Goal: Contribute content: Contribute content

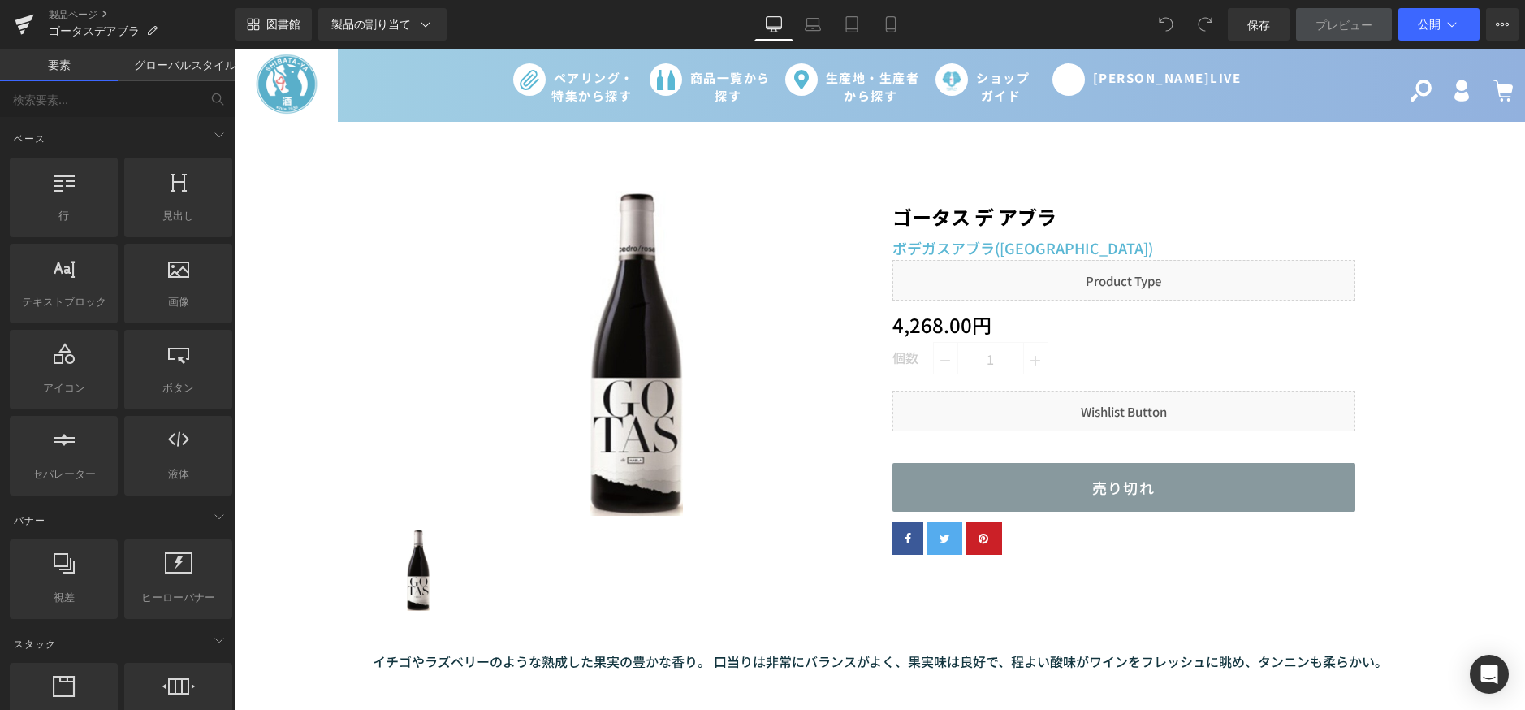
click at [1351, 38] on link "プレビュー" at bounding box center [1344, 24] width 96 height 32
click at [1343, 24] on font "プレビュー" at bounding box center [1343, 25] width 57 height 14
click at [1332, 101] on div "検索 ログイン カート 0 個" at bounding box center [1428, 85] width 193 height 73
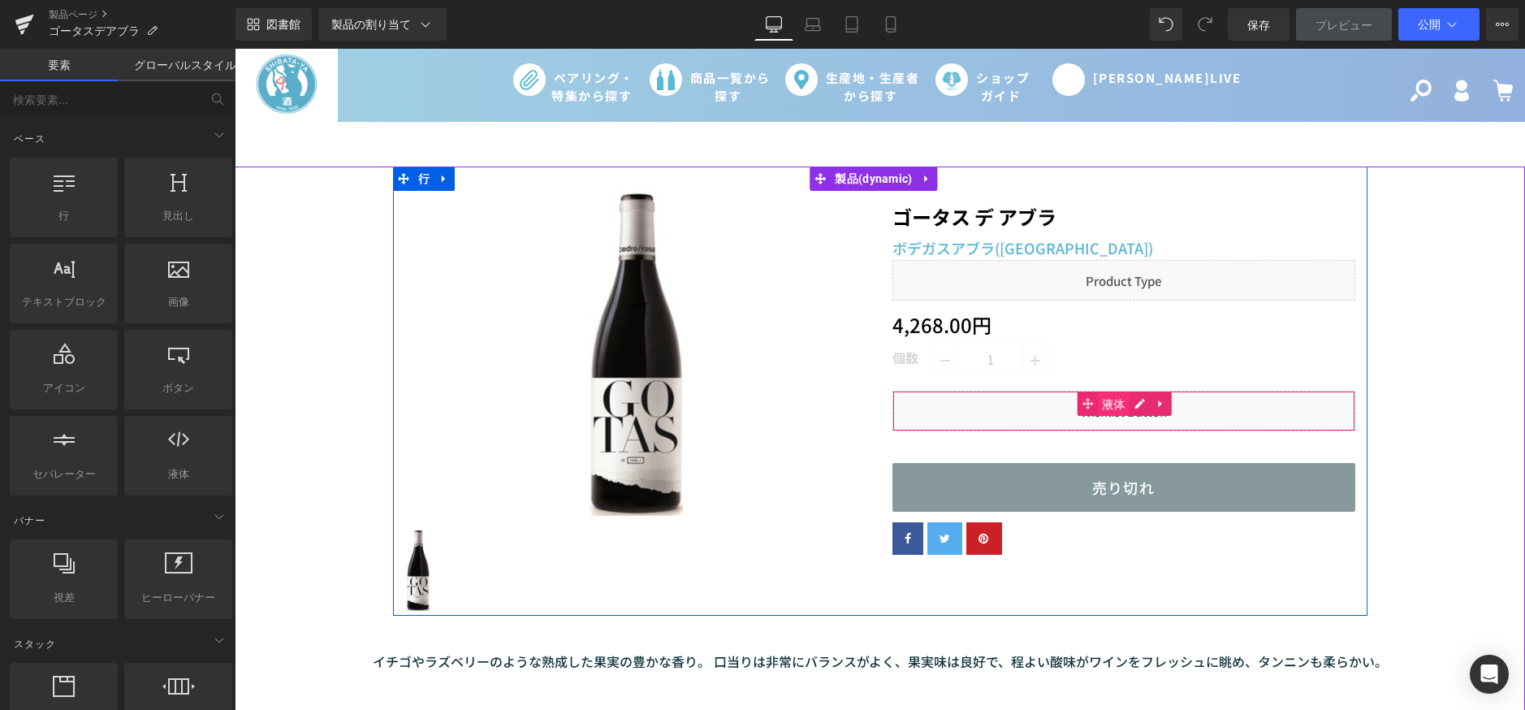
click at [1098, 403] on span "液体" at bounding box center [1114, 404] width 32 height 24
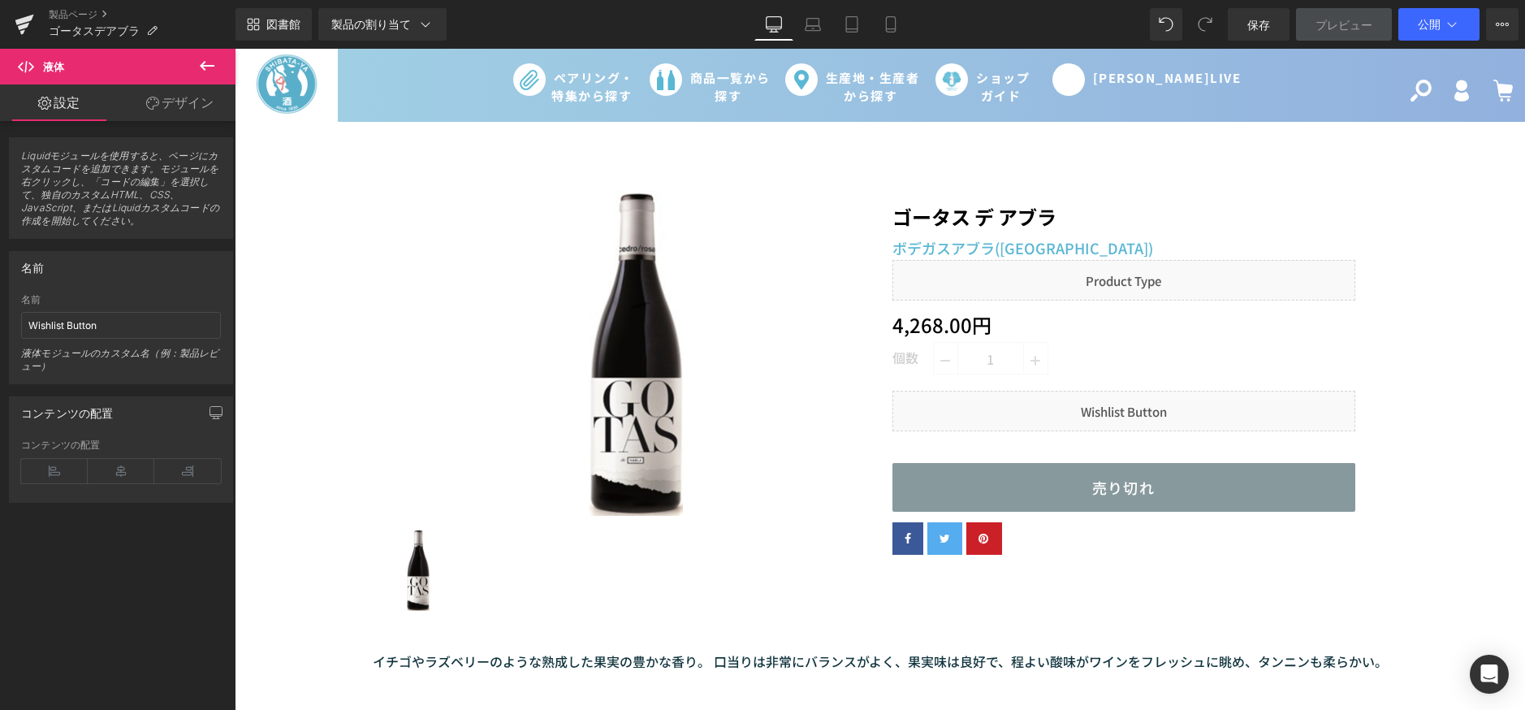
click at [209, 71] on icon at bounding box center [206, 65] width 19 height 19
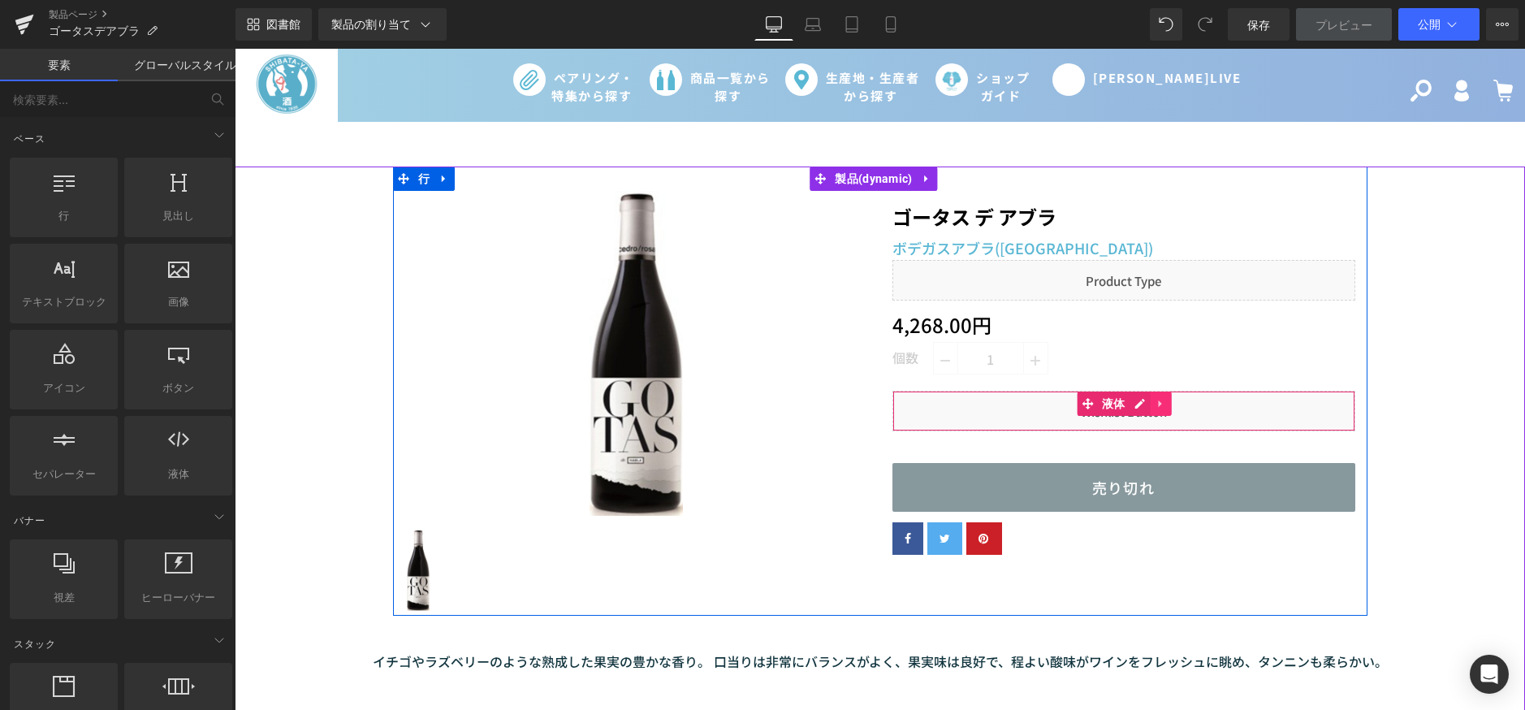
click at [1161, 406] on link at bounding box center [1161, 403] width 21 height 24
click at [1166, 399] on icon at bounding box center [1171, 403] width 11 height 12
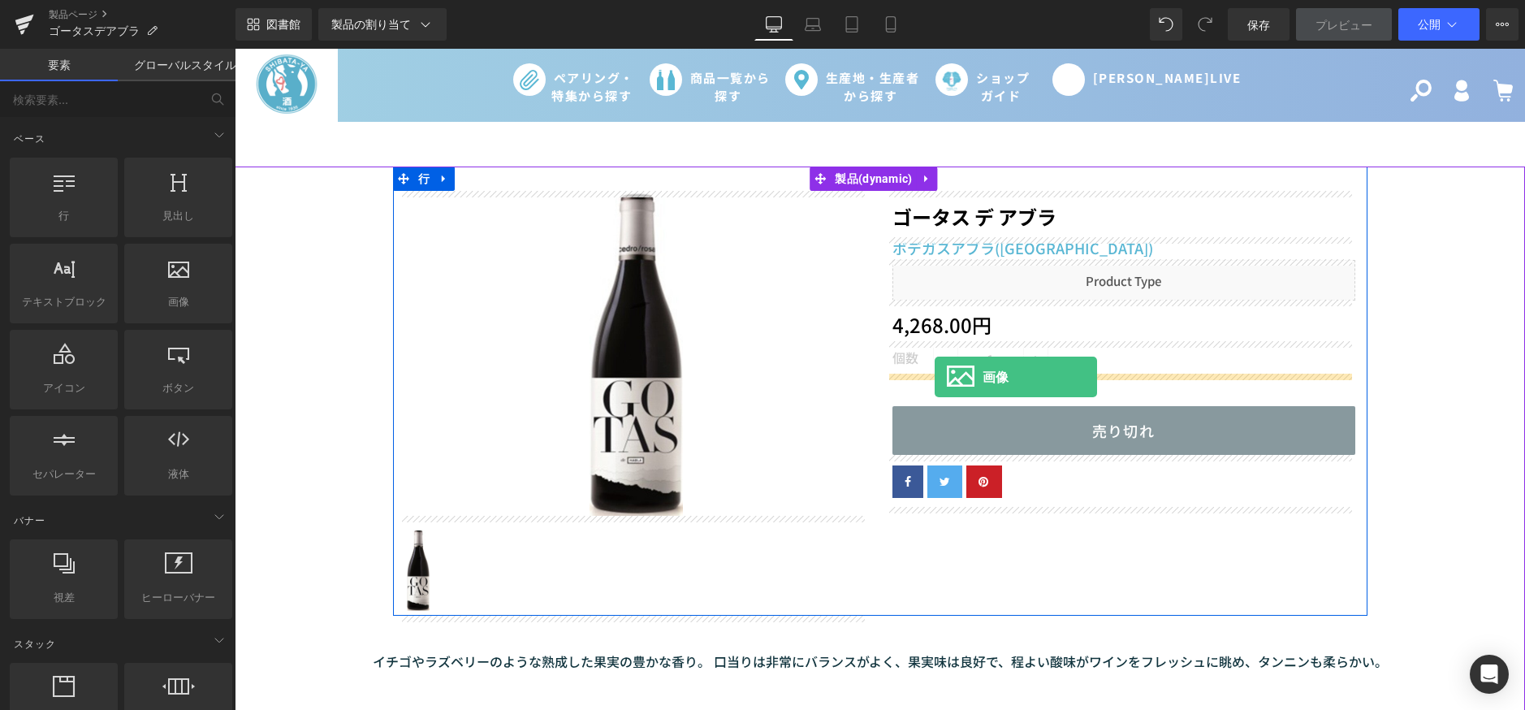
drag, startPoint x: 383, startPoint y: 330, endPoint x: 935, endPoint y: 377, distance: 553.3
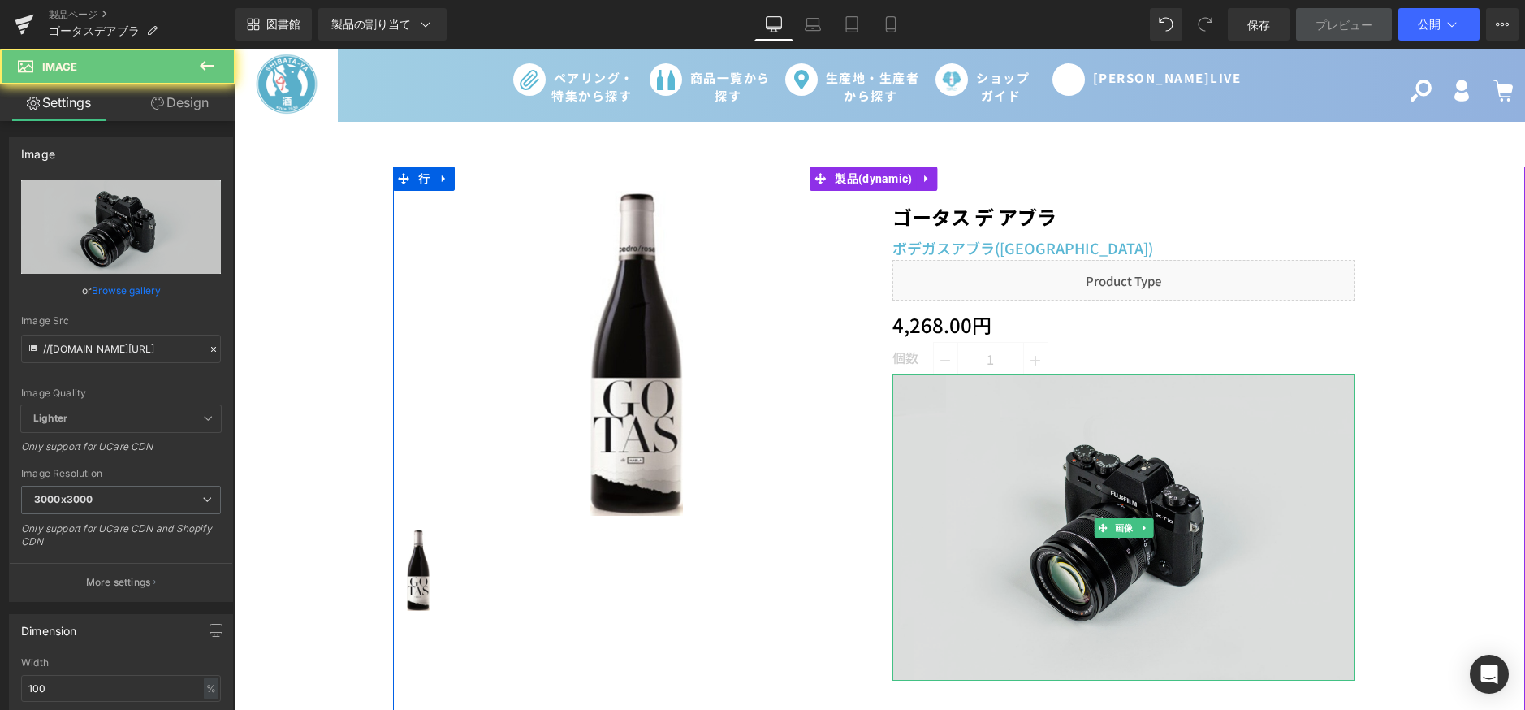
click at [970, 451] on img at bounding box center [1123, 527] width 463 height 307
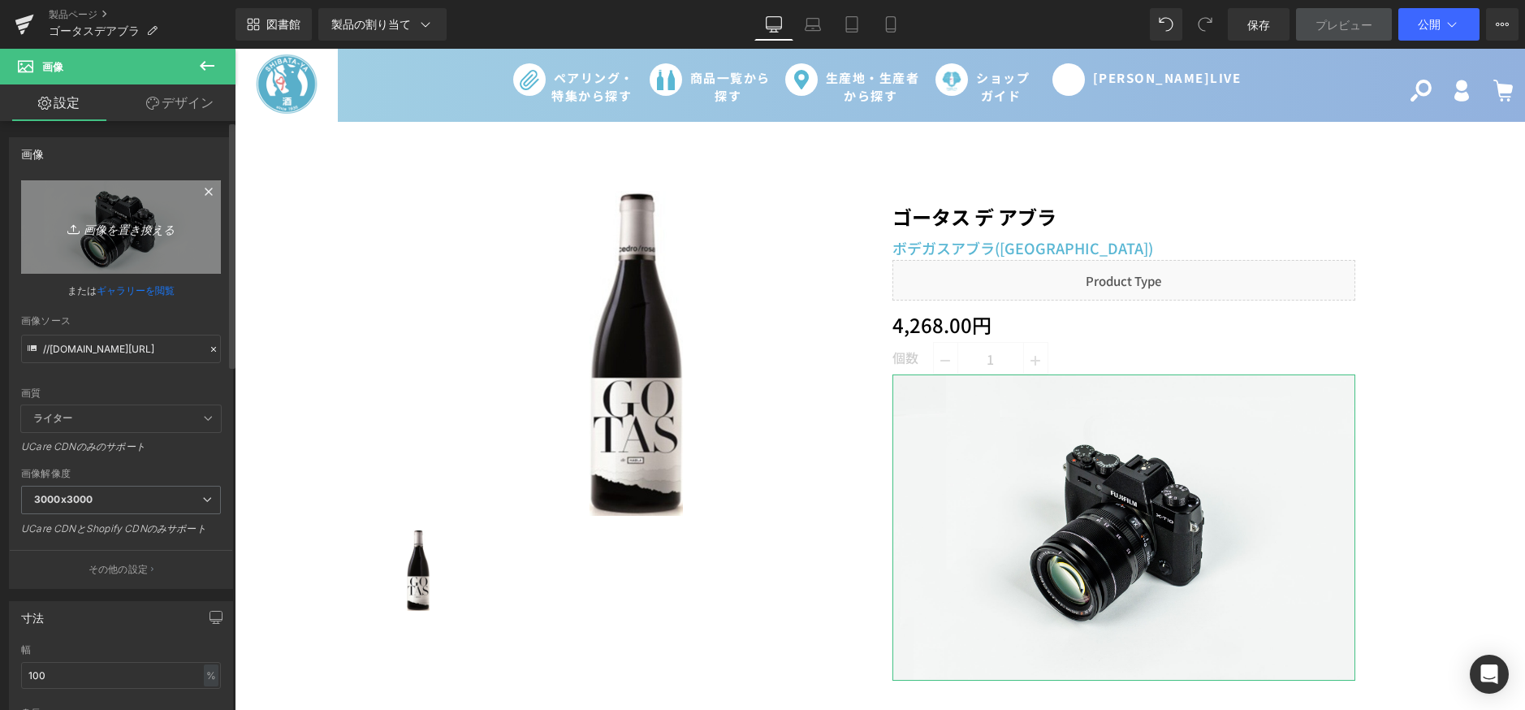
click at [91, 231] on font "画像を置き換える" at bounding box center [129, 229] width 91 height 14
type input "C:\fakepath\ゴータス デ アブラ.png"
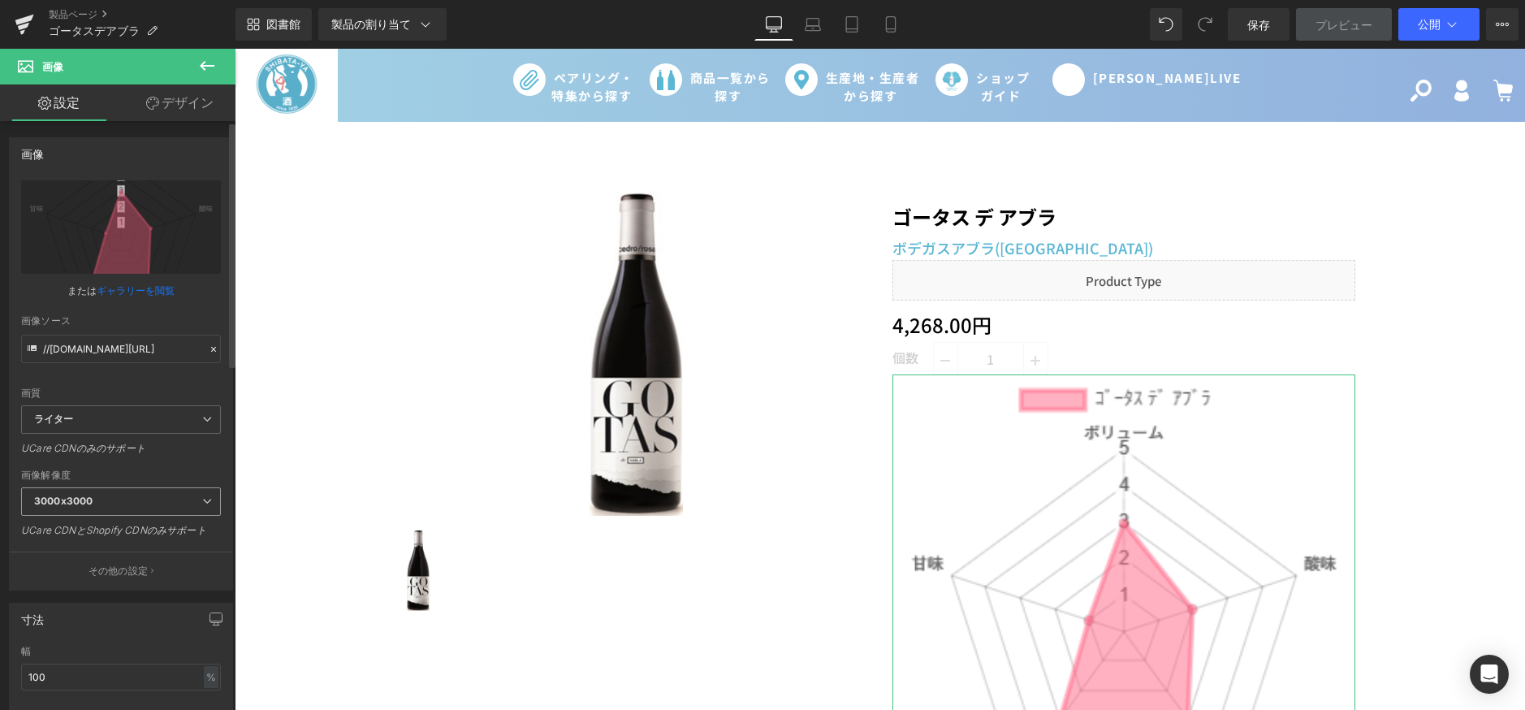
click at [119, 500] on span "3000x3000" at bounding box center [121, 501] width 200 height 28
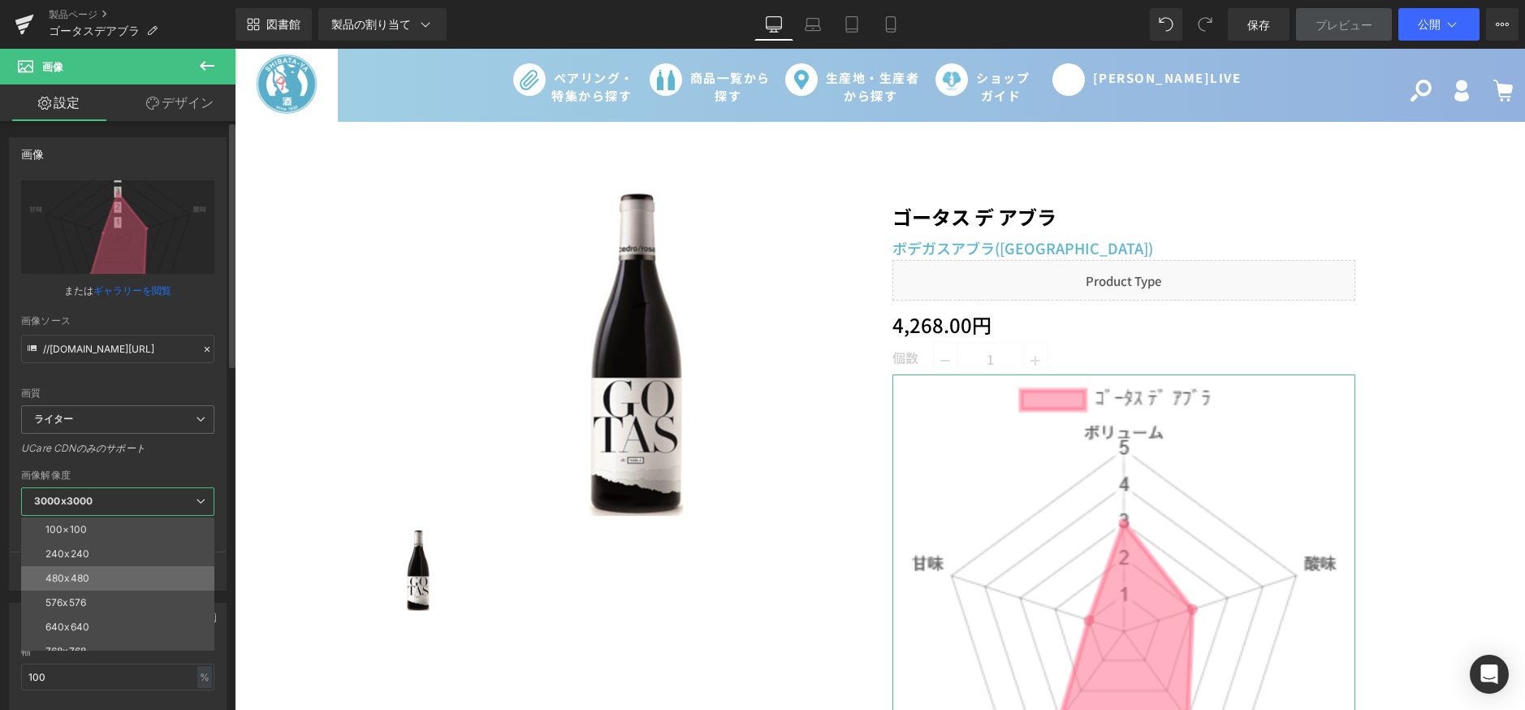
click at [95, 568] on li "480x480" at bounding box center [121, 578] width 201 height 24
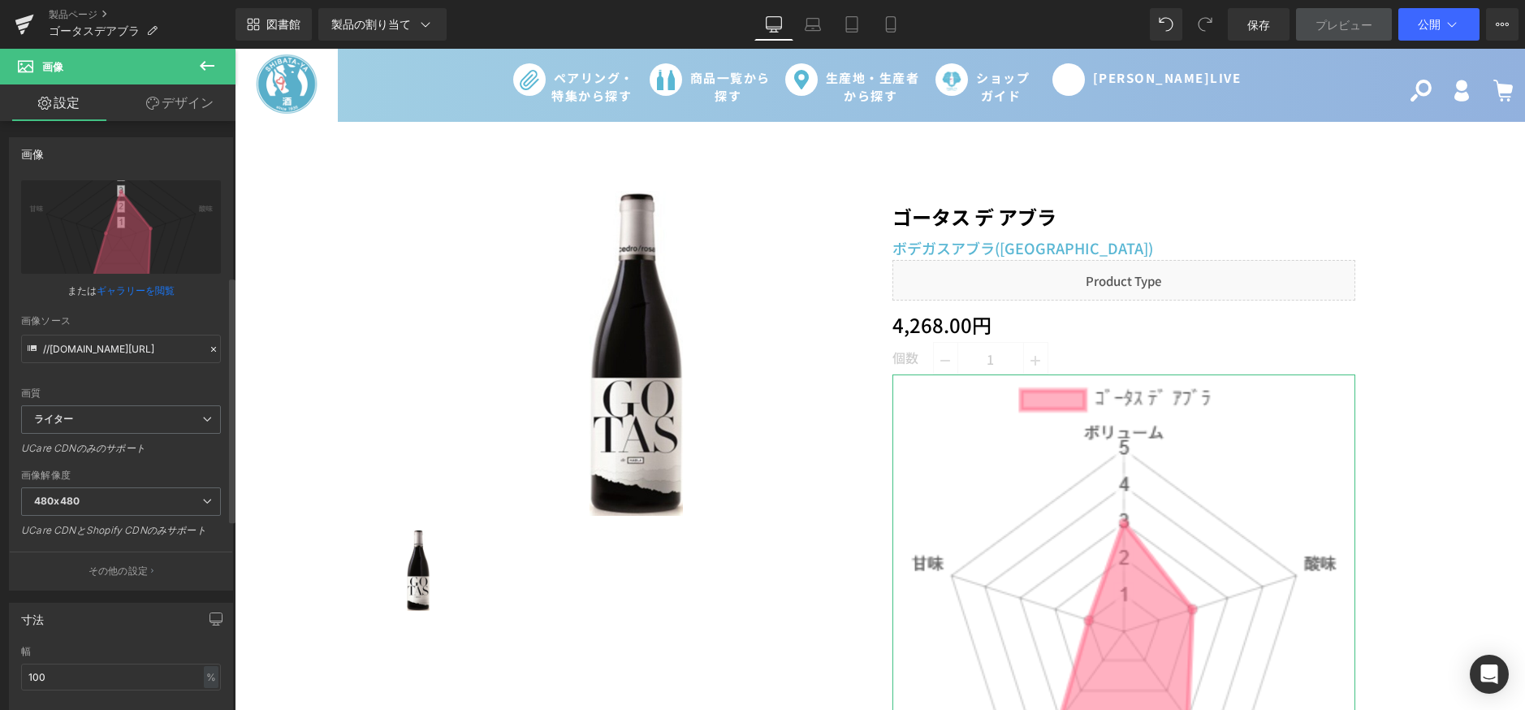
scroll to position [406, 0]
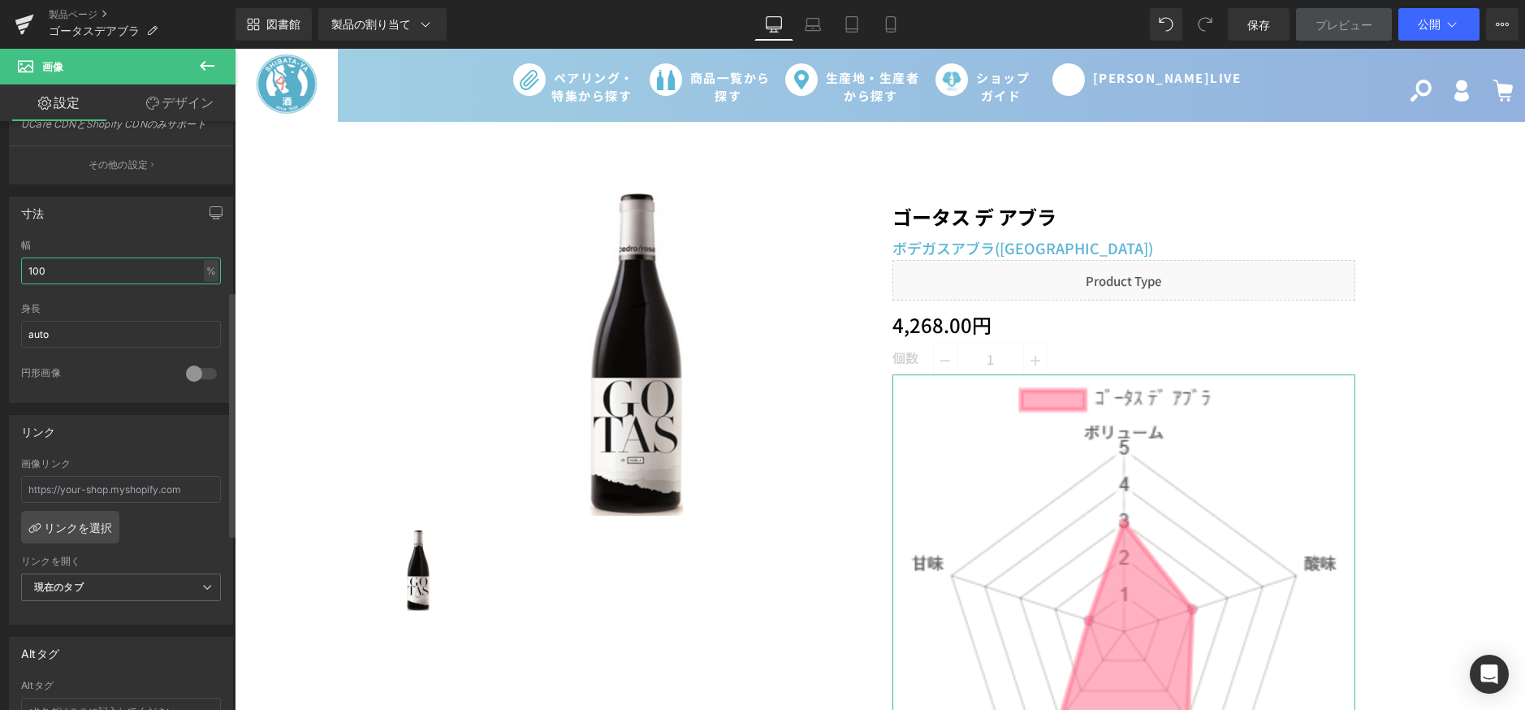
click at [135, 269] on input "100" at bounding box center [121, 270] width 200 height 27
click at [52, 266] on input "100" at bounding box center [121, 270] width 200 height 27
click at [206, 268] on font "%" at bounding box center [211, 271] width 10 height 12
click at [199, 321] on font "ピクセル" at bounding box center [197, 318] width 36 height 11
click at [94, 266] on input "100" at bounding box center [121, 270] width 200 height 27
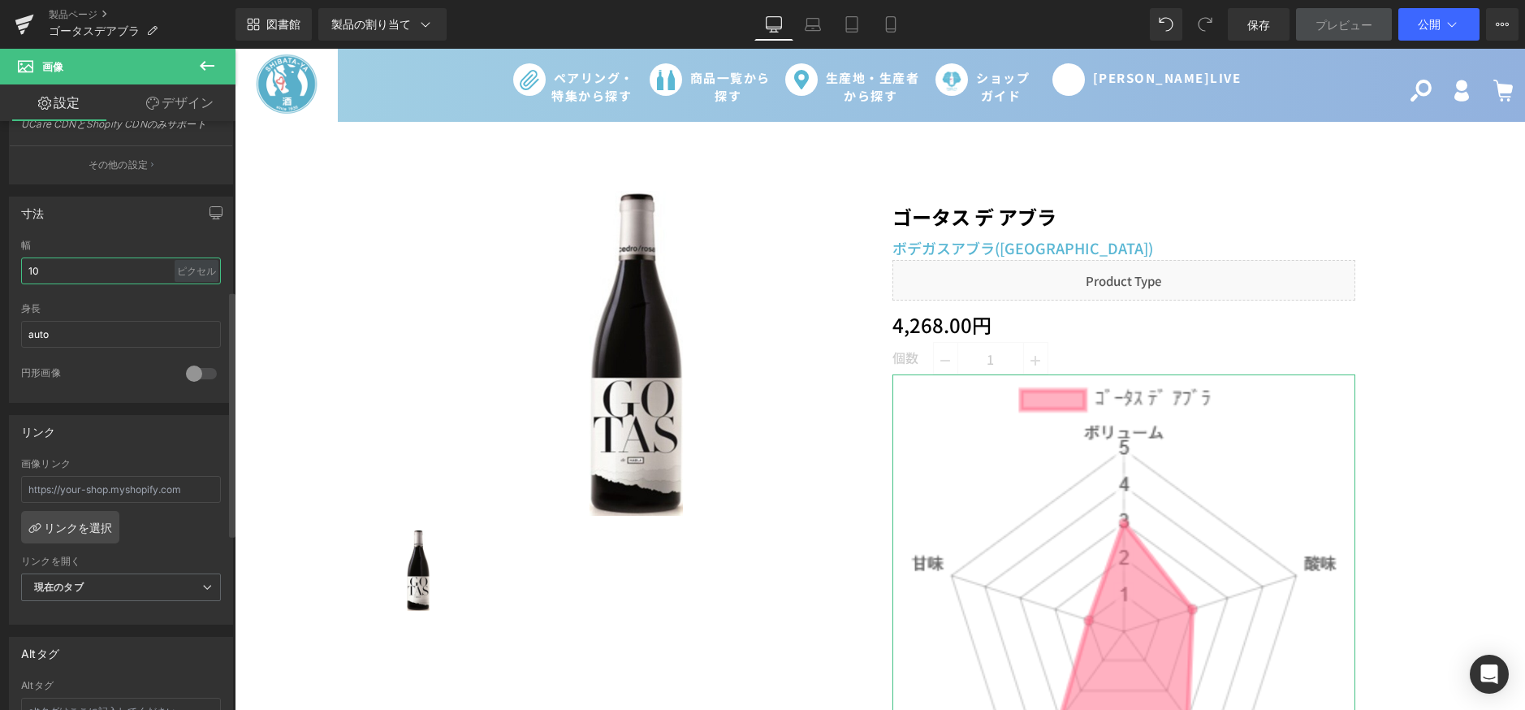
type input "1"
type input "３"
type input "300"
click at [87, 336] on input "auto" at bounding box center [121, 334] width 200 height 27
drag, startPoint x: 76, startPoint y: 335, endPoint x: 15, endPoint y: 334, distance: 60.9
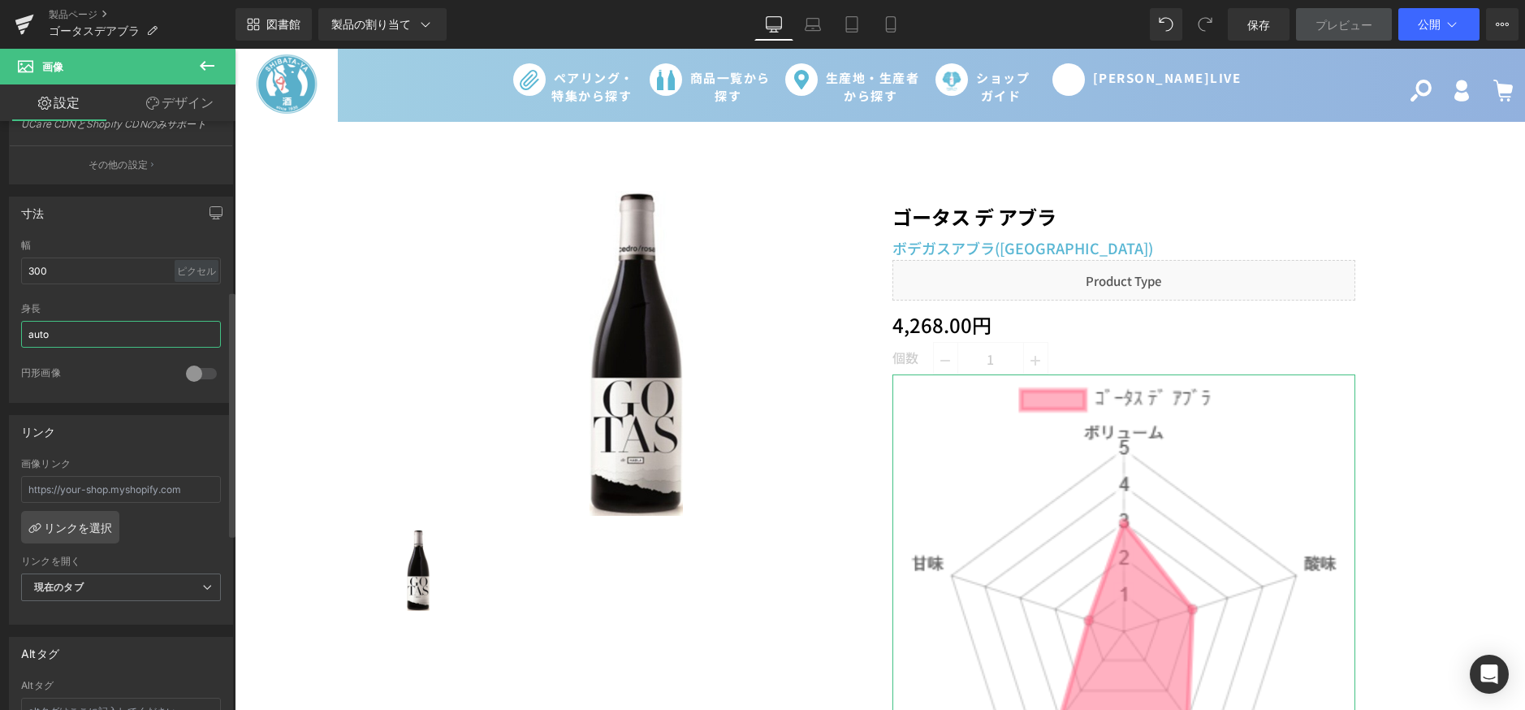
click at [15, 334] on div "100% 幅 300 ピクセル % ピクセル auto 身長 auto 0 円形画像" at bounding box center [121, 321] width 222 height 162
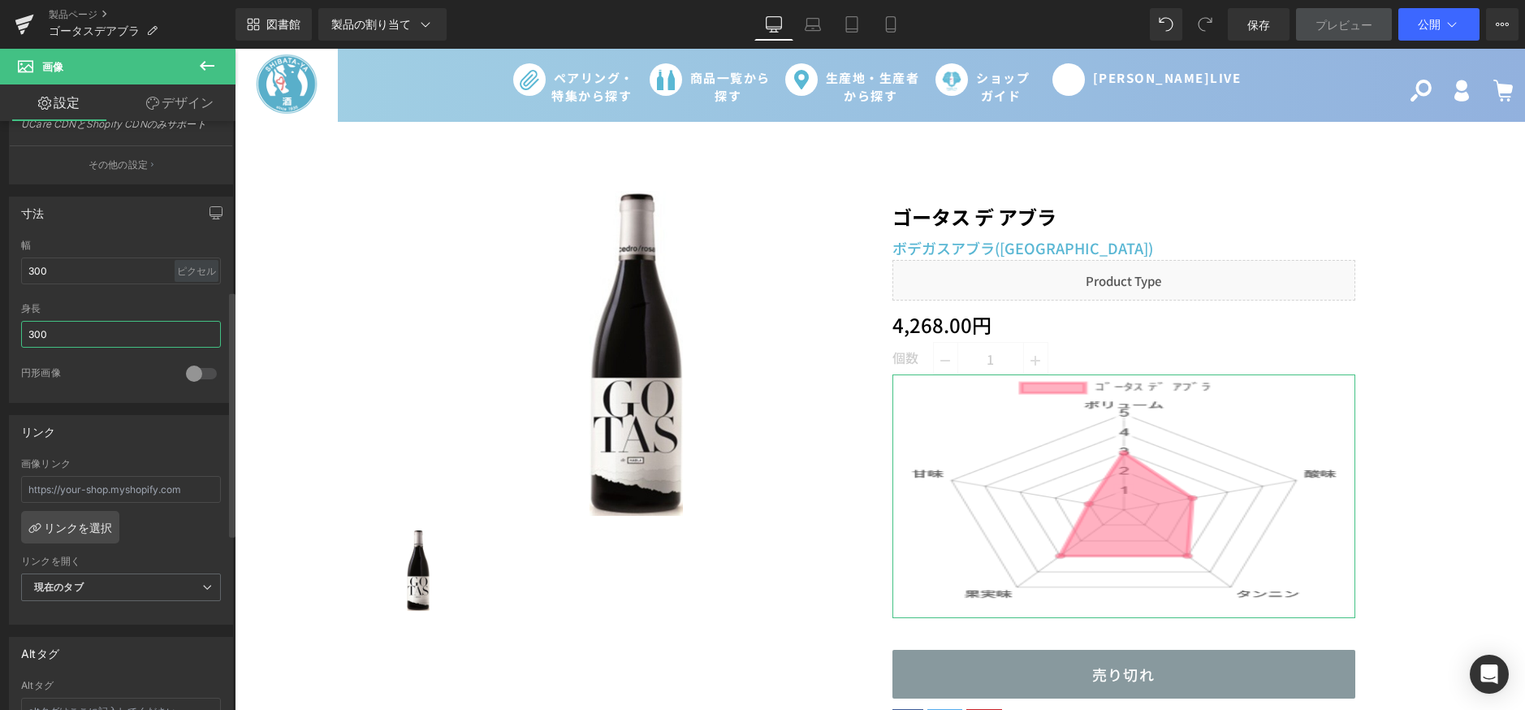
type input "300"
click at [101, 377] on div "円形画像" at bounding box center [95, 374] width 149 height 17
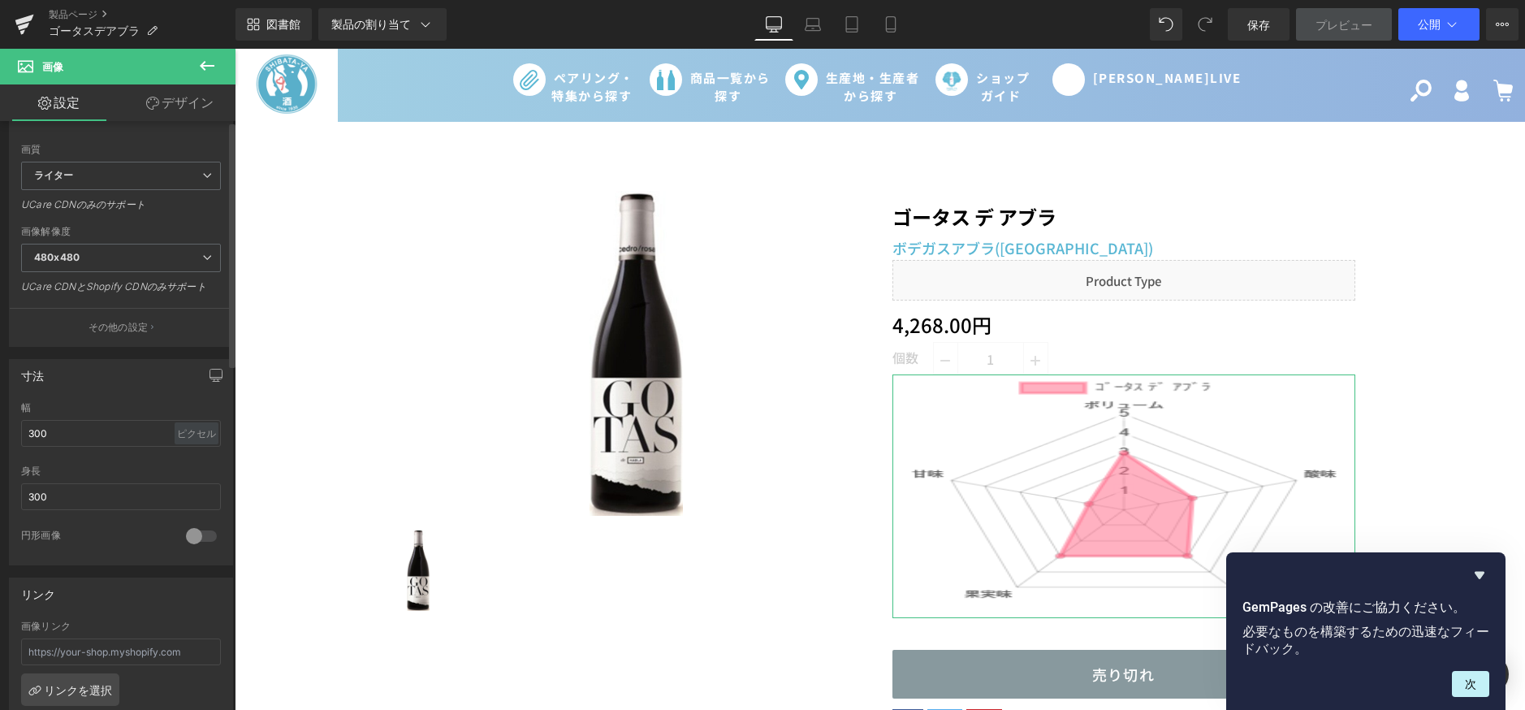
scroll to position [0, 0]
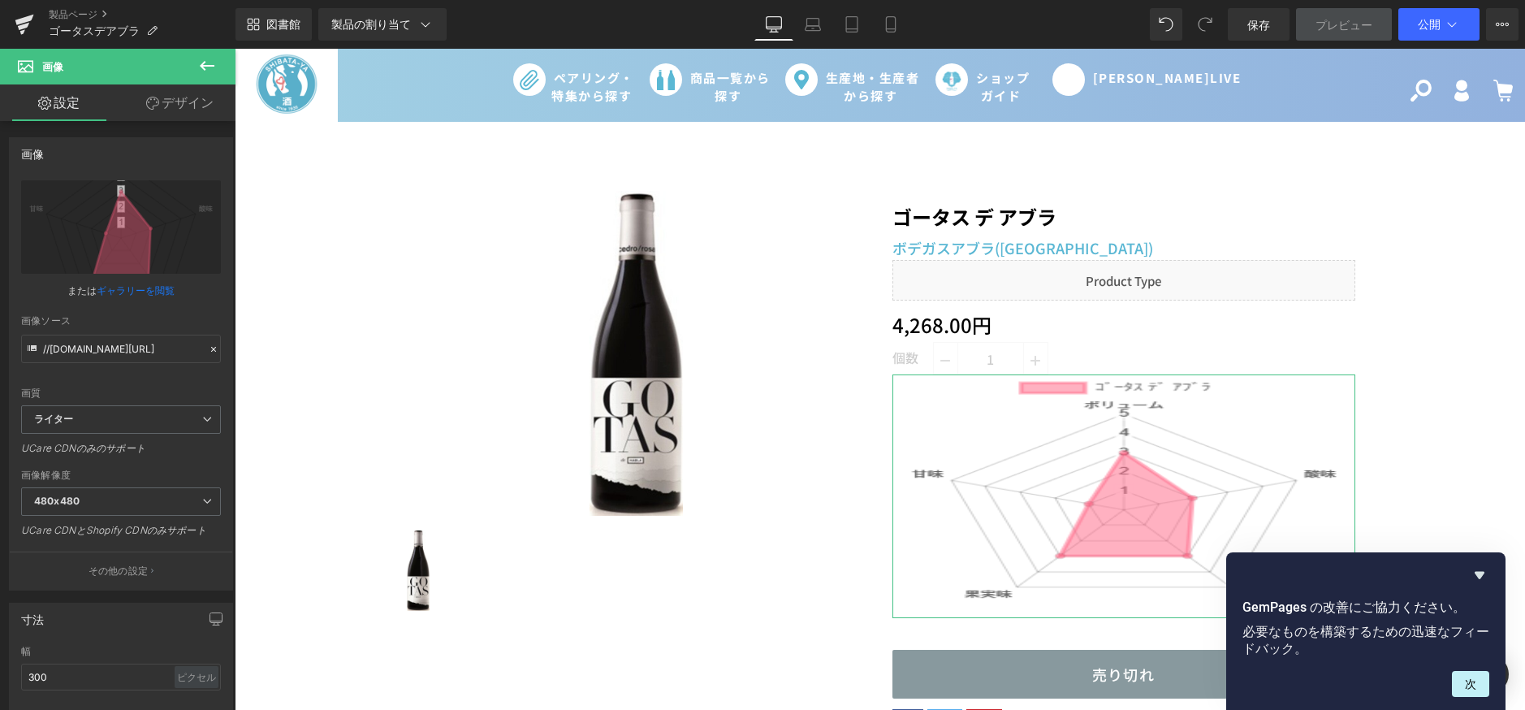
click at [184, 113] on link "デザイン" at bounding box center [180, 102] width 118 height 37
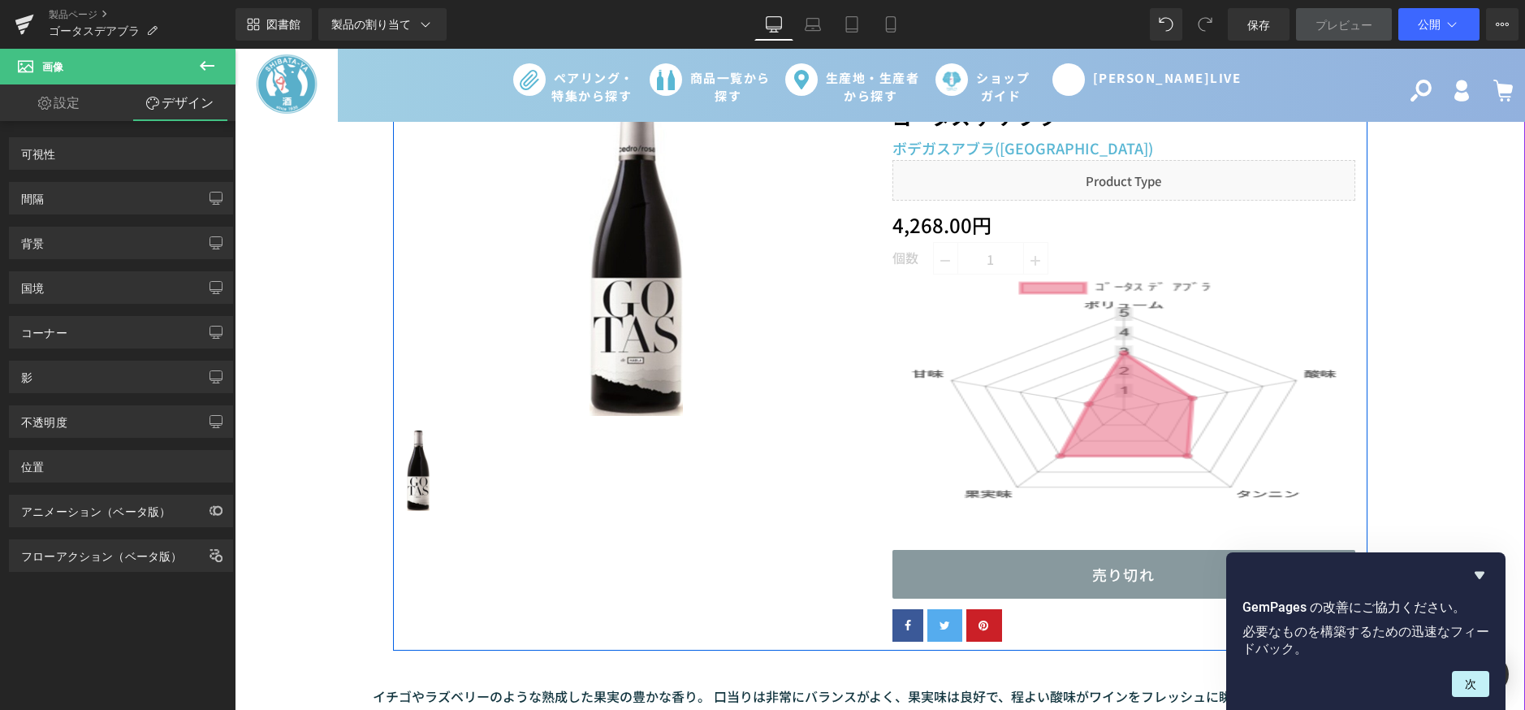
scroll to position [81, 0]
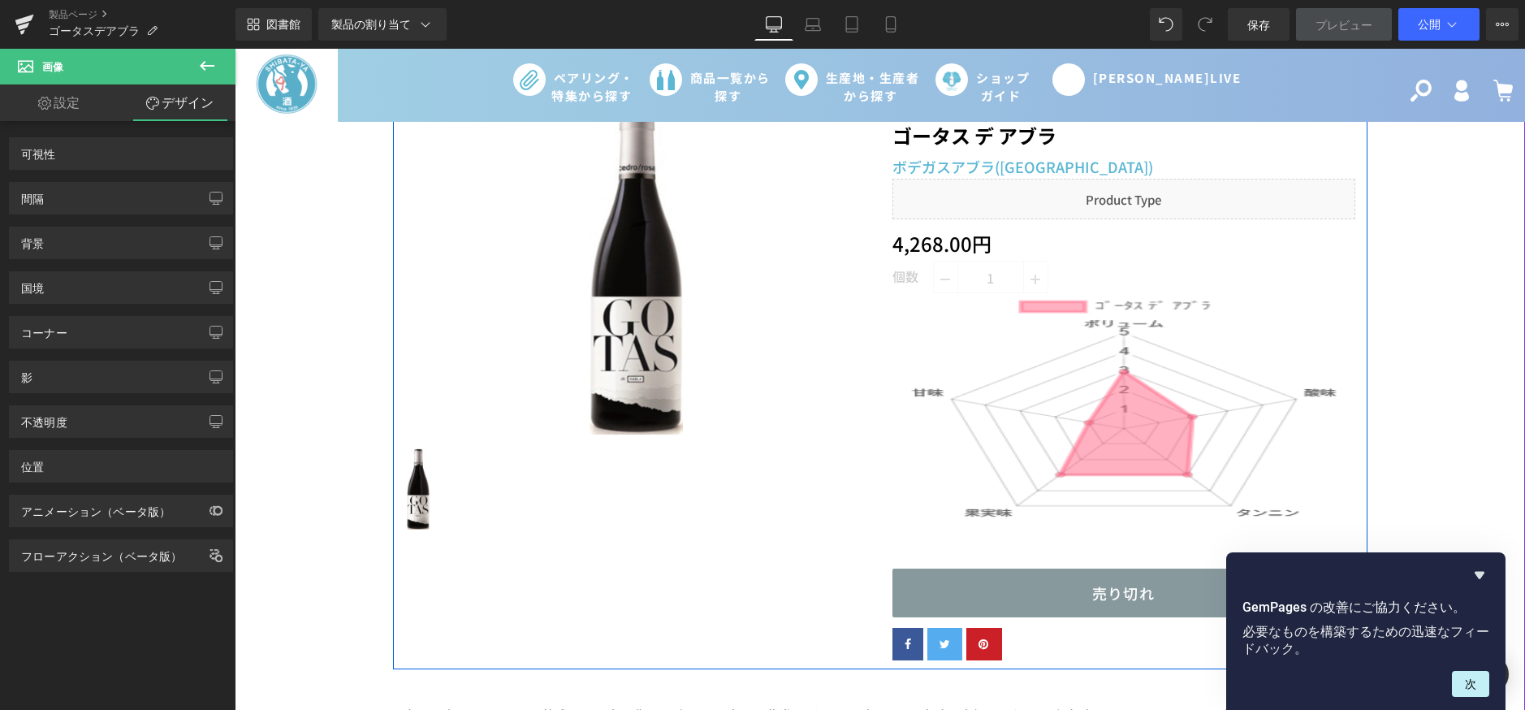
click at [1136, 414] on div "画像" at bounding box center [1123, 415] width 463 height 244
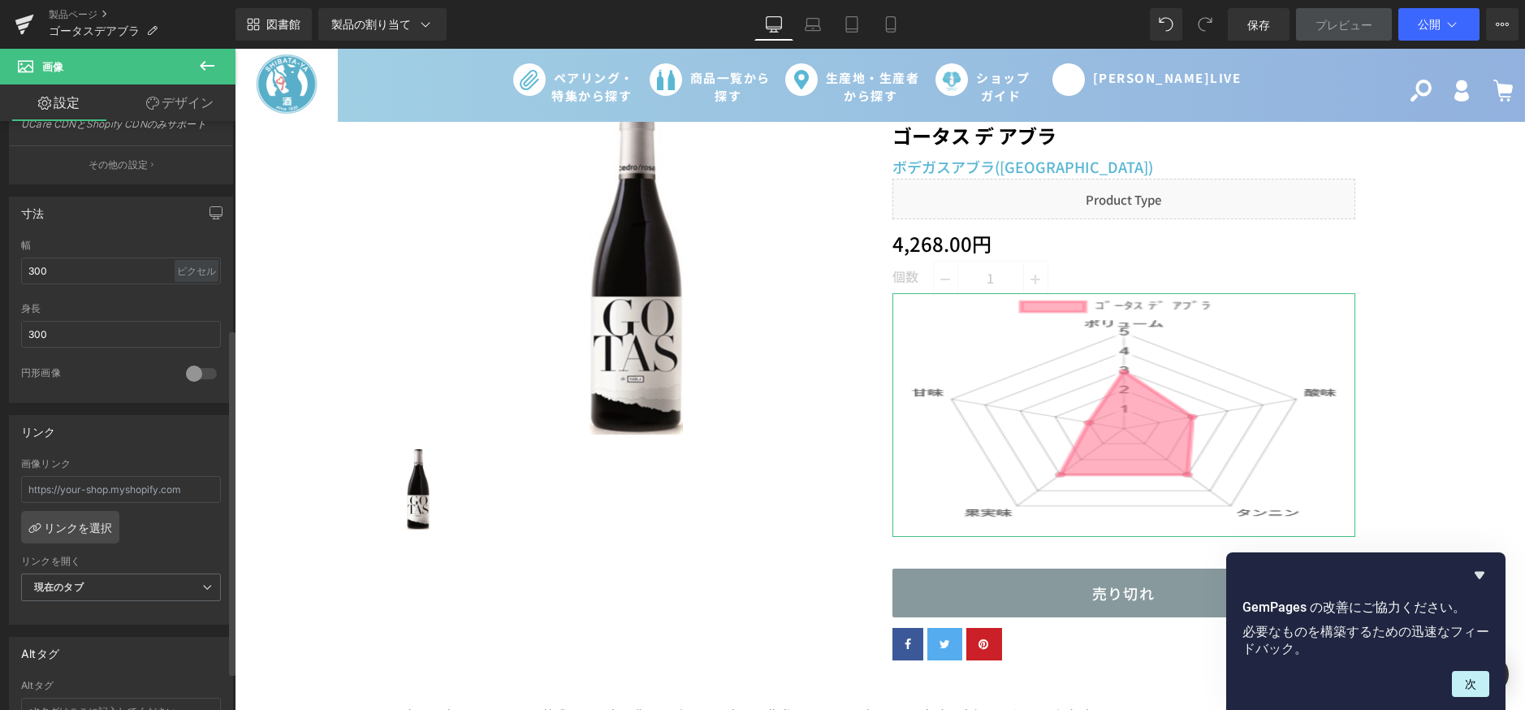
scroll to position [244, 0]
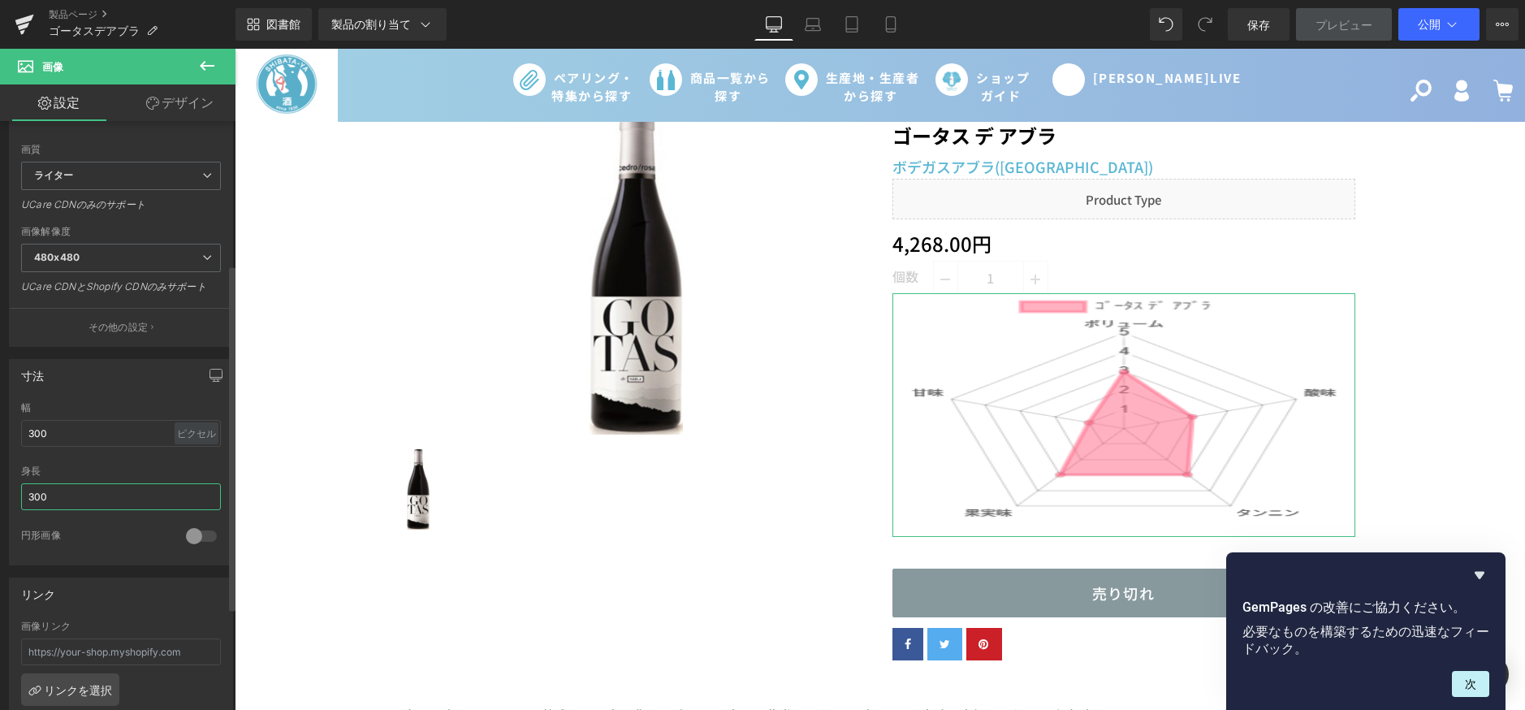
click at [110, 495] on input "300" at bounding box center [121, 496] width 200 height 27
click at [213, 374] on icon "button" at bounding box center [215, 375] width 13 height 13
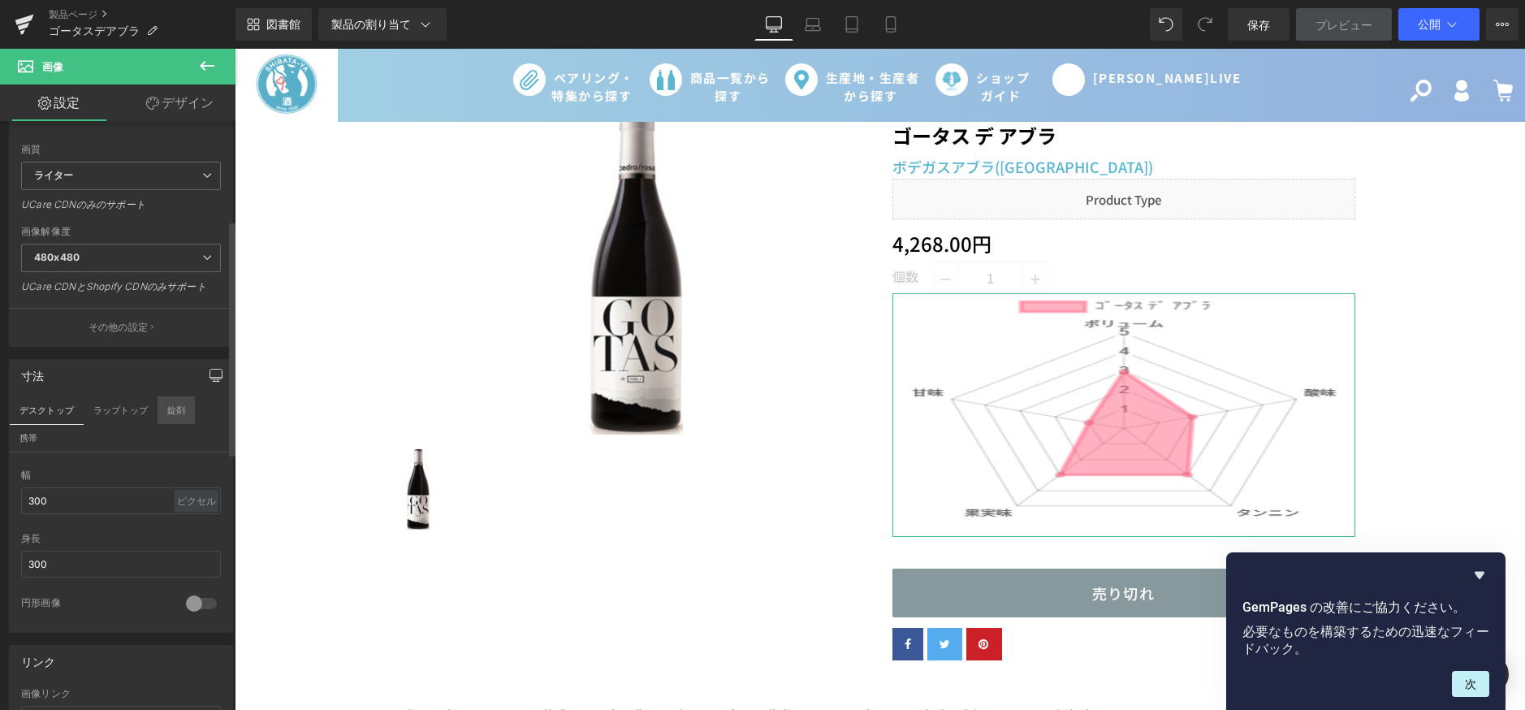
scroll to position [406, 0]
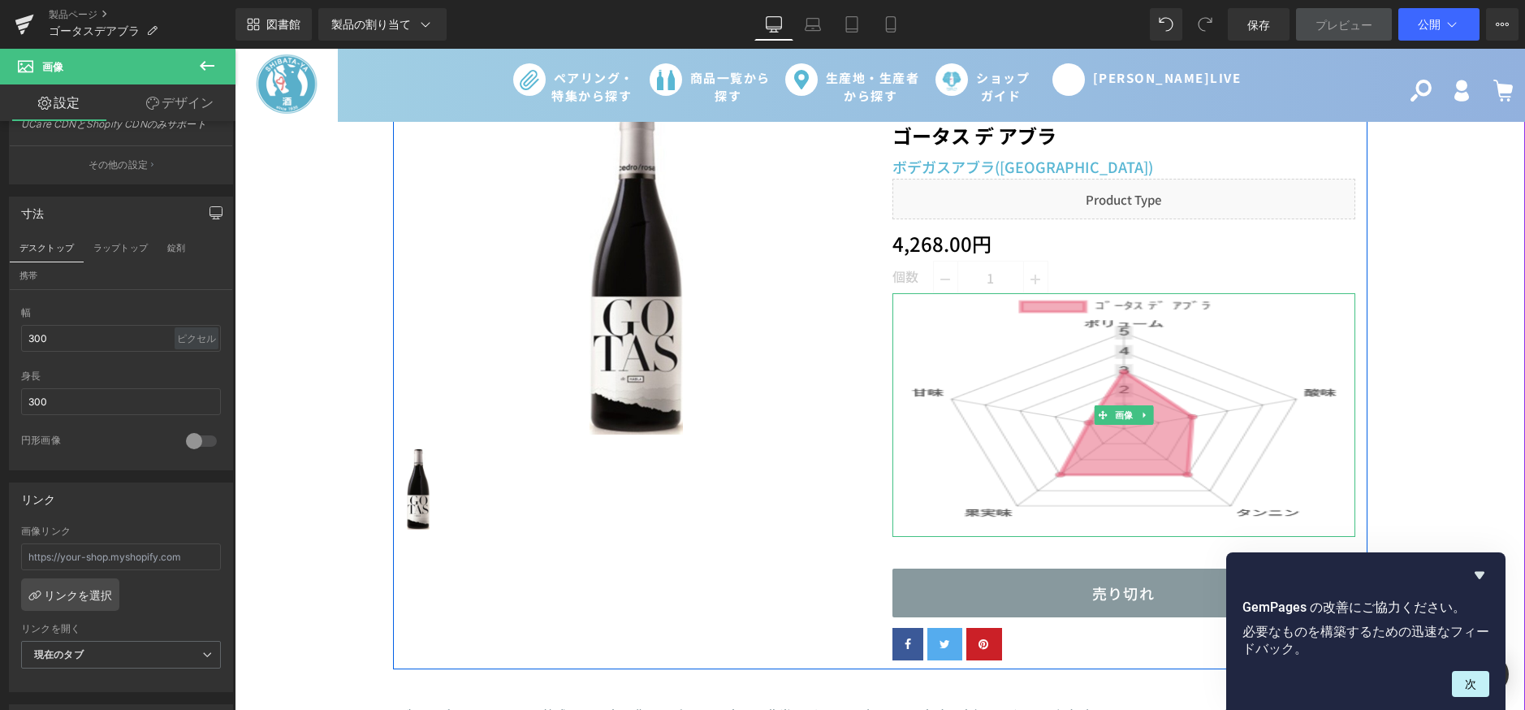
click at [1048, 392] on img at bounding box center [1123, 415] width 463 height 244
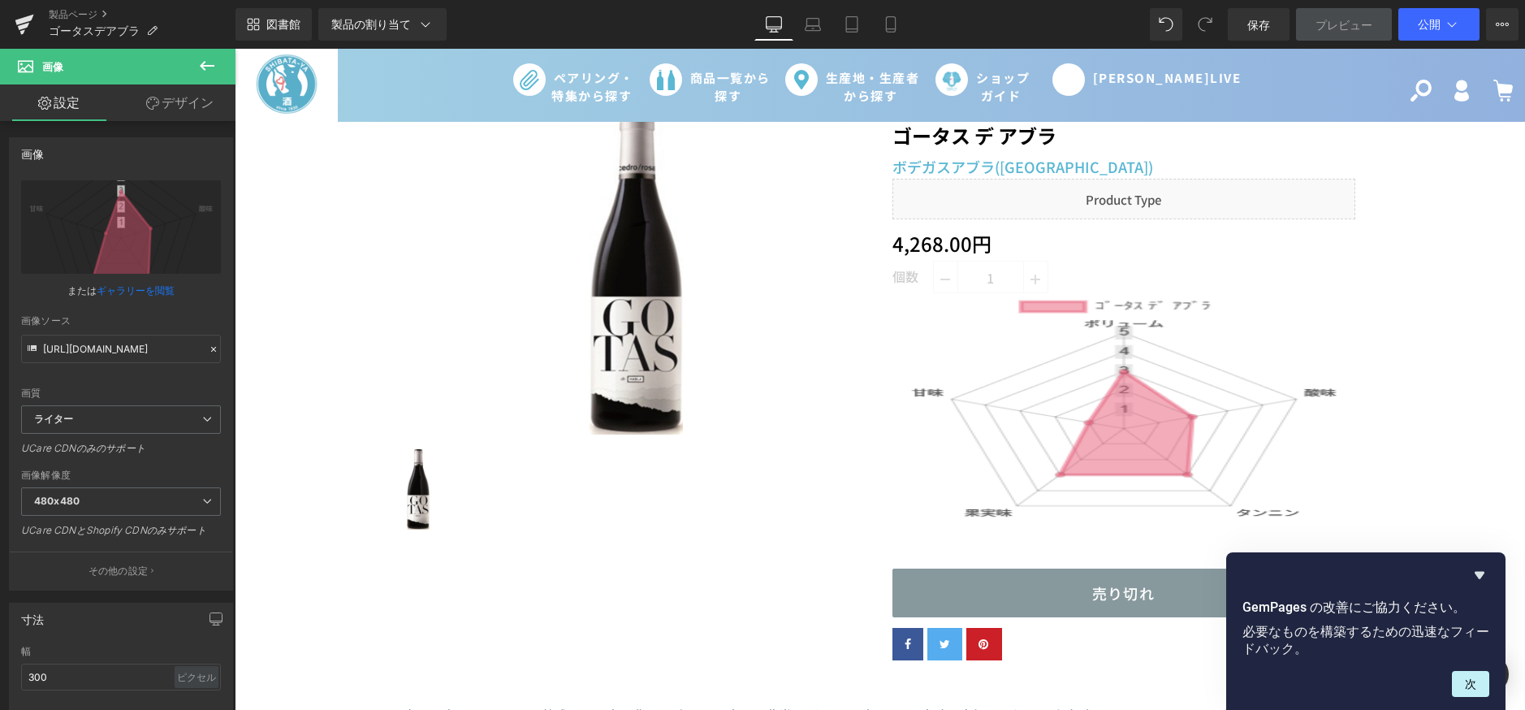
click at [1212, 404] on img at bounding box center [1123, 415] width 463 height 244
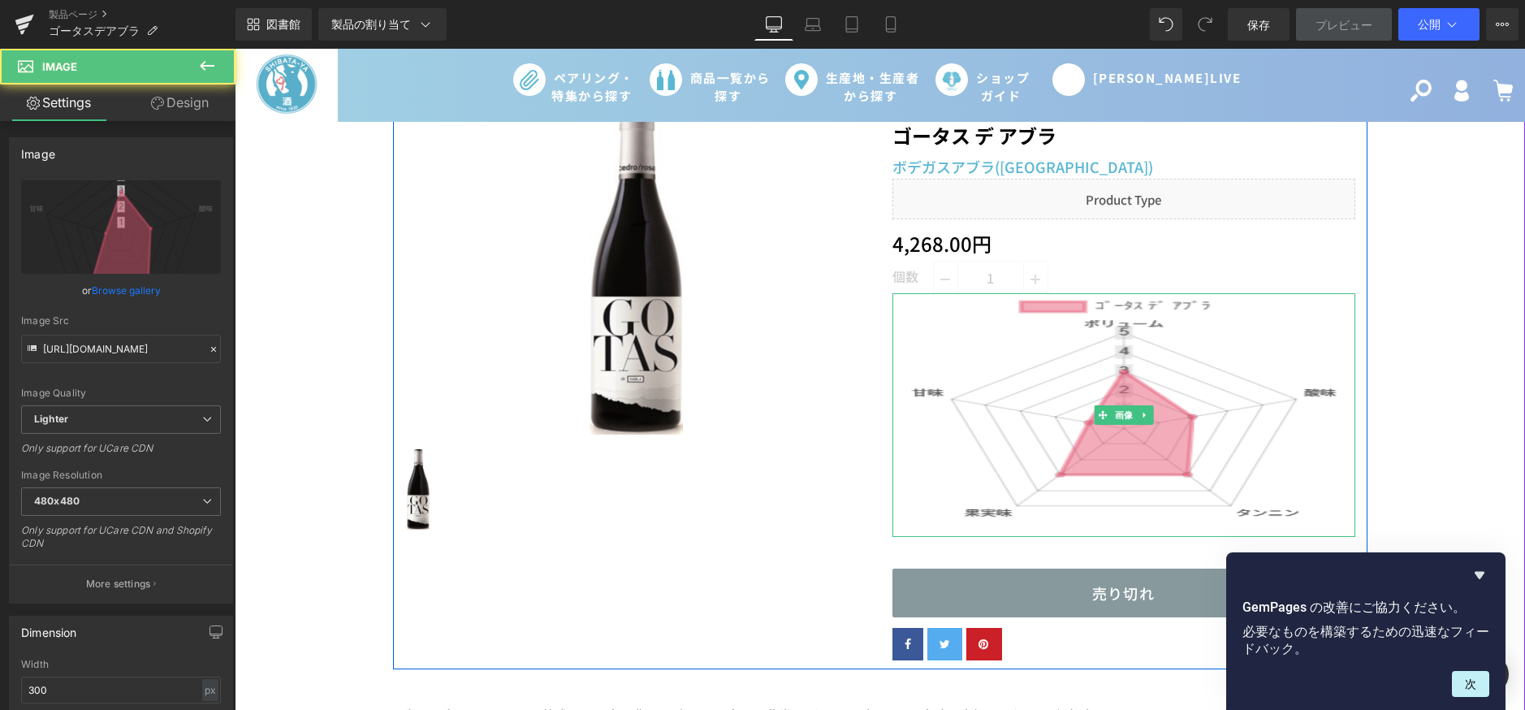
click at [1103, 397] on img at bounding box center [1123, 415] width 463 height 244
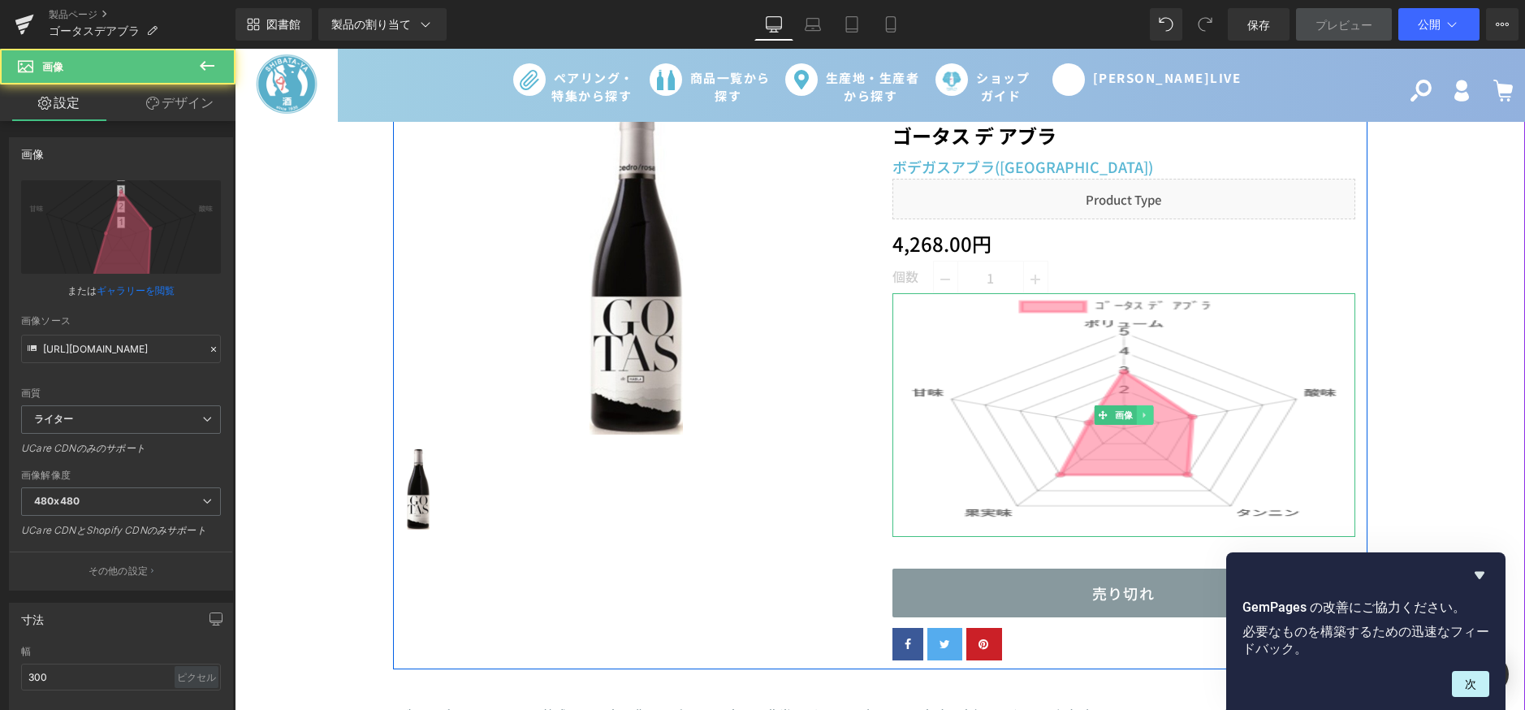
click at [1140, 414] on icon at bounding box center [1144, 415] width 9 height 10
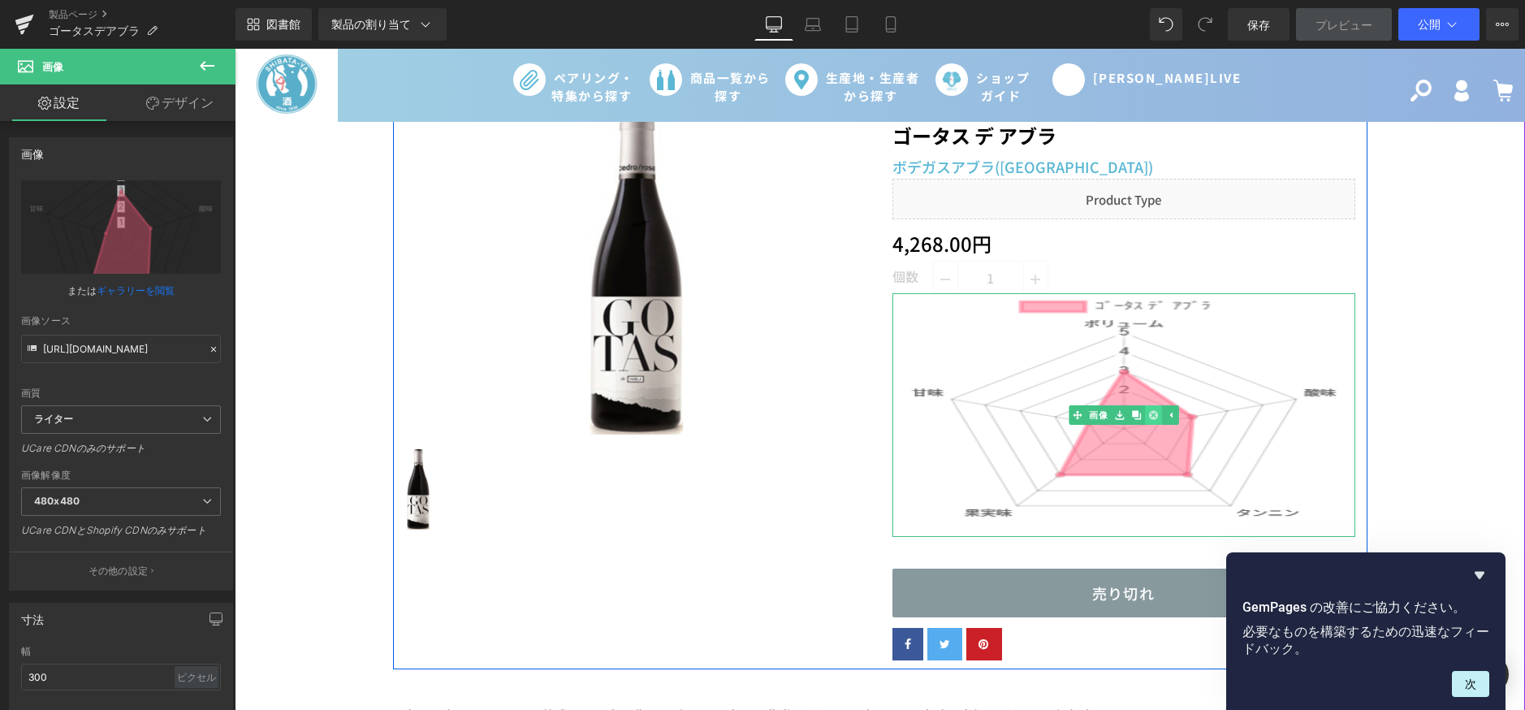
click at [1148, 412] on icon at bounding box center [1152, 414] width 9 height 9
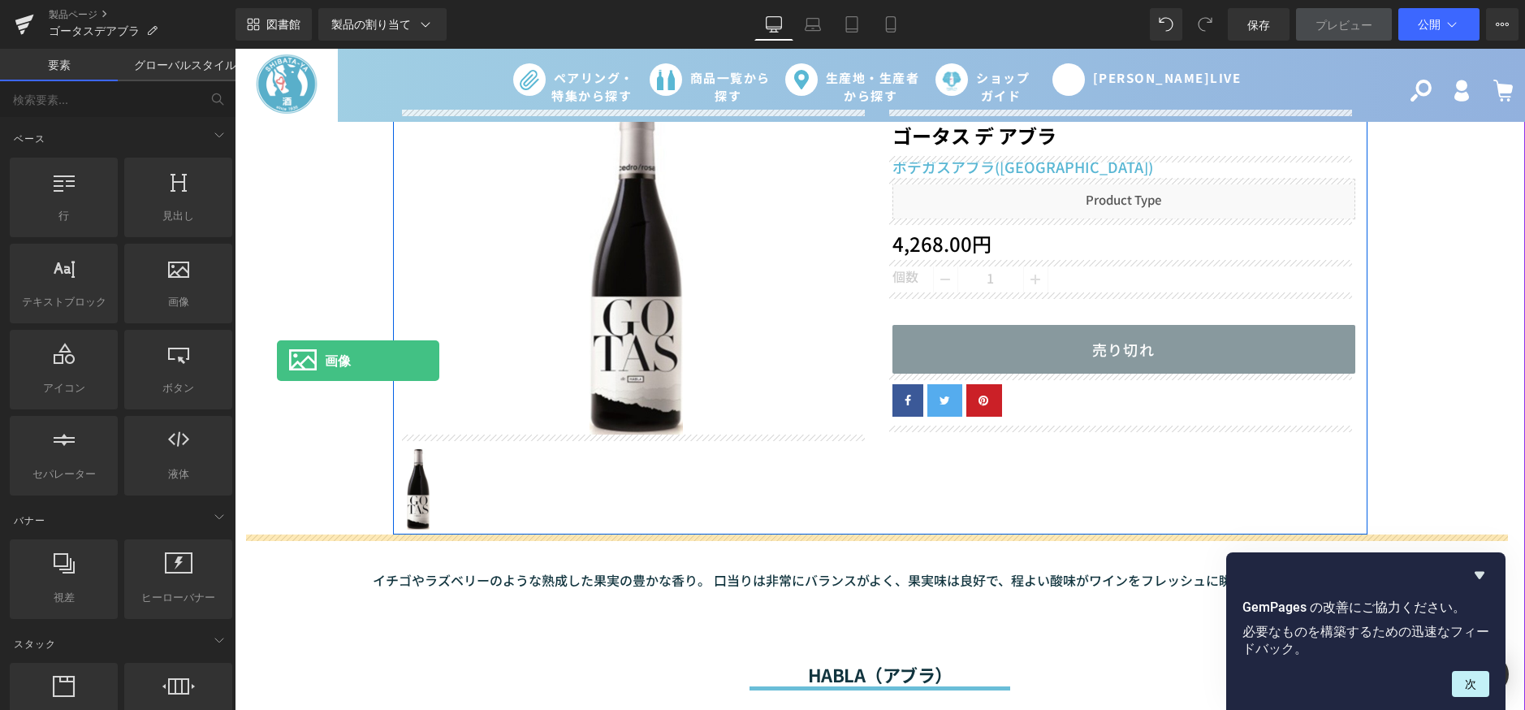
drag, startPoint x: 408, startPoint y: 338, endPoint x: 277, endPoint y: 361, distance: 133.5
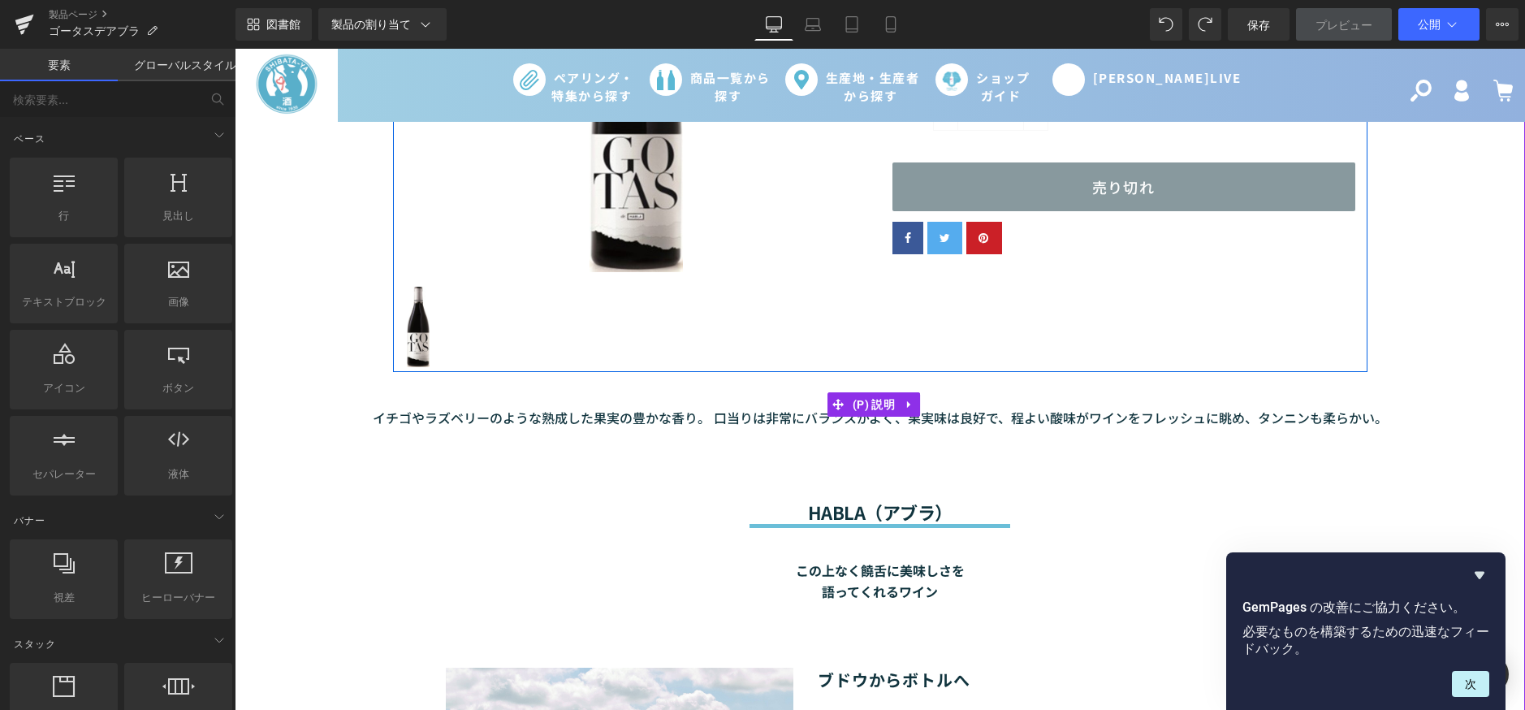
scroll to position [0, 0]
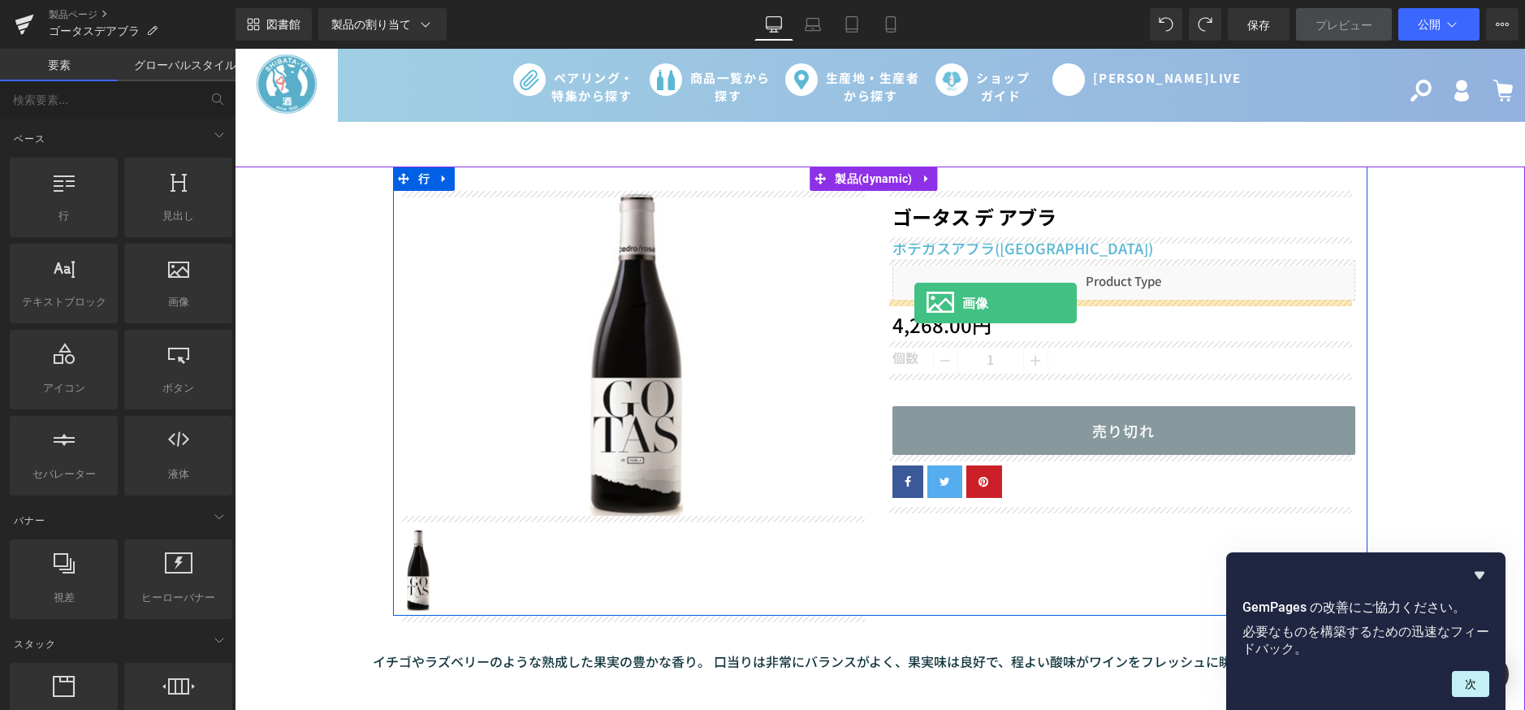
drag, startPoint x: 319, startPoint y: 298, endPoint x: 914, endPoint y: 303, distance: 595.2
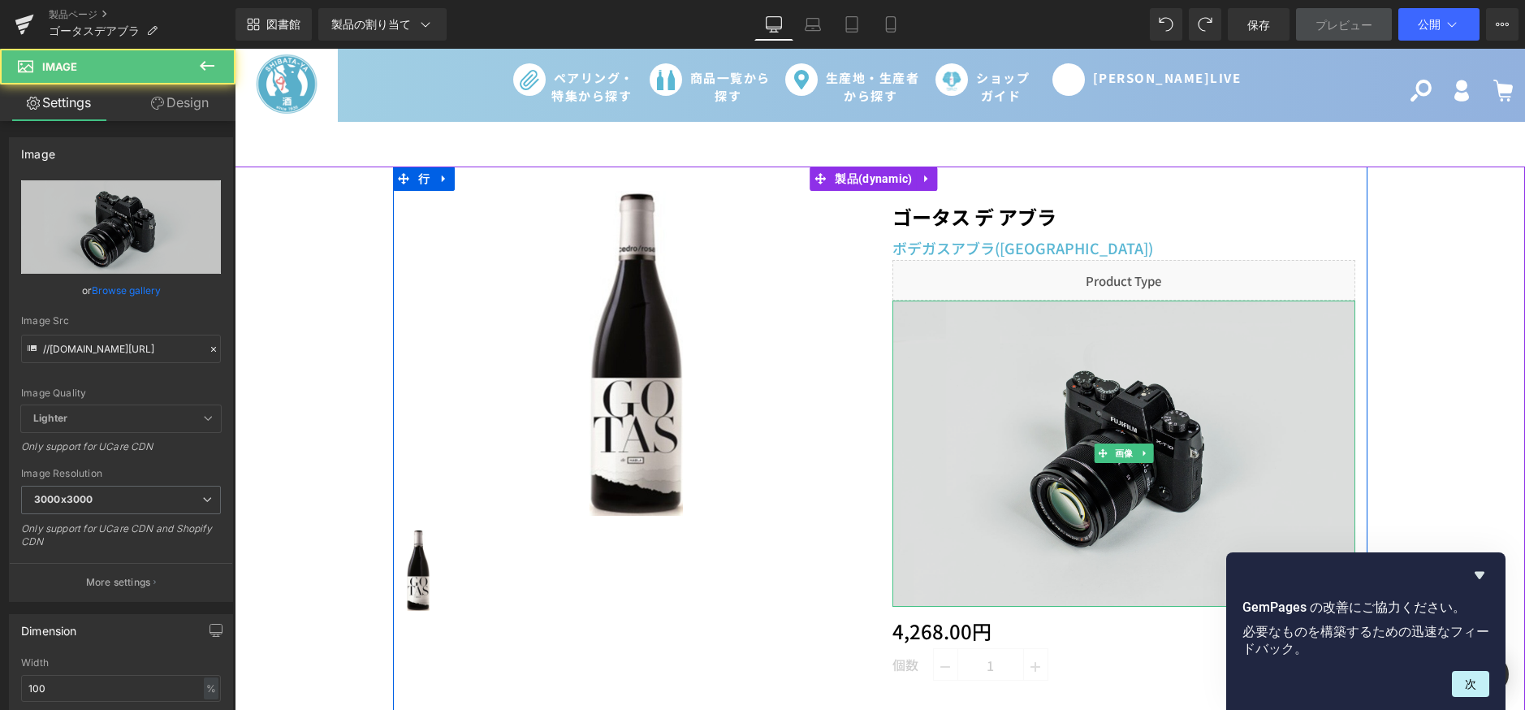
click at [954, 449] on img at bounding box center [1123, 453] width 463 height 307
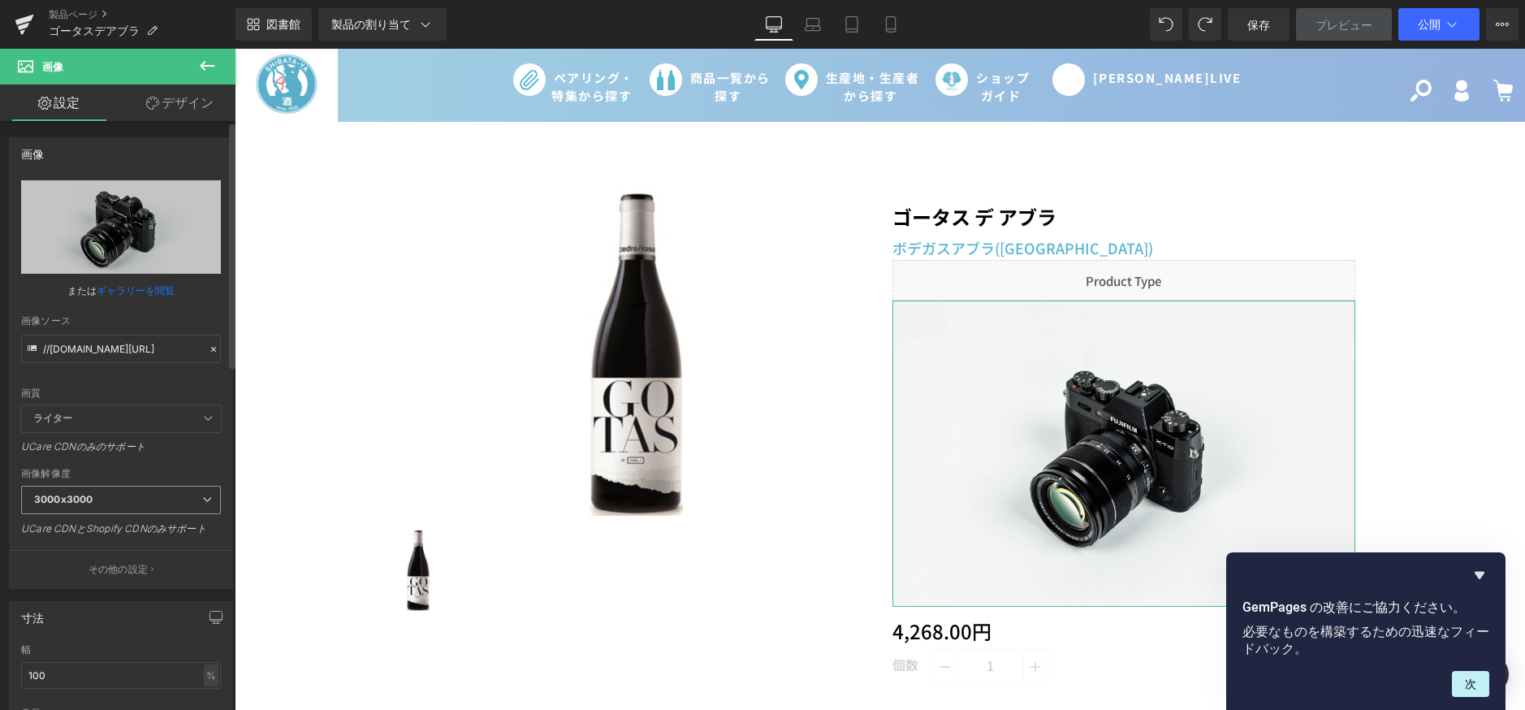
click at [145, 497] on span "3000x3000" at bounding box center [121, 500] width 200 height 28
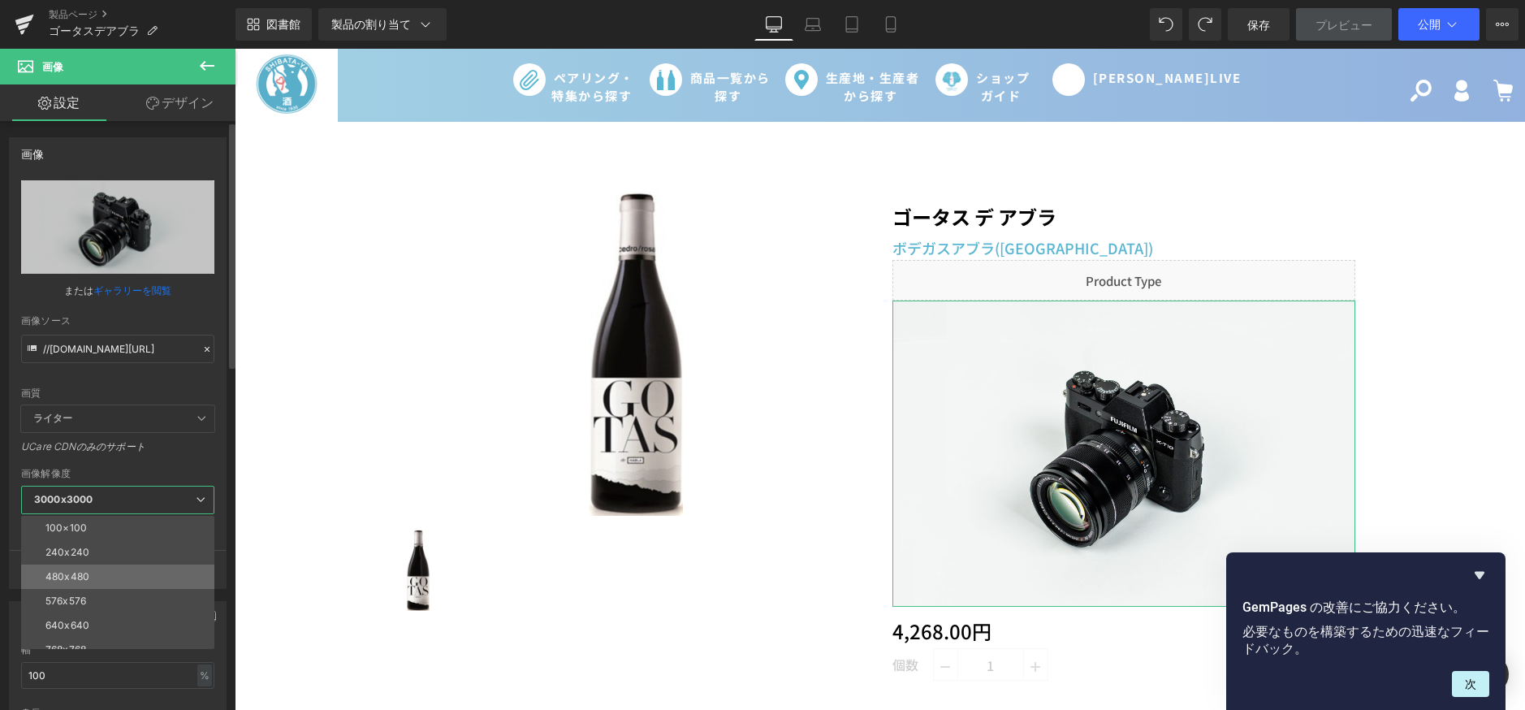
click at [104, 581] on li "480x480" at bounding box center [121, 576] width 201 height 24
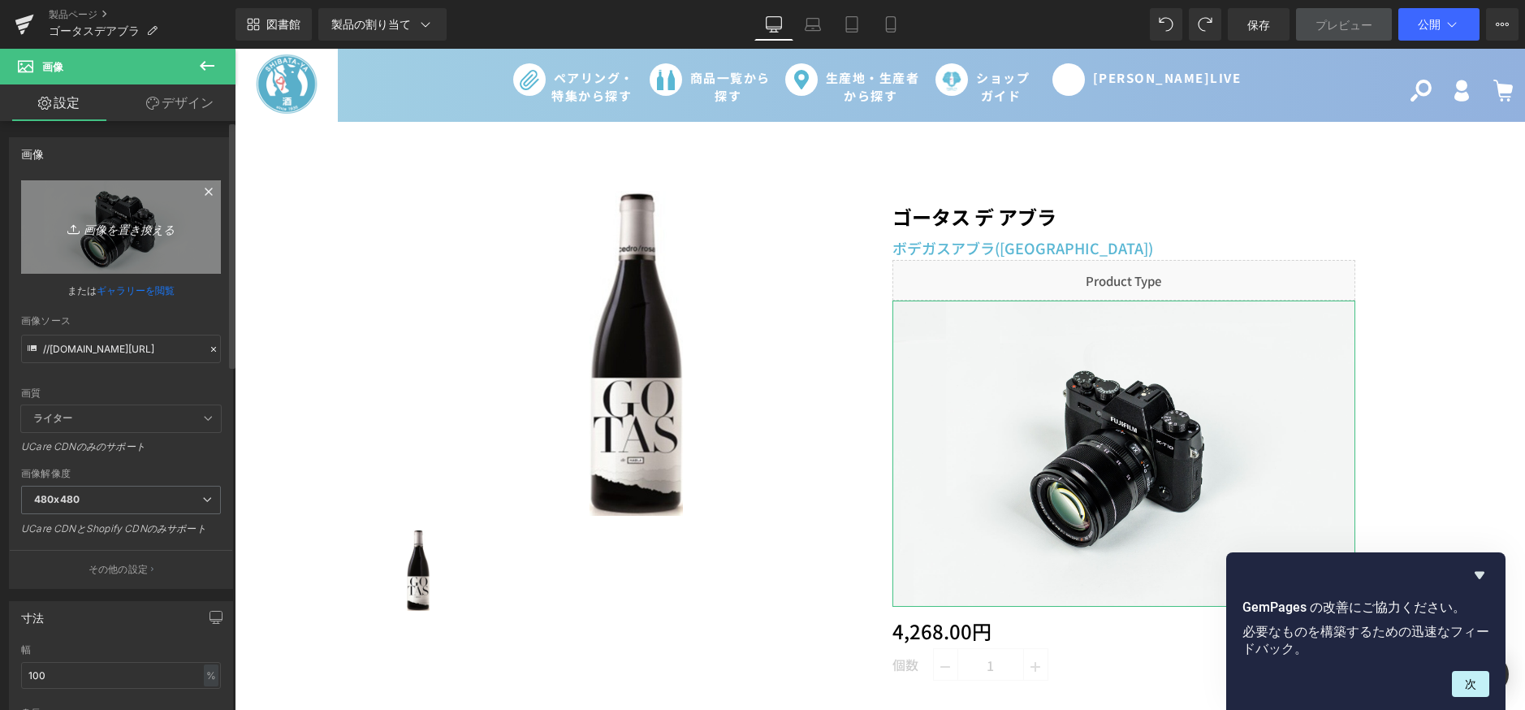
click at [93, 273] on link "画像を置き換える" at bounding box center [121, 226] width 200 height 93
type input "C:\fakepath\ゴータス デ アブラ.png"
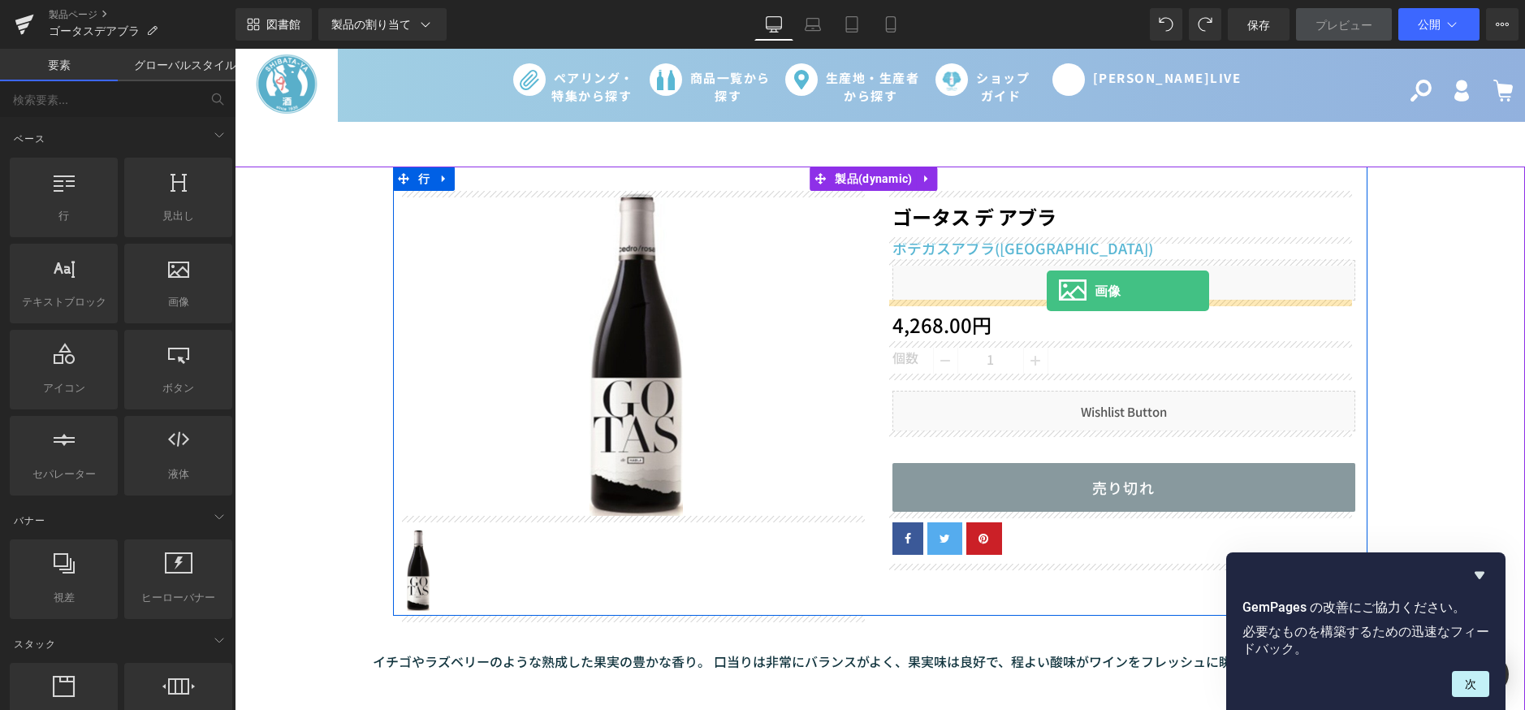
drag, startPoint x: 426, startPoint y: 330, endPoint x: 1047, endPoint y: 291, distance: 621.6
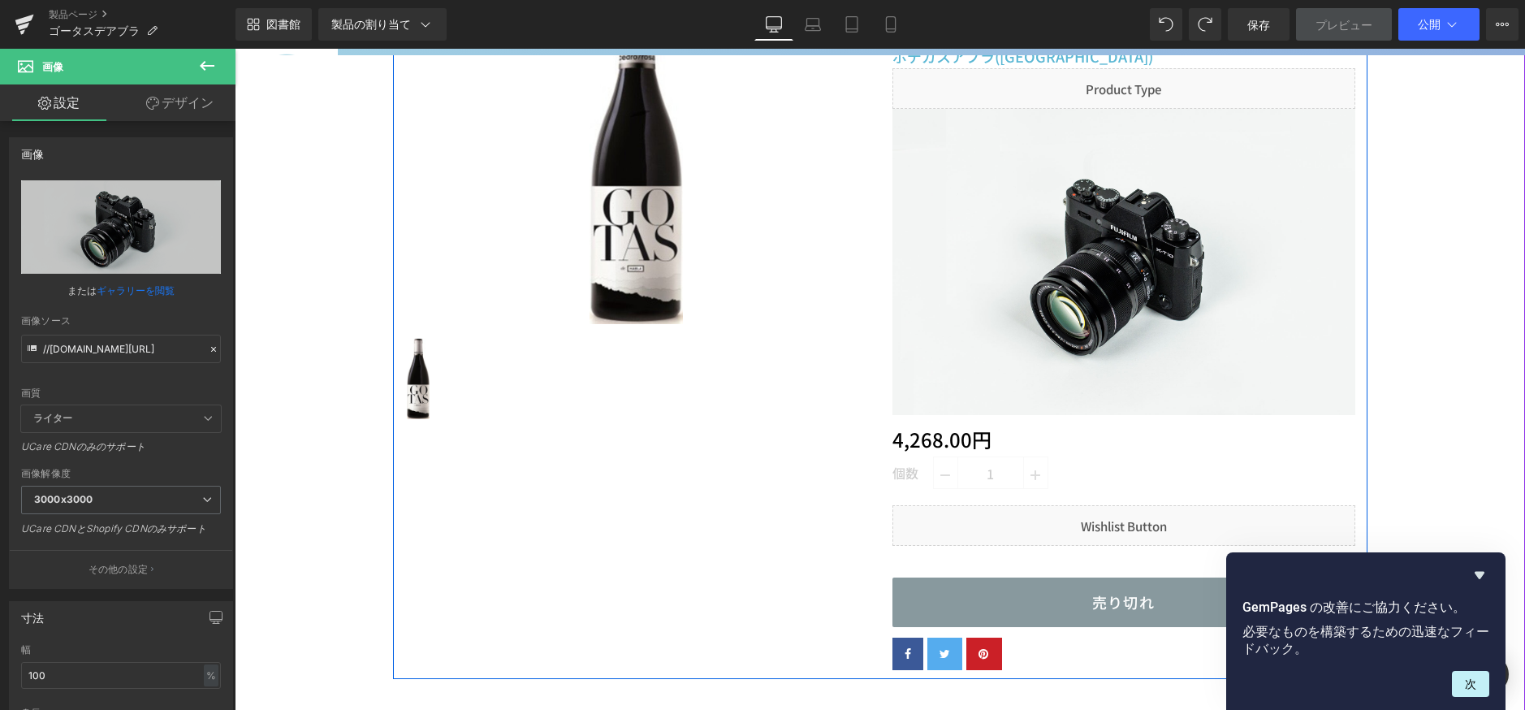
scroll to position [162, 0]
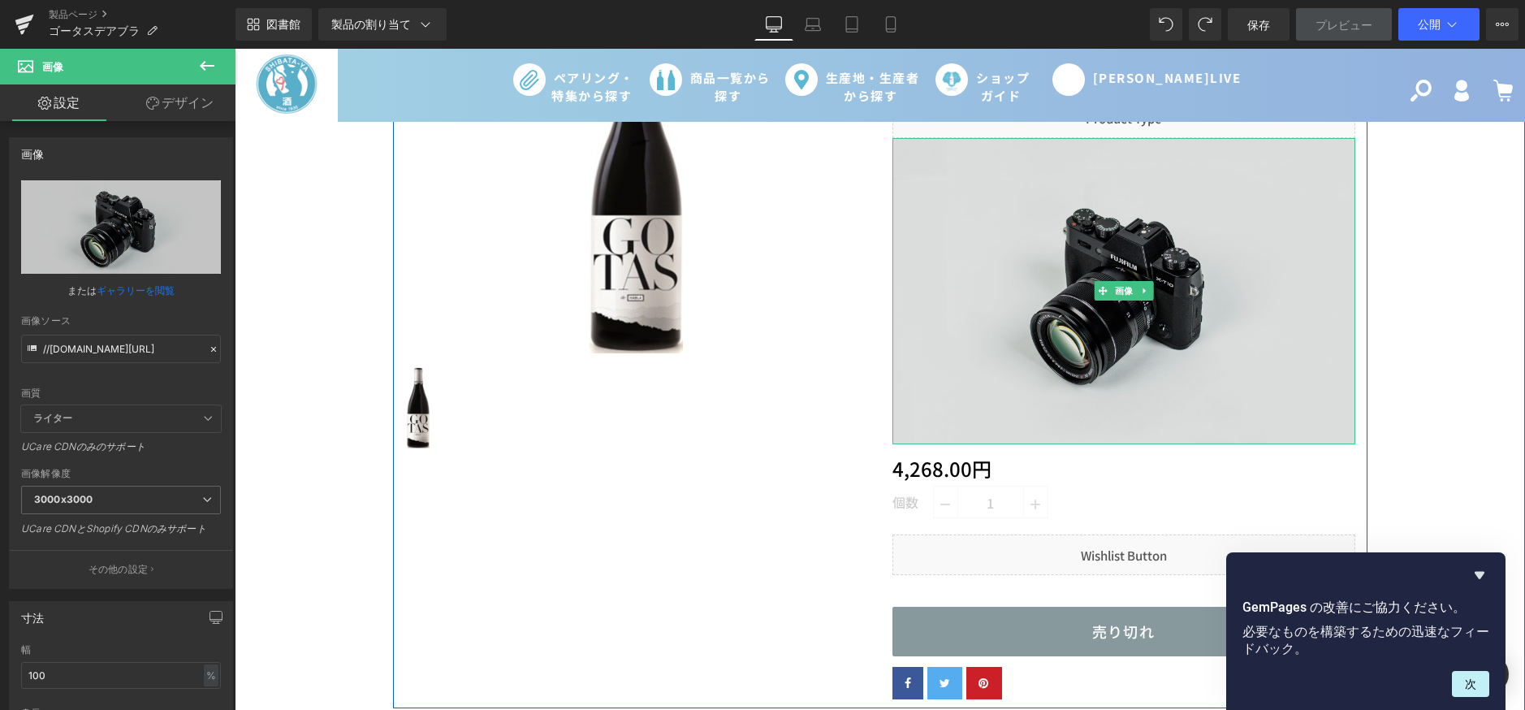
click at [1082, 224] on img at bounding box center [1123, 291] width 463 height 307
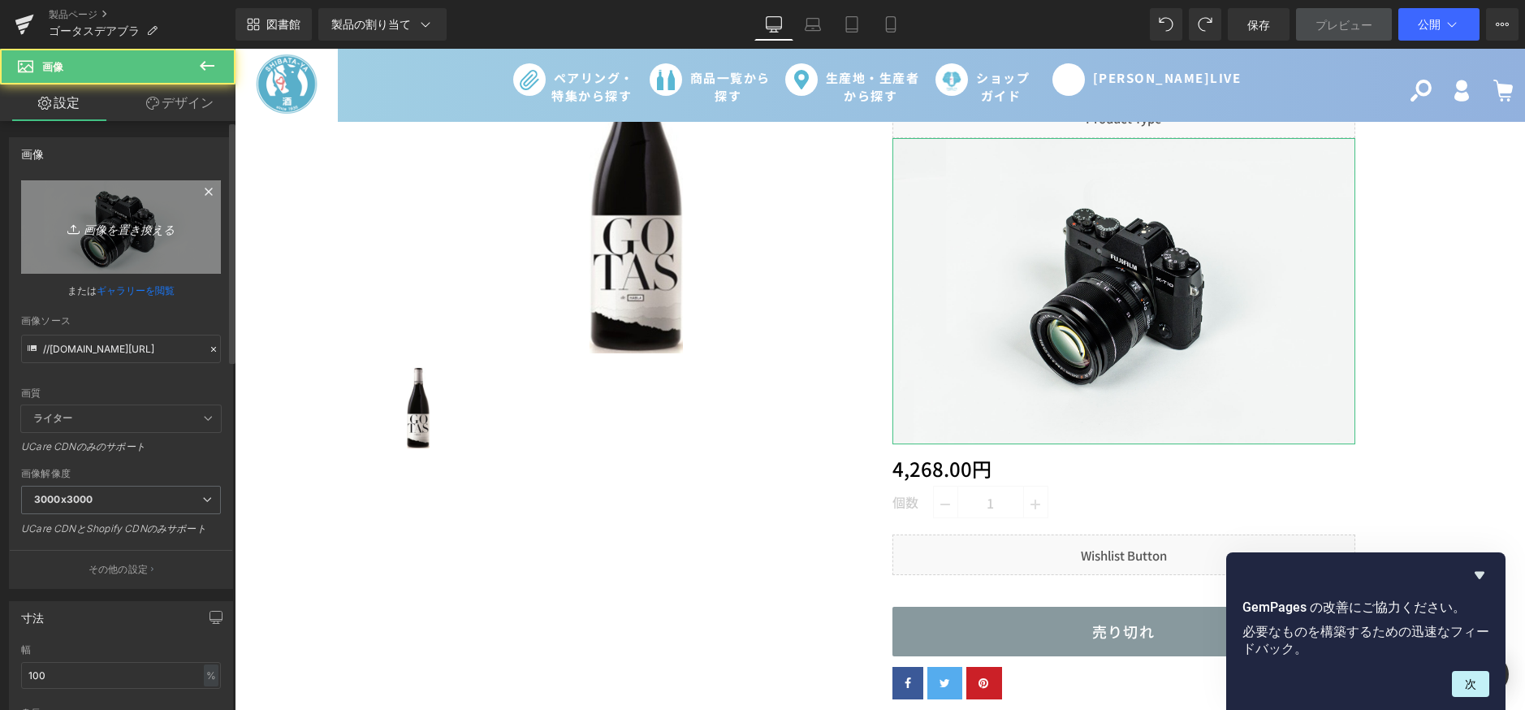
click at [176, 221] on icon "画像を置き換える" at bounding box center [121, 227] width 130 height 20
type input "C:\fakepath\ゴータス デ アブラ.png"
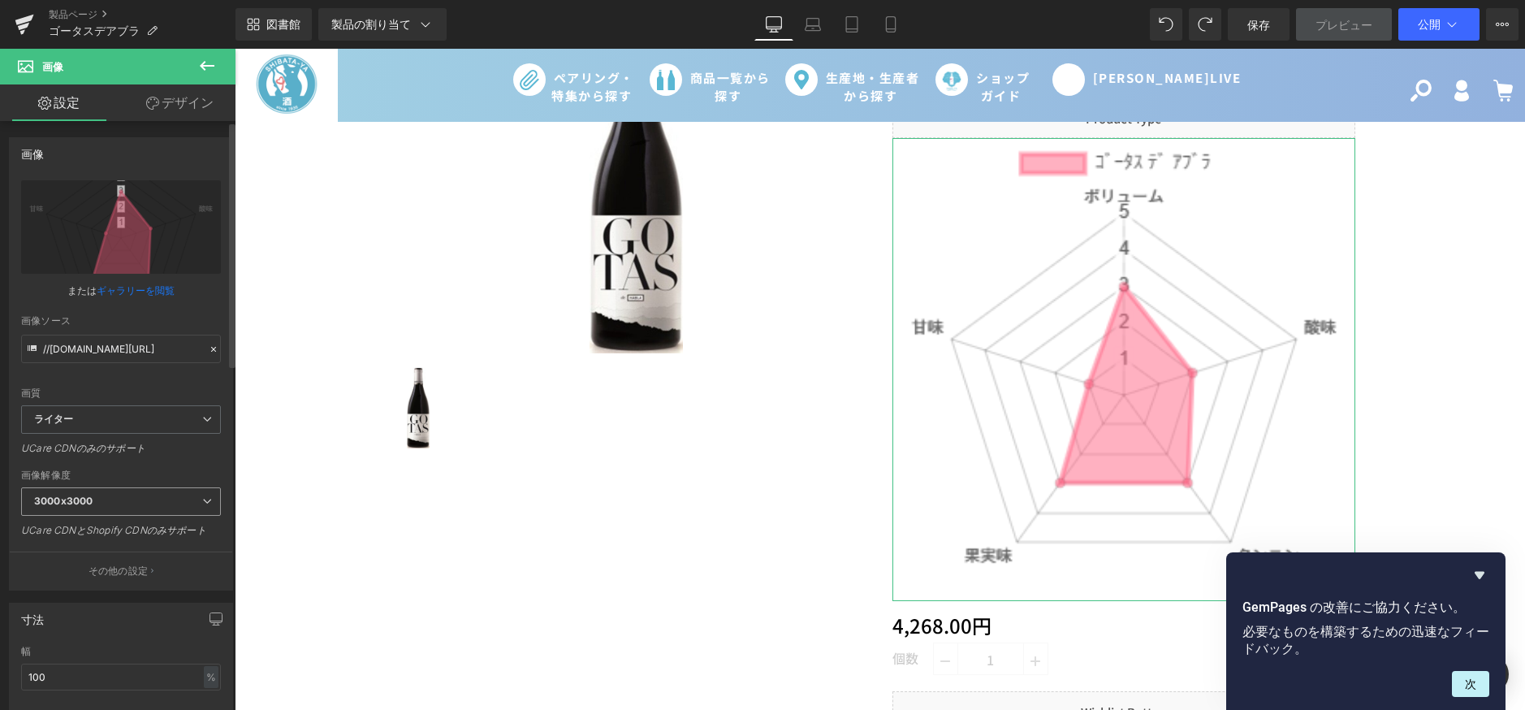
click at [117, 508] on span "3000x3000" at bounding box center [121, 501] width 200 height 28
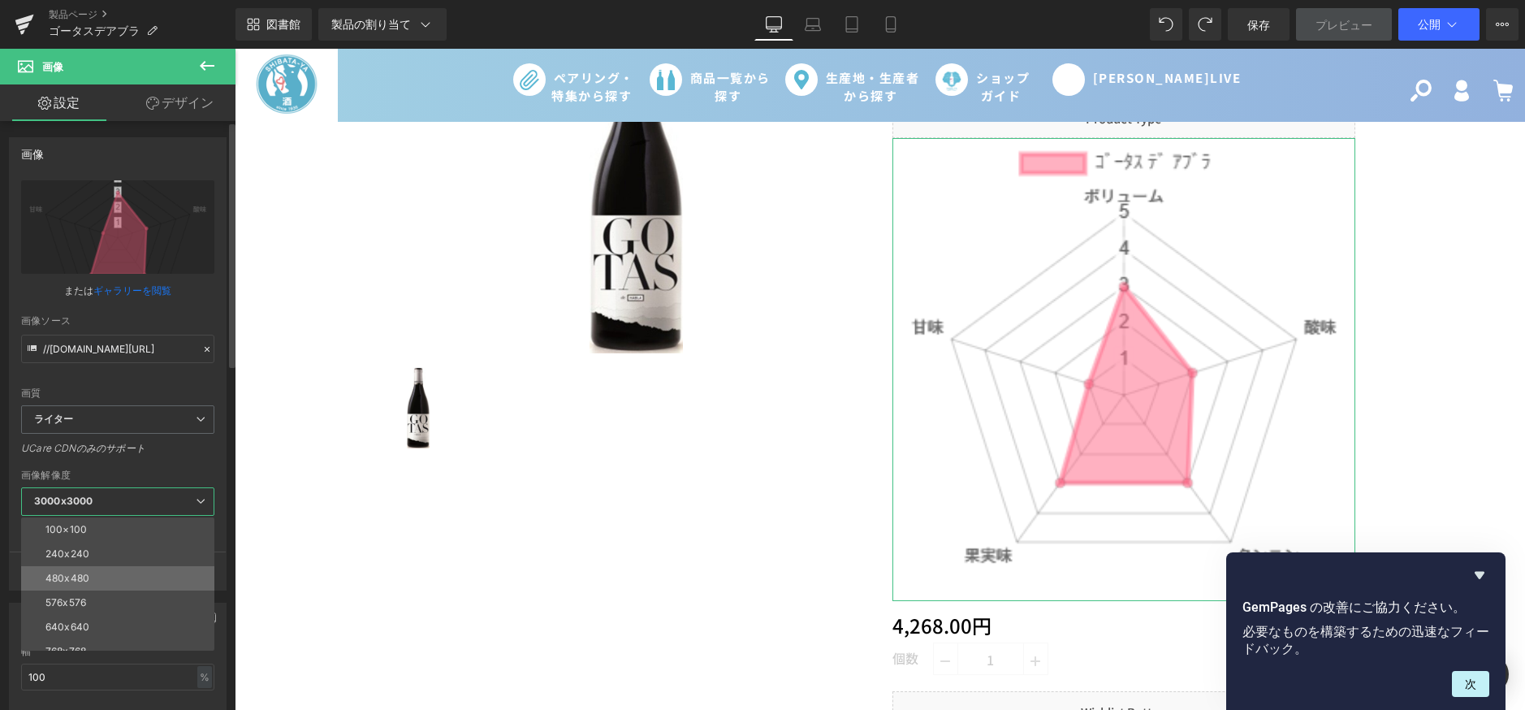
click at [94, 575] on li "480x480" at bounding box center [121, 578] width 201 height 24
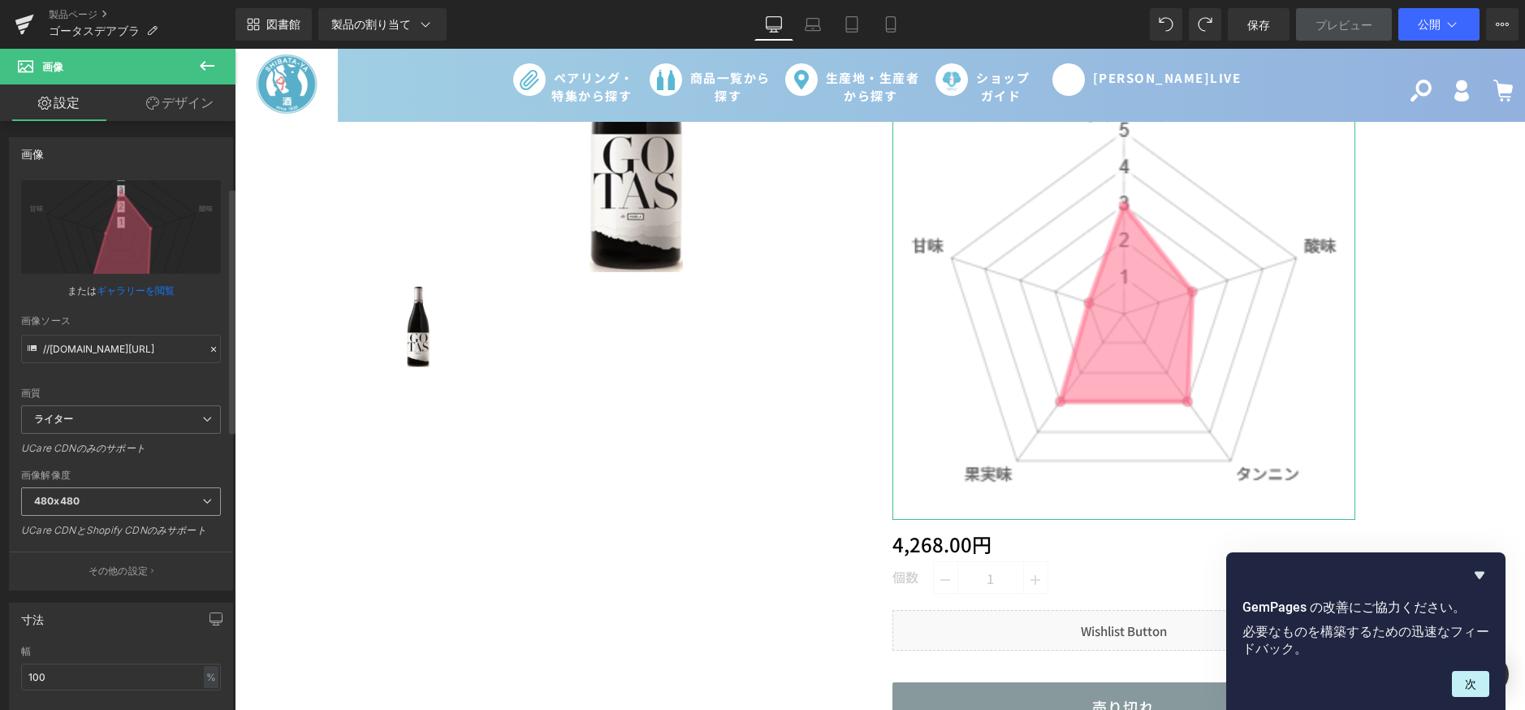
scroll to position [244, 0]
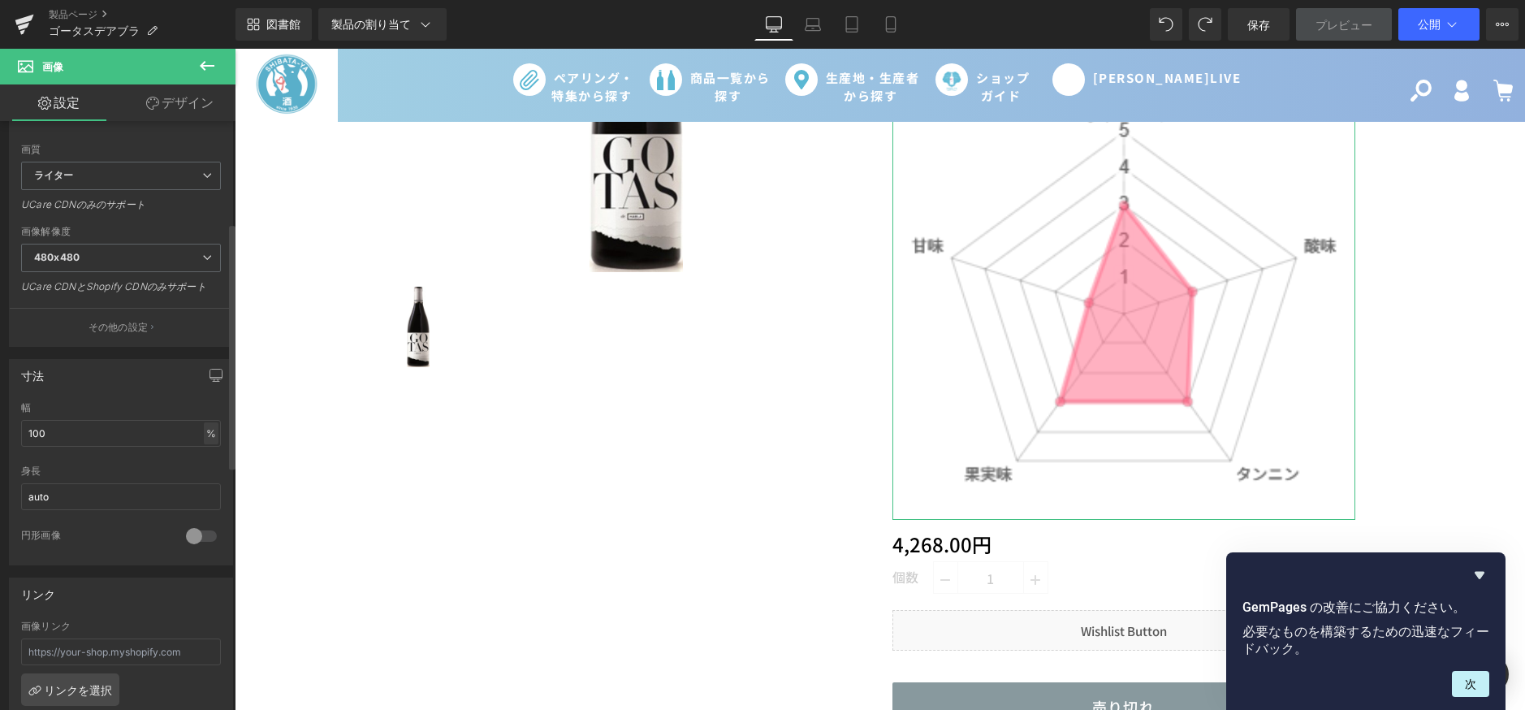
click at [206, 434] on font "%" at bounding box center [211, 433] width 10 height 12
click at [196, 486] on font "ピクセル" at bounding box center [197, 481] width 36 height 11
drag, startPoint x: 110, startPoint y: 430, endPoint x: 11, endPoint y: 441, distance: 98.8
click at [11, 441] on div "100% 幅 100 ピクセル % ピクセル auto 身長 auto 0 円形画像" at bounding box center [121, 483] width 222 height 162
type input "300"
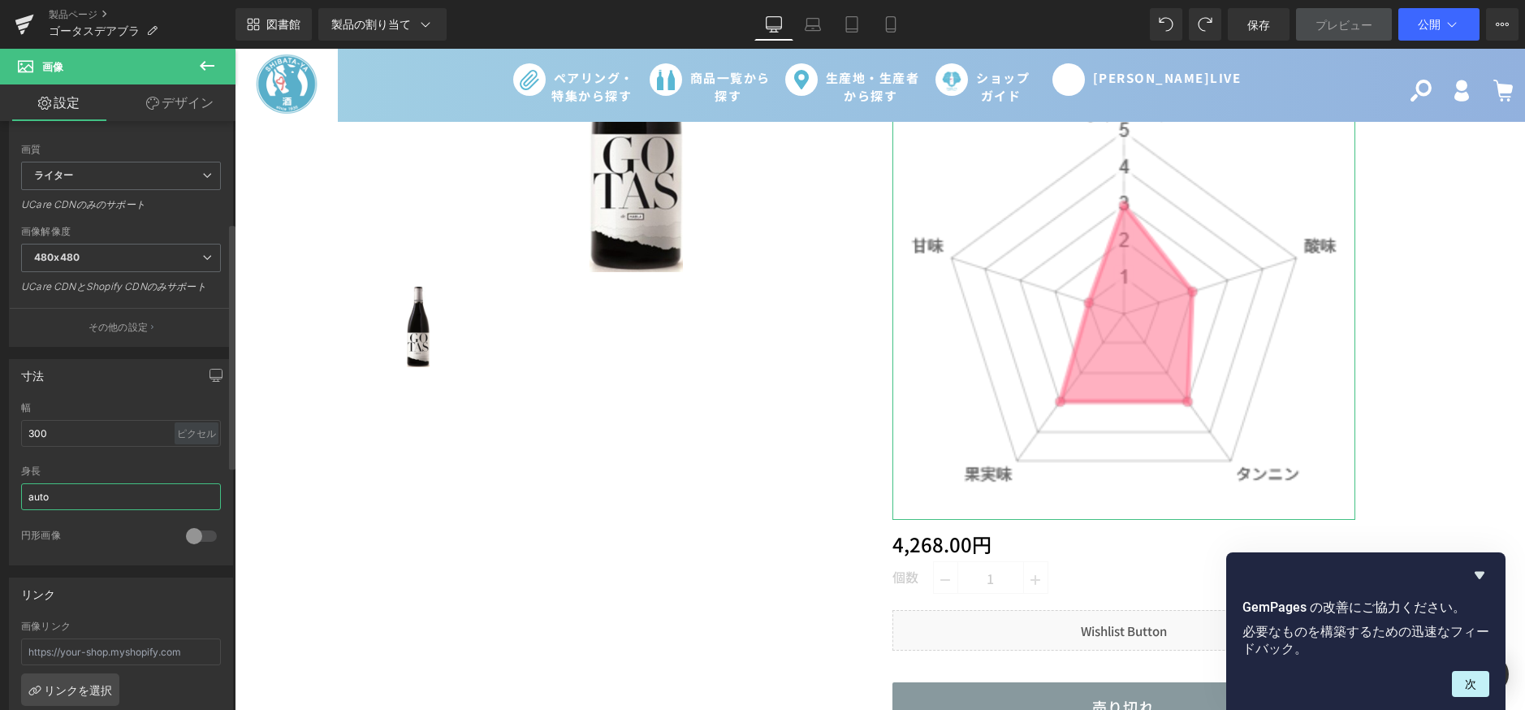
click at [89, 500] on input "auto" at bounding box center [121, 496] width 200 height 27
type input "a"
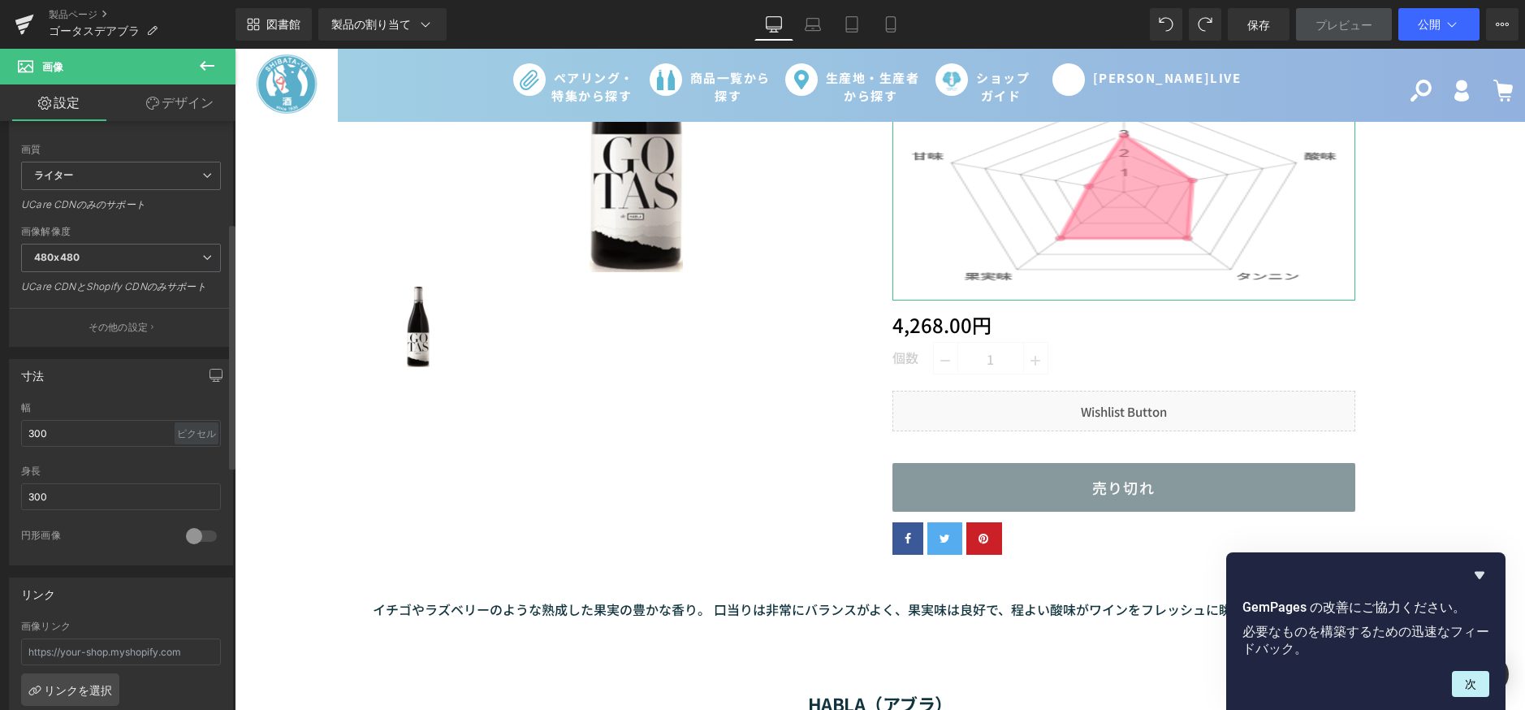
click at [90, 520] on div at bounding box center [121, 523] width 200 height 11
click at [82, 503] on input "300" at bounding box center [121, 496] width 200 height 27
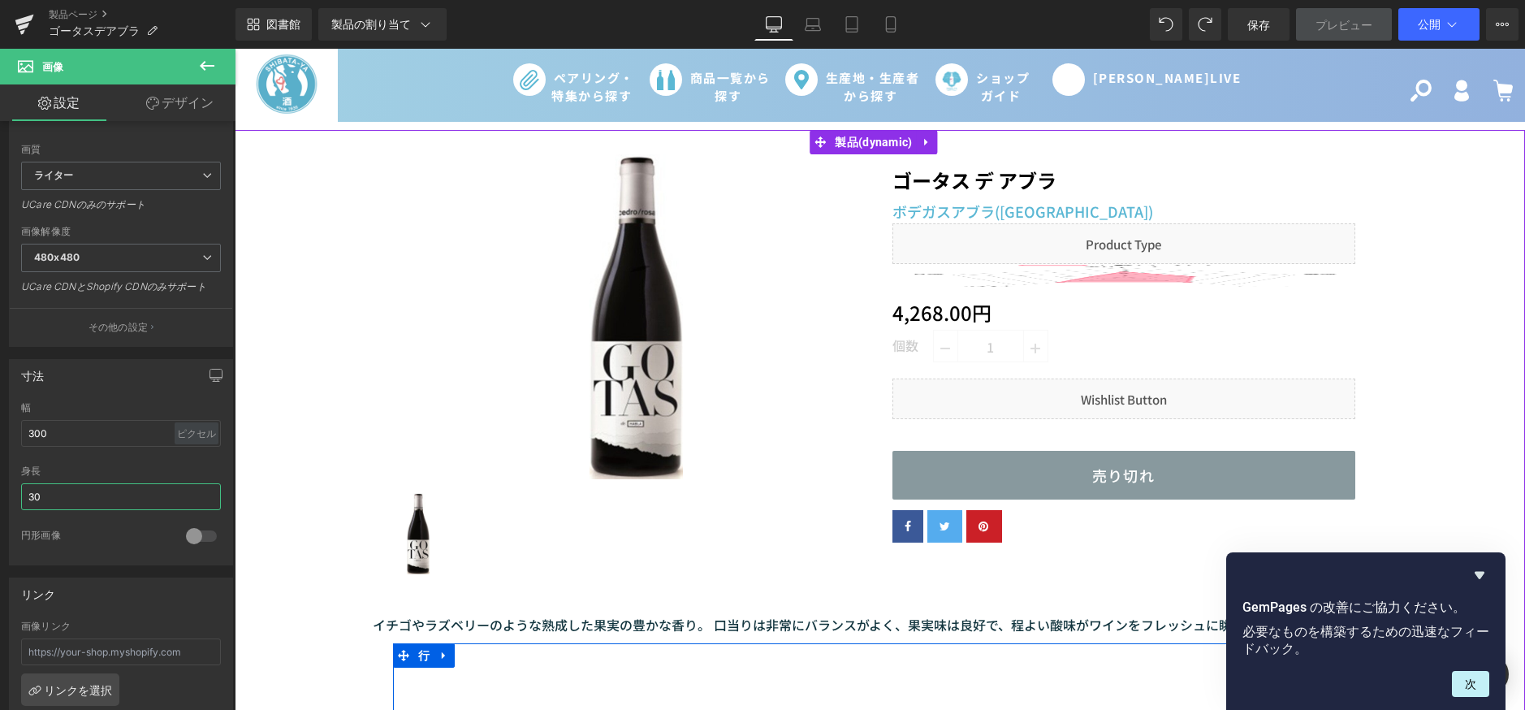
scroll to position [0, 0]
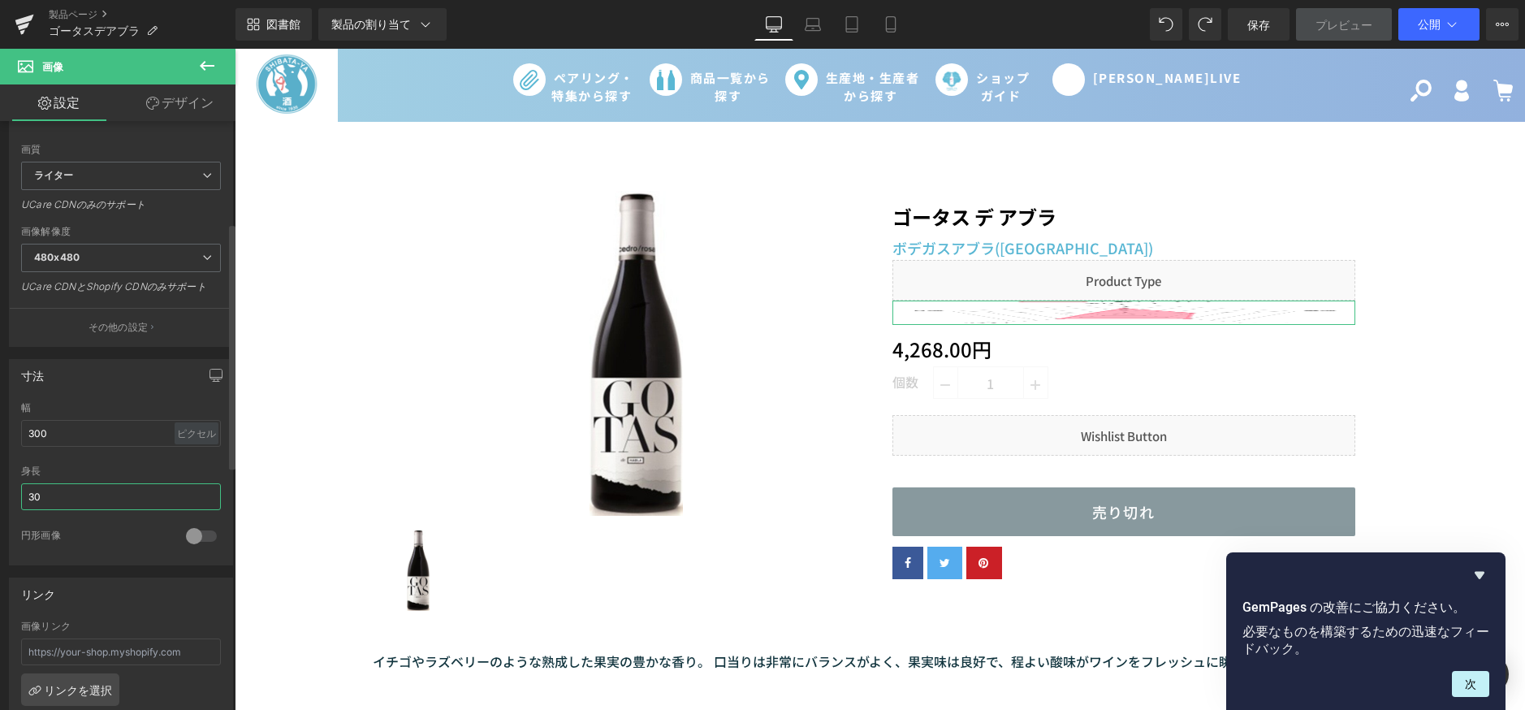
click at [80, 487] on input "30" at bounding box center [121, 496] width 200 height 27
click at [188, 434] on font "ピクセル" at bounding box center [196, 433] width 39 height 12
click at [184, 461] on li "%" at bounding box center [197, 459] width 45 height 24
drag, startPoint x: 111, startPoint y: 499, endPoint x: 82, endPoint y: 500, distance: 29.2
click at [82, 500] on input "30" at bounding box center [121, 496] width 200 height 27
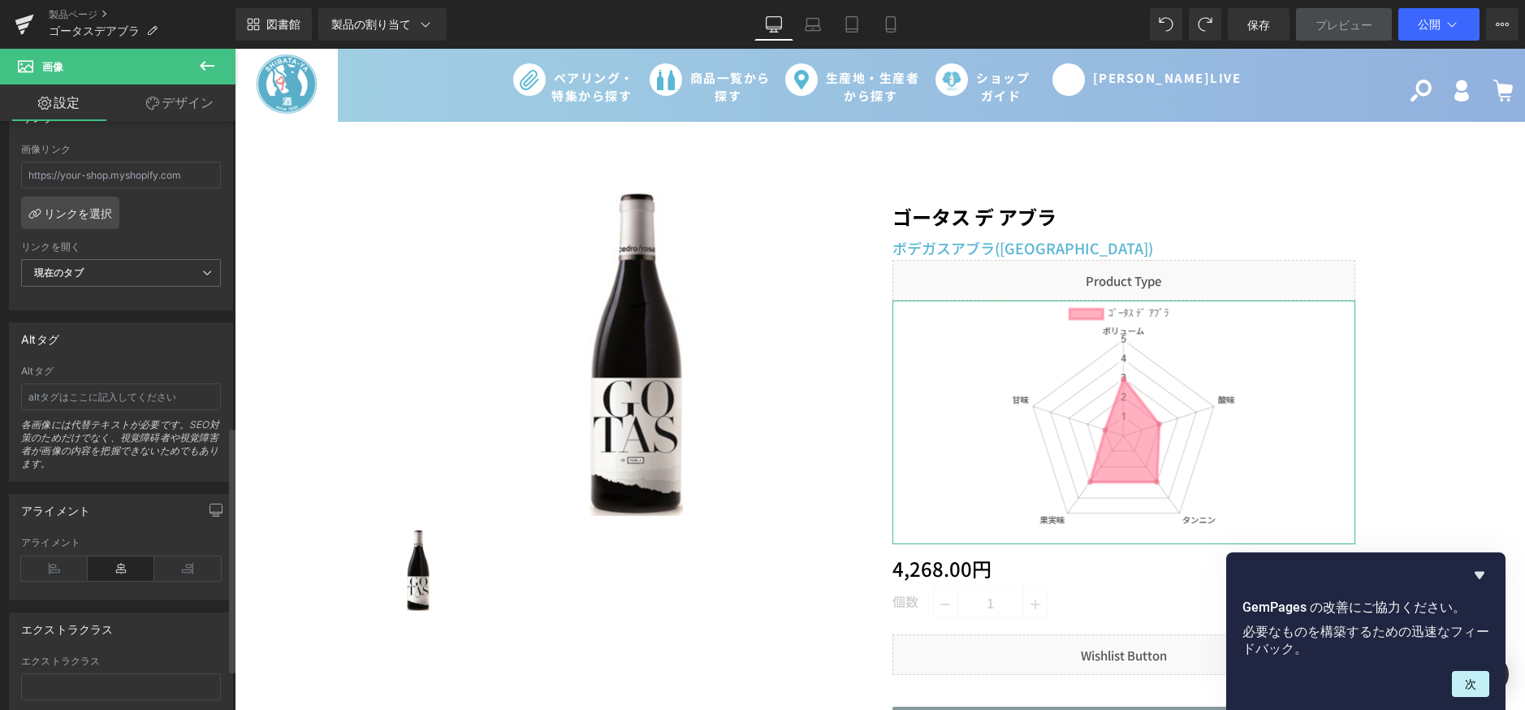
scroll to position [731, 0]
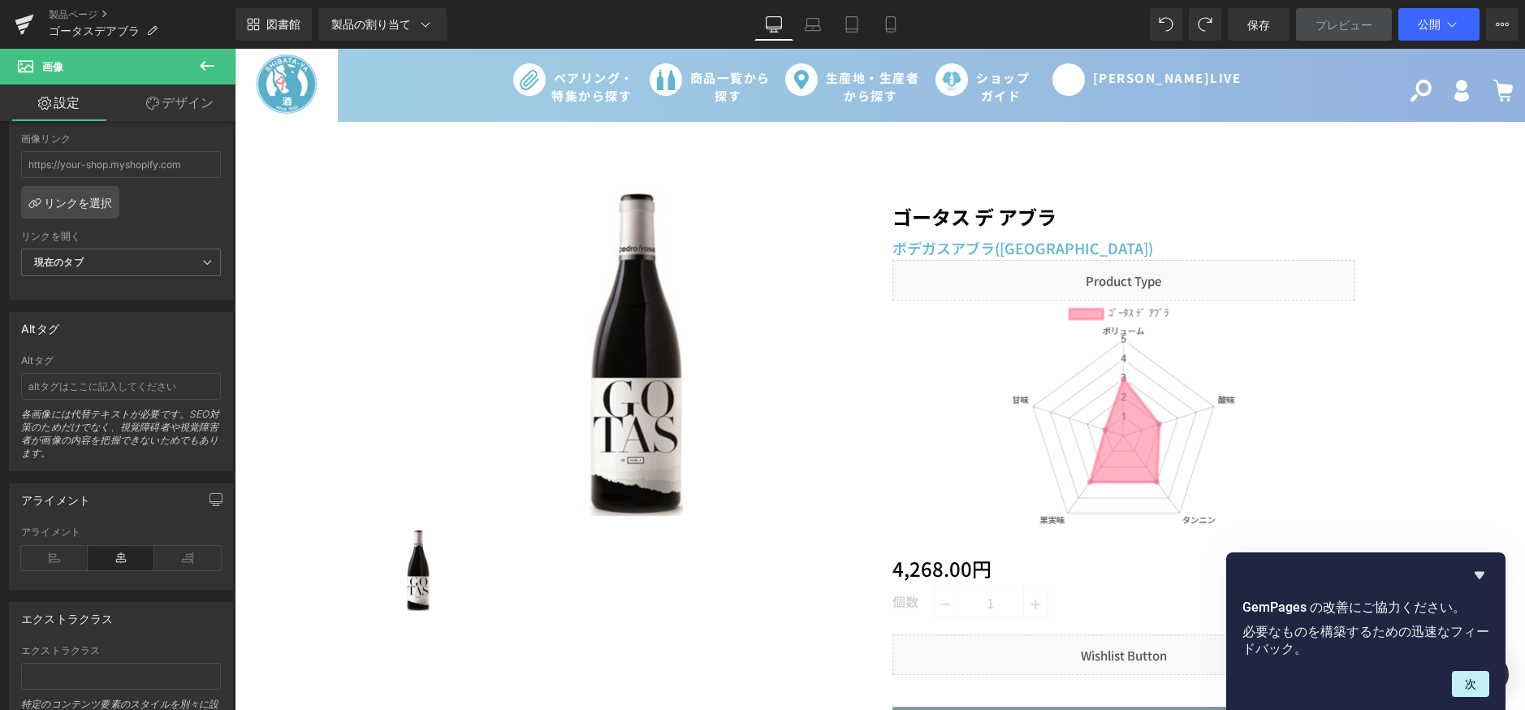
type input "300"
drag, startPoint x: 66, startPoint y: 554, endPoint x: 59, endPoint y: 545, distance: 11.0
click at [59, 545] on div "アライメント" at bounding box center [121, 557] width 200 height 63
click at [58, 556] on icon at bounding box center [54, 558] width 67 height 24
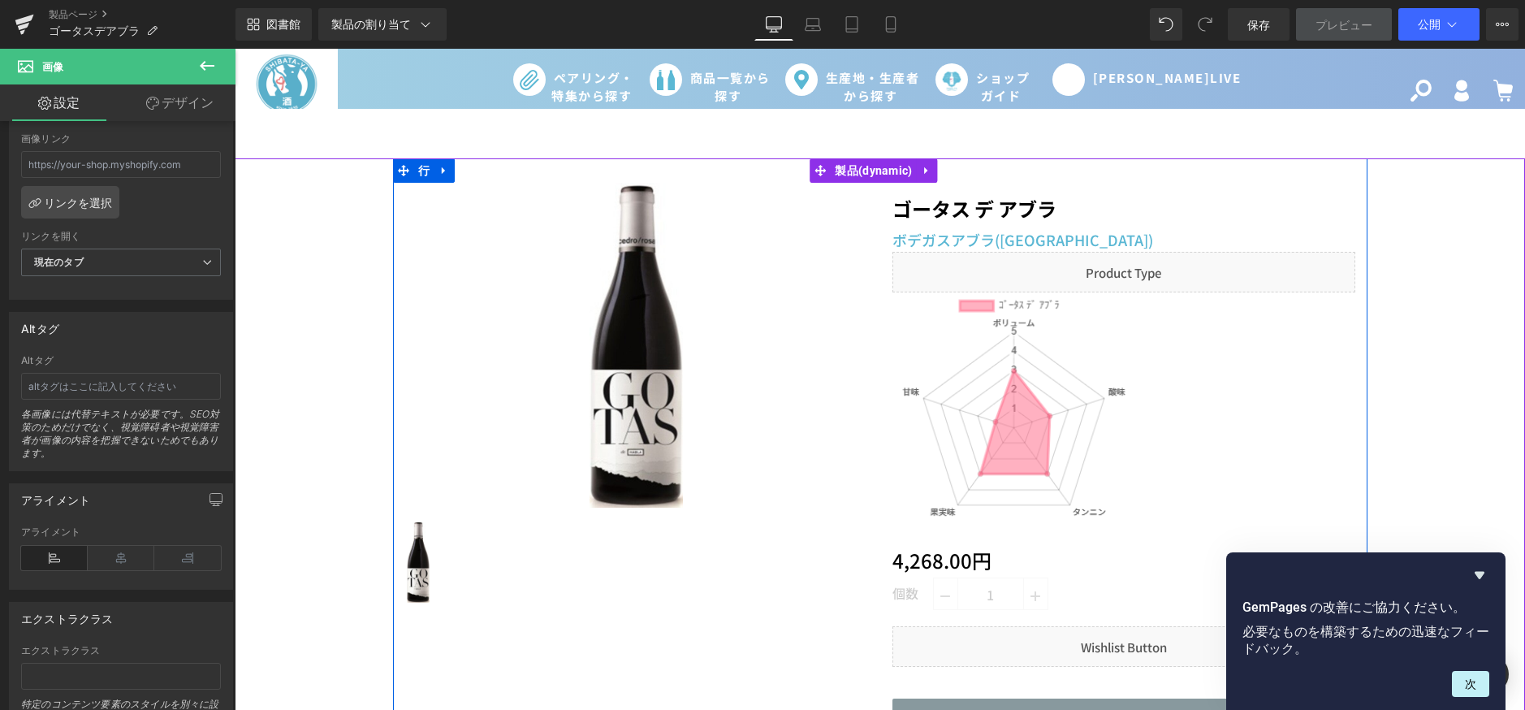
scroll to position [0, 0]
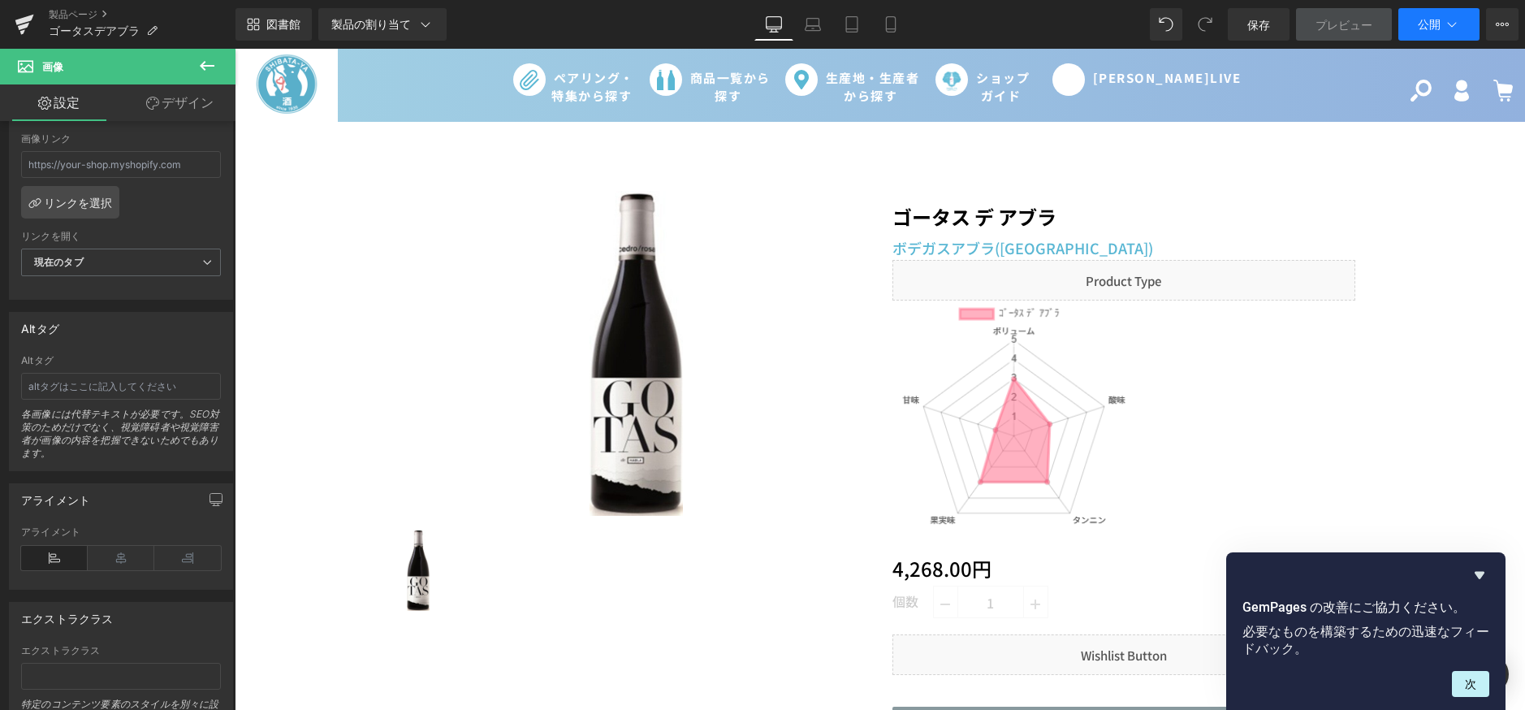
click at [1438, 31] on button "公開" at bounding box center [1438, 24] width 81 height 32
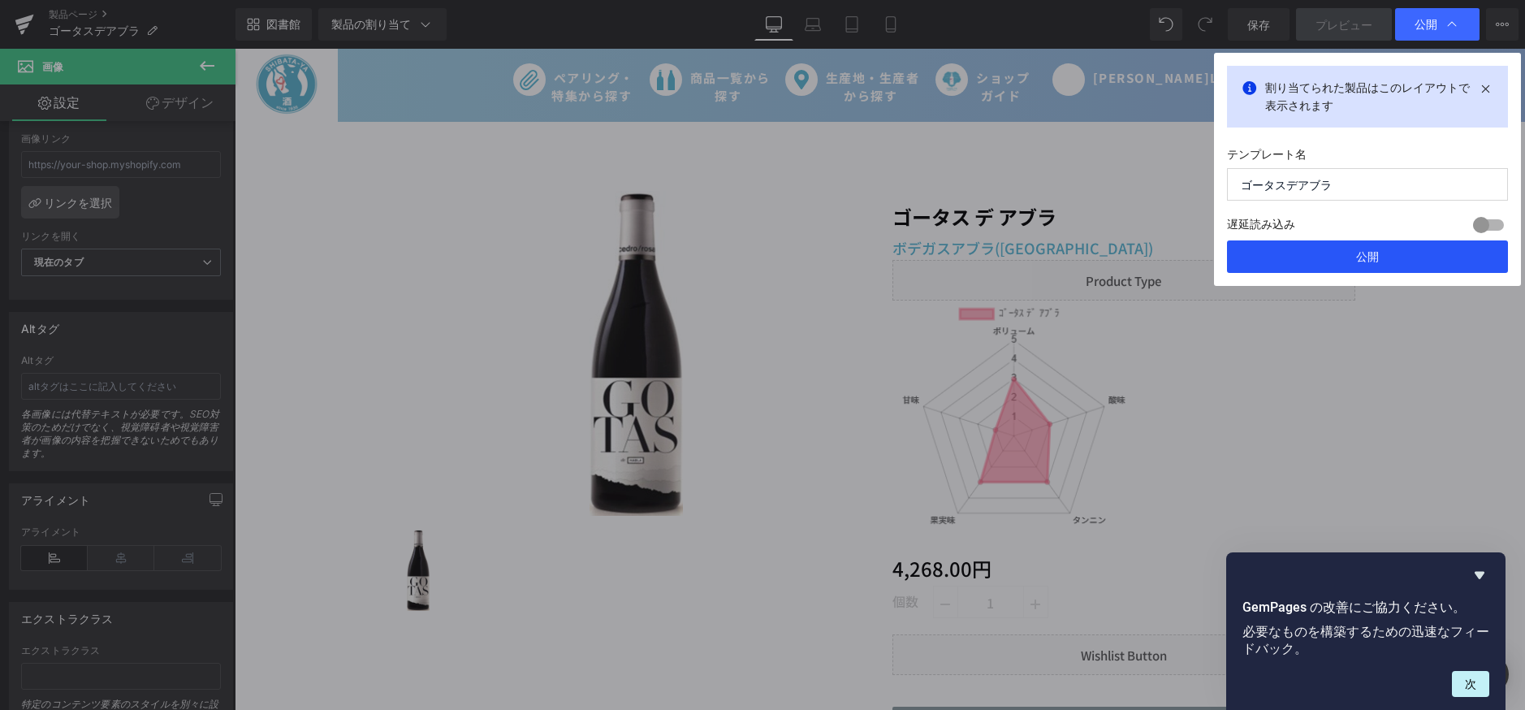
drag, startPoint x: 1140, startPoint y: 214, endPoint x: 1375, endPoint y: 262, distance: 239.7
click at [1375, 262] on font "公開" at bounding box center [1367, 256] width 23 height 14
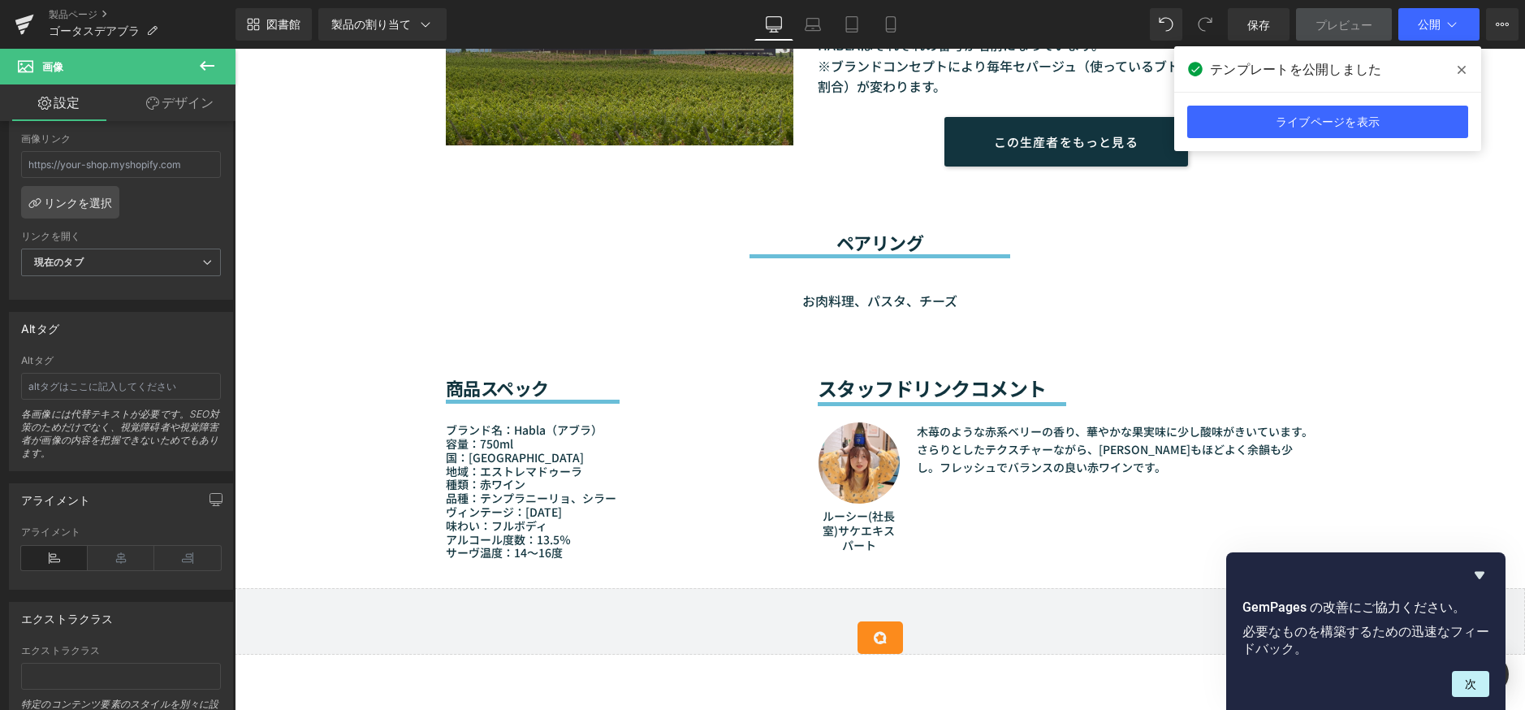
scroll to position [1299, 0]
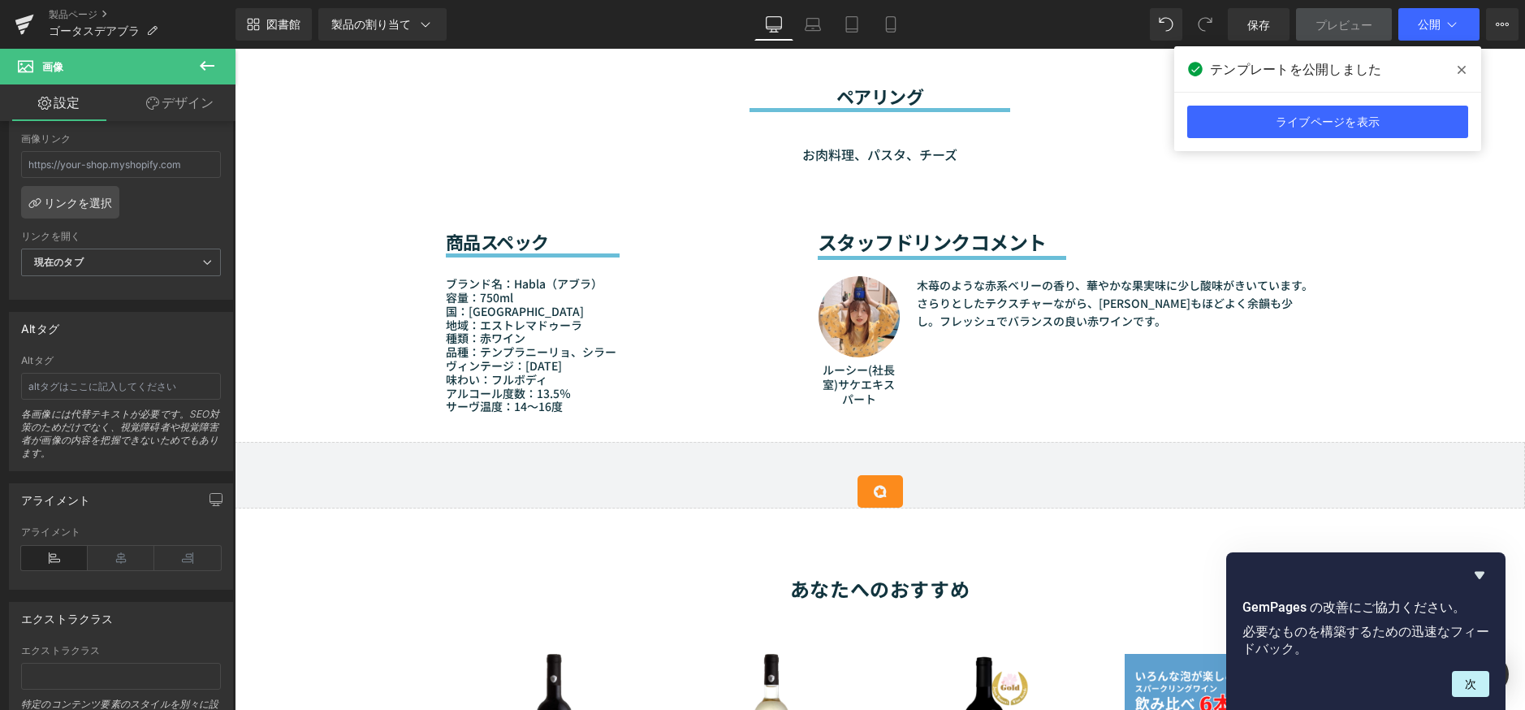
click at [1465, 78] on span at bounding box center [1462, 70] width 26 height 26
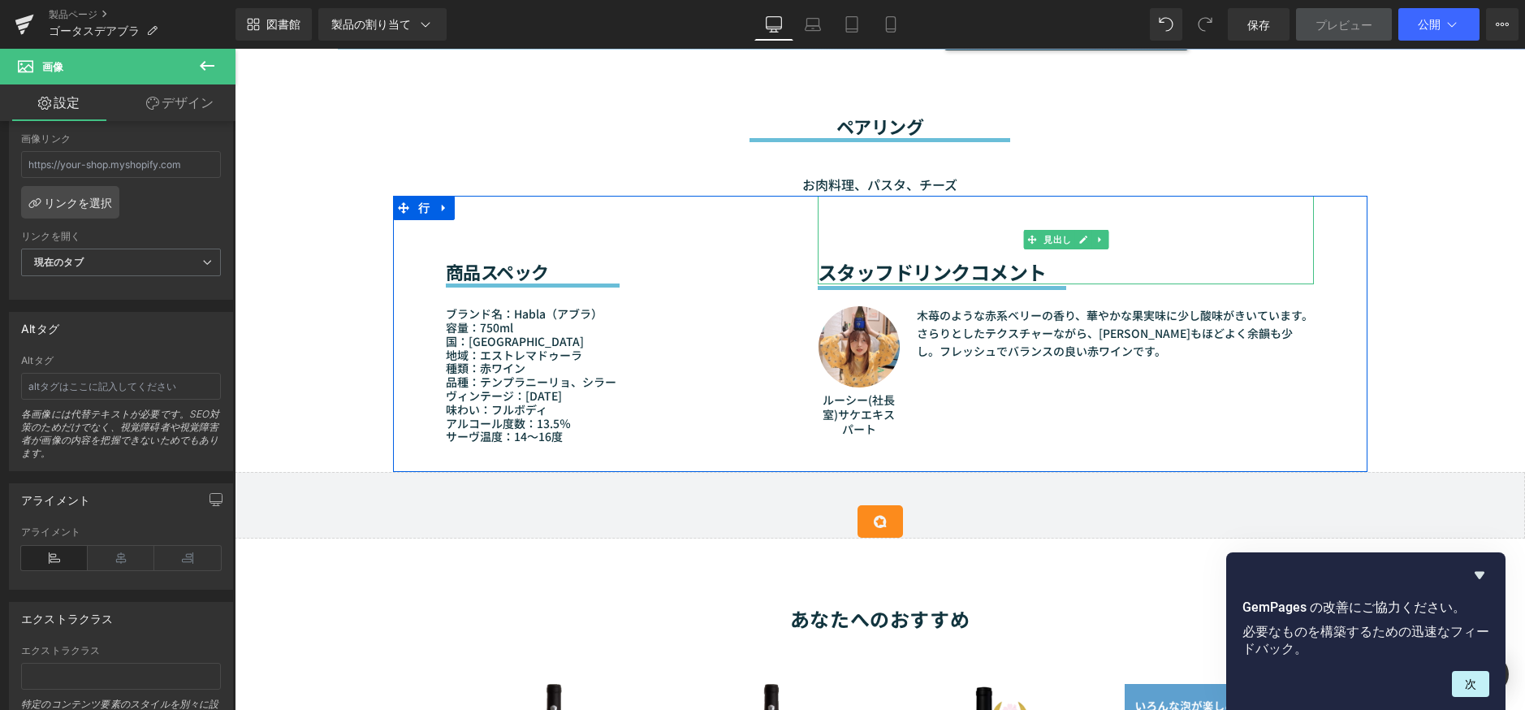
scroll to position [1218, 0]
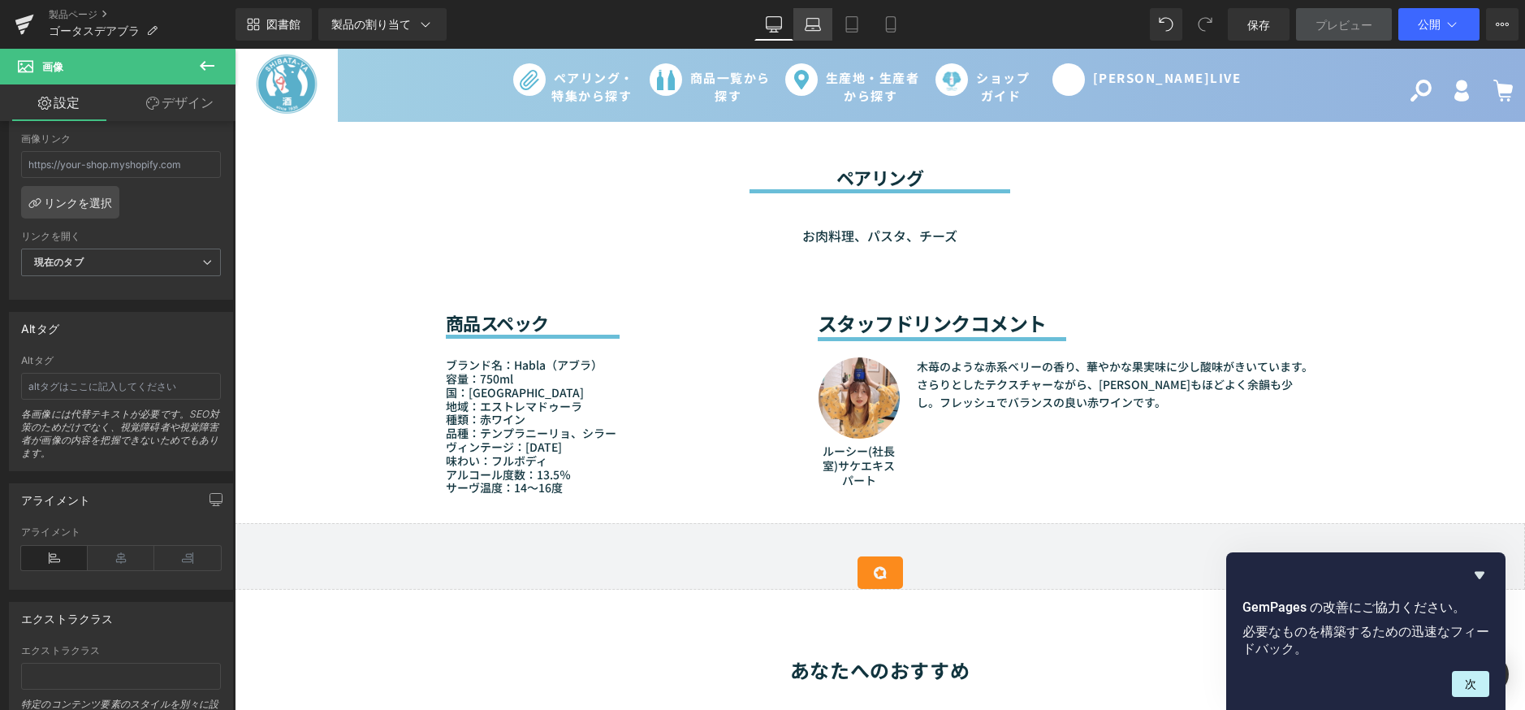
click at [808, 22] on icon at bounding box center [813, 24] width 16 height 16
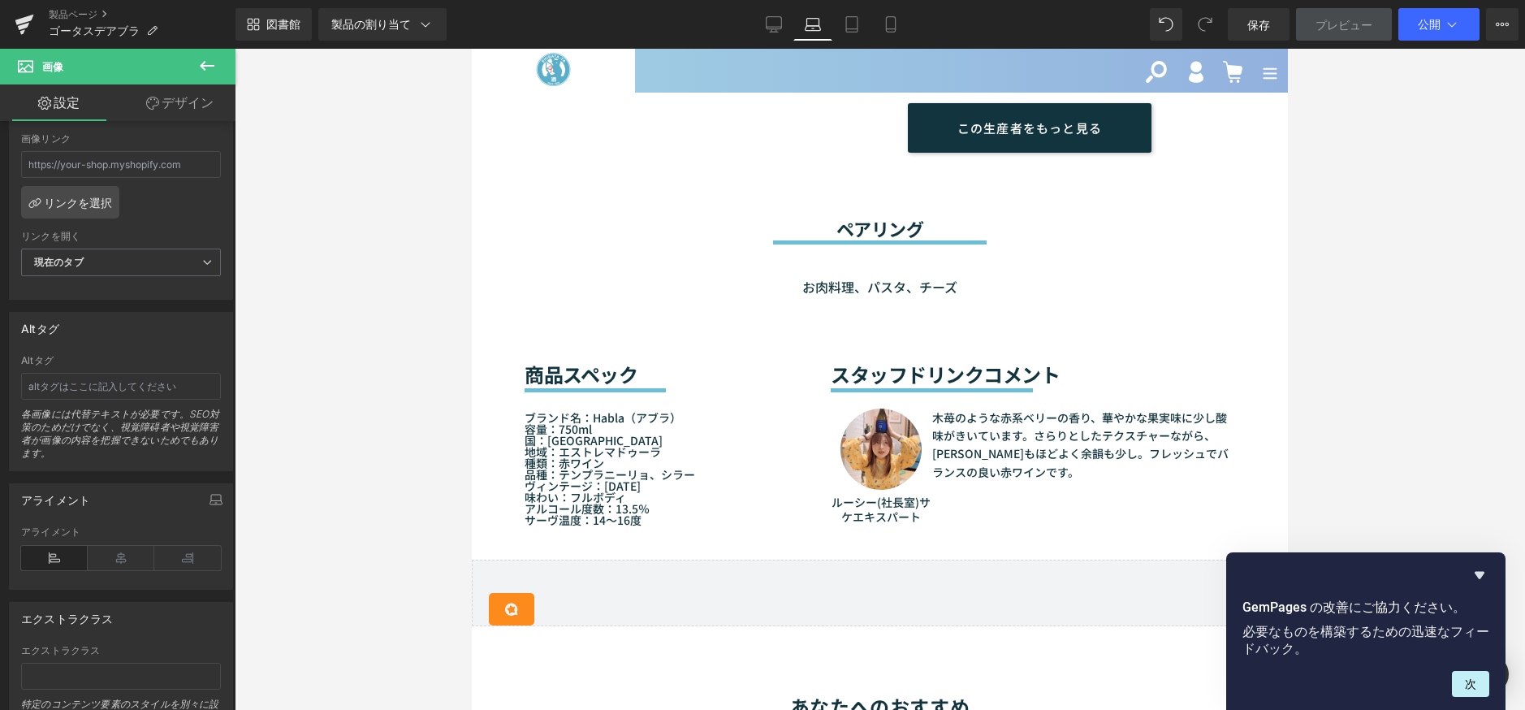
scroll to position [32, 0]
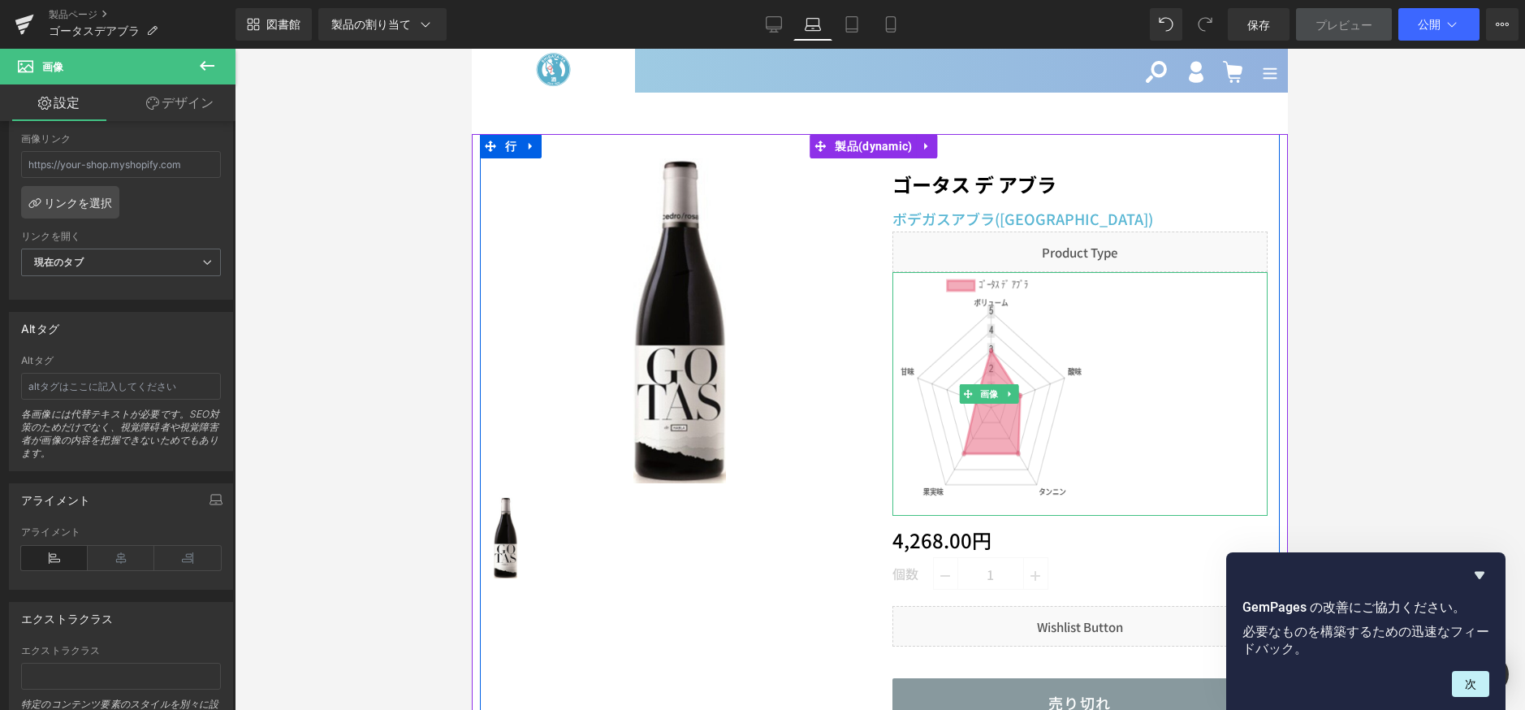
click at [1046, 410] on img at bounding box center [990, 394] width 197 height 244
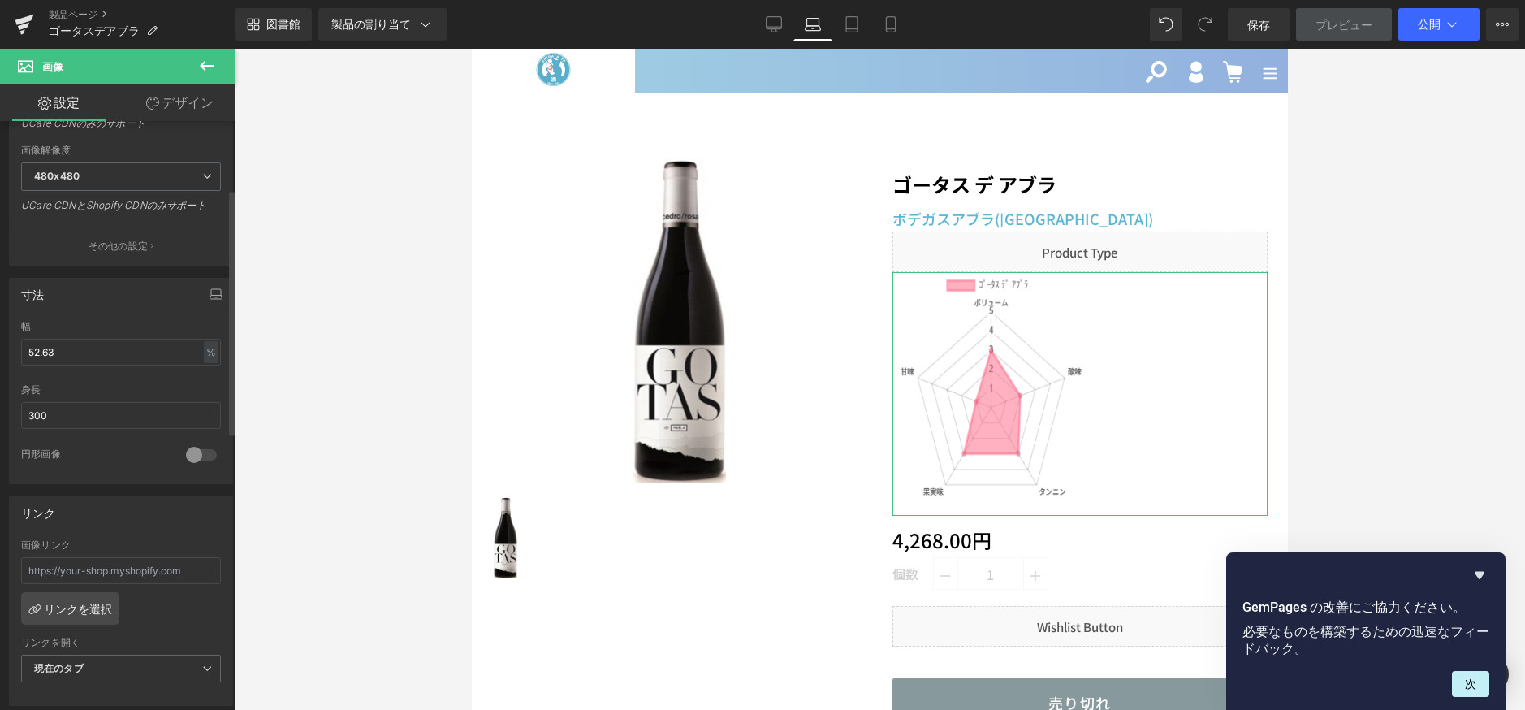
scroll to position [162, 0]
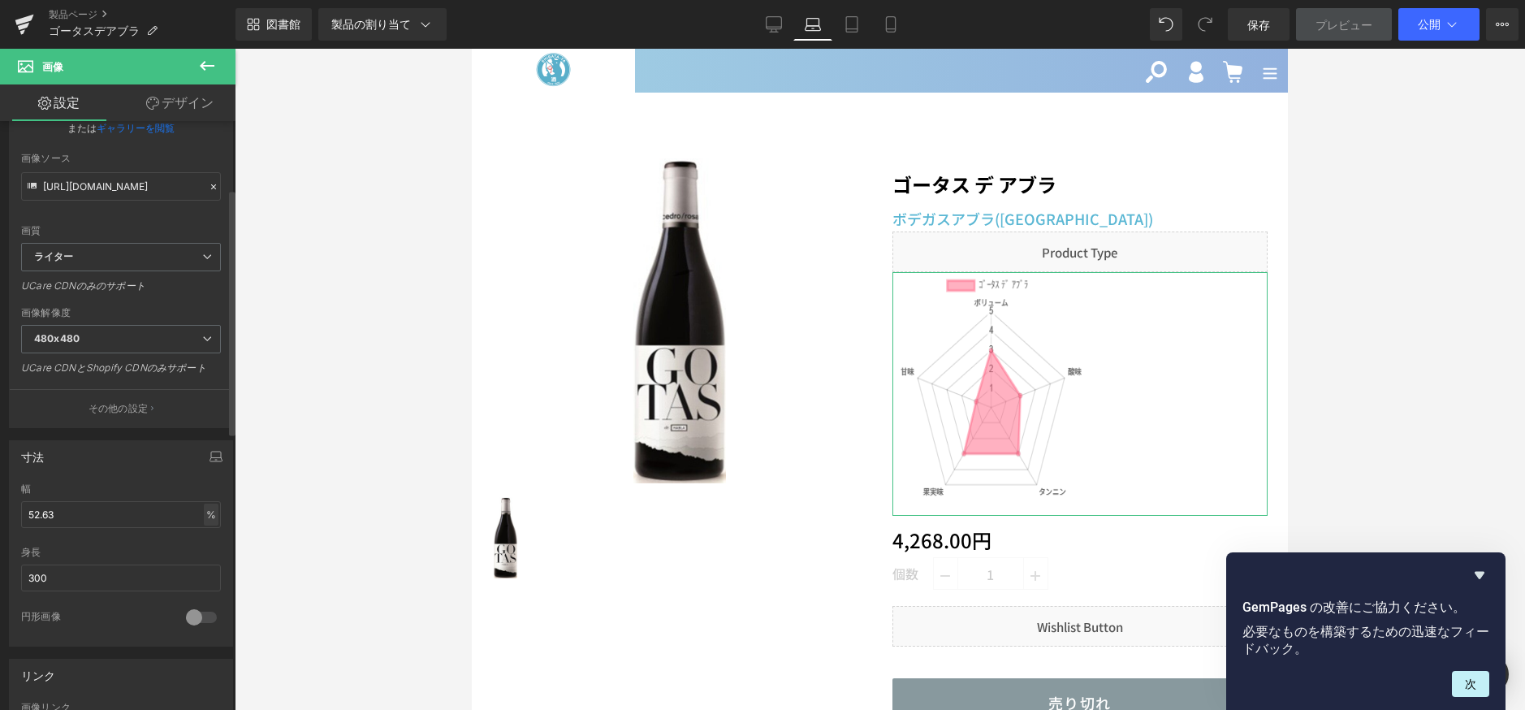
click at [206, 516] on font "%" at bounding box center [211, 514] width 10 height 12
click at [197, 539] on li "%" at bounding box center [197, 540] width 45 height 24
drag, startPoint x: 112, startPoint y: 519, endPoint x: -5, endPoint y: 527, distance: 117.2
click at [0, 527] on html "画像 プレビューしているところは ページのスタイルが変更されます。プリセットプレビューモードでは要素を編集できません。 製品ページ ゴータスデアブラ 図書館 …" at bounding box center [762, 355] width 1525 height 710
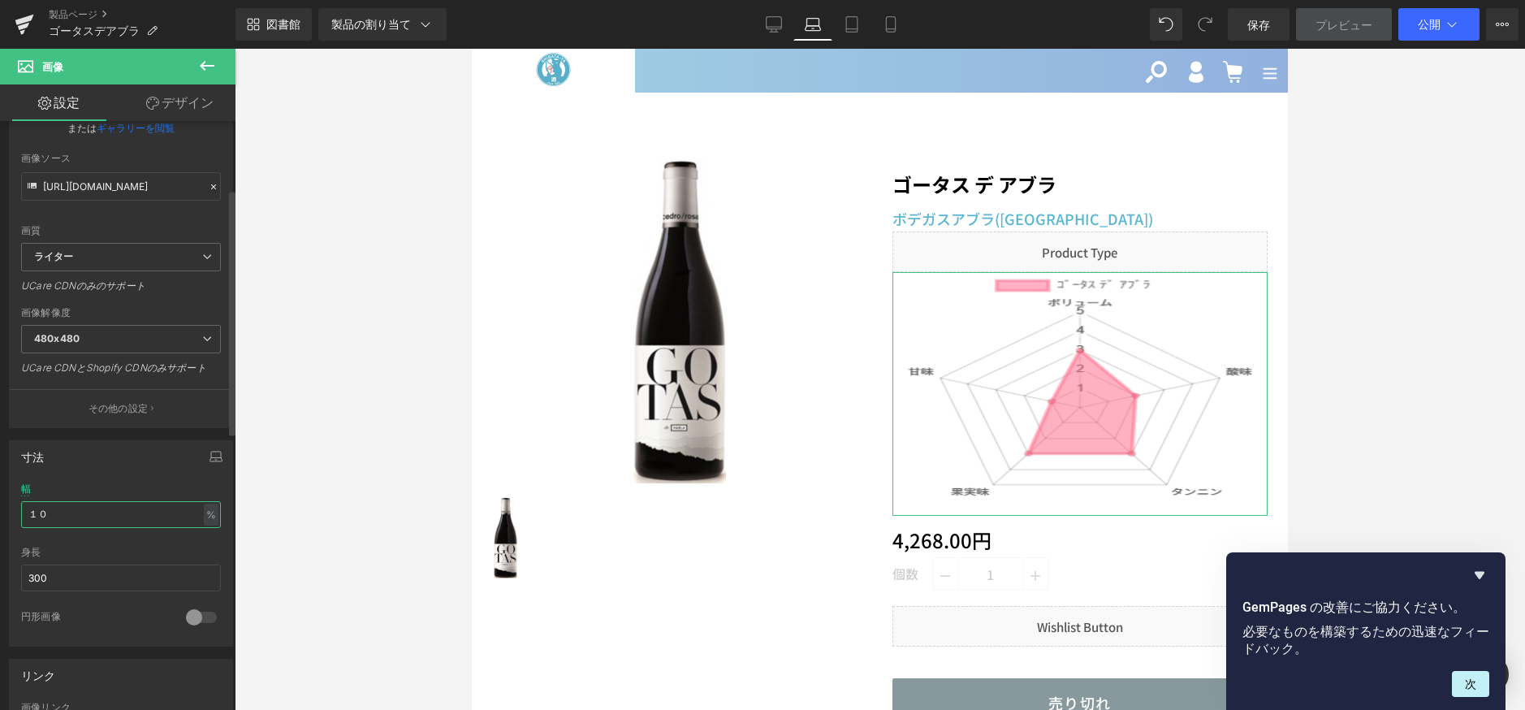
type input "１"
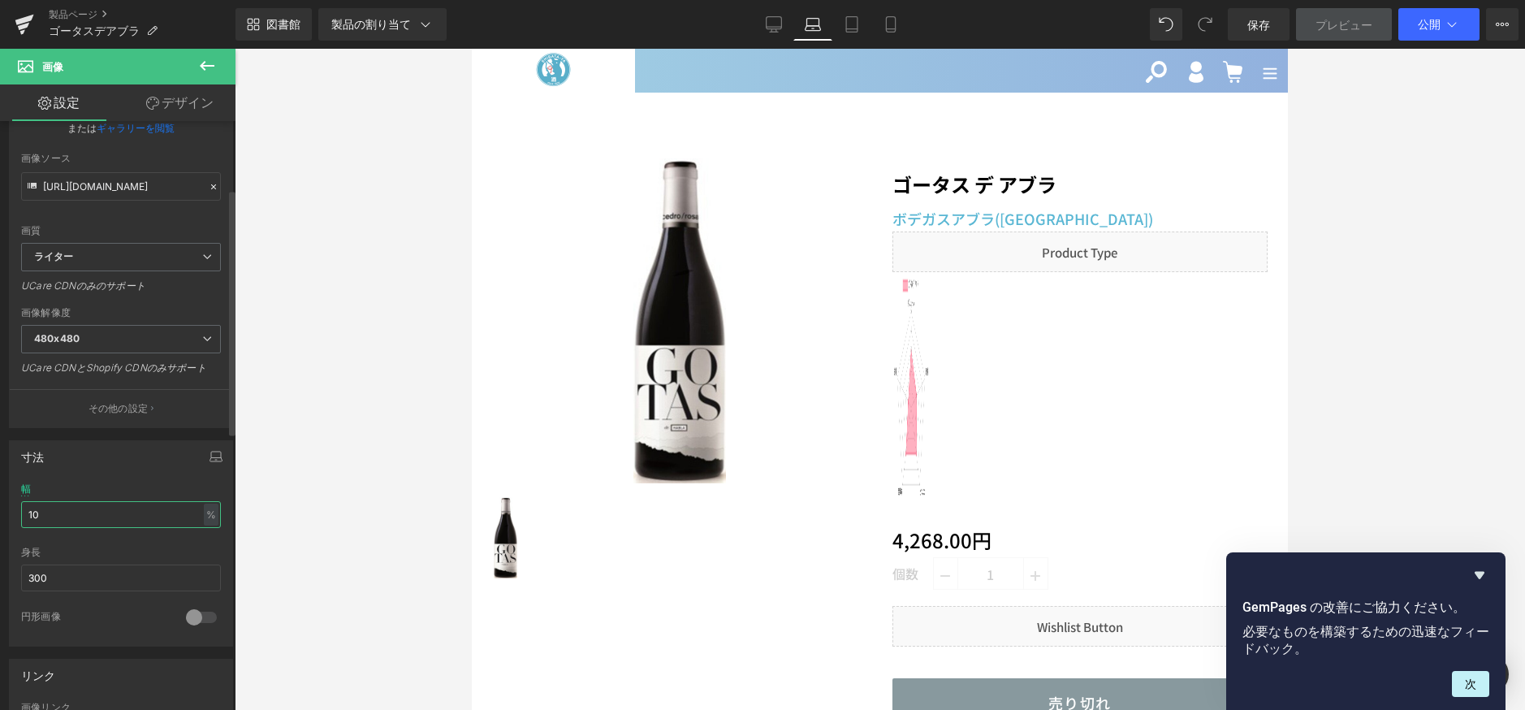
type input "1"
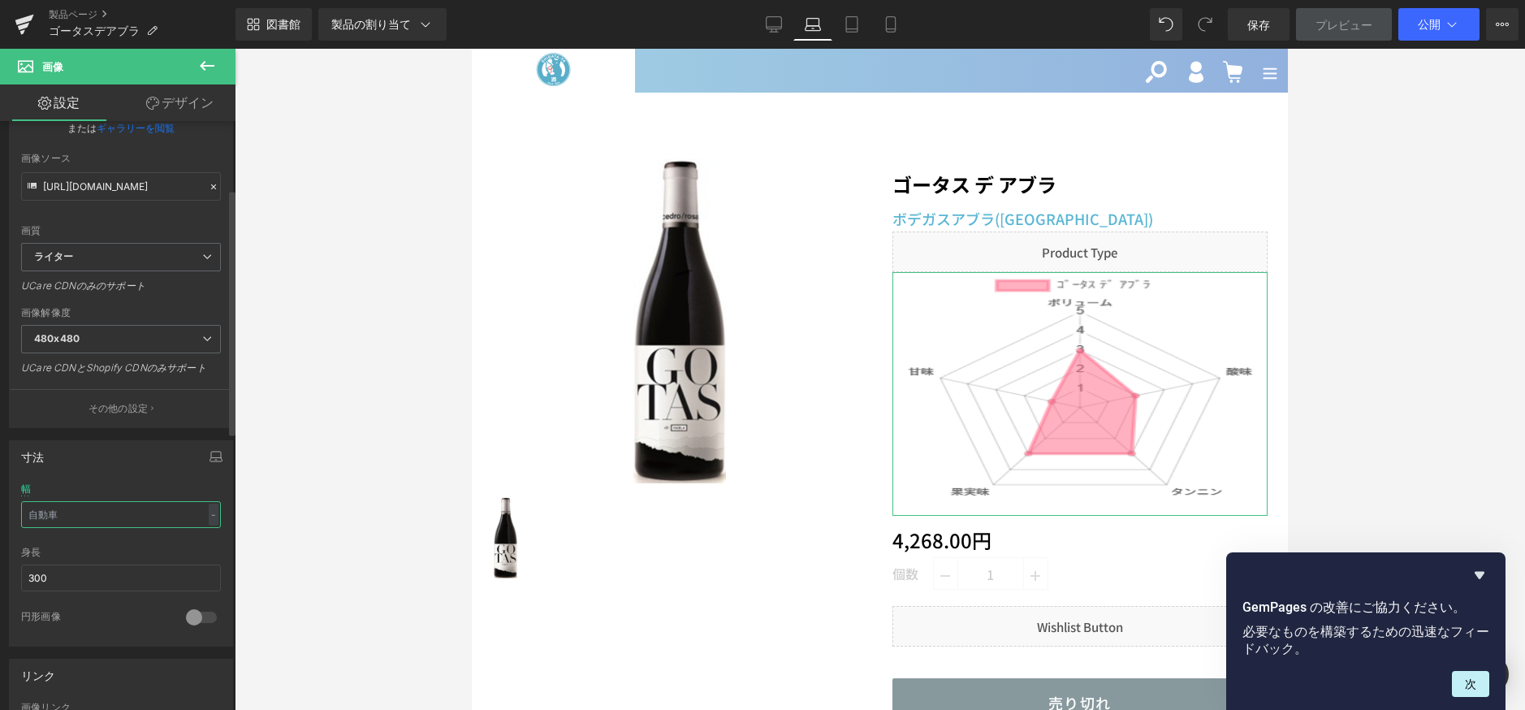
click at [197, 513] on input "text" at bounding box center [121, 514] width 200 height 27
click at [209, 514] on div "-" at bounding box center [214, 514] width 10 height 22
click at [197, 567] on font "ピクセル" at bounding box center [197, 562] width 36 height 11
click at [100, 518] on input "text" at bounding box center [121, 514] width 200 height 27
type input "300"
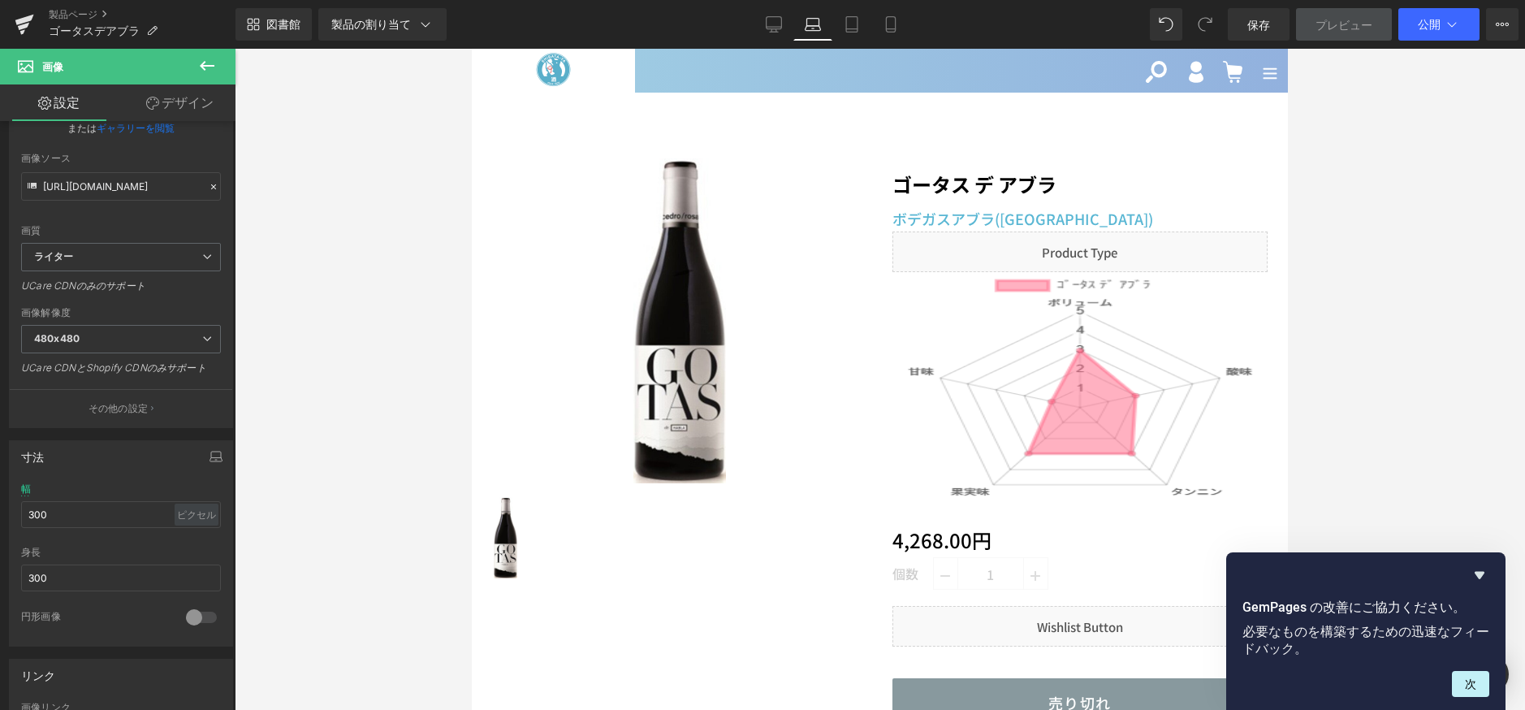
click at [291, 552] on div at bounding box center [880, 379] width 1290 height 661
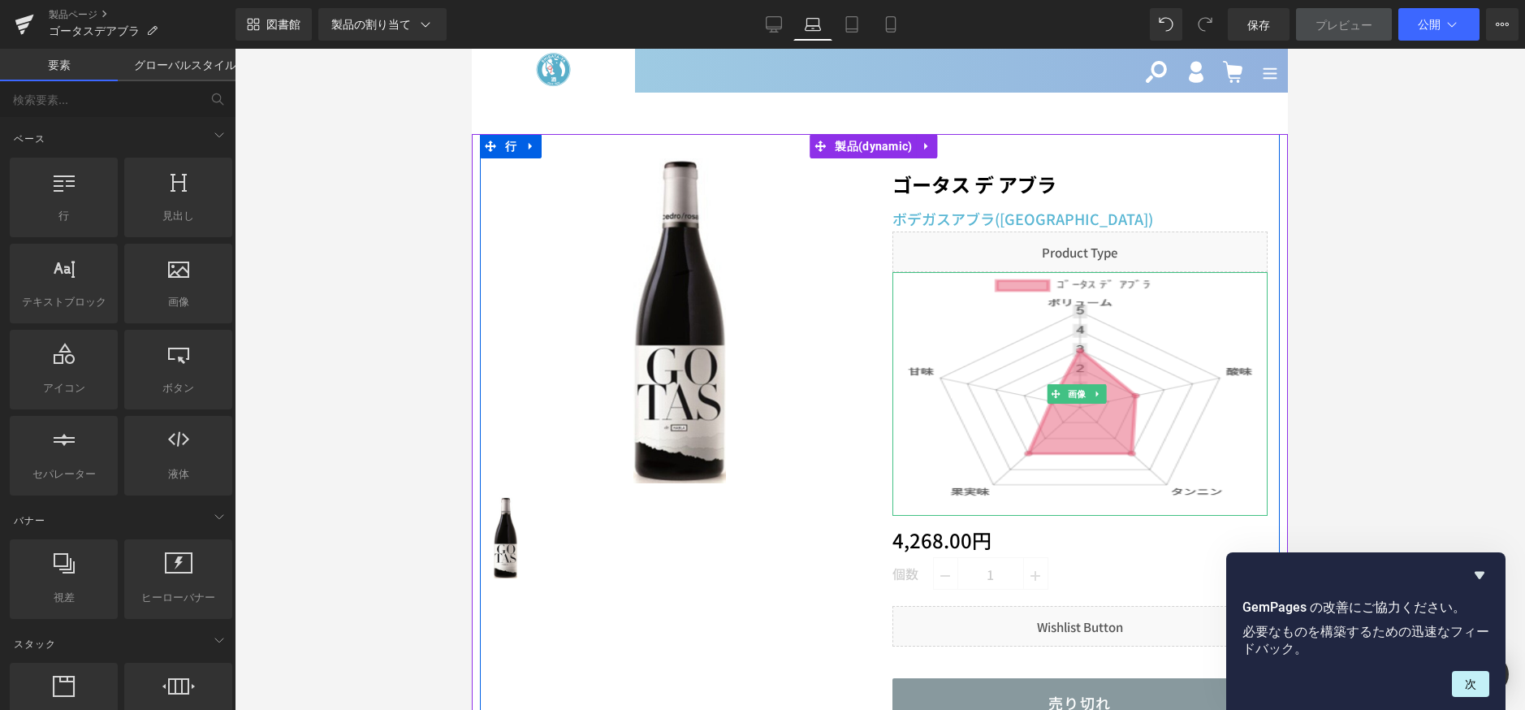
click at [1129, 404] on img at bounding box center [1080, 394] width 376 height 244
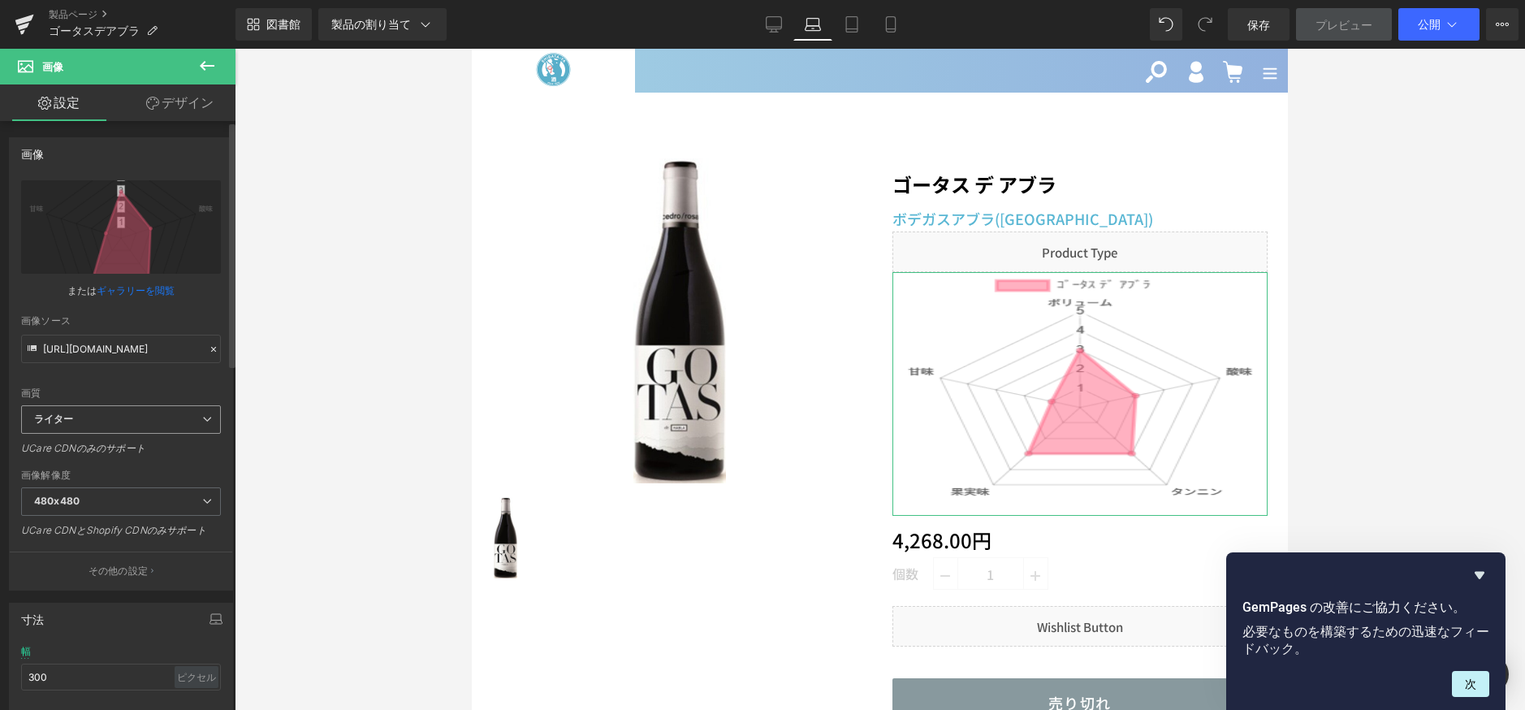
drag, startPoint x: 99, startPoint y: 412, endPoint x: 83, endPoint y: 412, distance: 16.2
click at [83, 412] on span "ライター" at bounding box center [121, 419] width 200 height 28
click at [81, 427] on span "ライター" at bounding box center [117, 419] width 193 height 28
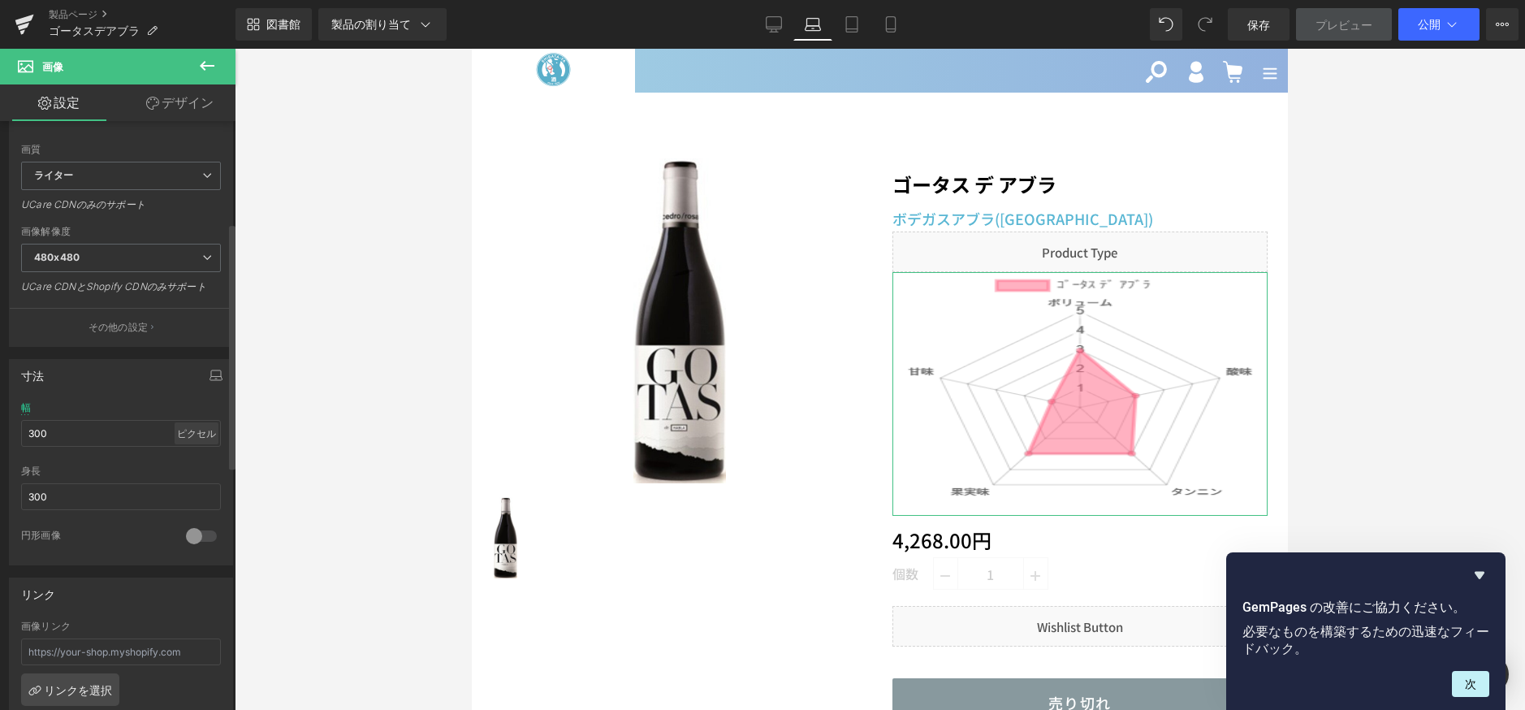
click at [200, 425] on div "ピクセル" at bounding box center [197, 433] width 44 height 22
click at [196, 461] on li "%" at bounding box center [197, 459] width 45 height 24
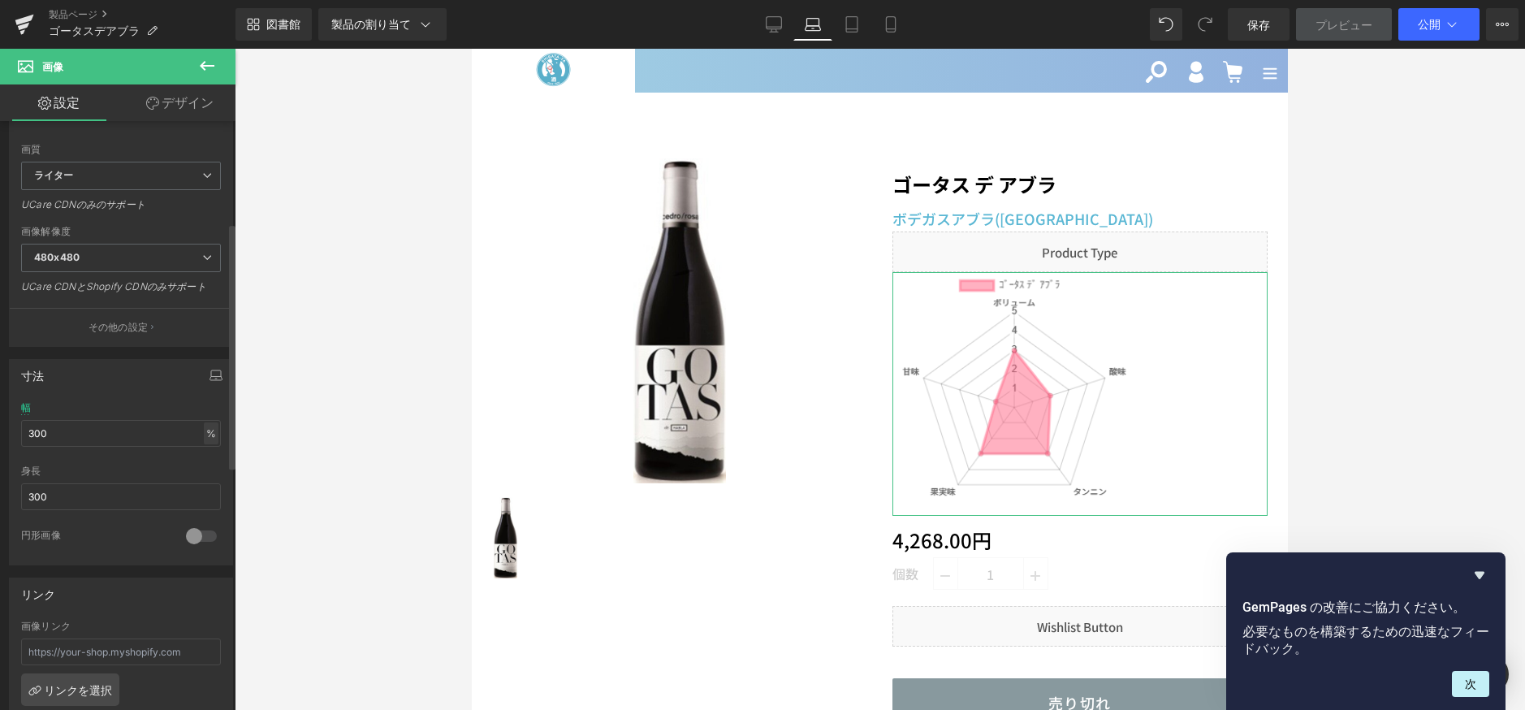
click at [206, 427] on font "%" at bounding box center [211, 433] width 10 height 12
click at [196, 459] on li "%" at bounding box center [197, 459] width 45 height 24
click at [855, 23] on icon at bounding box center [852, 24] width 16 height 16
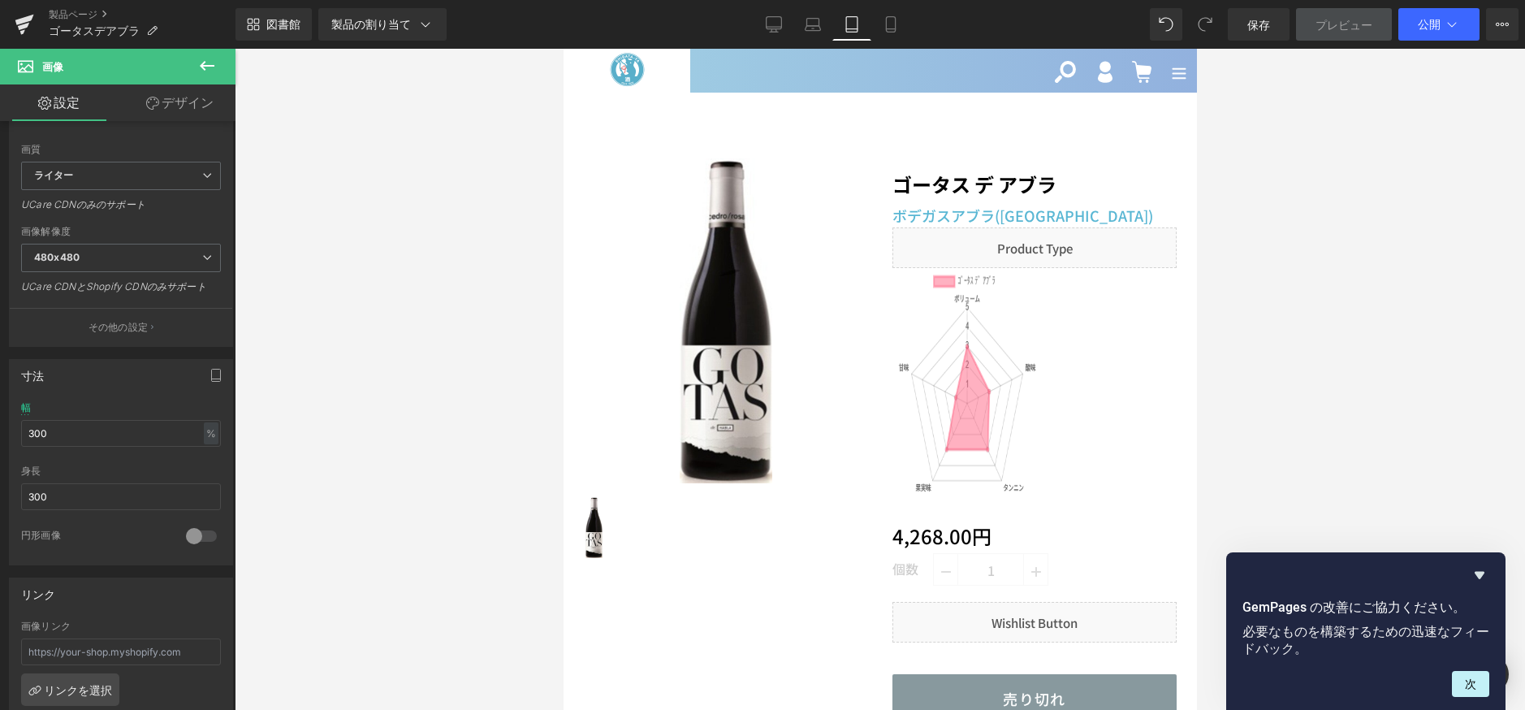
scroll to position [28, 0]
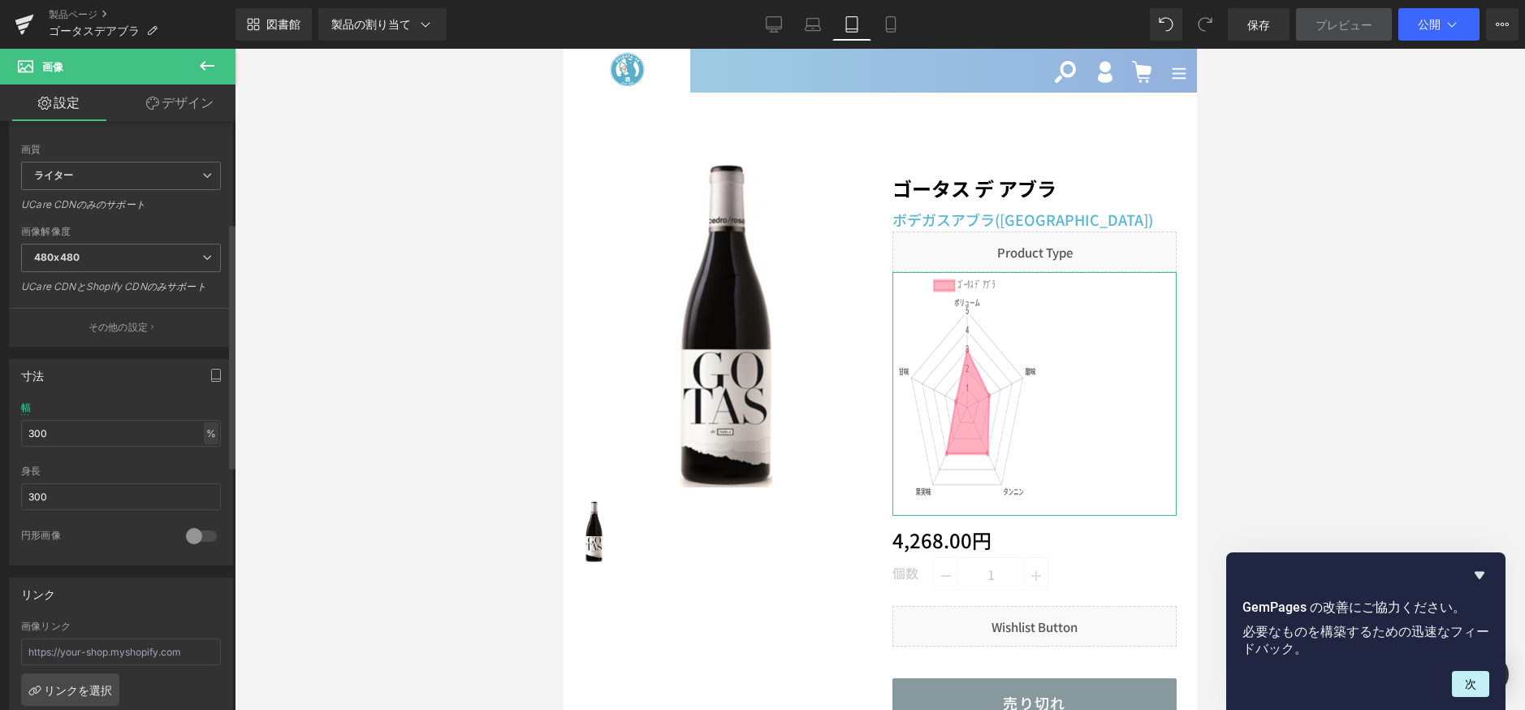
click at [206, 437] on font "%" at bounding box center [211, 433] width 10 height 12
click at [102, 443] on input "300" at bounding box center [121, 433] width 200 height 27
drag, startPoint x: 49, startPoint y: 444, endPoint x: -4, endPoint y: 439, distance: 53.0
click at [0, 439] on html "画像 プレビューしているところは ページのスタイルが変更されます。プリセットプレビューモードでは要素を編集できません。 製品ページ ゴータスデアブラ 図書館 …" at bounding box center [762, 355] width 1525 height 710
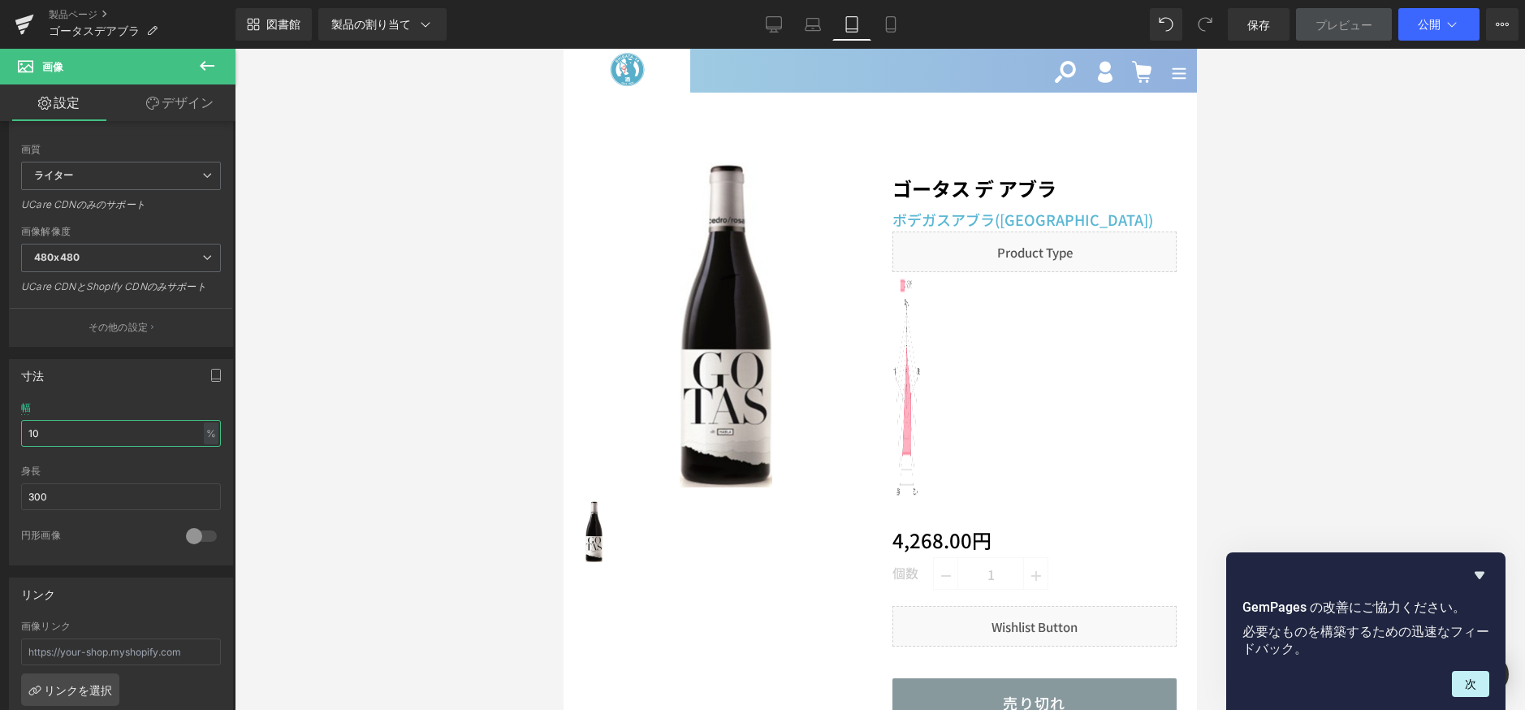
type input "1"
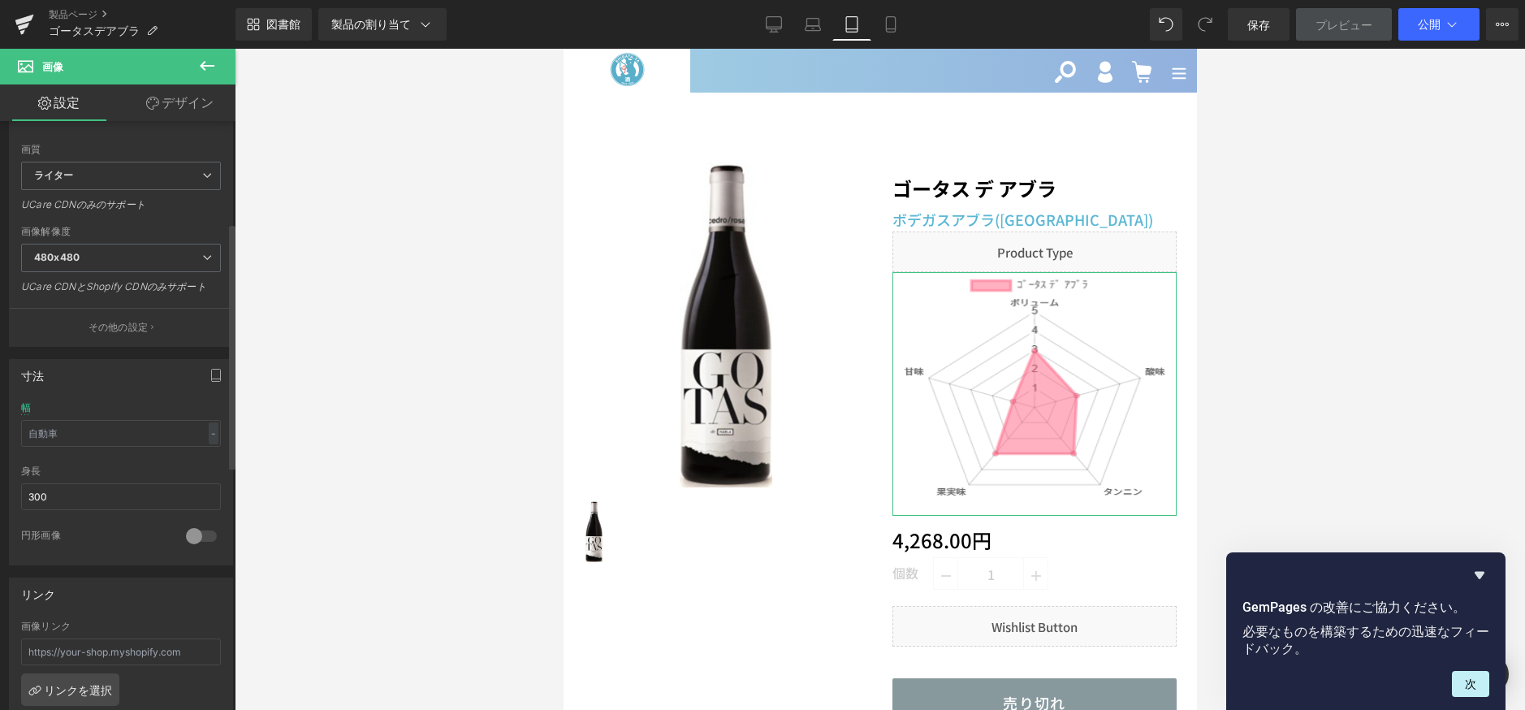
click at [121, 479] on div "身長 300" at bounding box center [121, 496] width 200 height 63
click at [106, 433] on input "text" at bounding box center [121, 433] width 200 height 27
click at [146, 494] on input "300" at bounding box center [121, 496] width 200 height 27
click at [211, 436] on font "-" at bounding box center [213, 433] width 5 height 12
click at [193, 456] on font "%" at bounding box center [197, 457] width 9 height 11
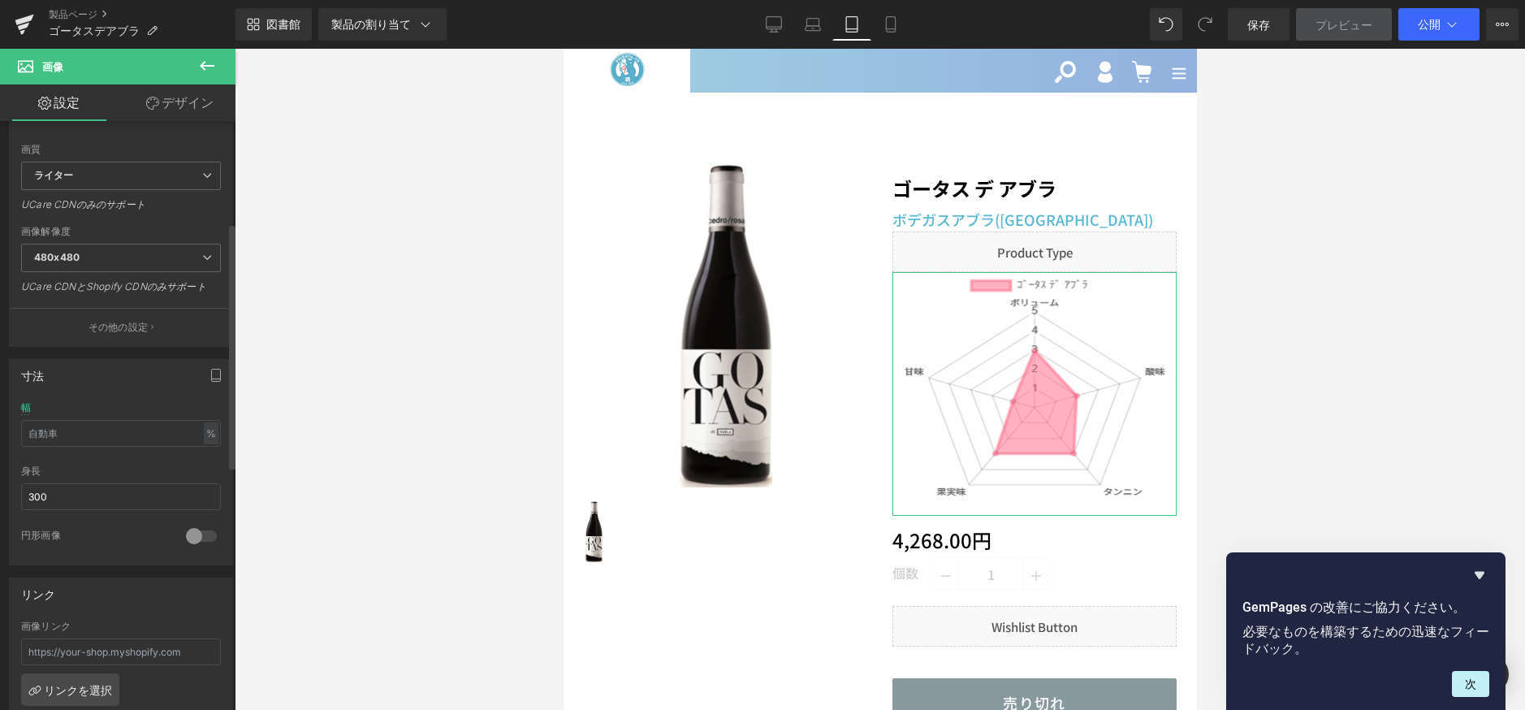
click at [145, 450] on div "幅 % % ピクセル" at bounding box center [121, 433] width 200 height 63
click at [140, 483] on input "300" at bounding box center [121, 496] width 200 height 27
type input "3"
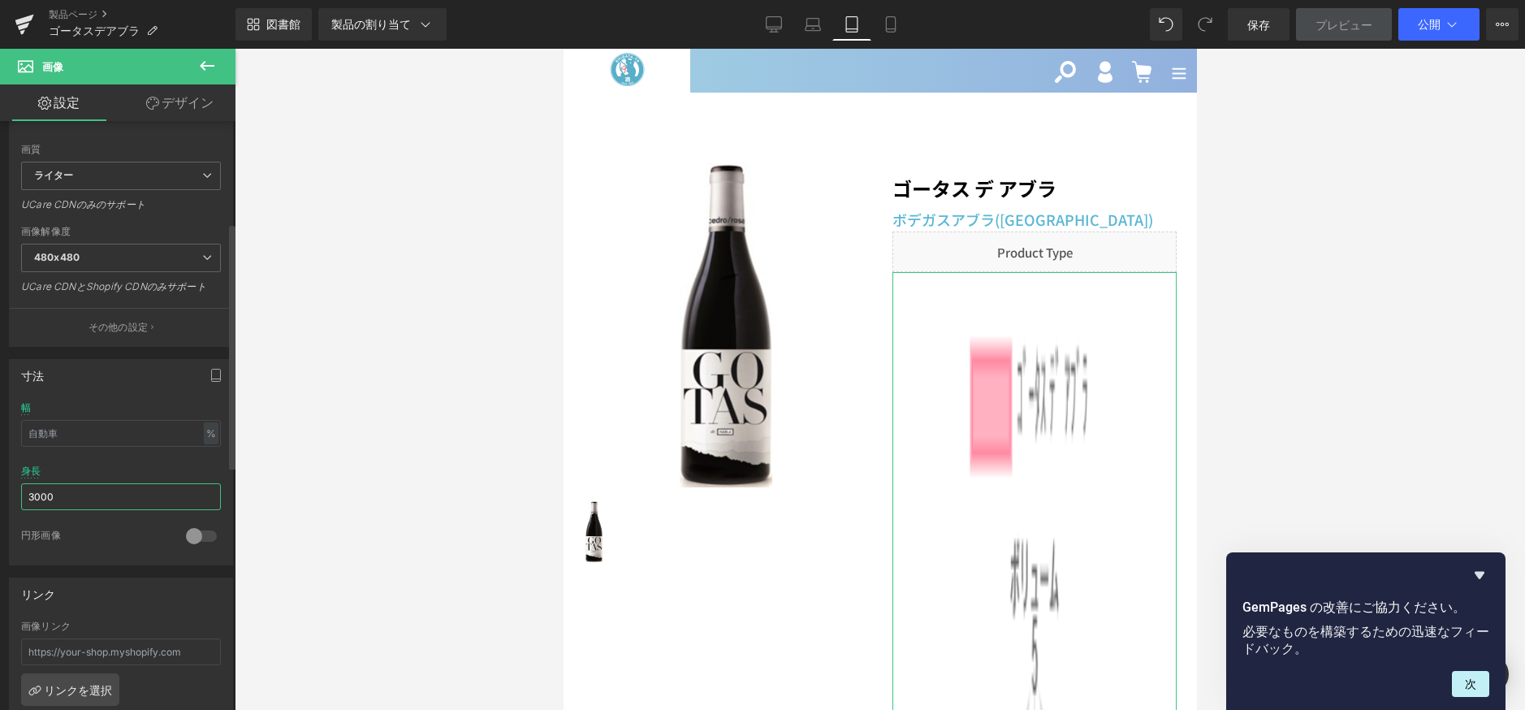
type input "300"
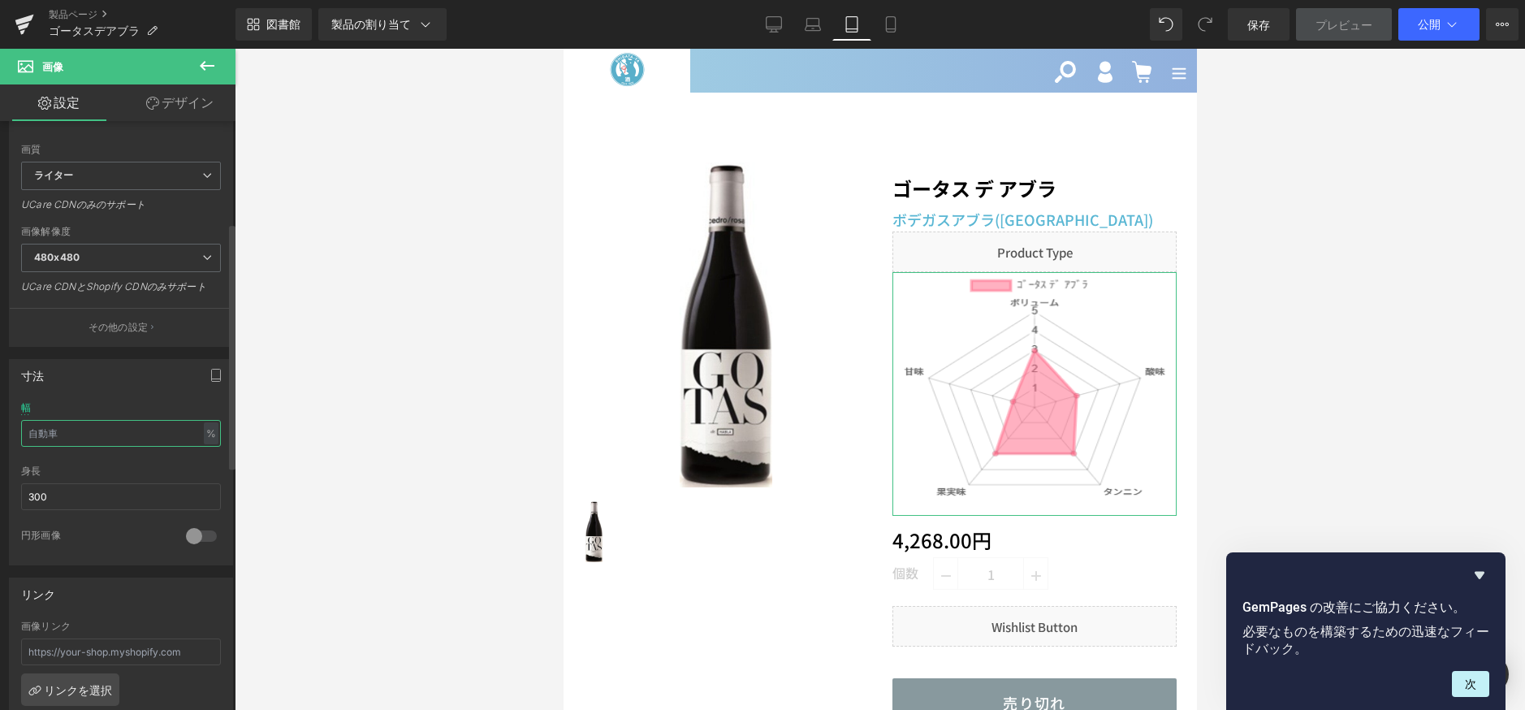
click at [79, 436] on input "text" at bounding box center [121, 433] width 200 height 27
type input "auto"
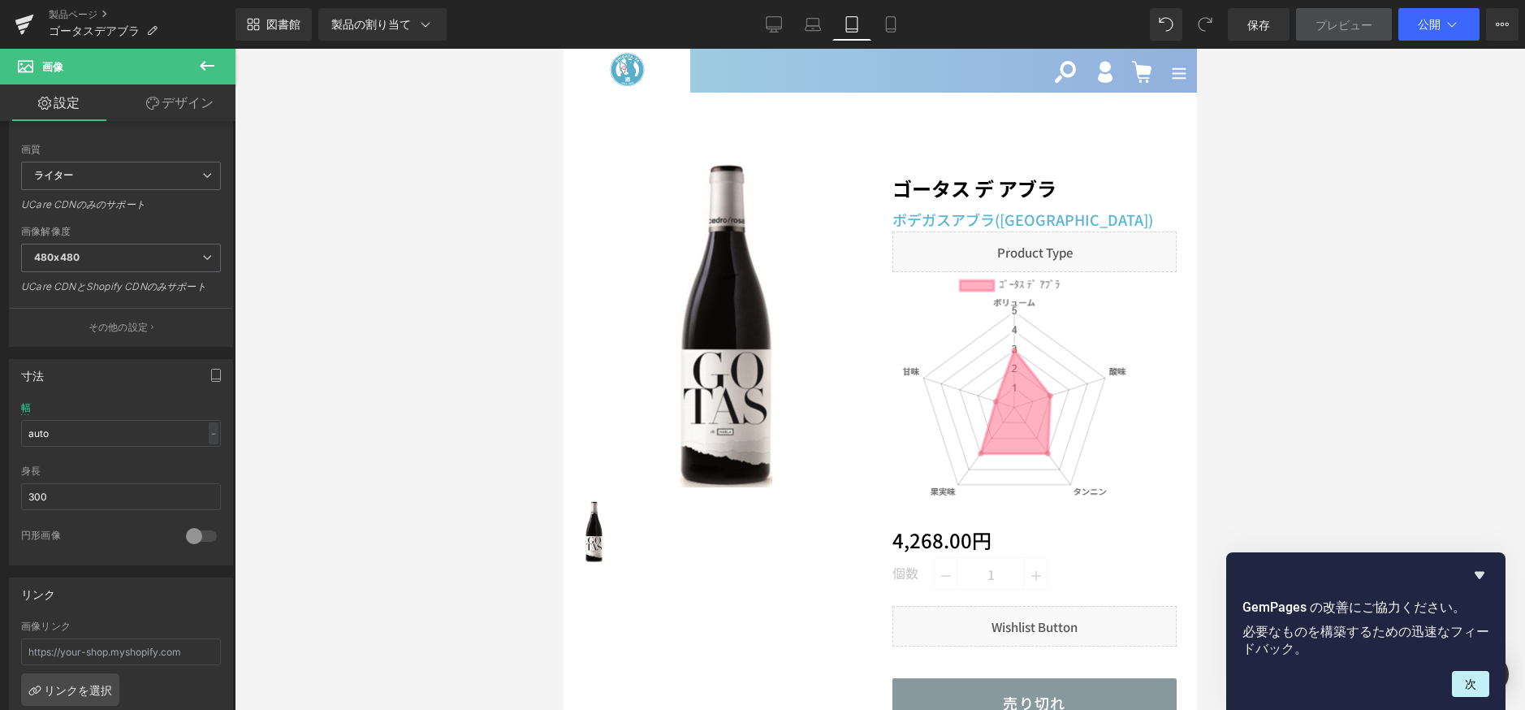
click at [350, 459] on div at bounding box center [880, 379] width 1290 height 661
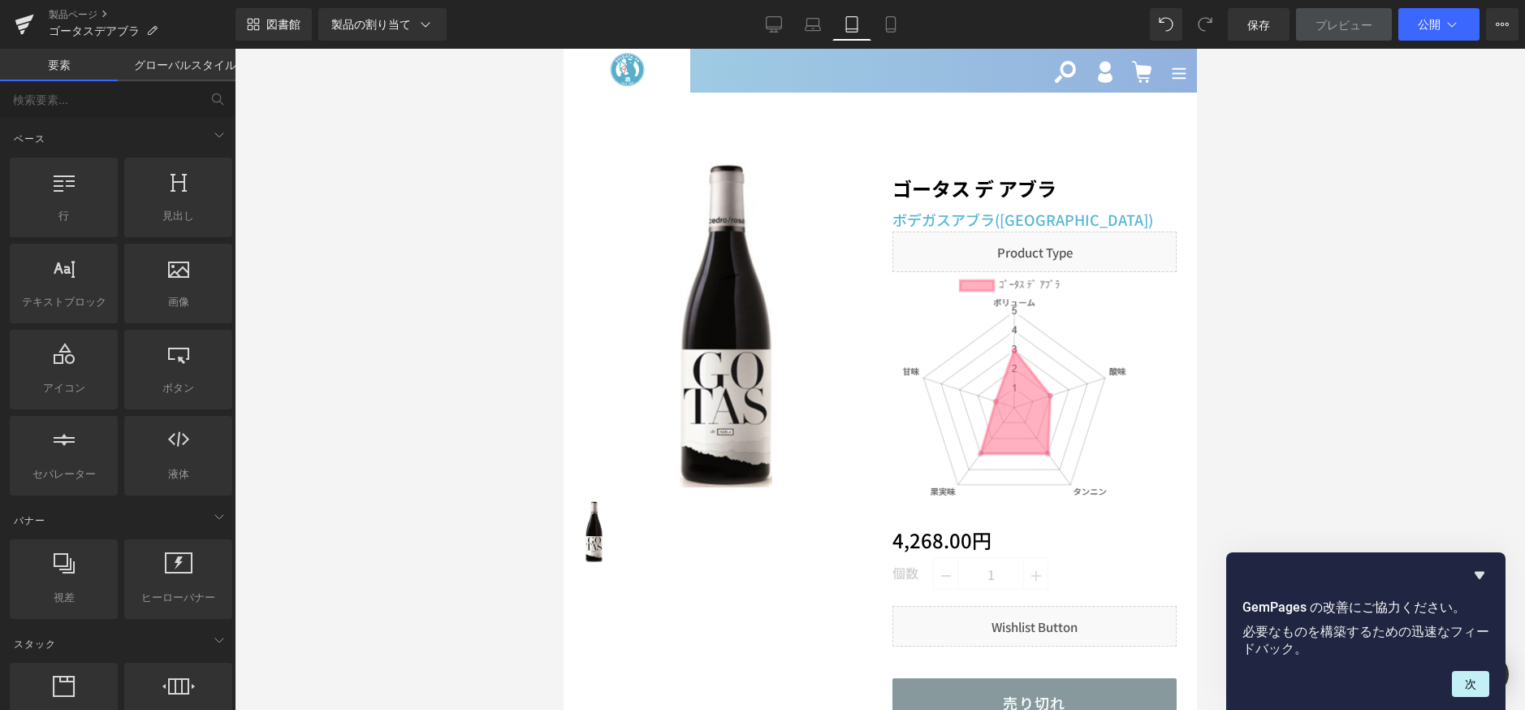
click at [900, 42] on div "図書館 製品の割り当て 製品プレビュー ゴータス デ アブラ 割り当てられた製品の管理 錠剤 デスクトップ ラップトップ 錠剤 携帯 保存 プレビュー 公開 …" at bounding box center [879, 24] width 1289 height 49
click at [899, 27] on link "携帯" at bounding box center [890, 24] width 39 height 32
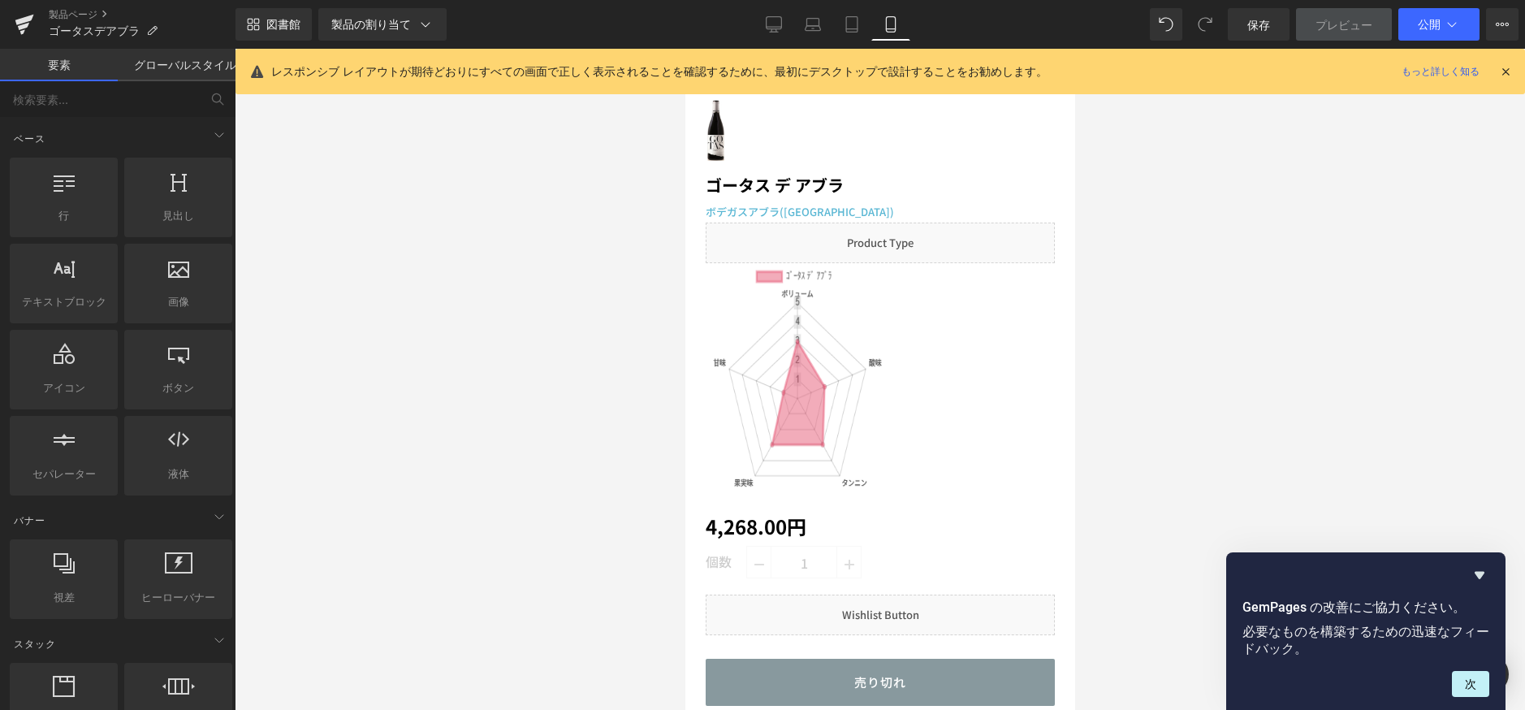
scroll to position [426, 0]
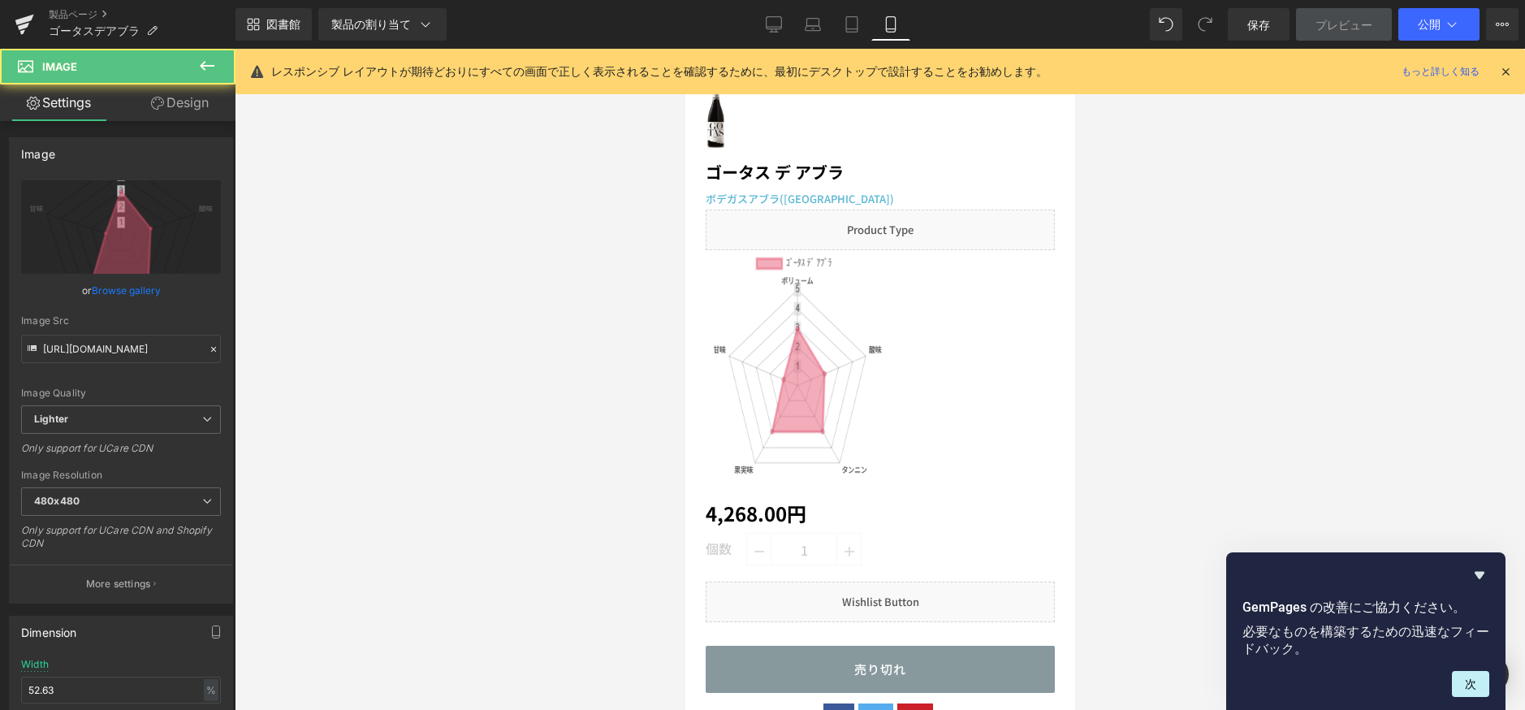
click at [822, 393] on img at bounding box center [797, 372] width 184 height 244
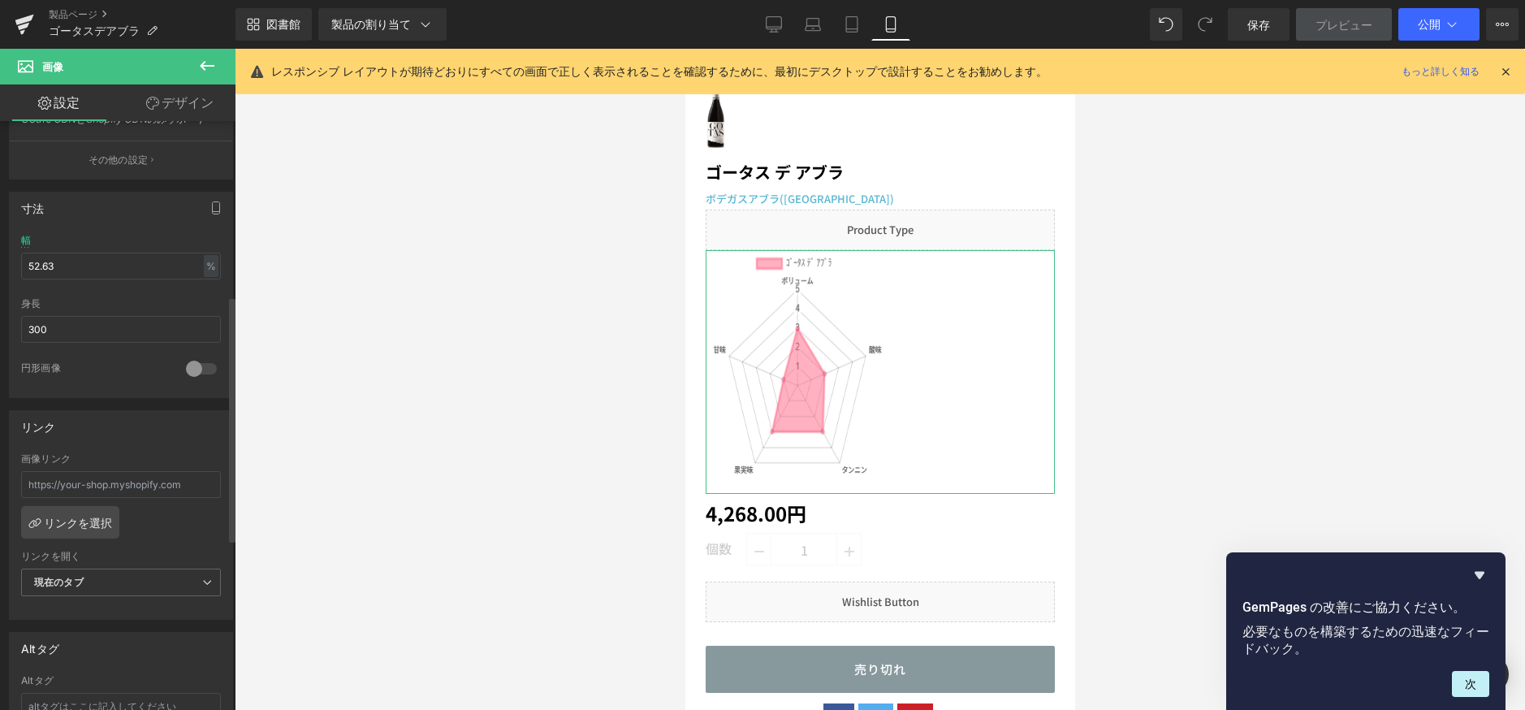
scroll to position [650, 0]
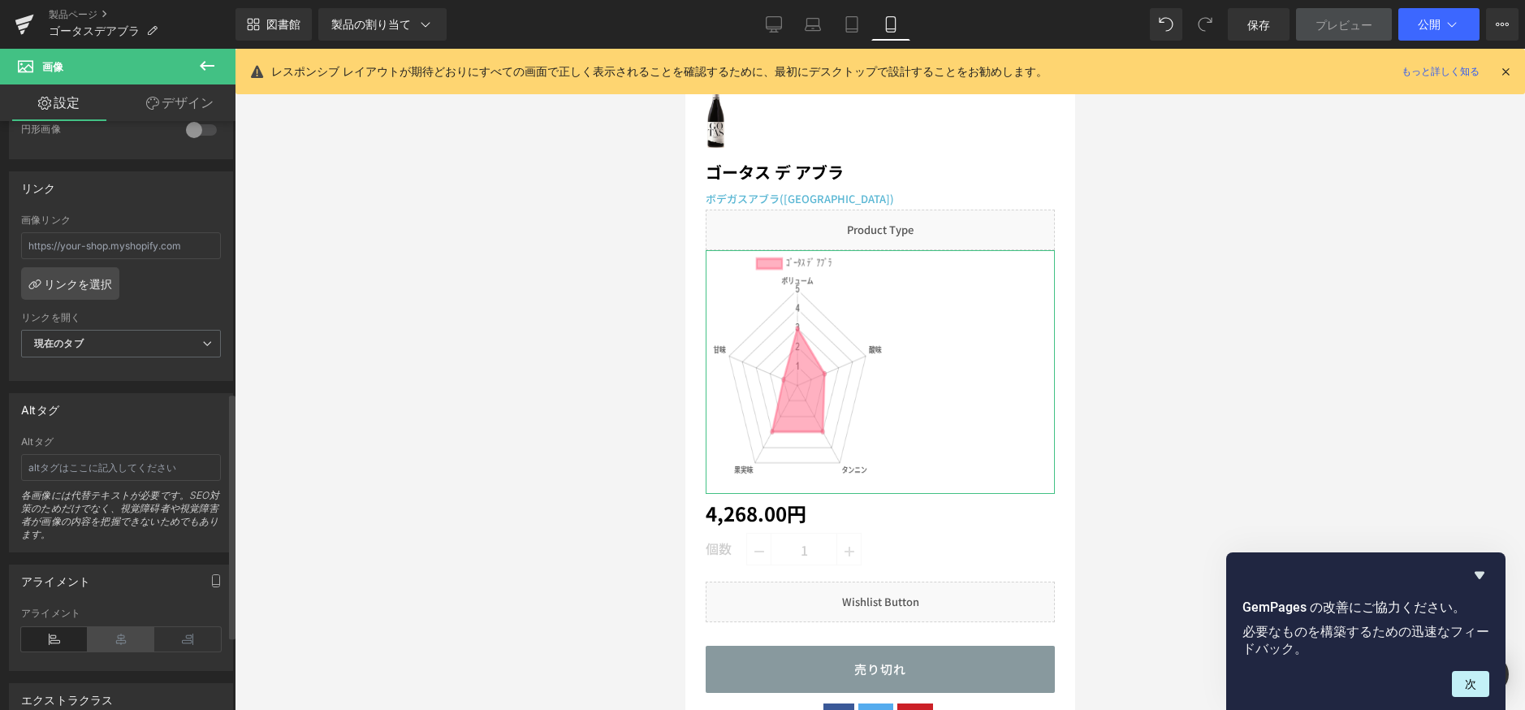
click at [116, 637] on icon at bounding box center [121, 639] width 67 height 24
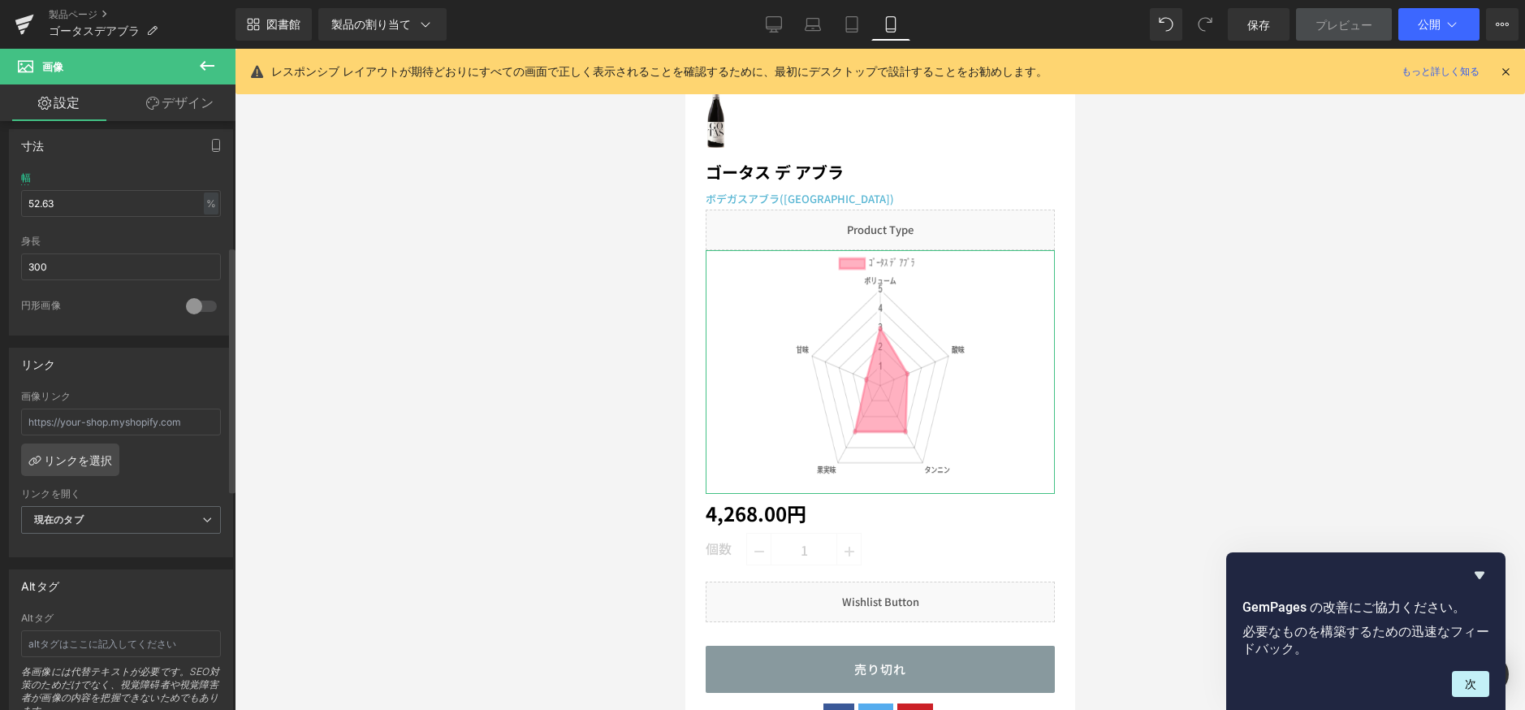
scroll to position [162, 0]
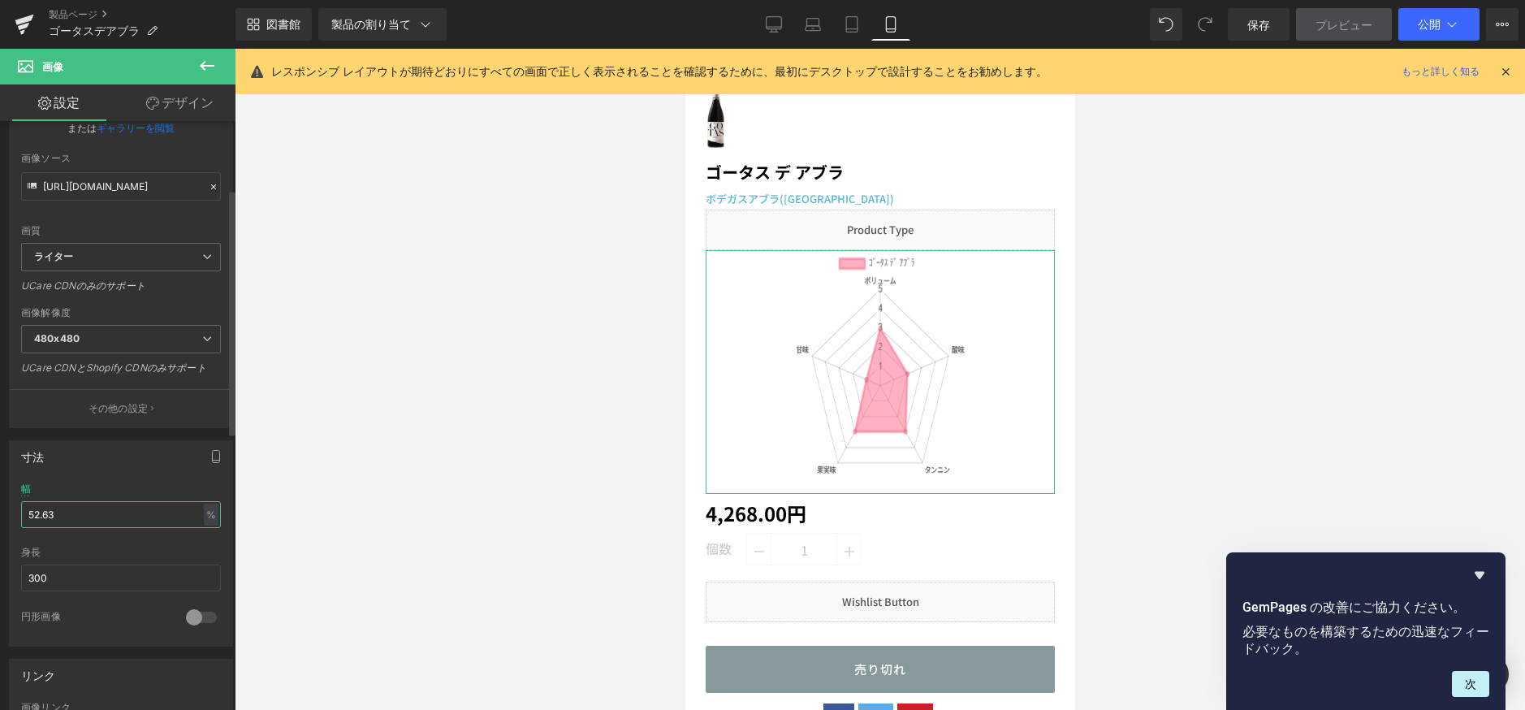
click at [101, 523] on input "52.63" at bounding box center [121, 514] width 200 height 27
drag, startPoint x: 96, startPoint y: 520, endPoint x: -15, endPoint y: 515, distance: 110.5
click at [0, 515] on html "画像 プレビューしているところは ページのスタイルが変更されます。プリセットプレビューモードでは要素を編集できません。 製品ページ ゴータスデアブラ 図書館 …" at bounding box center [762, 355] width 1525 height 710
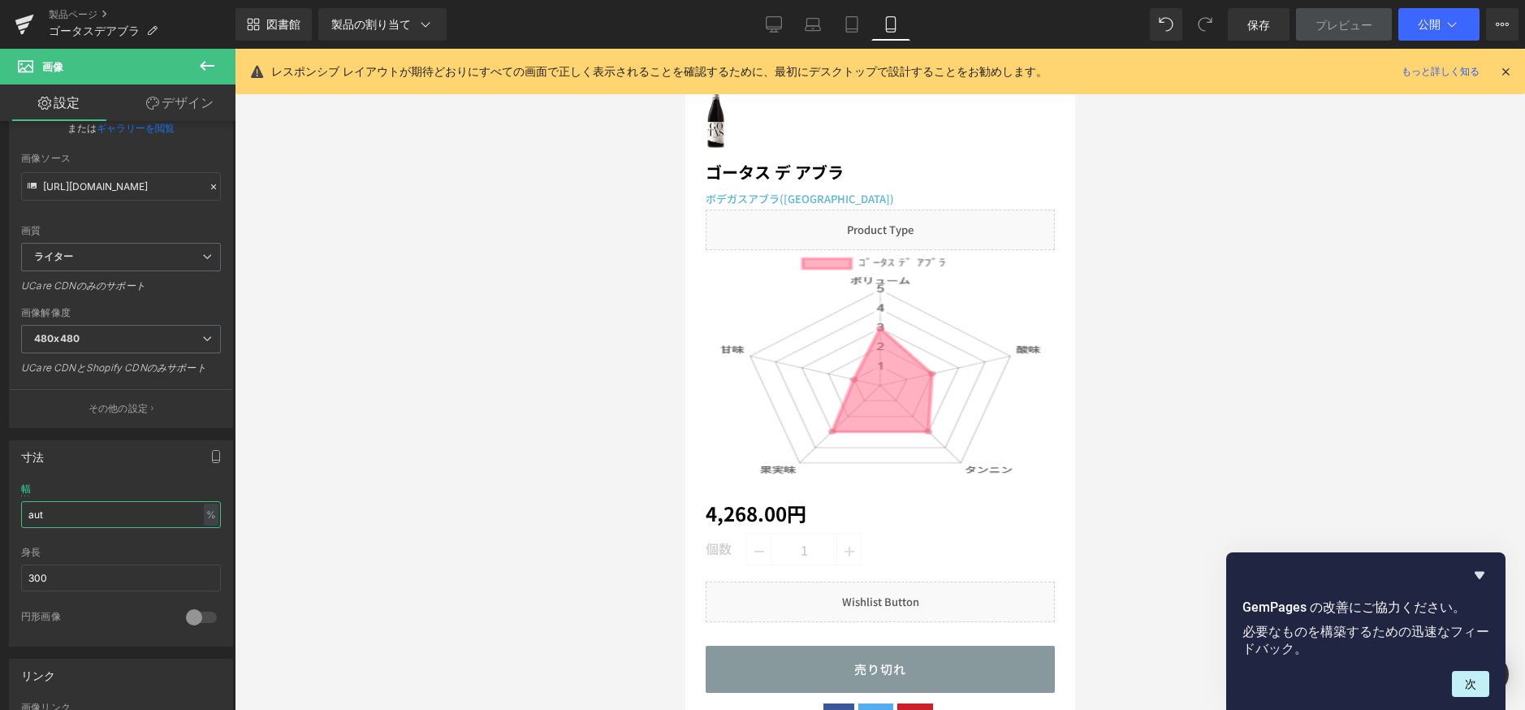
type input "auto"
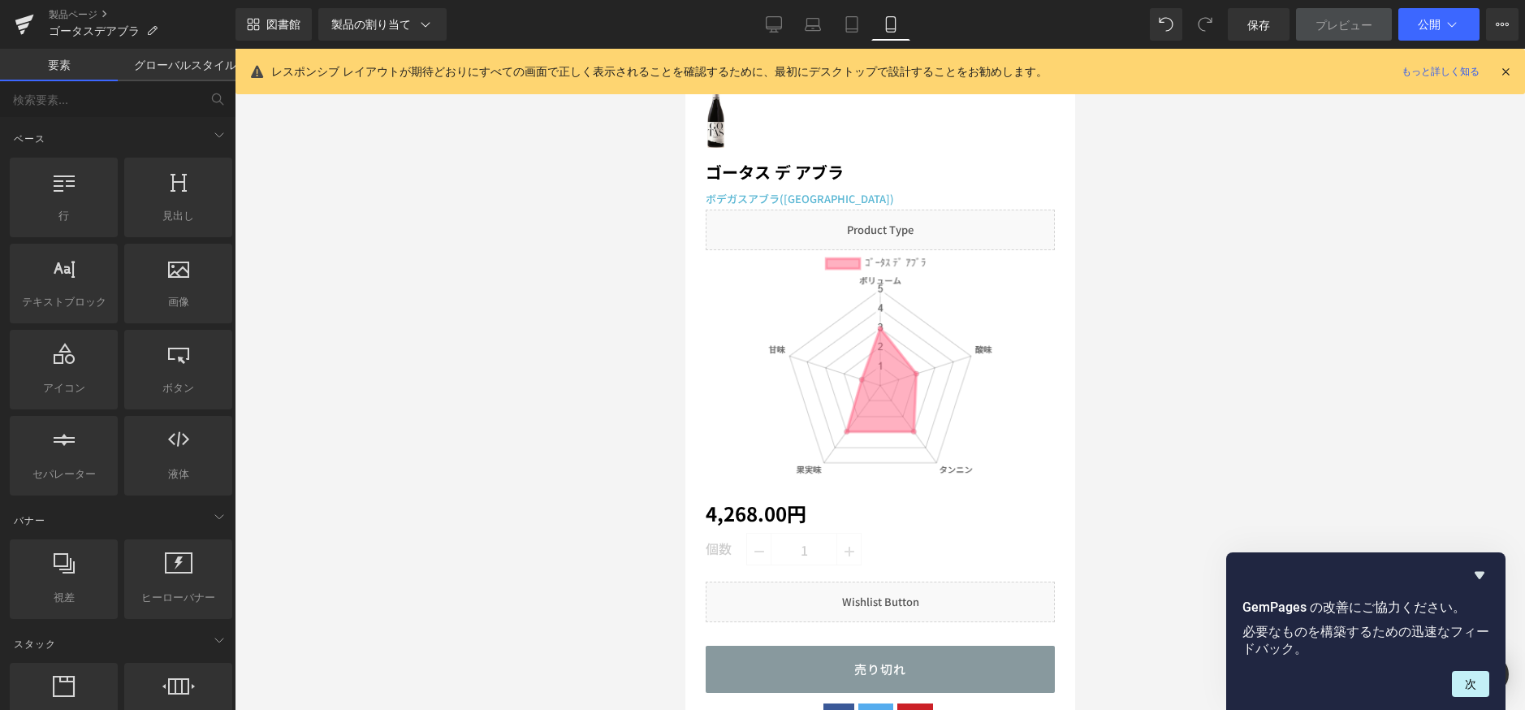
click at [540, 421] on div at bounding box center [880, 379] width 1290 height 661
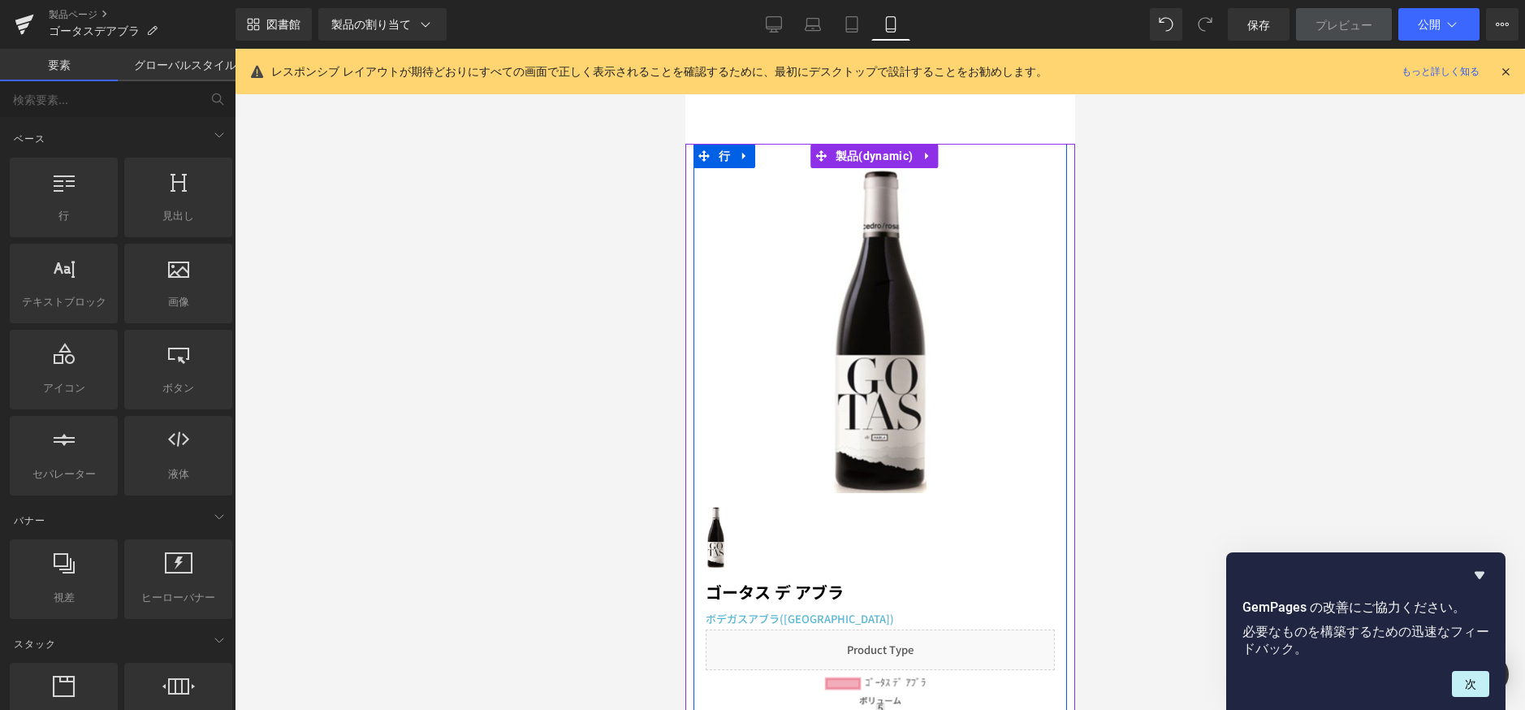
scroll to position [0, 0]
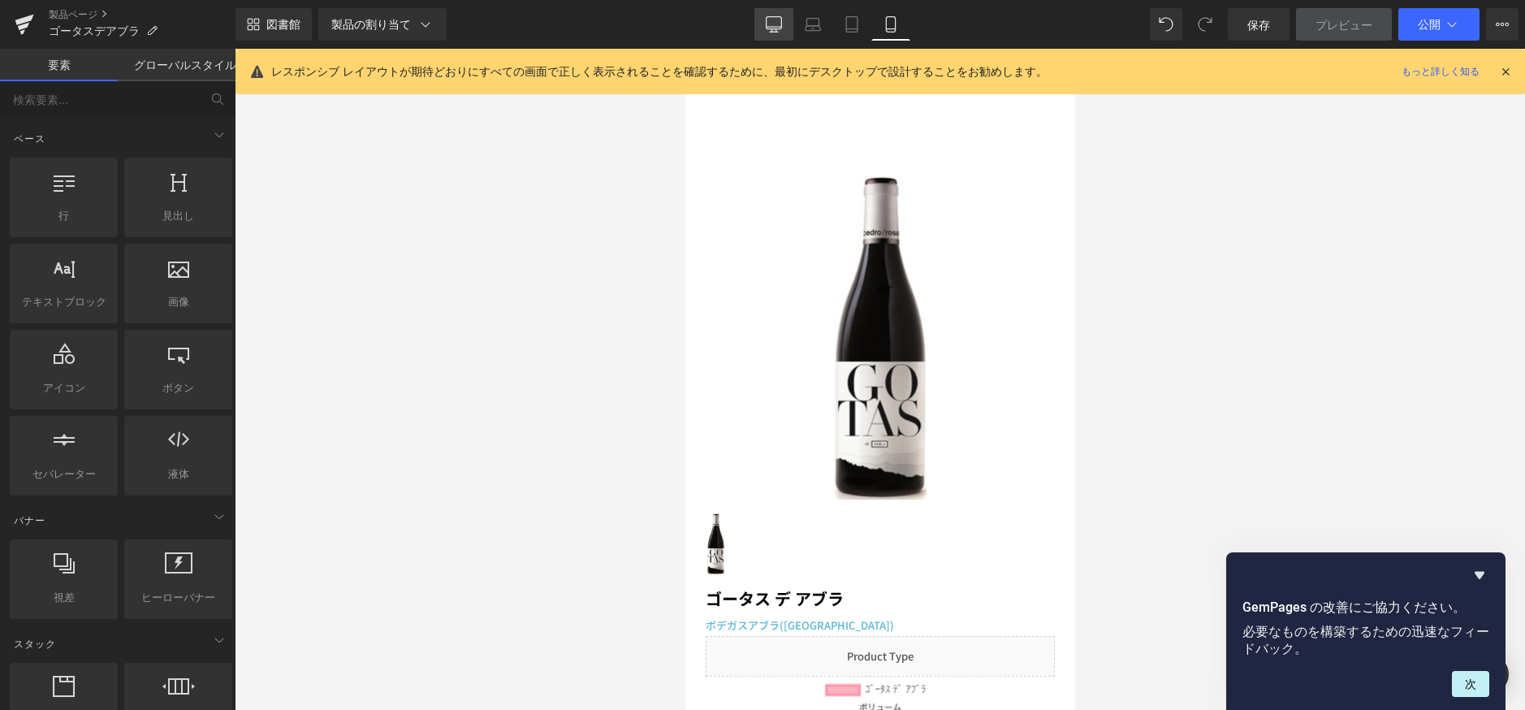
click at [776, 28] on icon at bounding box center [774, 23] width 15 height 12
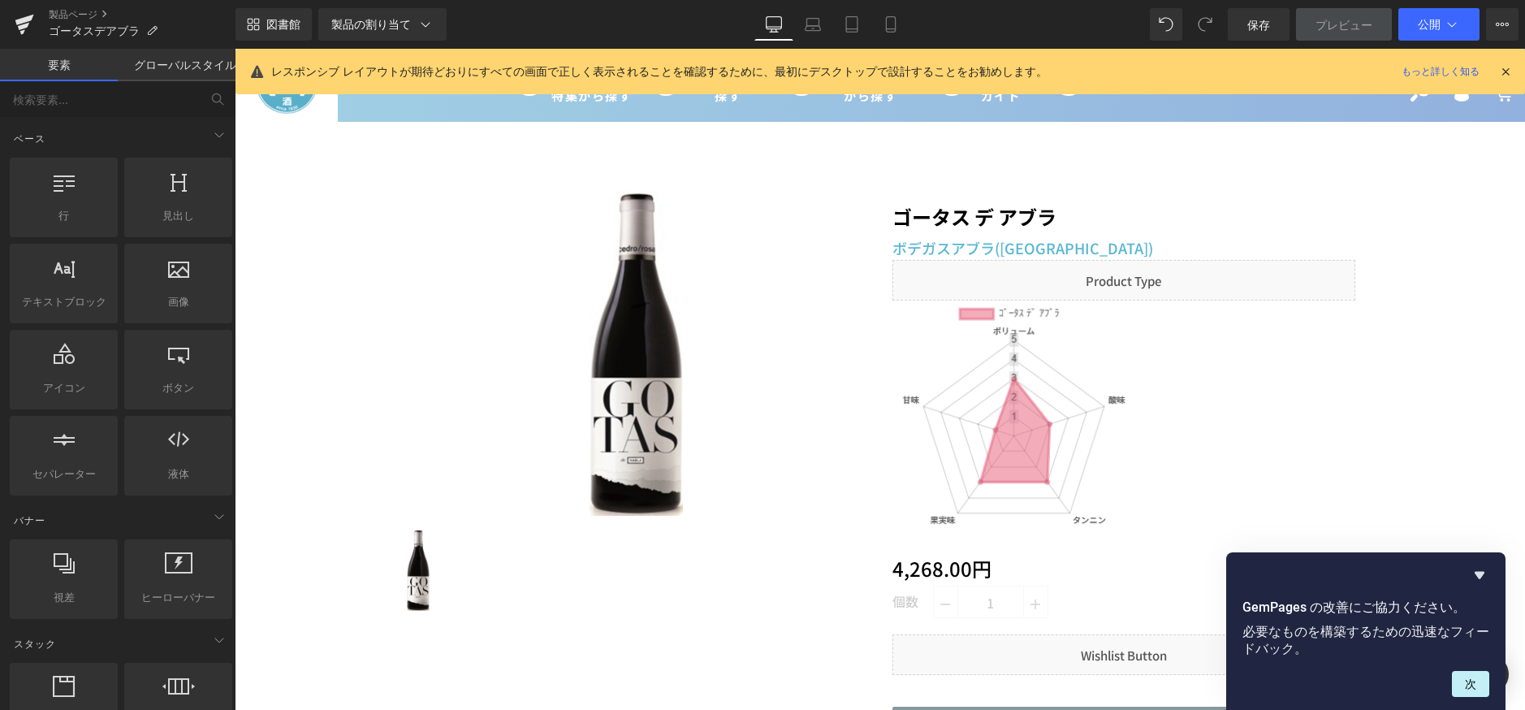
scroll to position [118, 0]
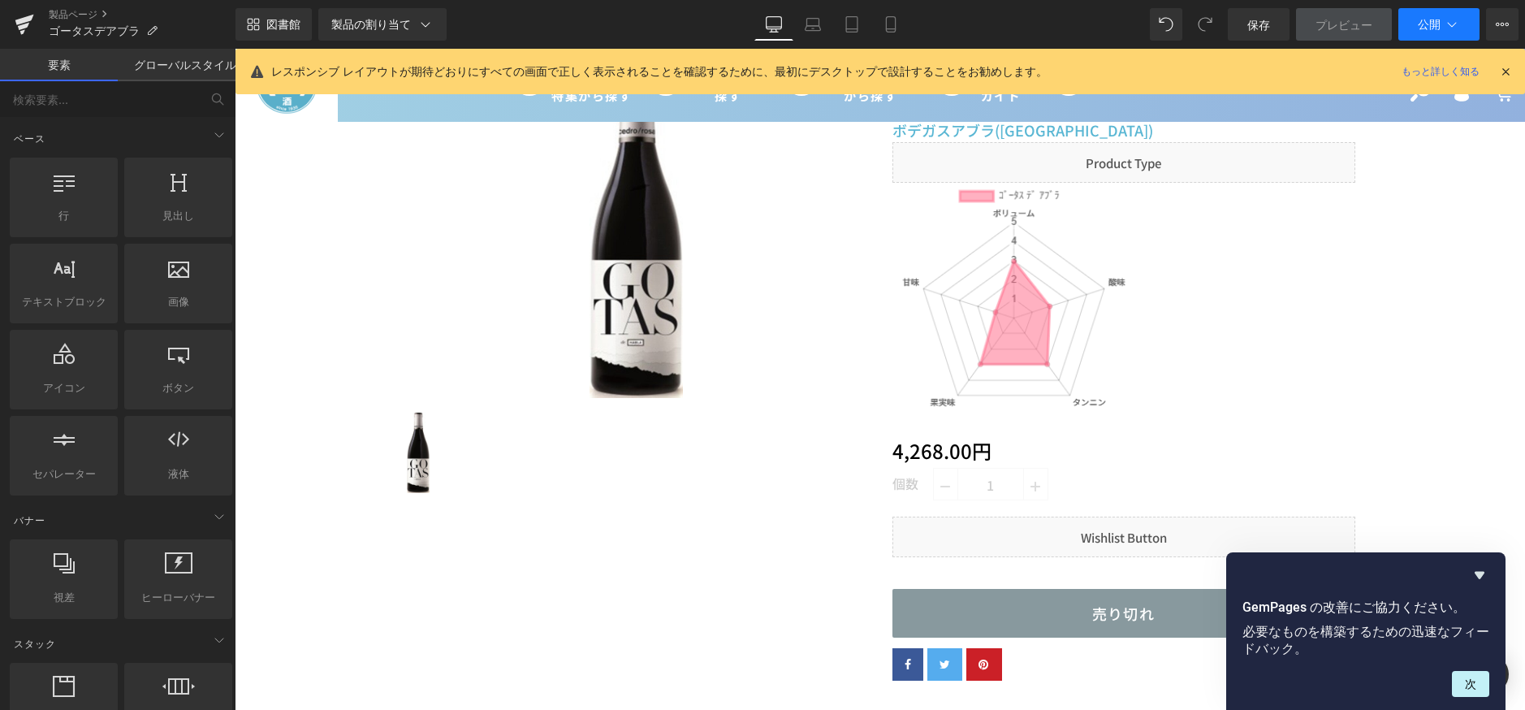
click at [1407, 28] on button "公開" at bounding box center [1438, 24] width 81 height 32
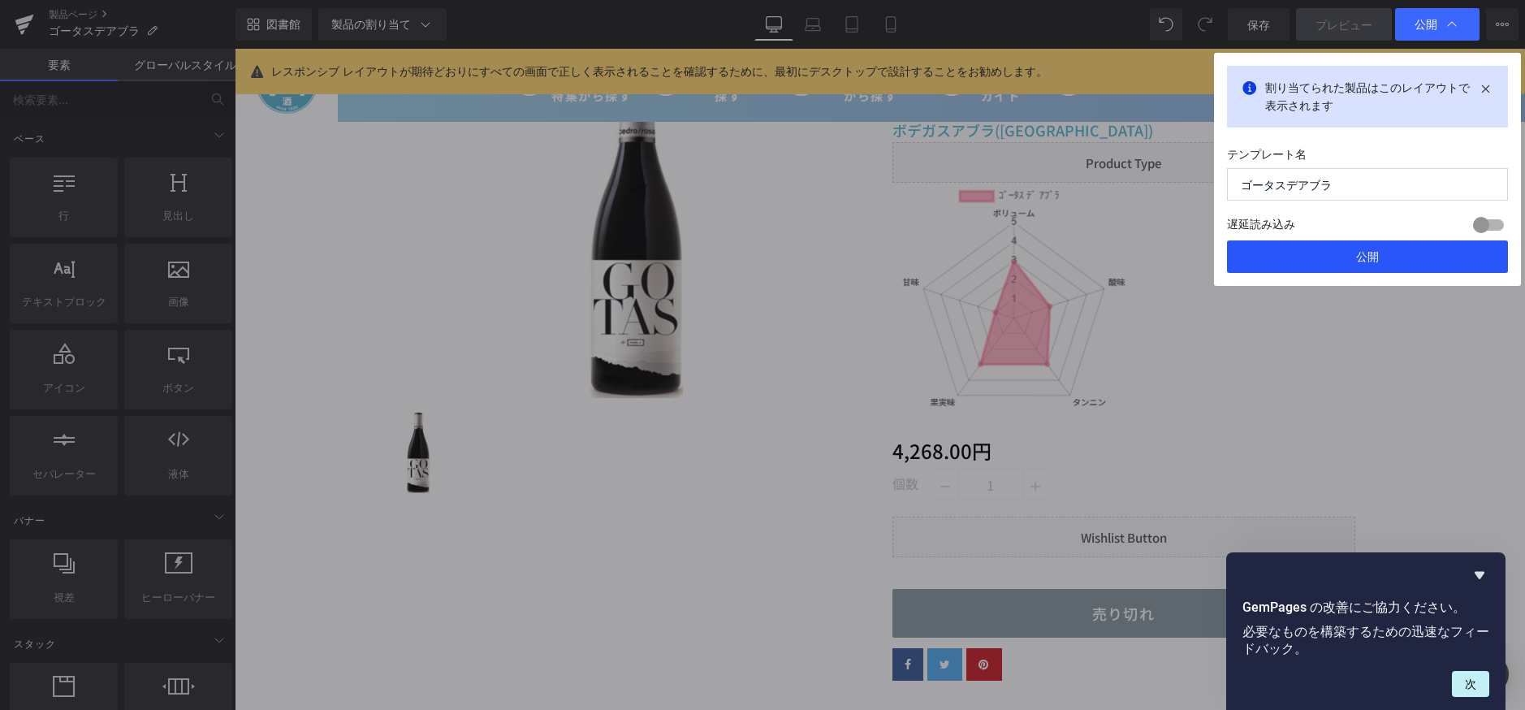
click at [1358, 256] on font "公開" at bounding box center [1367, 256] width 23 height 14
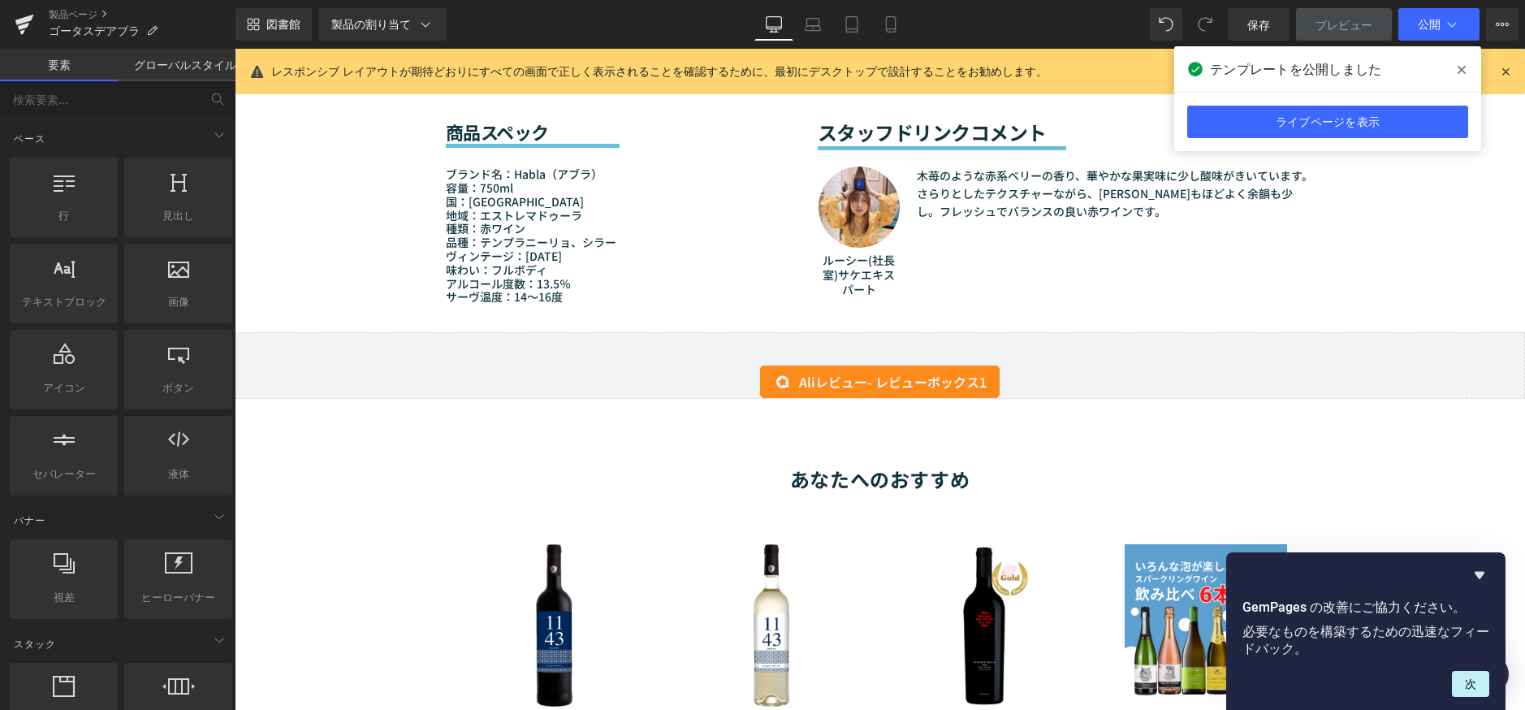
scroll to position [1380, 0]
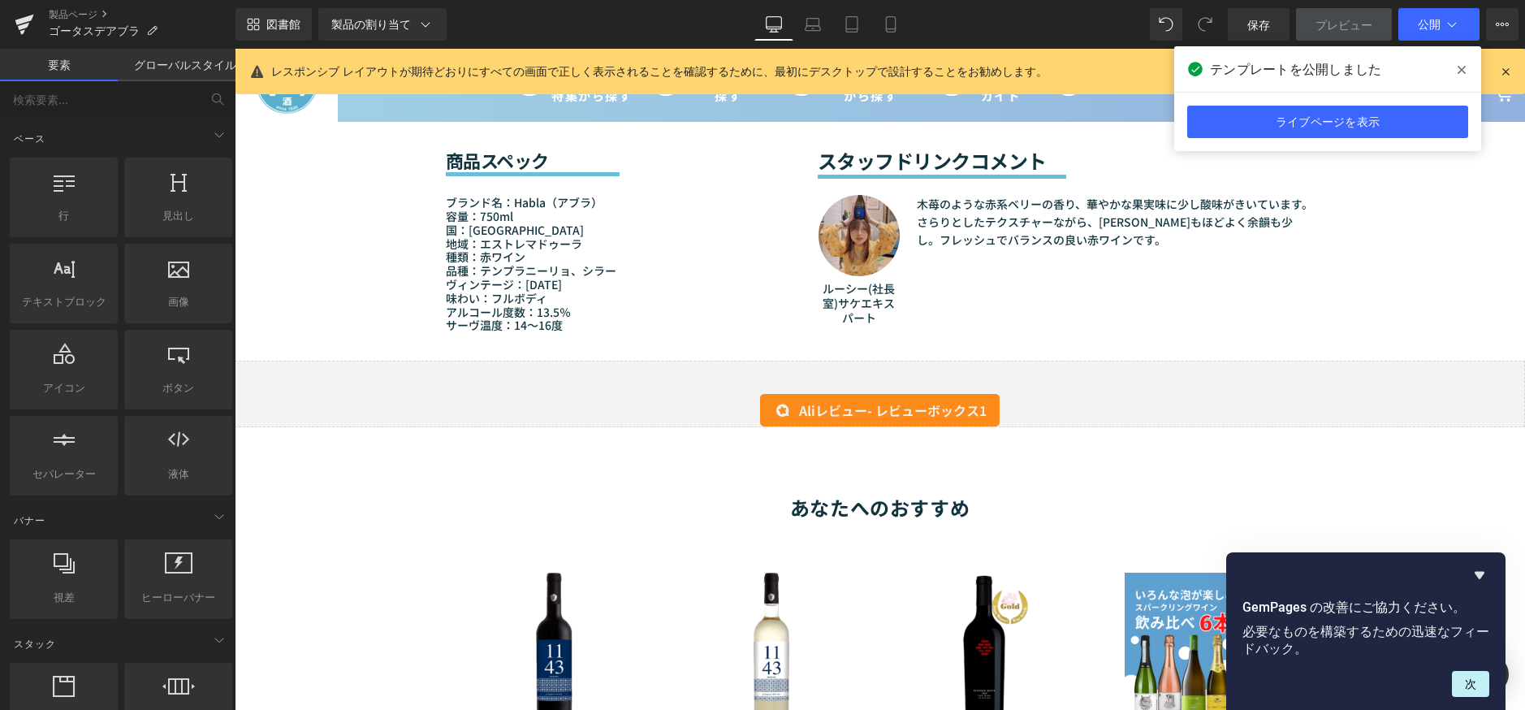
click at [837, 248] on img at bounding box center [858, 235] width 81 height 81
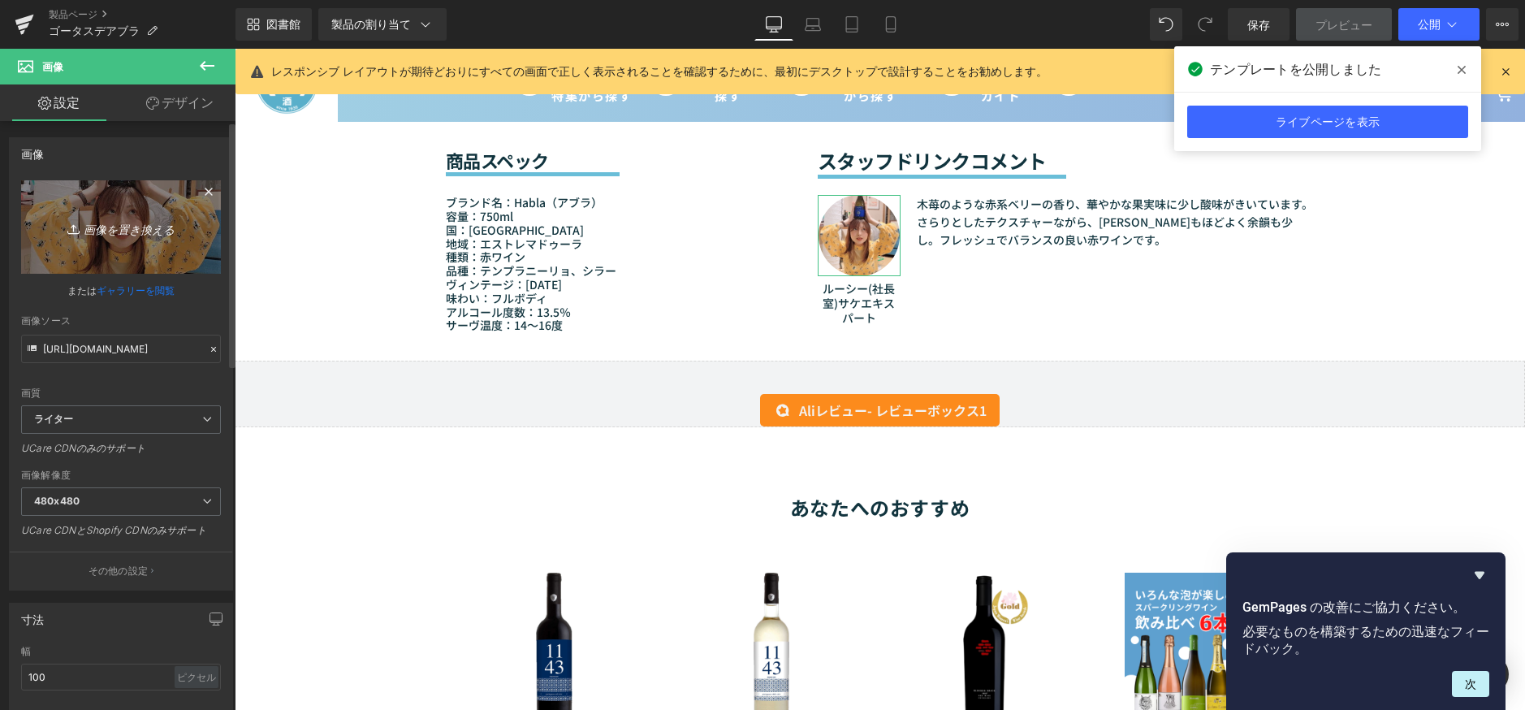
click at [173, 240] on link "画像を置き換える" at bounding box center [121, 226] width 200 height 93
type input "C:\fakepath\杉井.jpg"
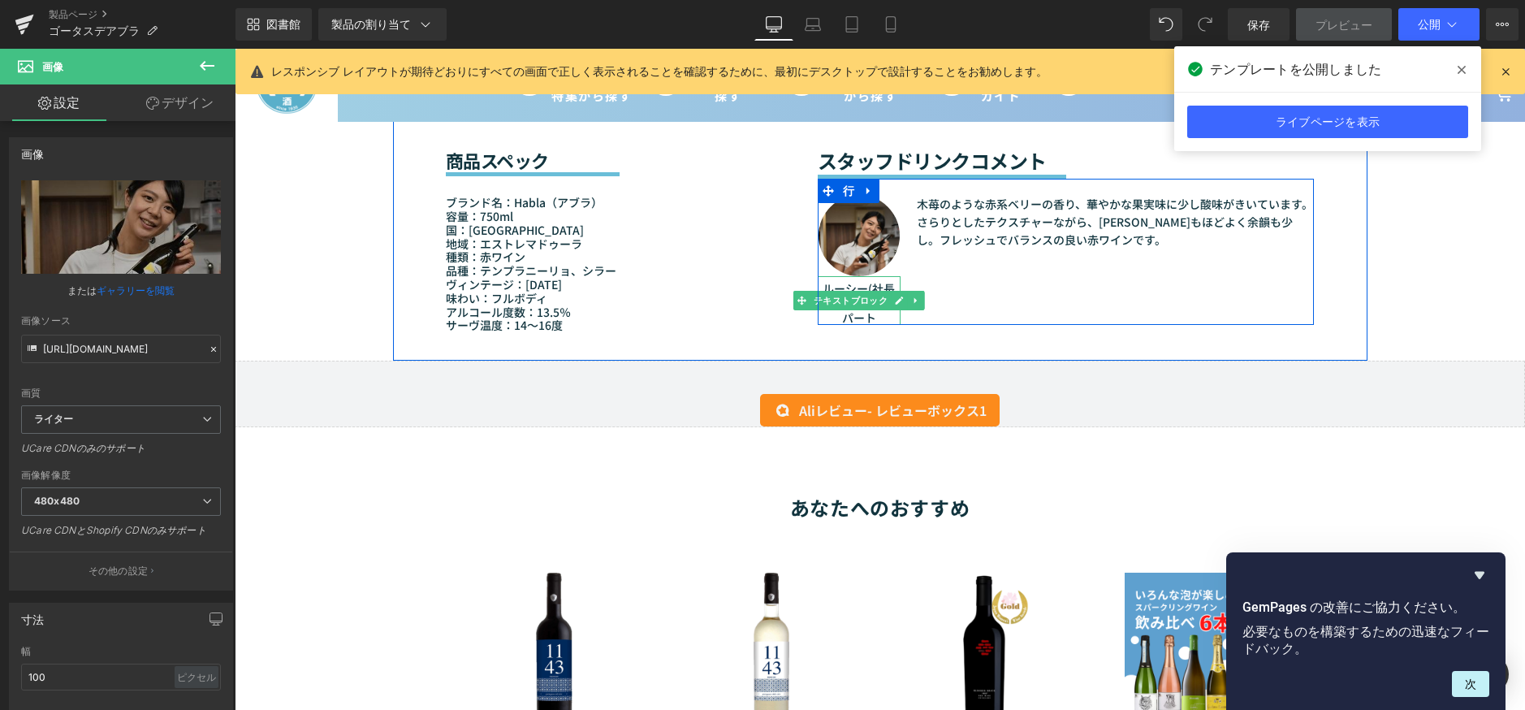
click at [862, 290] on font "ルーシー(社長室)サケエキスパート" at bounding box center [859, 302] width 72 height 45
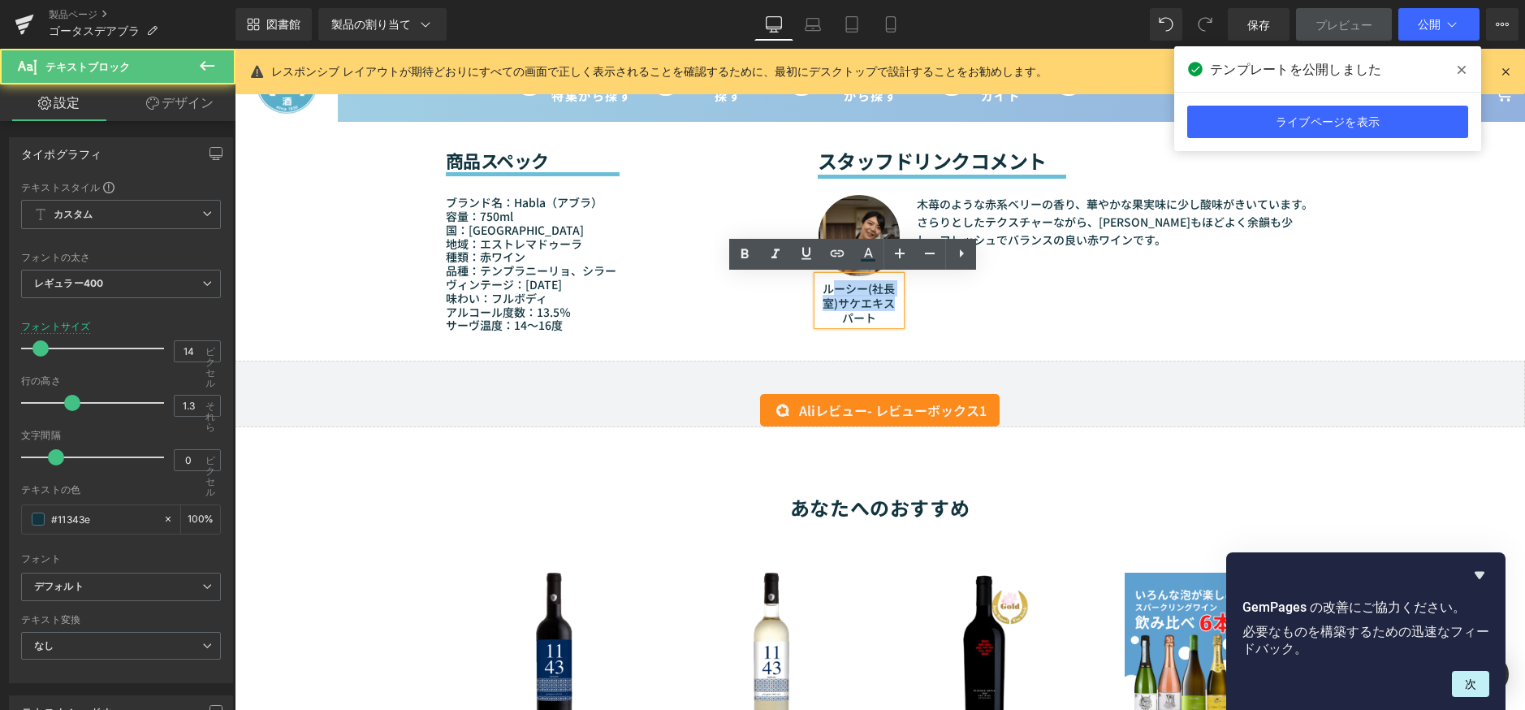
drag, startPoint x: 884, startPoint y: 304, endPoint x: 862, endPoint y: 309, distance: 22.5
click at [823, 290] on font "ルーシー(社長室)サケエキスパート" at bounding box center [859, 302] width 72 height 45
click at [871, 313] on p "ルーシー(社長室)サケエキスパート" at bounding box center [859, 303] width 83 height 45
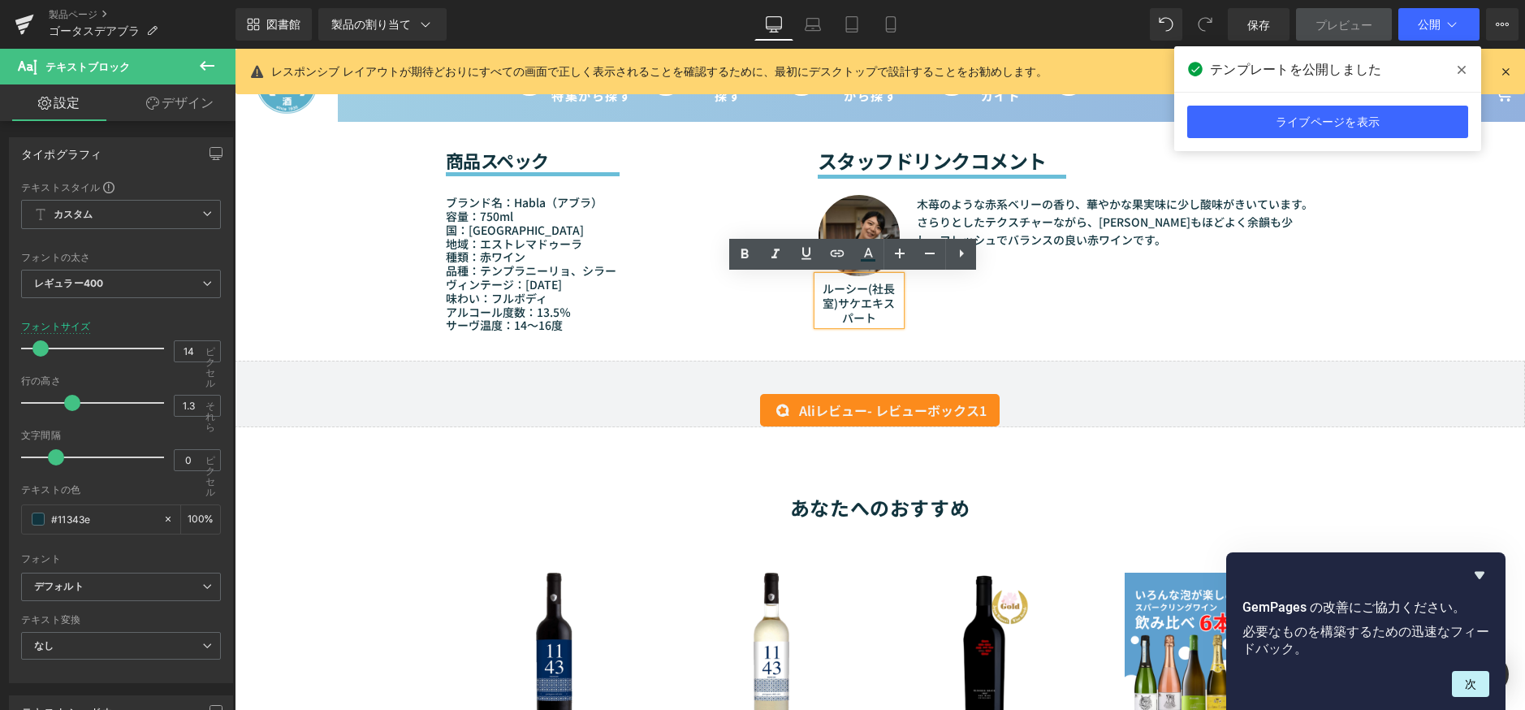
drag, startPoint x: 880, startPoint y: 316, endPoint x: 809, endPoint y: 292, distance: 75.5
click at [818, 292] on div "ルーシー(社長室)サケエキスパート" at bounding box center [859, 301] width 83 height 50
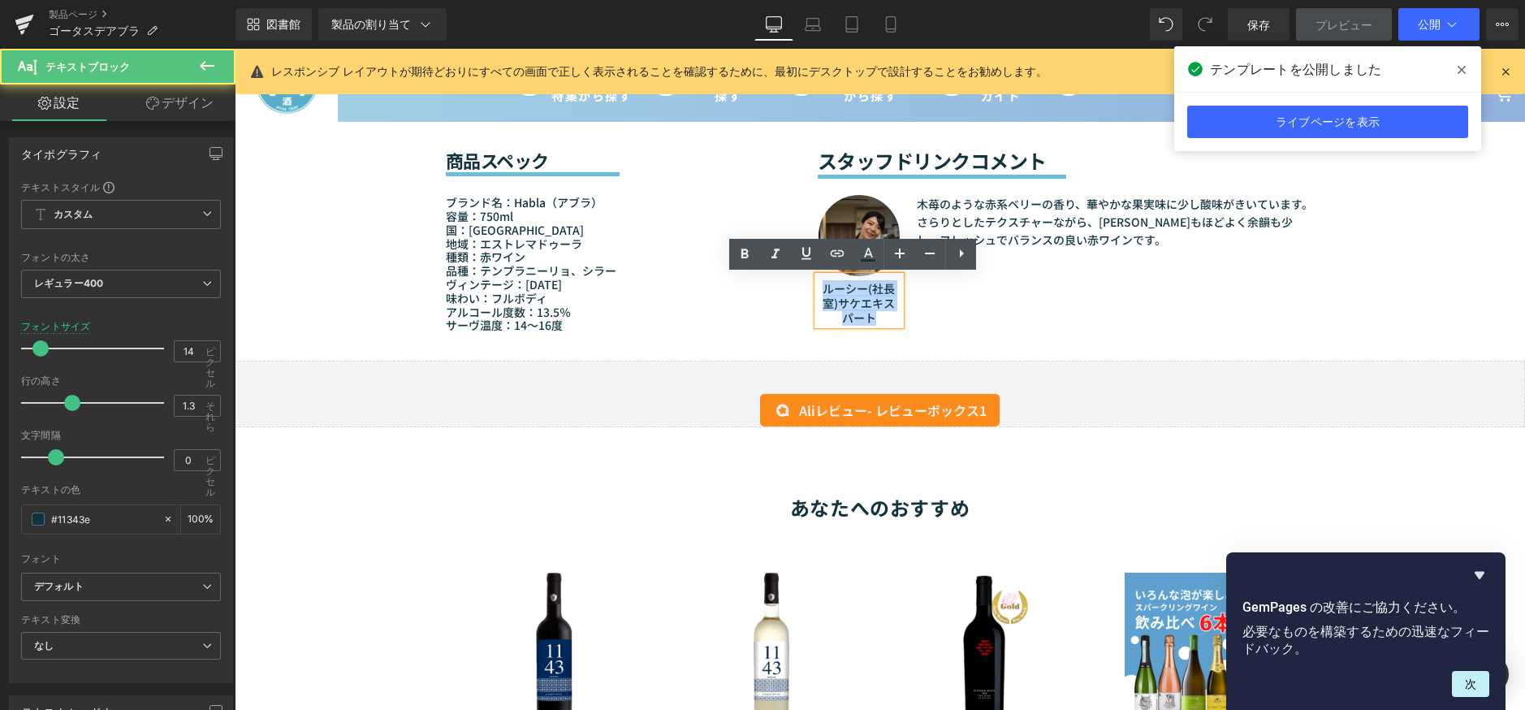
drag, startPoint x: 814, startPoint y: 292, endPoint x: 875, endPoint y: 317, distance: 65.9
click at [875, 317] on p "ルーシー(社長室)サケエキスパート" at bounding box center [859, 303] width 83 height 45
paste div
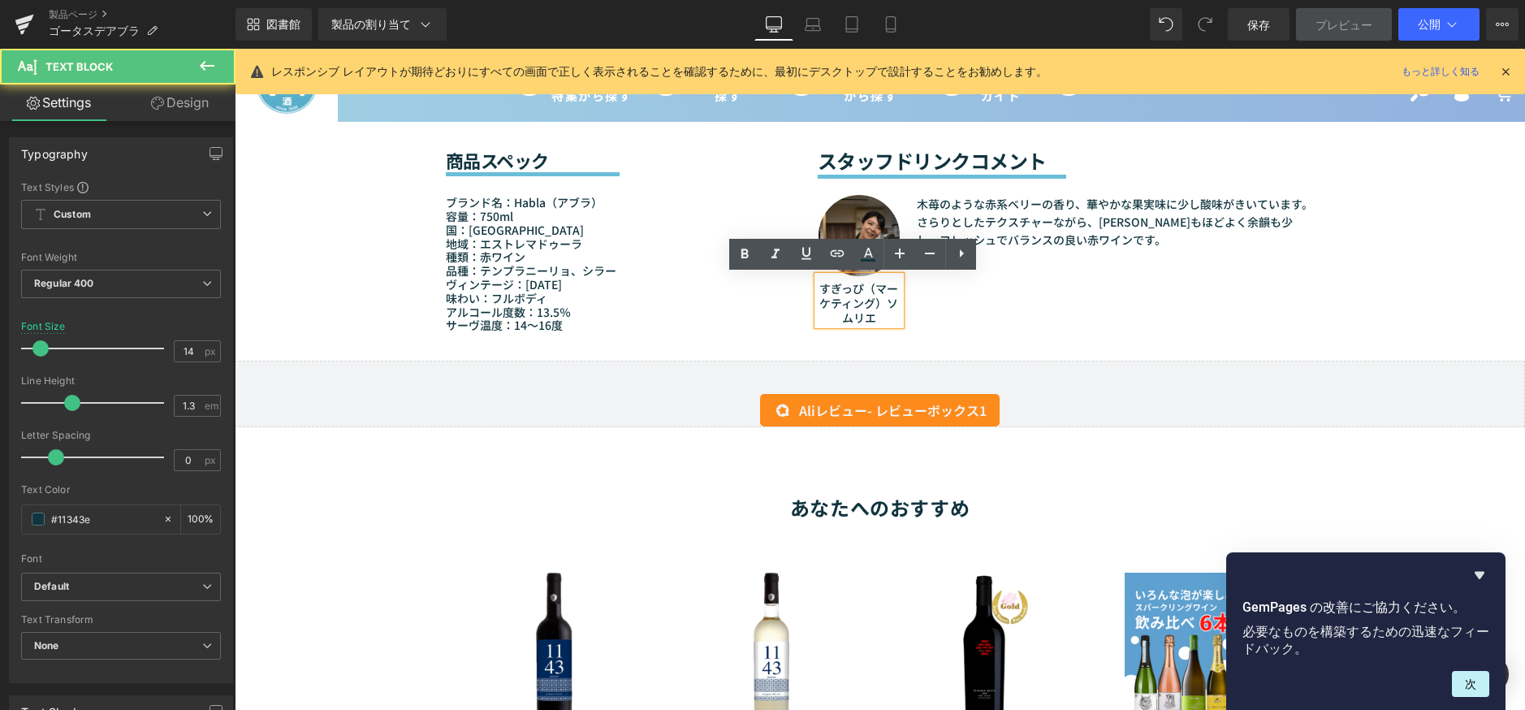
click at [865, 289] on font "すぎっぴ（マーケティング）ソムリエ" at bounding box center [858, 302] width 79 height 45
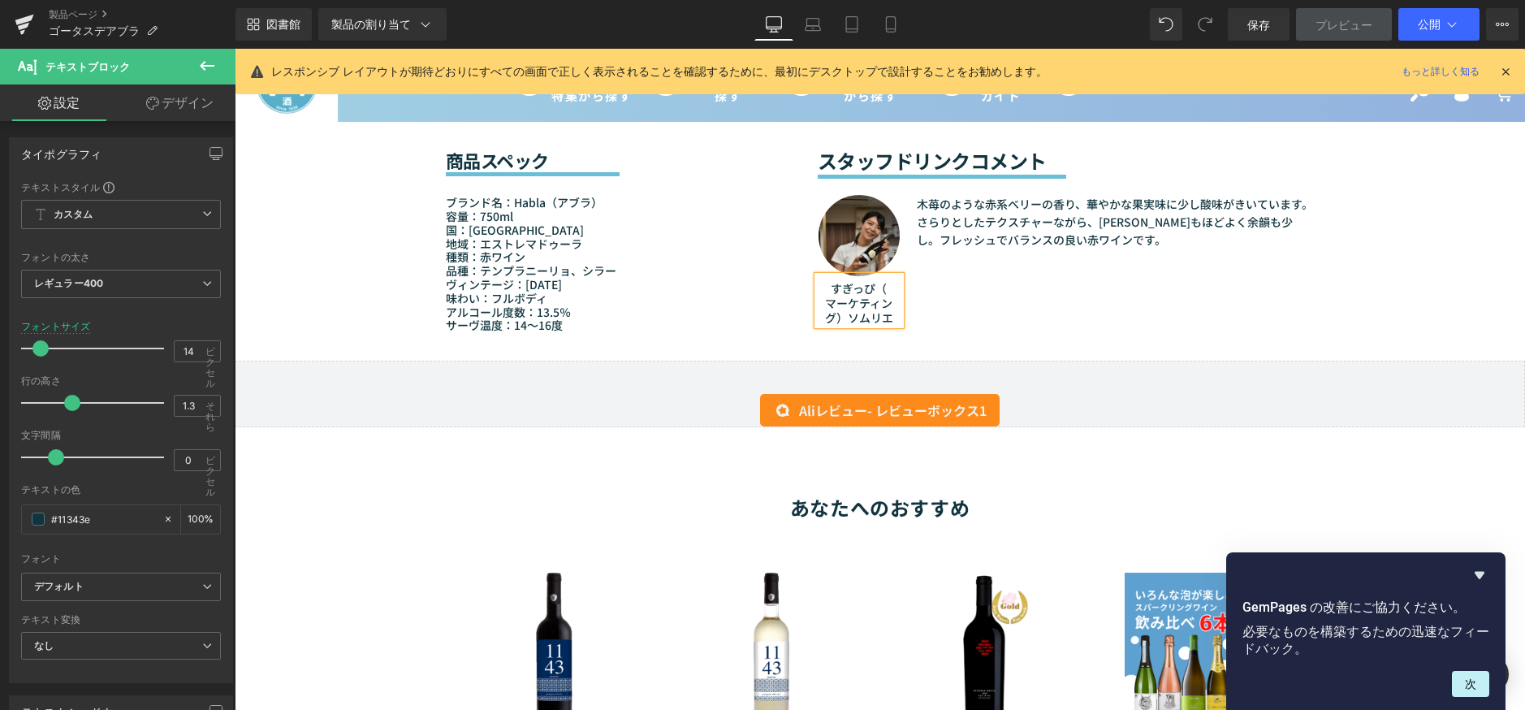
click at [838, 320] on font "すぎっぴ（ マーケティング）ソムリエ" at bounding box center [859, 302] width 68 height 45
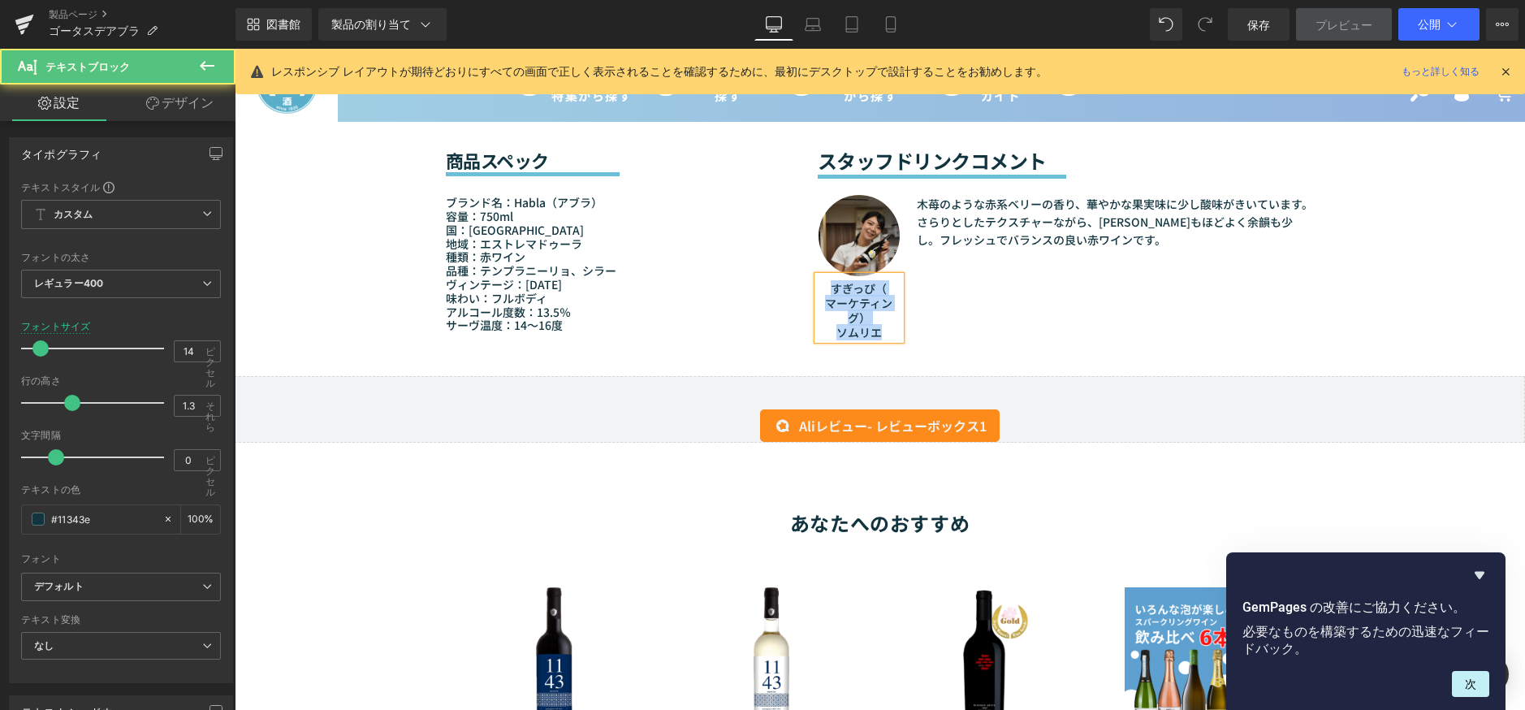
drag, startPoint x: 888, startPoint y: 331, endPoint x: 812, endPoint y: 287, distance: 88.0
click at [818, 287] on p "すぎっぴ（ マーケティング） ソムリエ" at bounding box center [859, 310] width 83 height 59
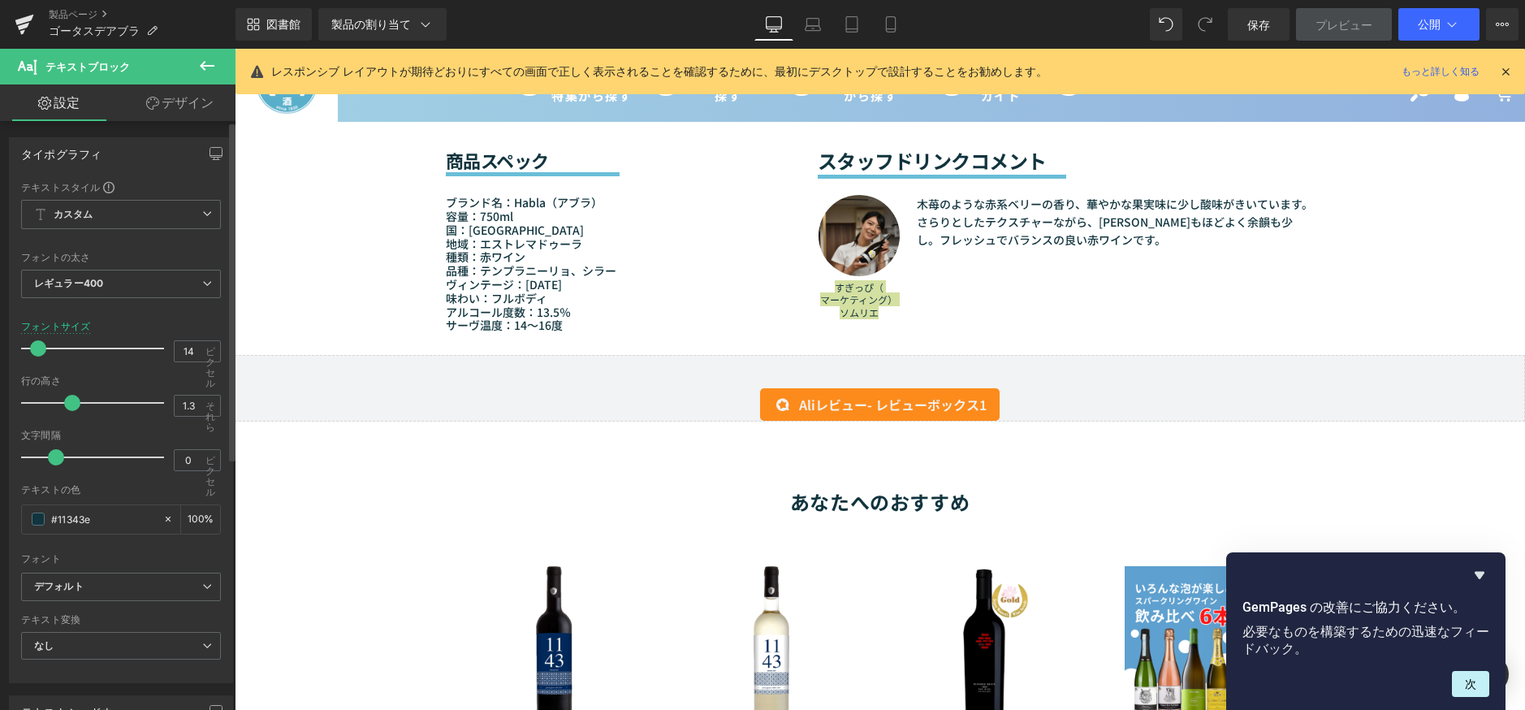
click at [33, 345] on span at bounding box center [38, 348] width 16 height 16
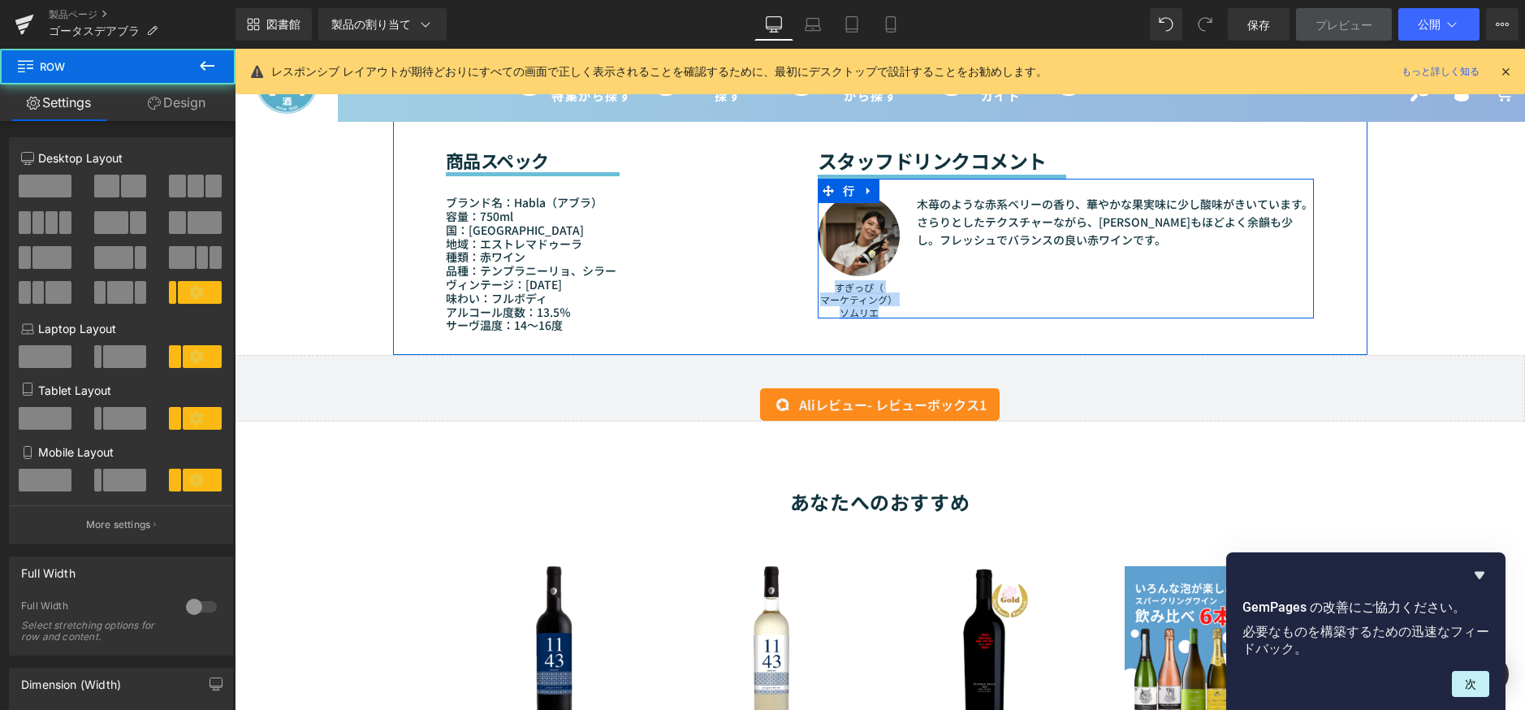
click at [938, 261] on div "画像 すぎっぴ（ マーケティング） ソムリエ テキストブロック 木苺のような赤系ベリーの香り、華やかな果実味に少し酸味がきいています。さらりとしたテクスチャー…" at bounding box center [1066, 249] width 497 height 140
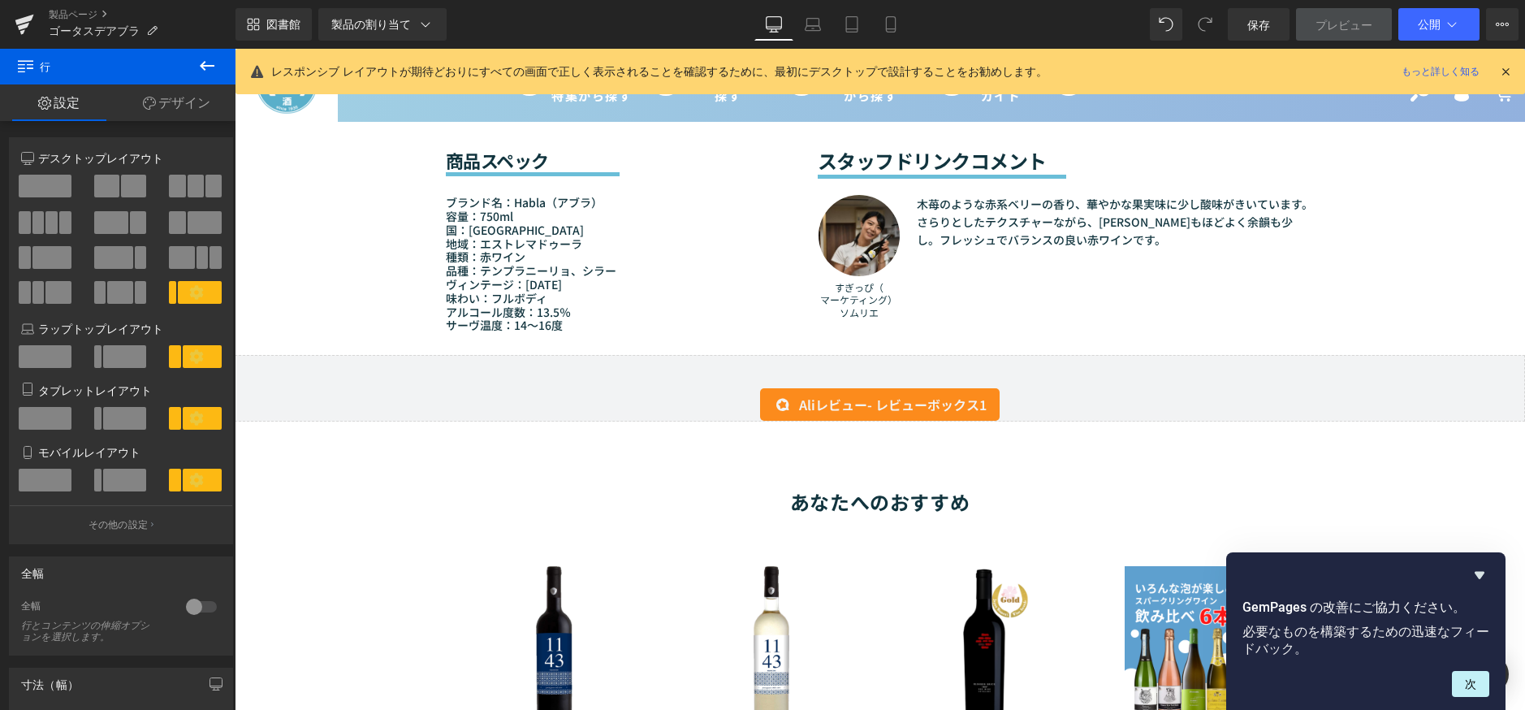
click at [968, 222] on font "木苺のような赤系ベリーの香り、華やかな果実味に少し酸味がきいています。さらりとしたテクスチャーながら、タンニンもほどよく余韻も少し。フレッシュでバランスの良い…" at bounding box center [1115, 222] width 396 height 53
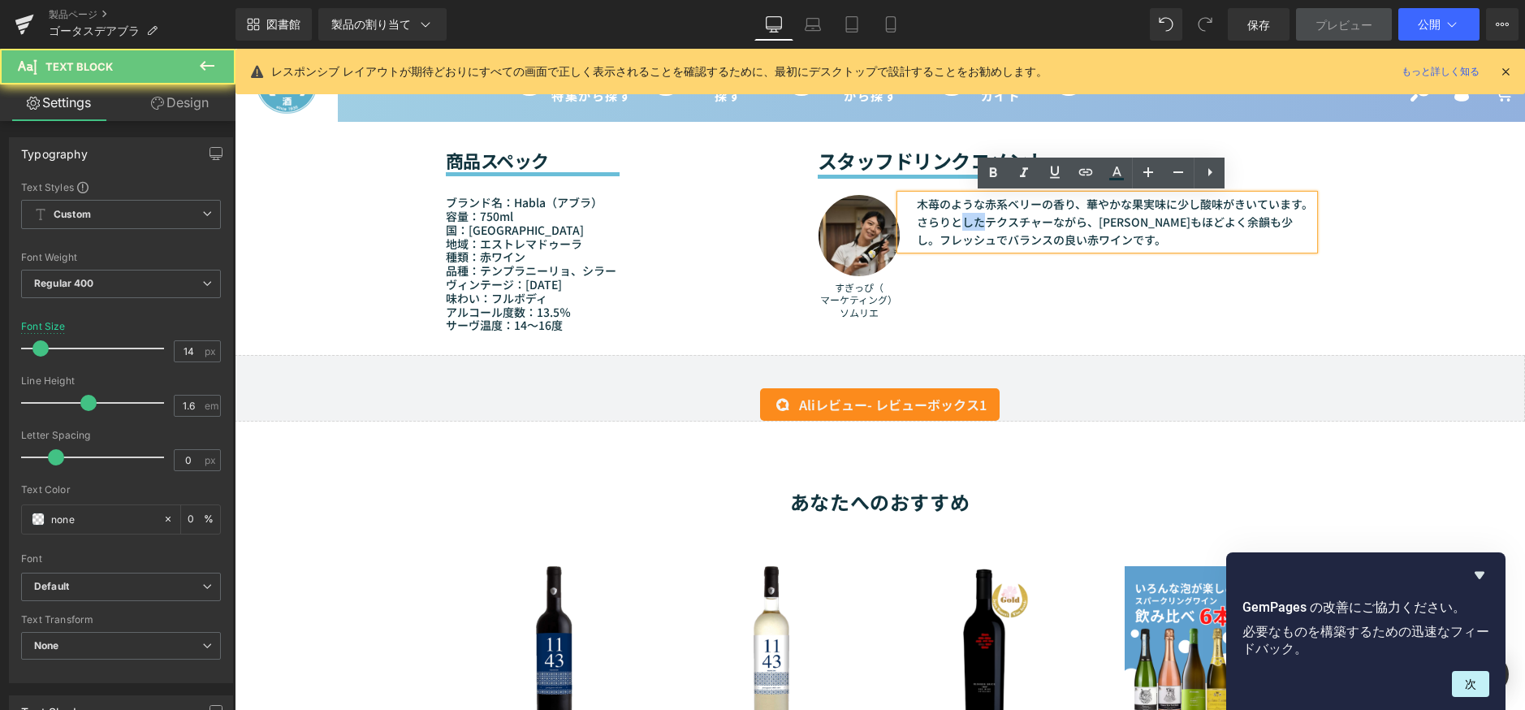
click at [968, 222] on font "木苺のような赤系ベリーの香り、華やかな果実味に少し酸味がきいています。さらりとしたテクスチャーながら、タンニンもほどよく余韻も少し。フレッシュでバランスの良い…" at bounding box center [1115, 222] width 396 height 53
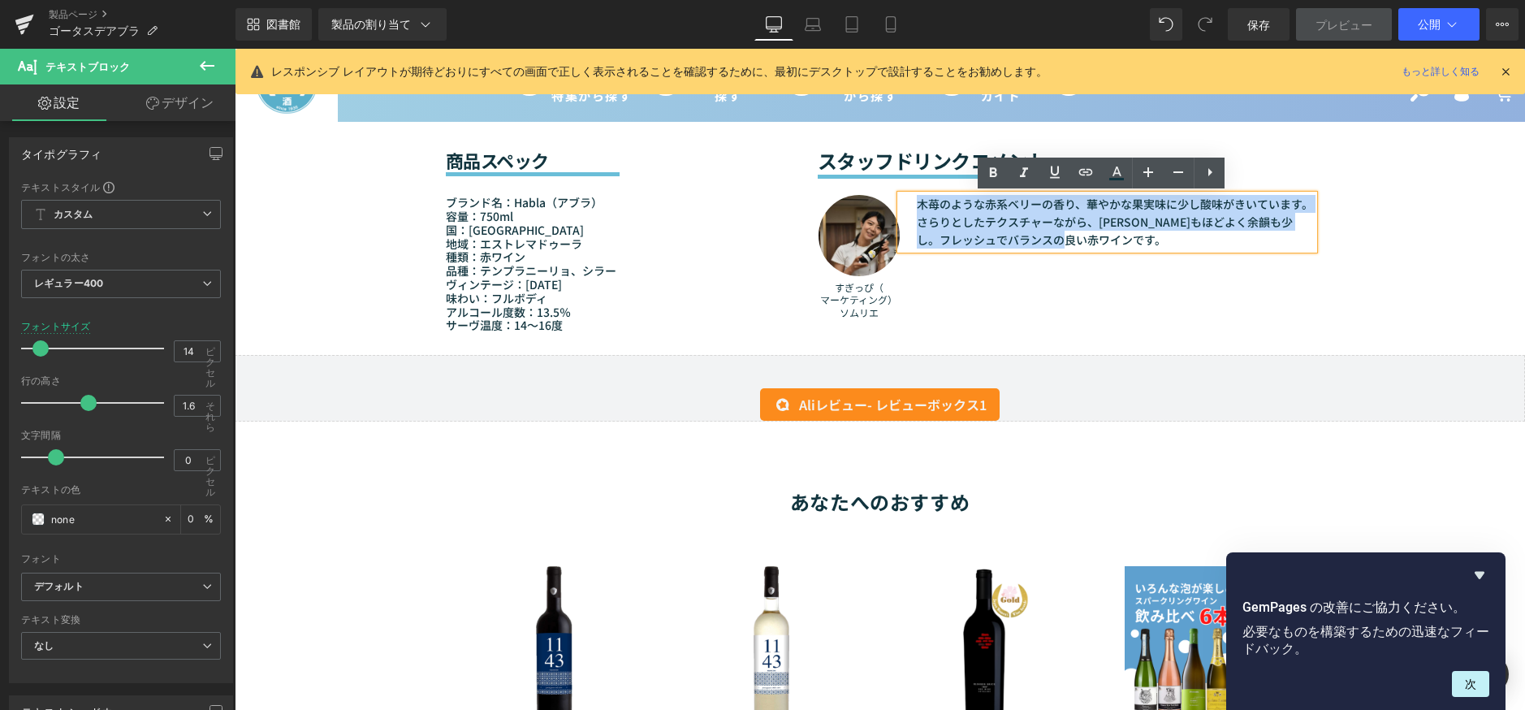
drag, startPoint x: 1095, startPoint y: 243, endPoint x: 852, endPoint y: 191, distance: 249.1
click at [852, 191] on div "画像 すぎっぴ（ マーケティング） ソムリエ テキストブロック 木苺のような赤系ベリーの香り、華やかな果実味に少し酸味がきいています。さらりとしたテクスチャー…" at bounding box center [1066, 249] width 497 height 140
paste div
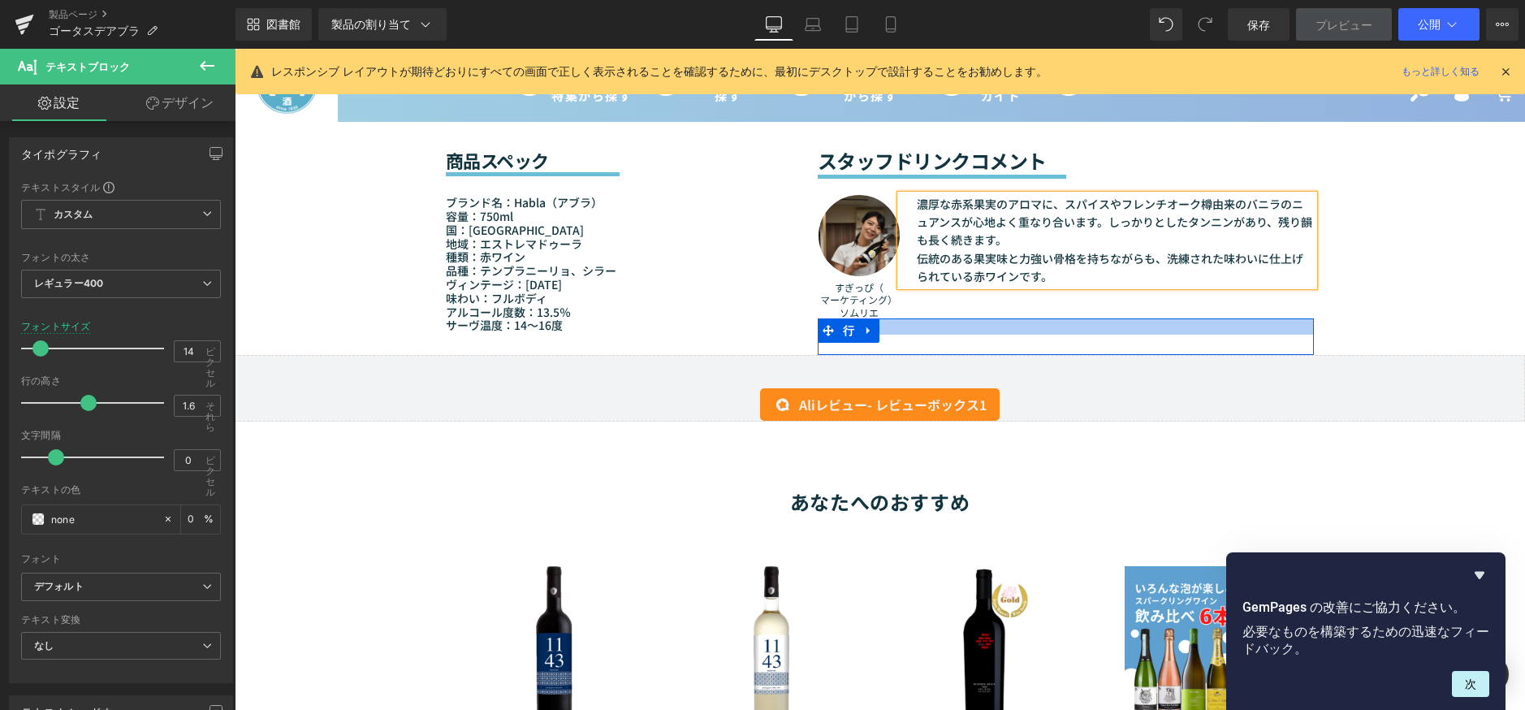
click at [1076, 332] on div at bounding box center [1066, 326] width 497 height 16
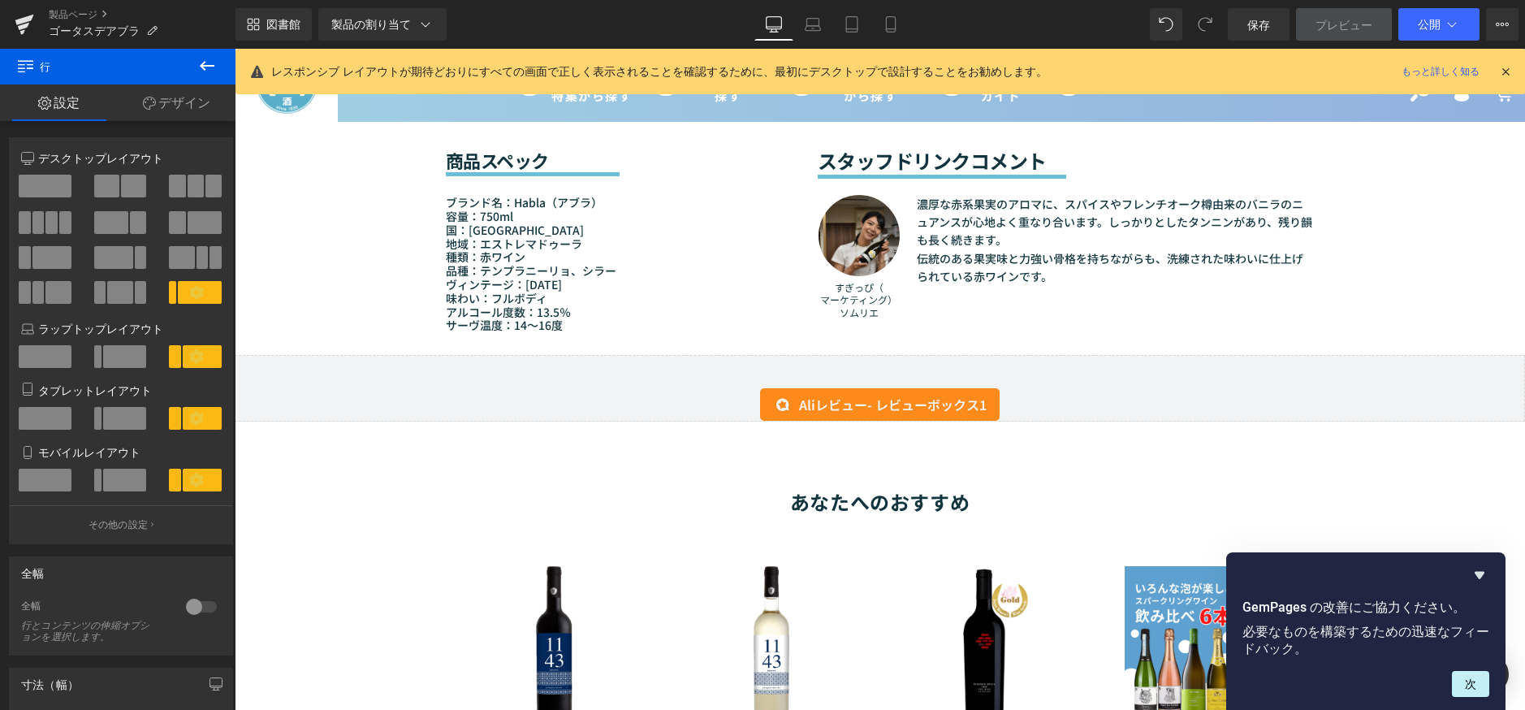
click at [235, 49] on div "40ピクセル" at bounding box center [235, 49] width 0 height 0
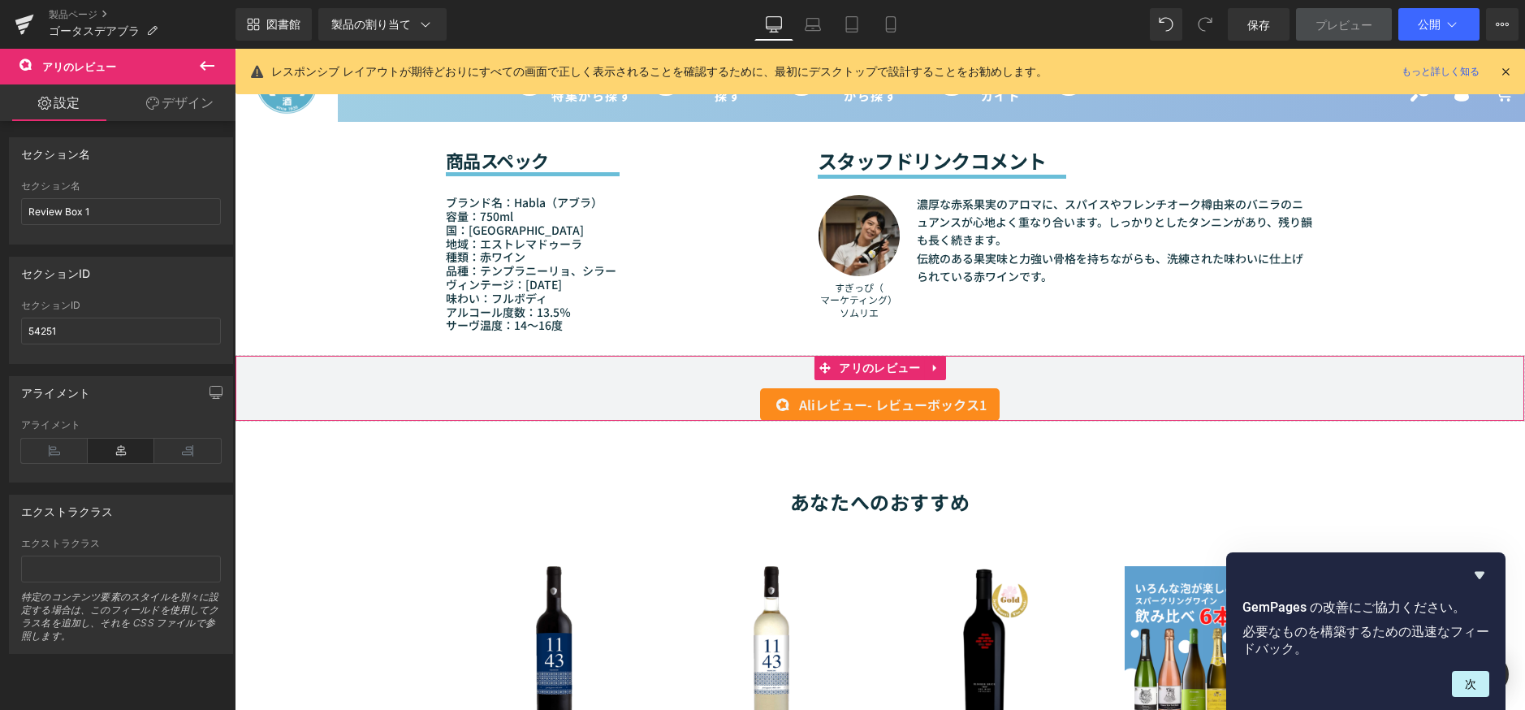
scroll to position [1137, 0]
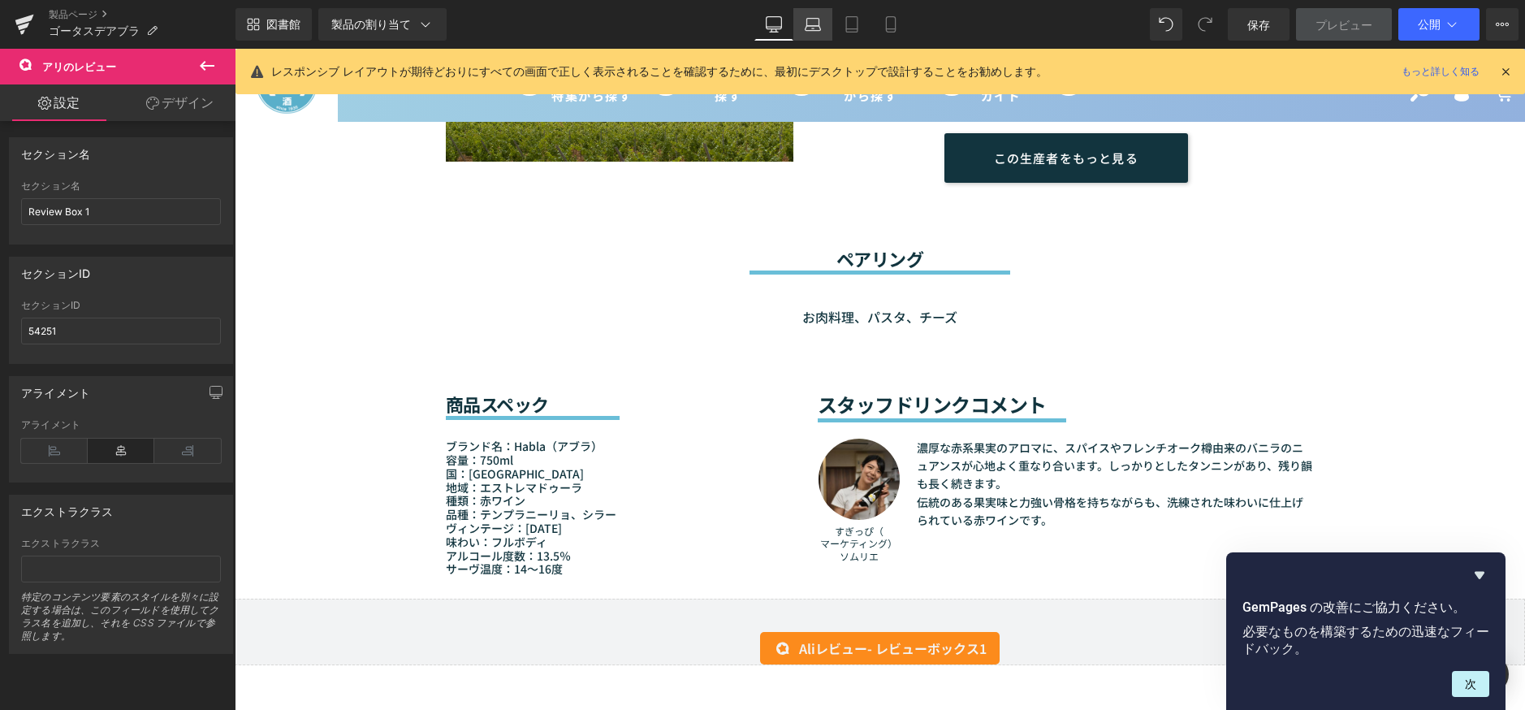
click at [805, 20] on icon at bounding box center [813, 24] width 16 height 16
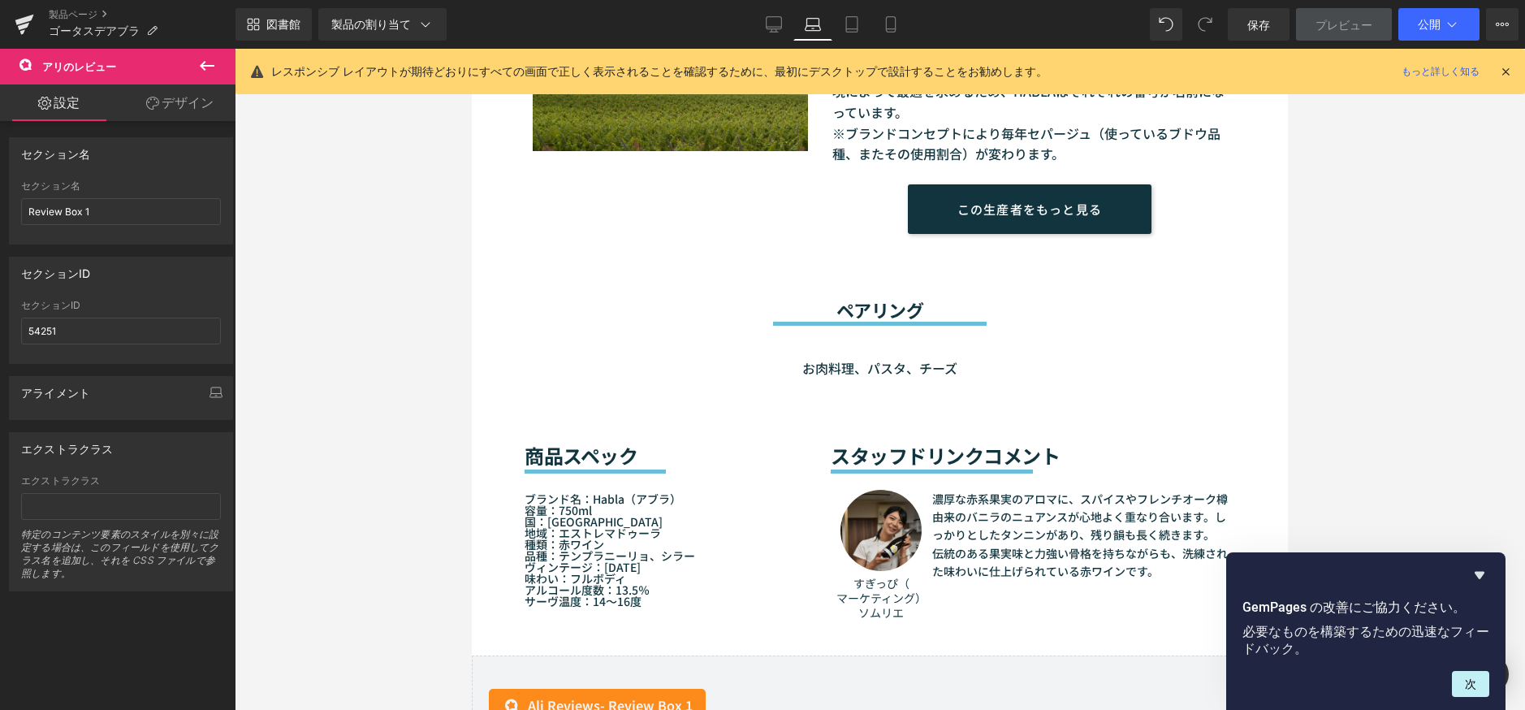
scroll to position [1194, 0]
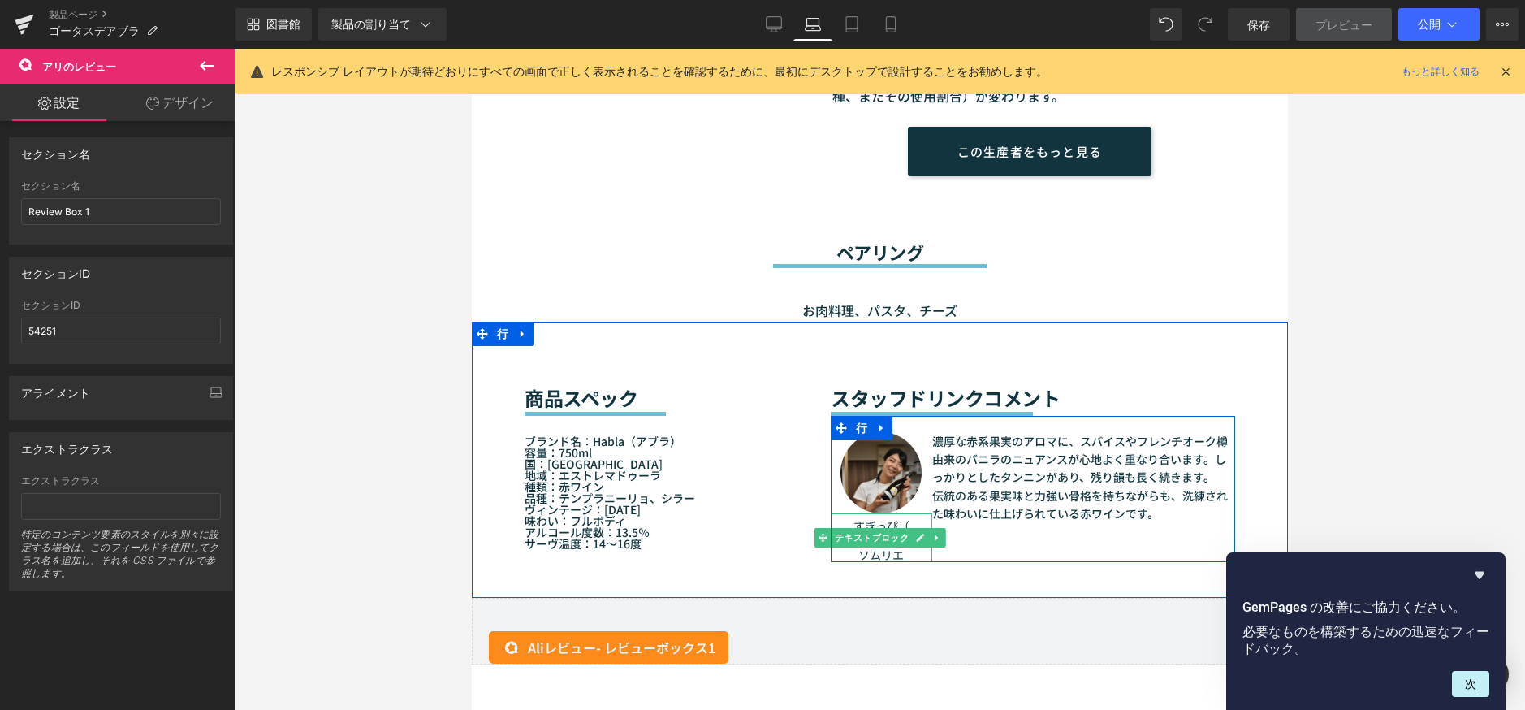
click at [896, 520] on font "すぎっぴ（ マーケティング） ソムリエ" at bounding box center [881, 539] width 90 height 45
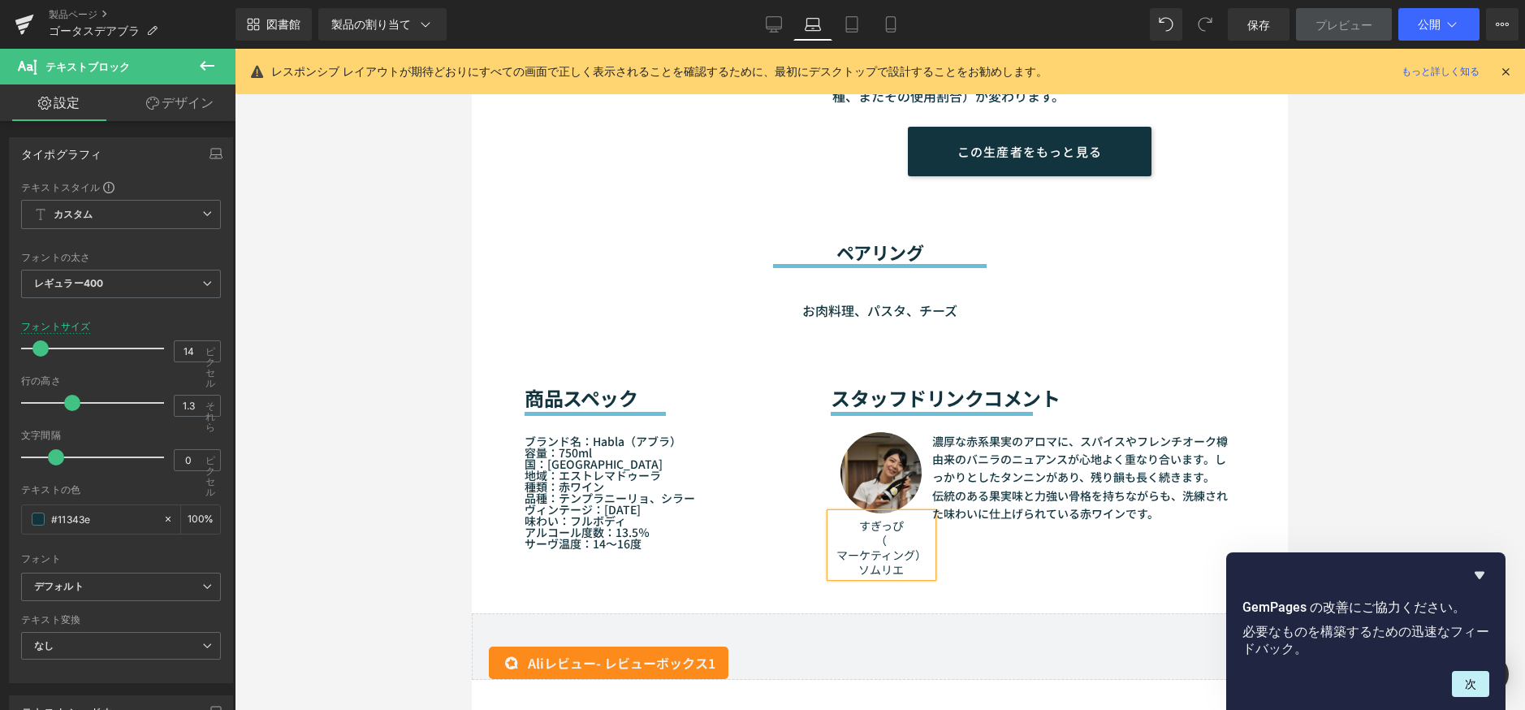
click at [836, 555] on font "すぎっぴ （ マーケティング） ソムリエ" at bounding box center [881, 547] width 90 height 61
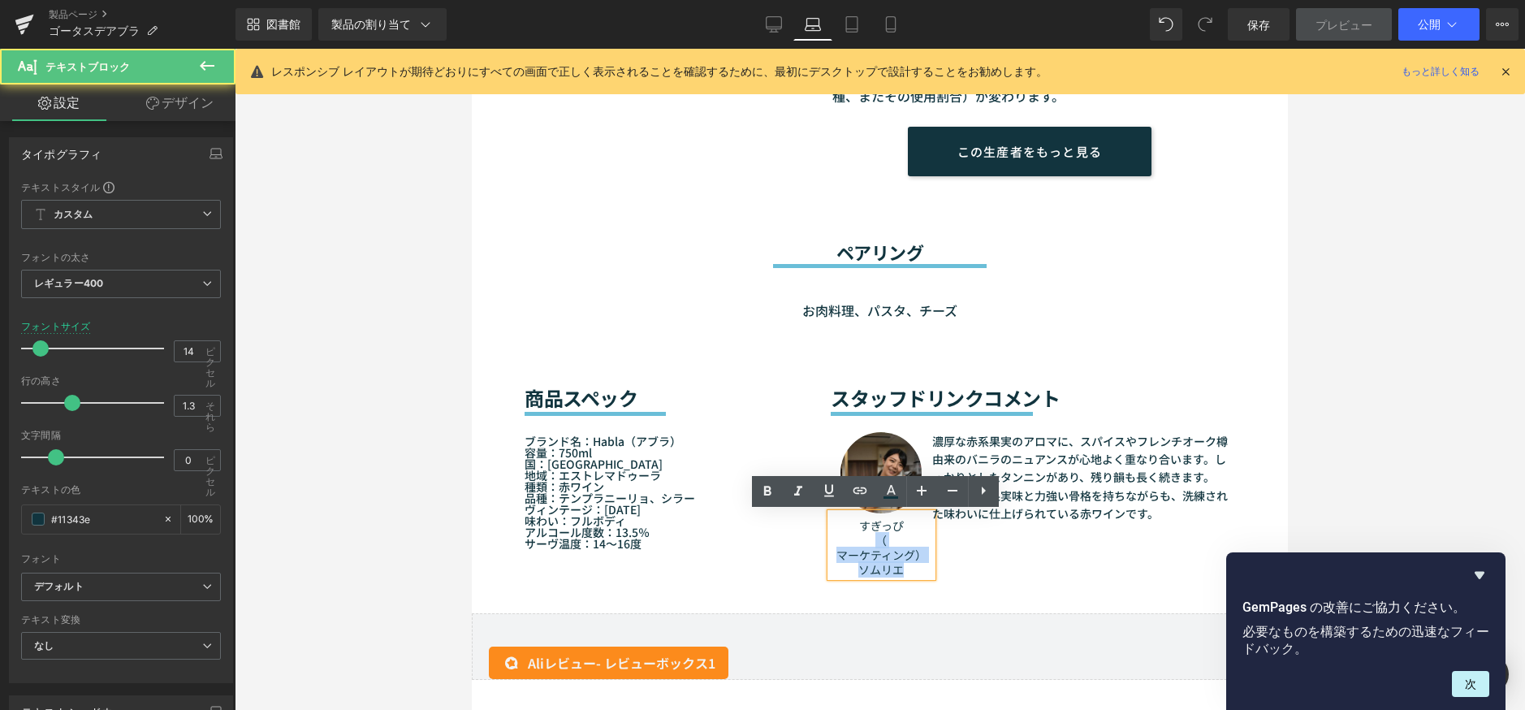
drag, startPoint x: 870, startPoint y: 542, endPoint x: 900, endPoint y: 570, distance: 41.4
click at [900, 570] on p "すぎっぴ （ マーケティング） ソムリエ" at bounding box center [881, 547] width 101 height 59
click at [918, 568] on p "すぎっぴ （ マーケティング） ソムリエ" at bounding box center [881, 547] width 101 height 59
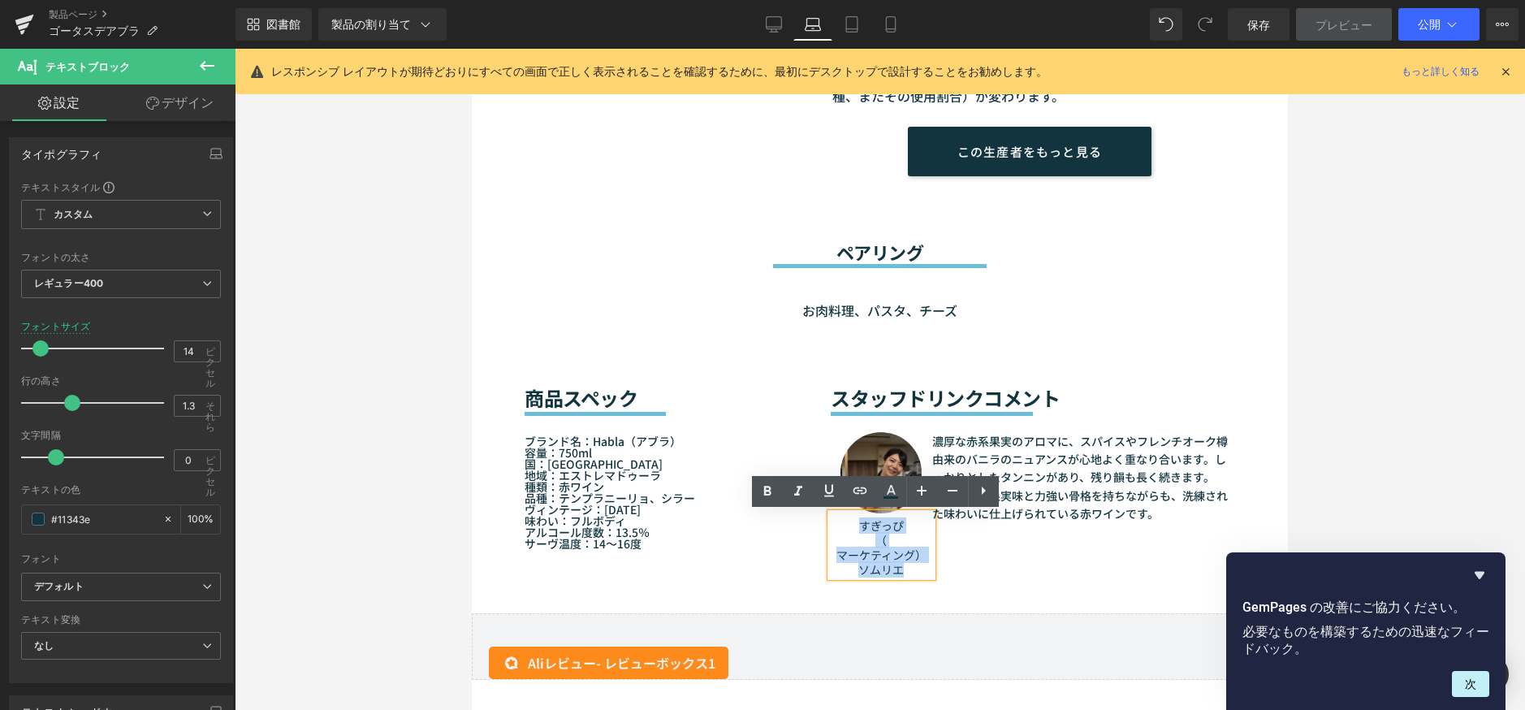
drag, startPoint x: 911, startPoint y: 574, endPoint x: 856, endPoint y: 525, distance: 73.6
click at [856, 525] on p "すぎっぴ （ マーケティング） ソムリエ" at bounding box center [881, 547] width 101 height 59
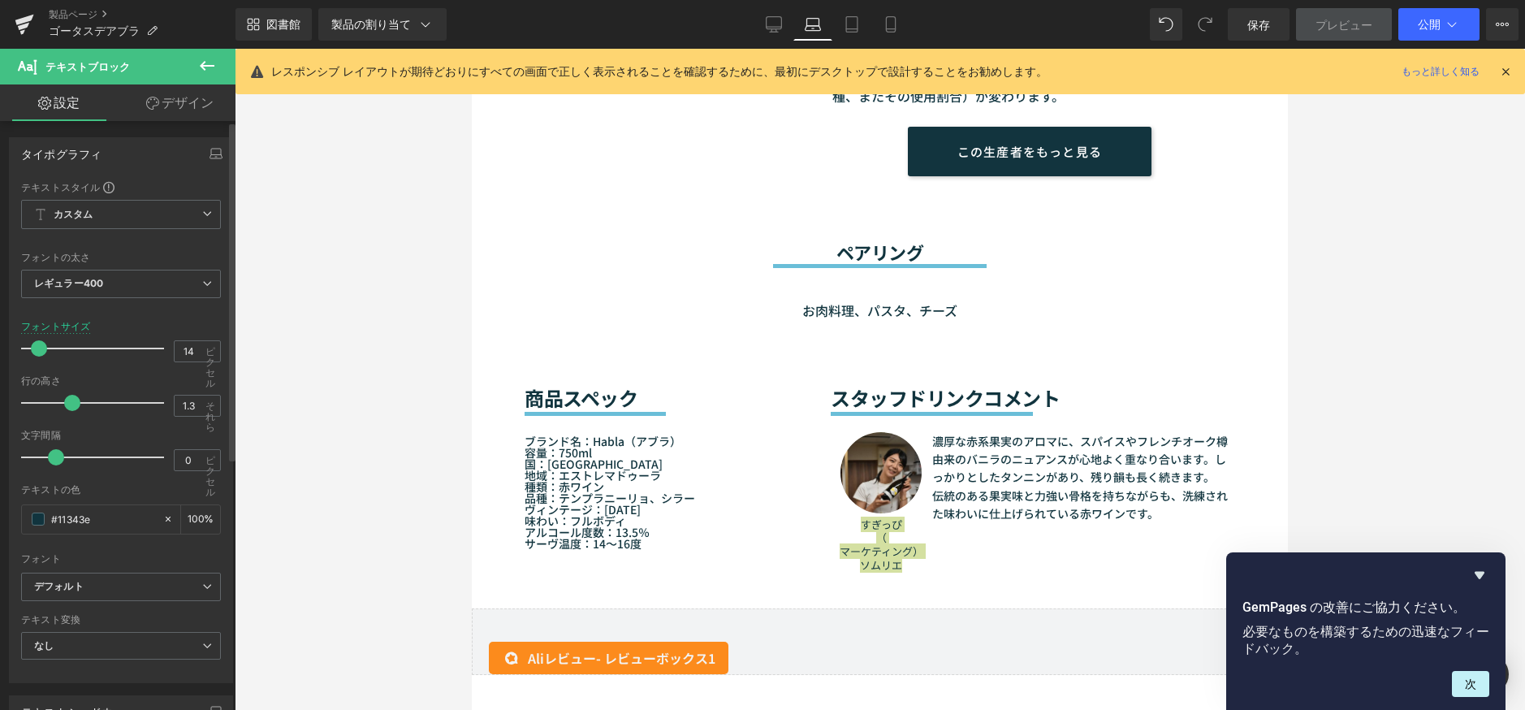
click at [40, 347] on span at bounding box center [39, 348] width 16 height 16
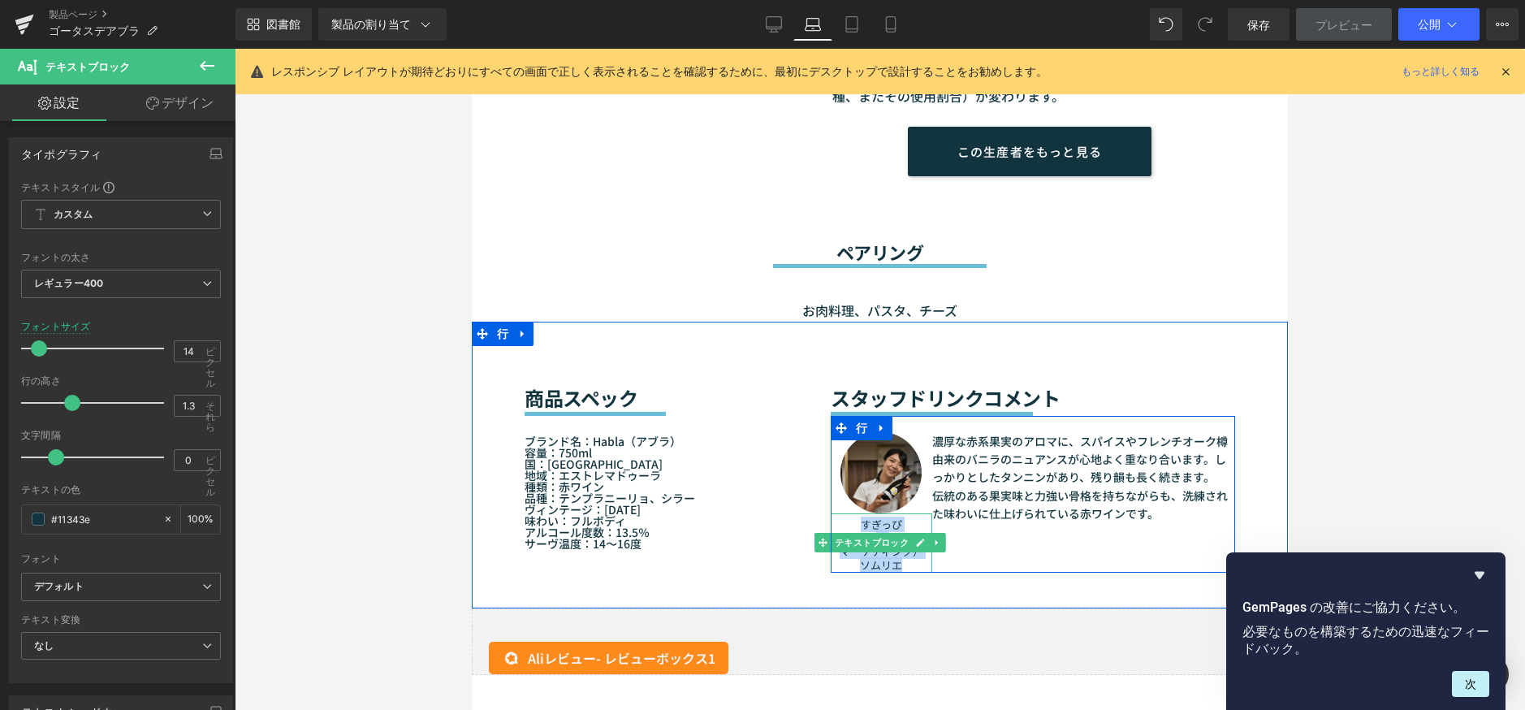
click at [854, 553] on font "すぎっぴ （ マーケティング） ソムリエ" at bounding box center [882, 544] width 84 height 57
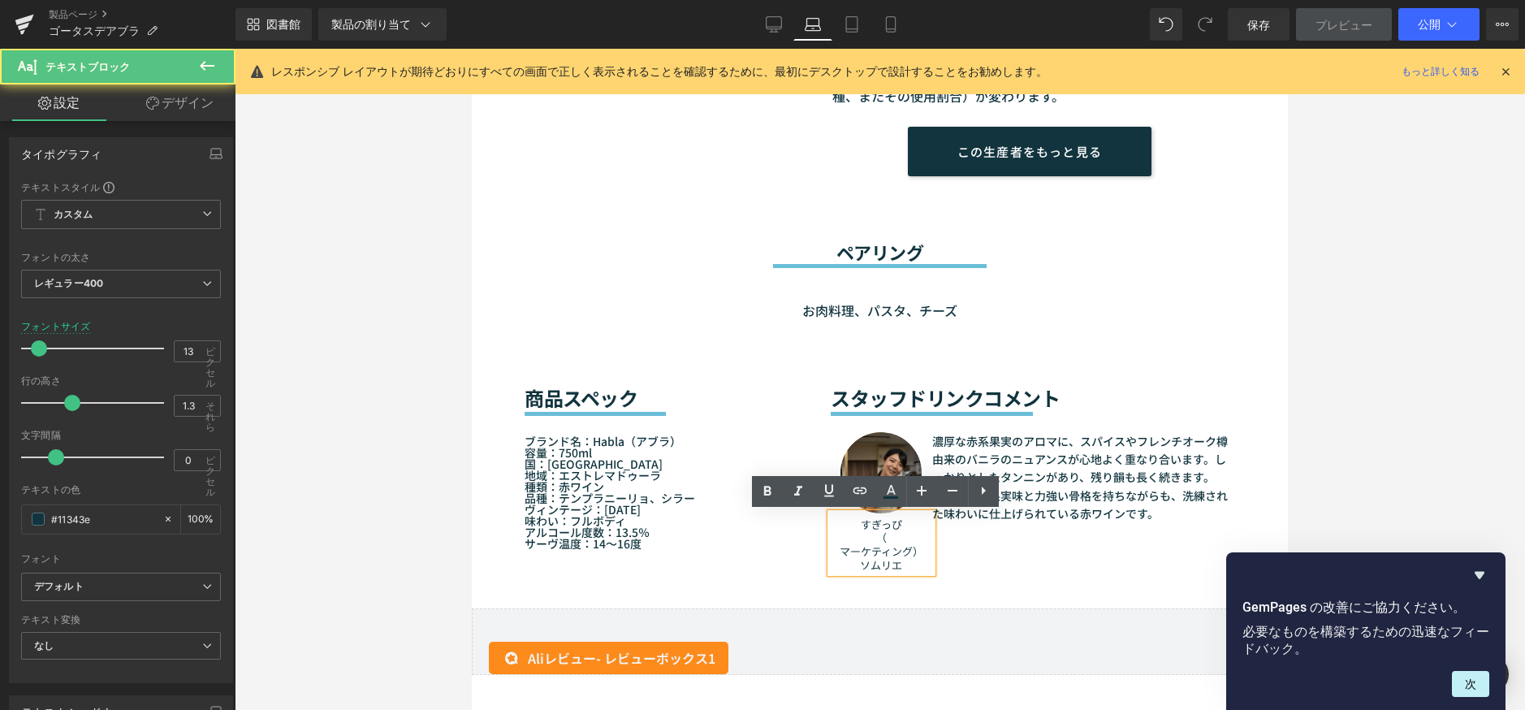
click at [840, 551] on font "すぎっぴ （ マーケティング） ソムリエ" at bounding box center [882, 544] width 84 height 57
click at [832, 552] on p "すぎっぴ （ マーケティング） ソムリエ" at bounding box center [881, 545] width 101 height 55
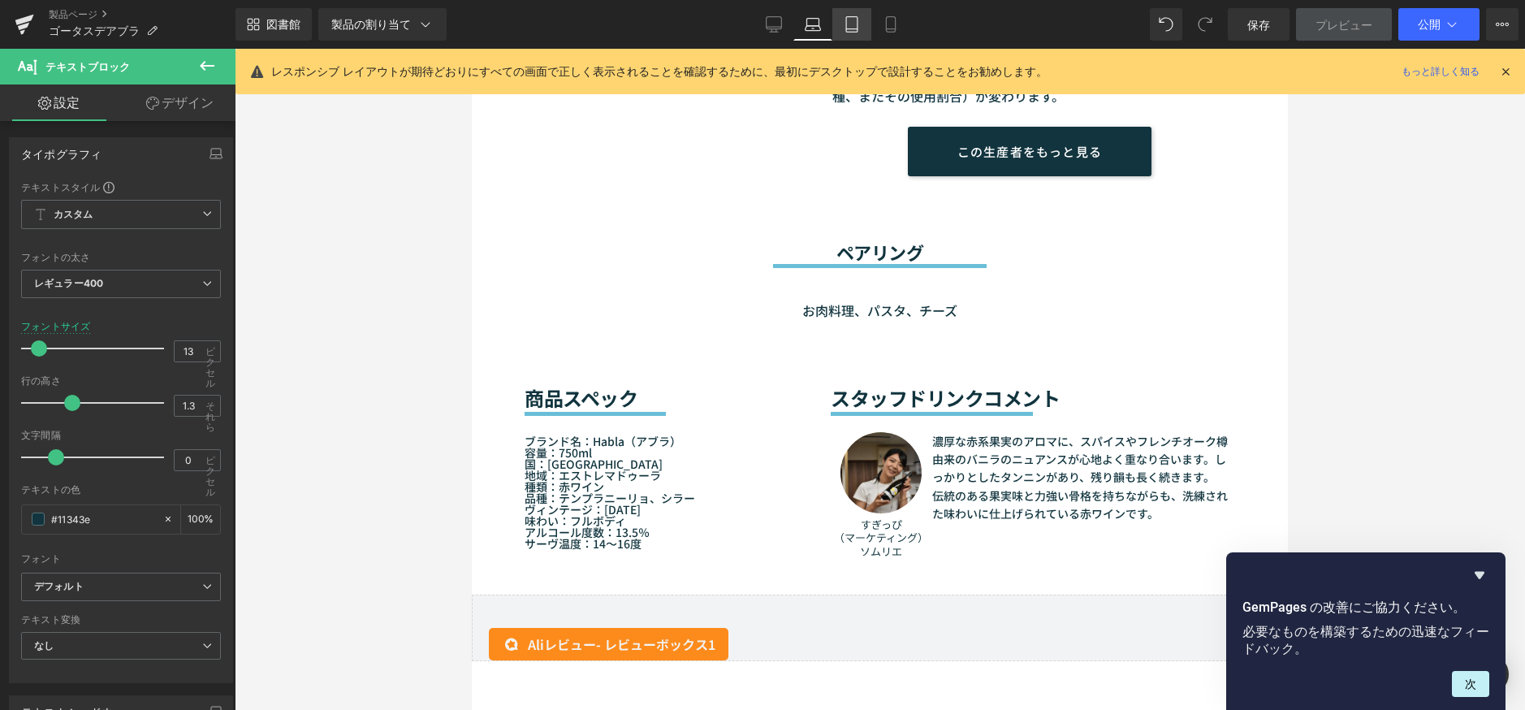
click at [843, 19] on link "錠剤" at bounding box center [851, 24] width 39 height 32
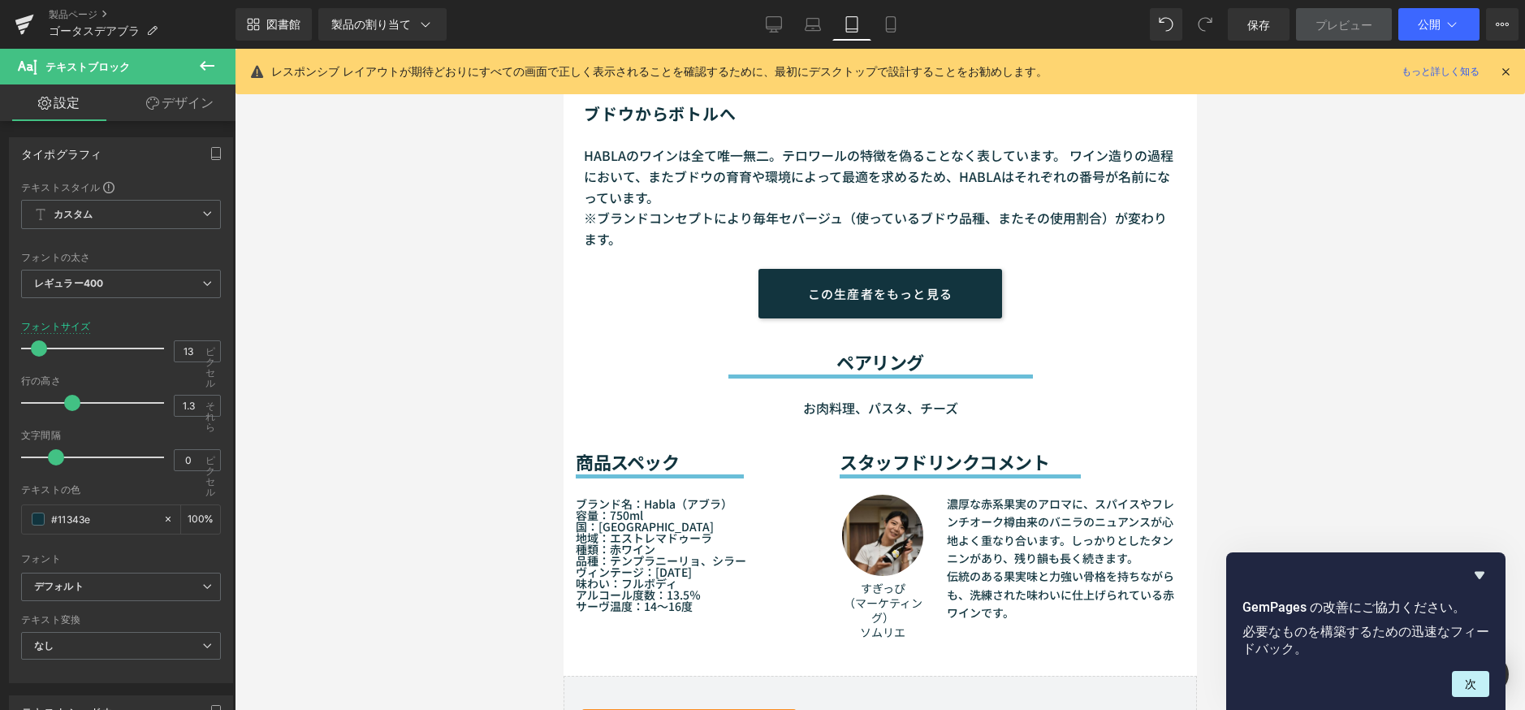
scroll to position [1251, 0]
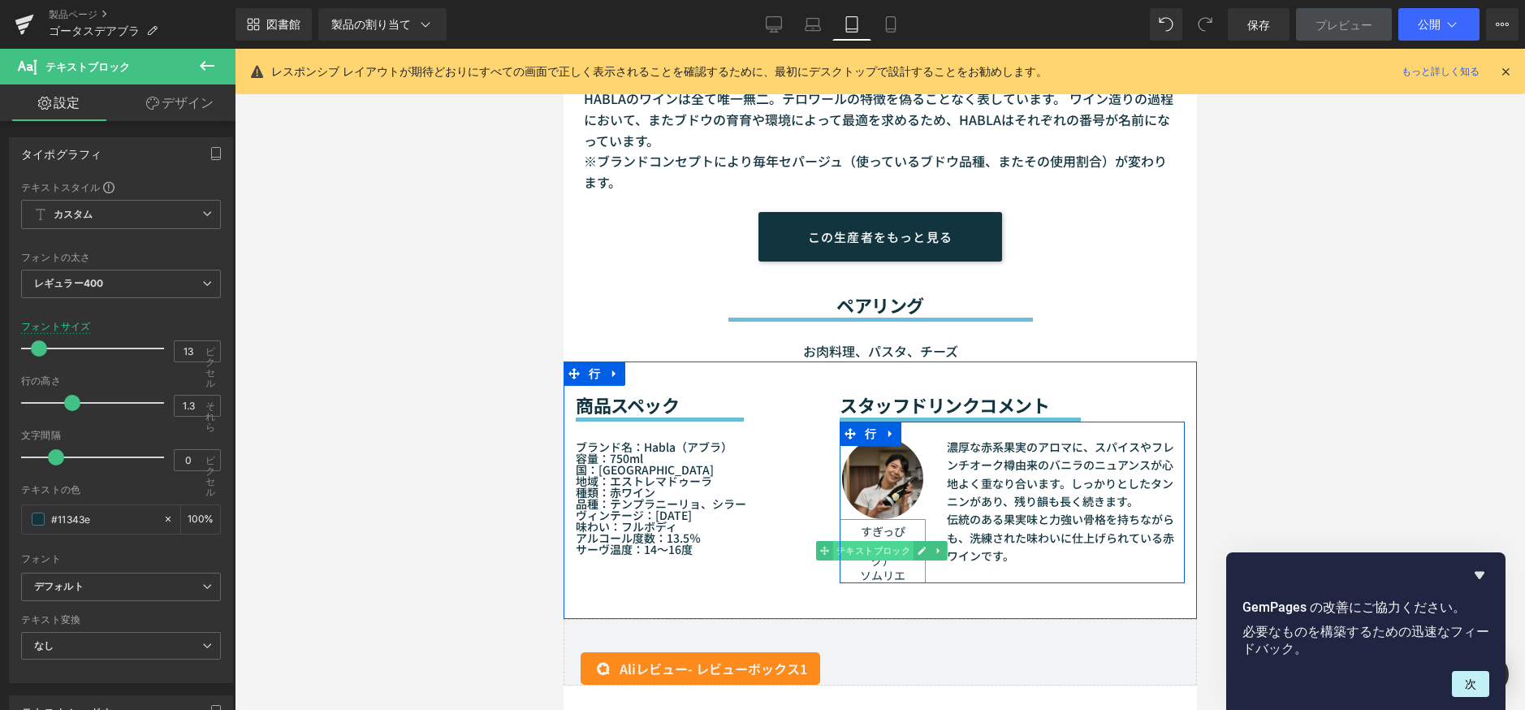
click at [872, 546] on font "テキストブロック" at bounding box center [873, 551] width 75 height 11
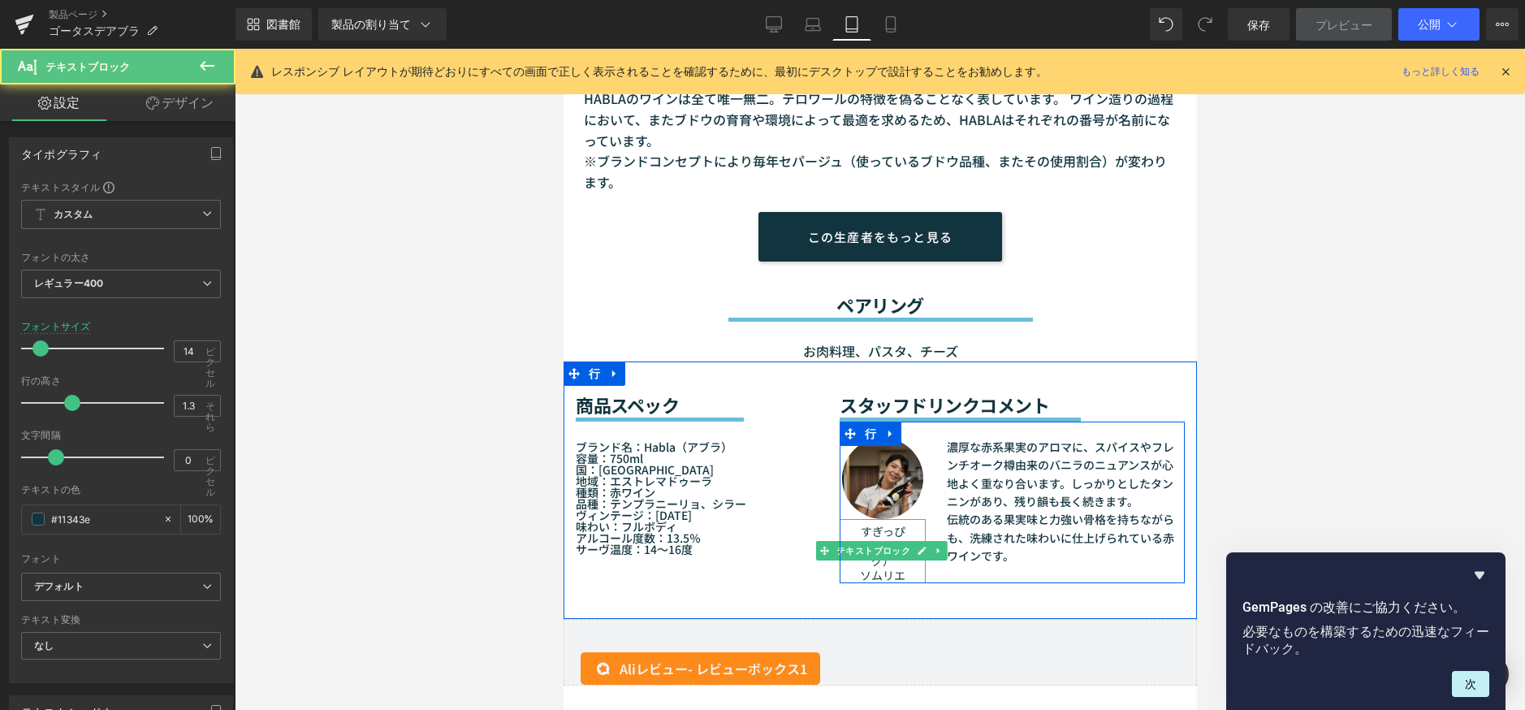
click at [886, 559] on font "すぎっぴ （ マーケティング） ソムリエ" at bounding box center [882, 553] width 79 height 61
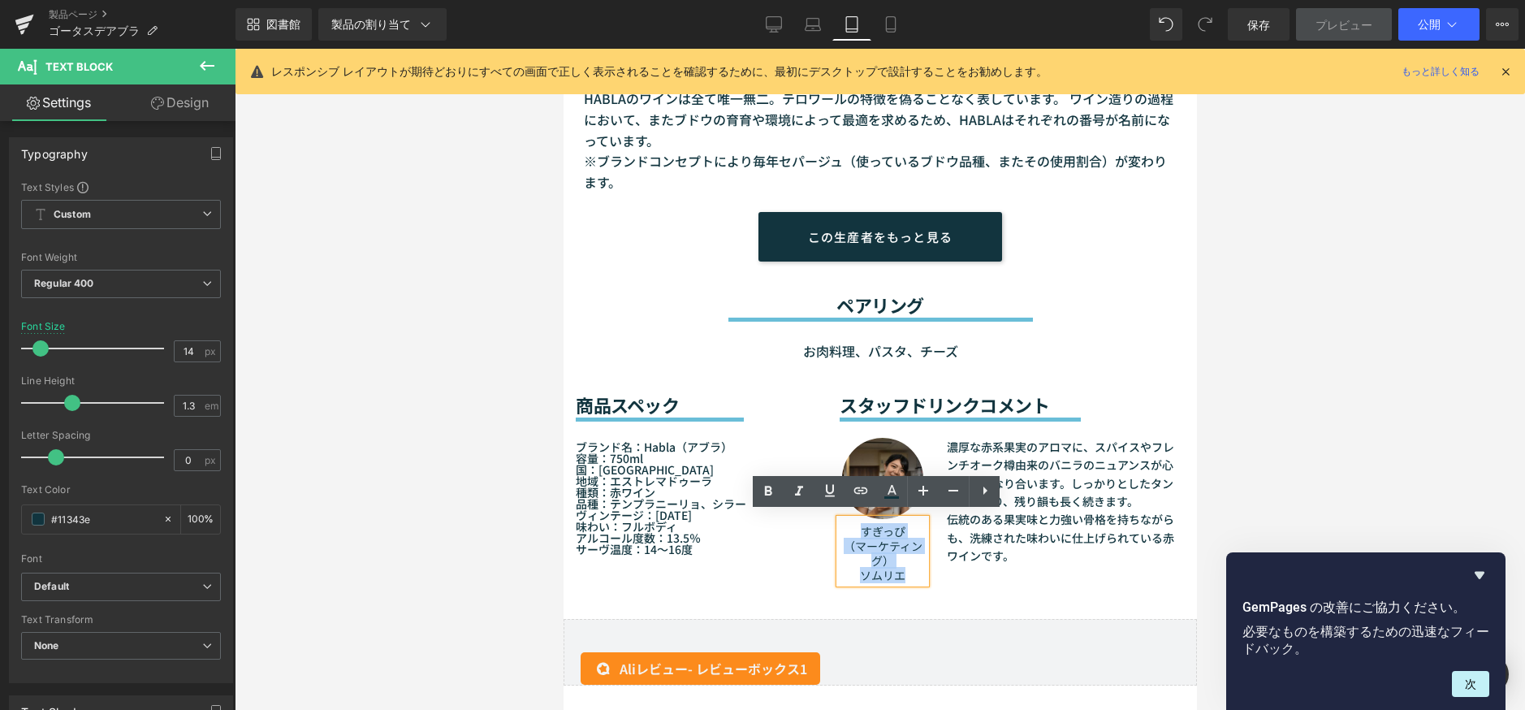
drag, startPoint x: 902, startPoint y: 564, endPoint x: 845, endPoint y: 525, distance: 69.4
click at [845, 525] on p "すぎっぴ （ マーケティング） ソムリエ" at bounding box center [882, 553] width 86 height 59
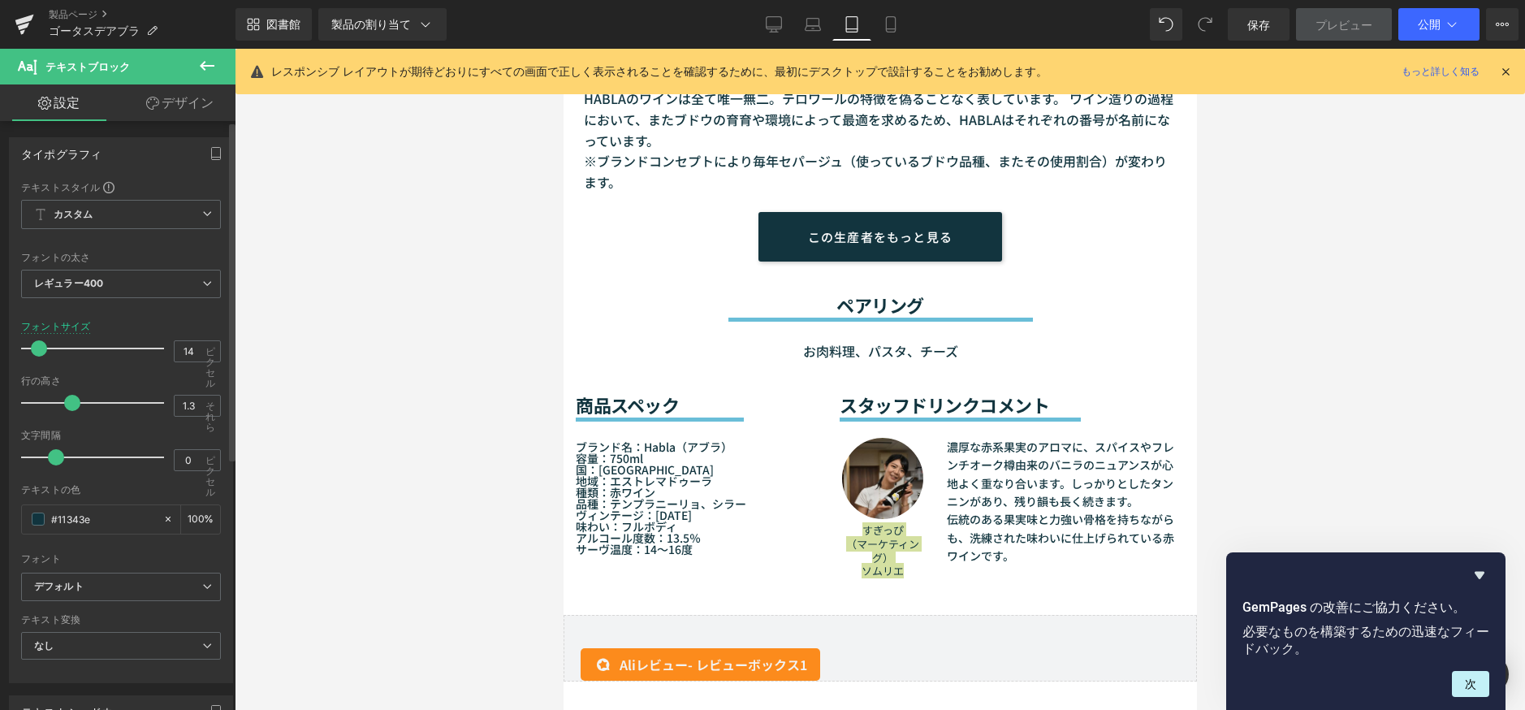
click at [32, 343] on span at bounding box center [39, 348] width 16 height 16
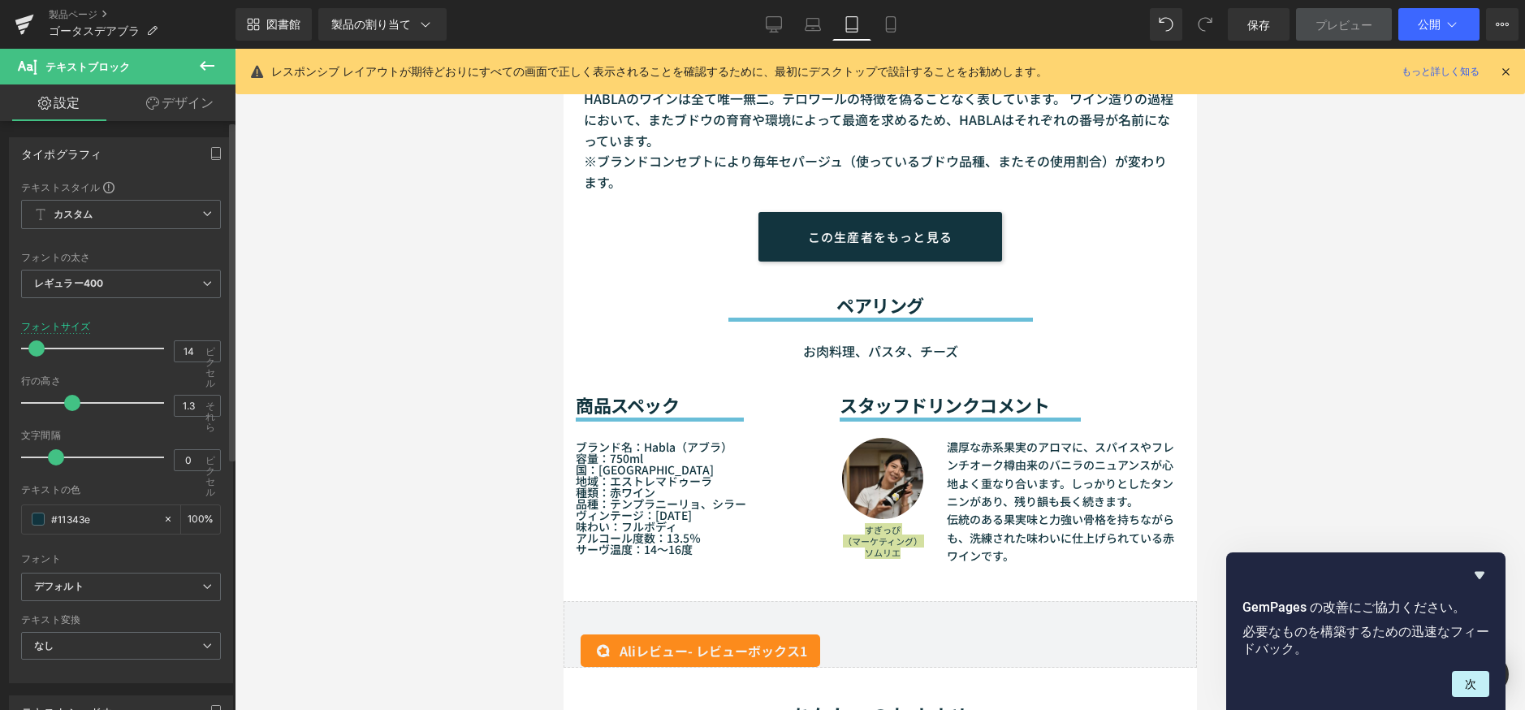
click at [34, 344] on span at bounding box center [36, 348] width 16 height 16
click at [885, 24] on icon at bounding box center [891, 24] width 16 height 16
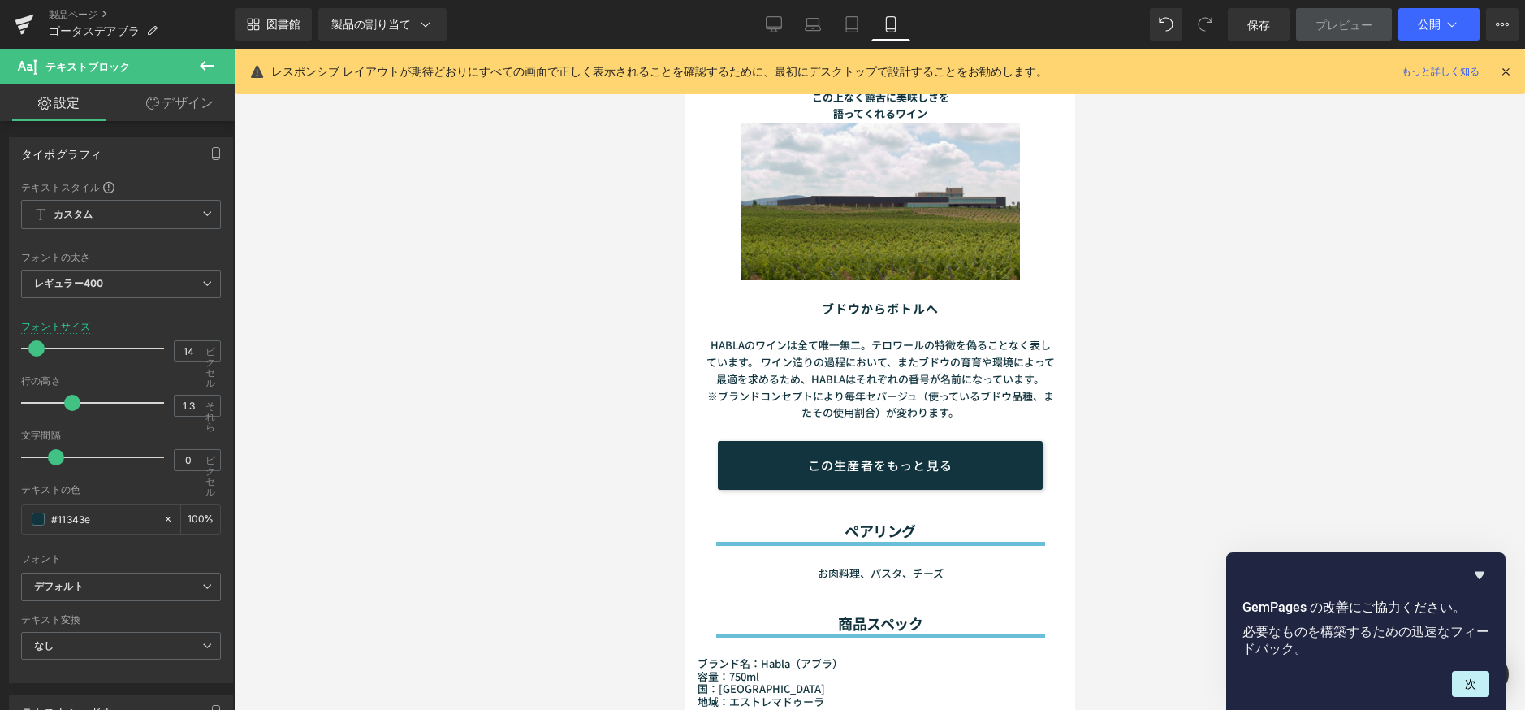
scroll to position [1669, 0]
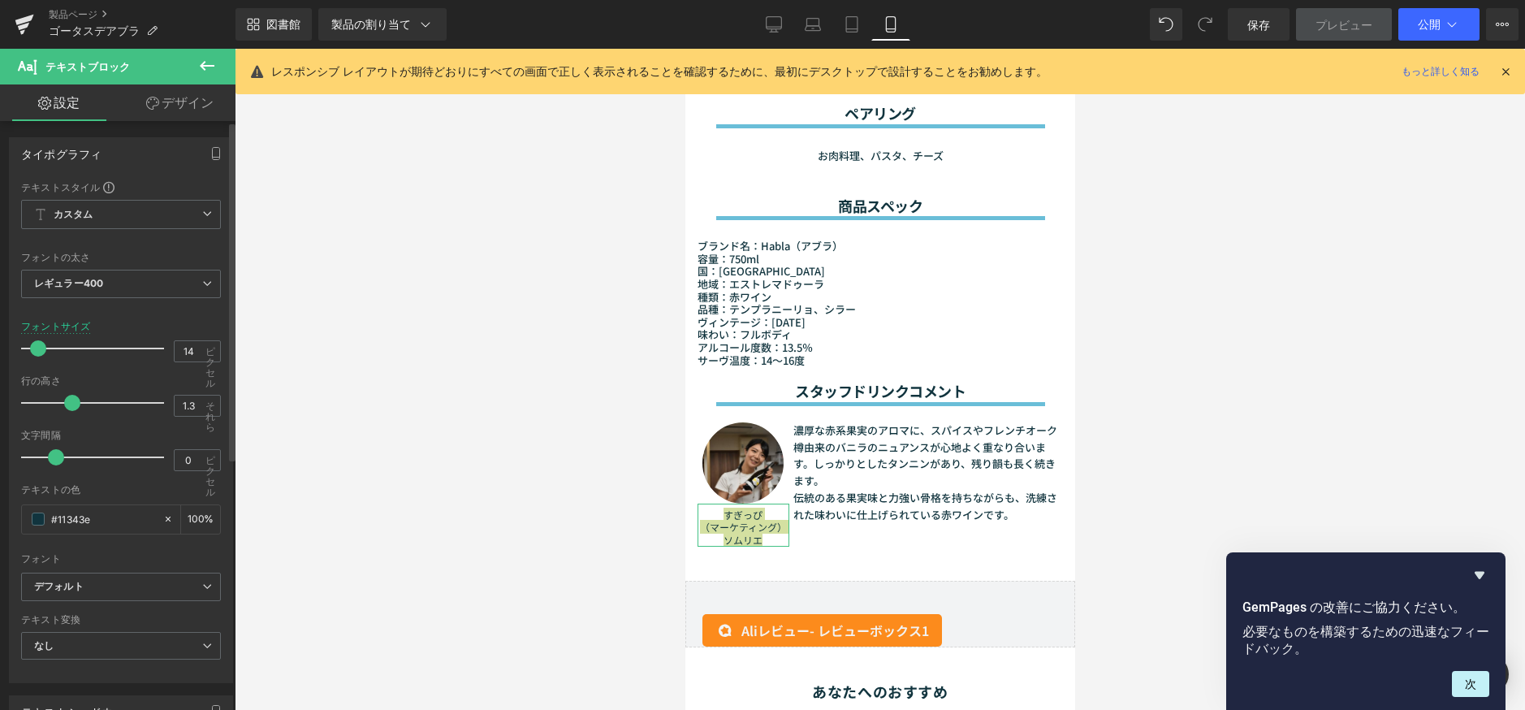
click at [34, 344] on span at bounding box center [38, 348] width 16 height 16
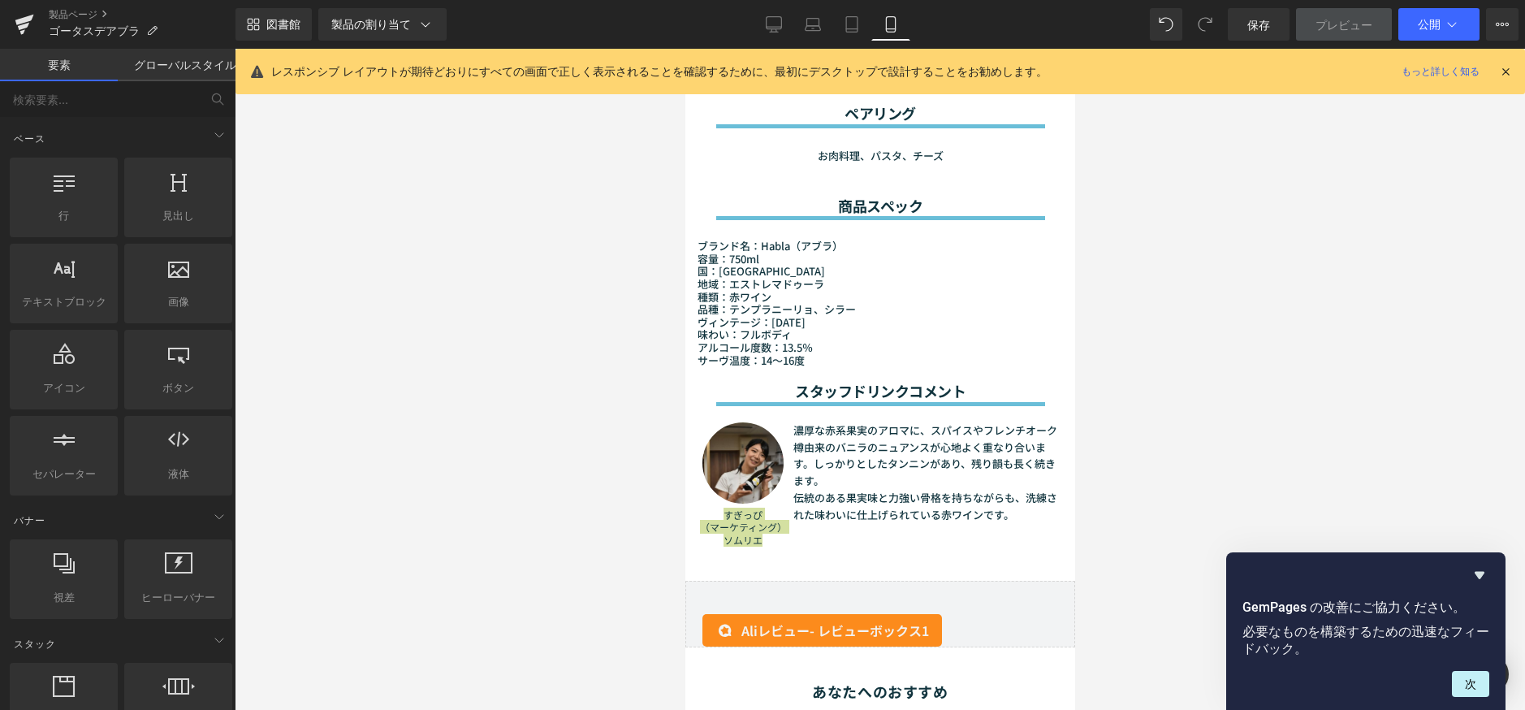
click at [476, 404] on div at bounding box center [880, 379] width 1290 height 661
click at [1419, 23] on font "公開" at bounding box center [1429, 24] width 23 height 14
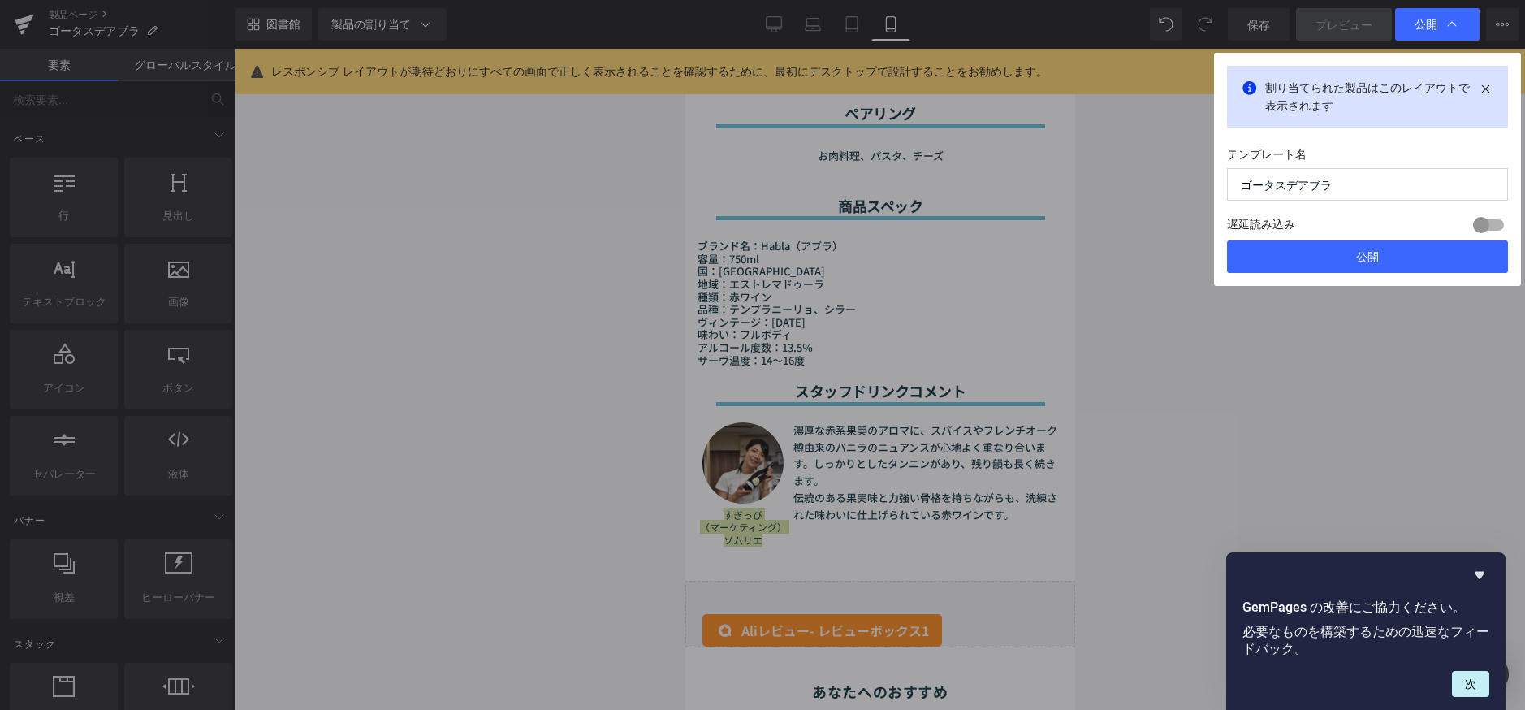
click at [1319, 256] on button "公開" at bounding box center [1367, 256] width 281 height 32
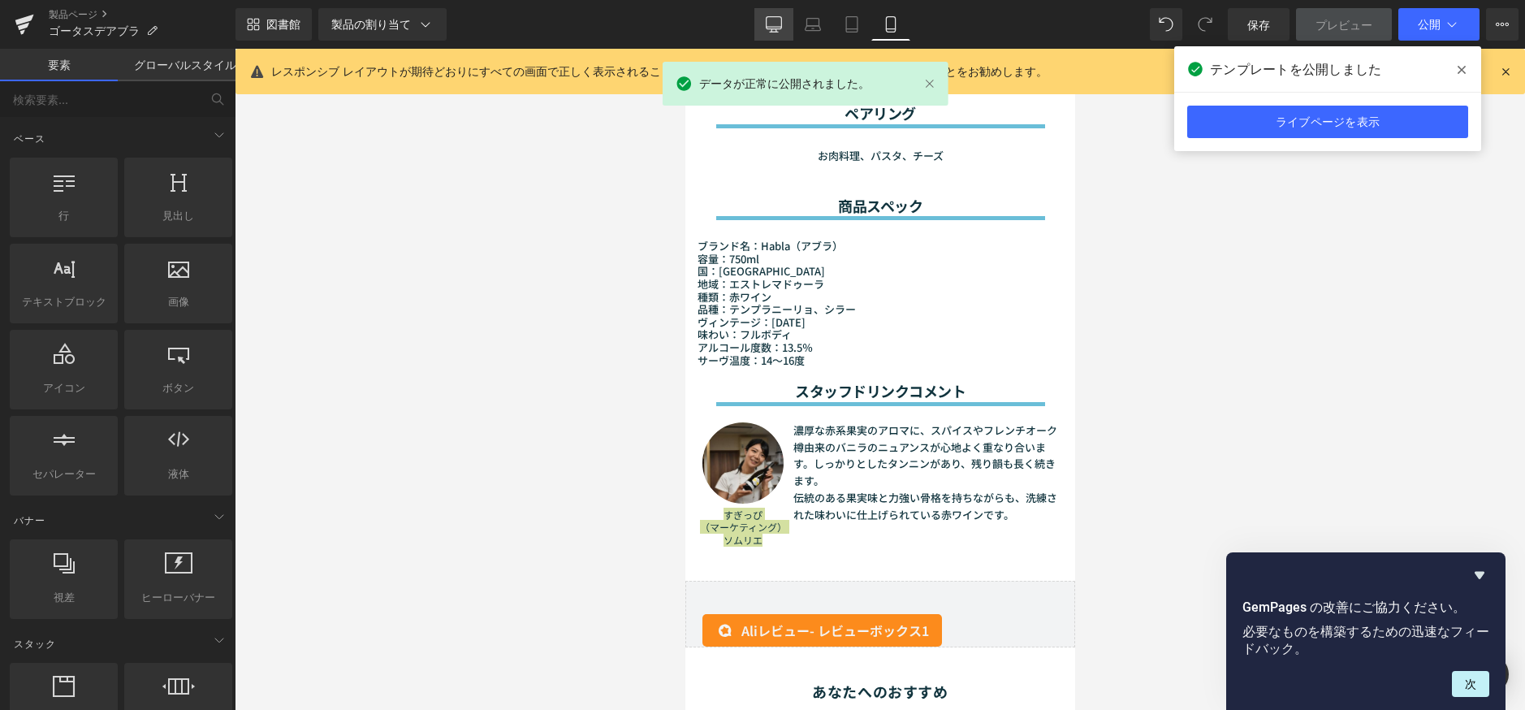
click at [756, 12] on link "デスクトップ" at bounding box center [773, 24] width 39 height 32
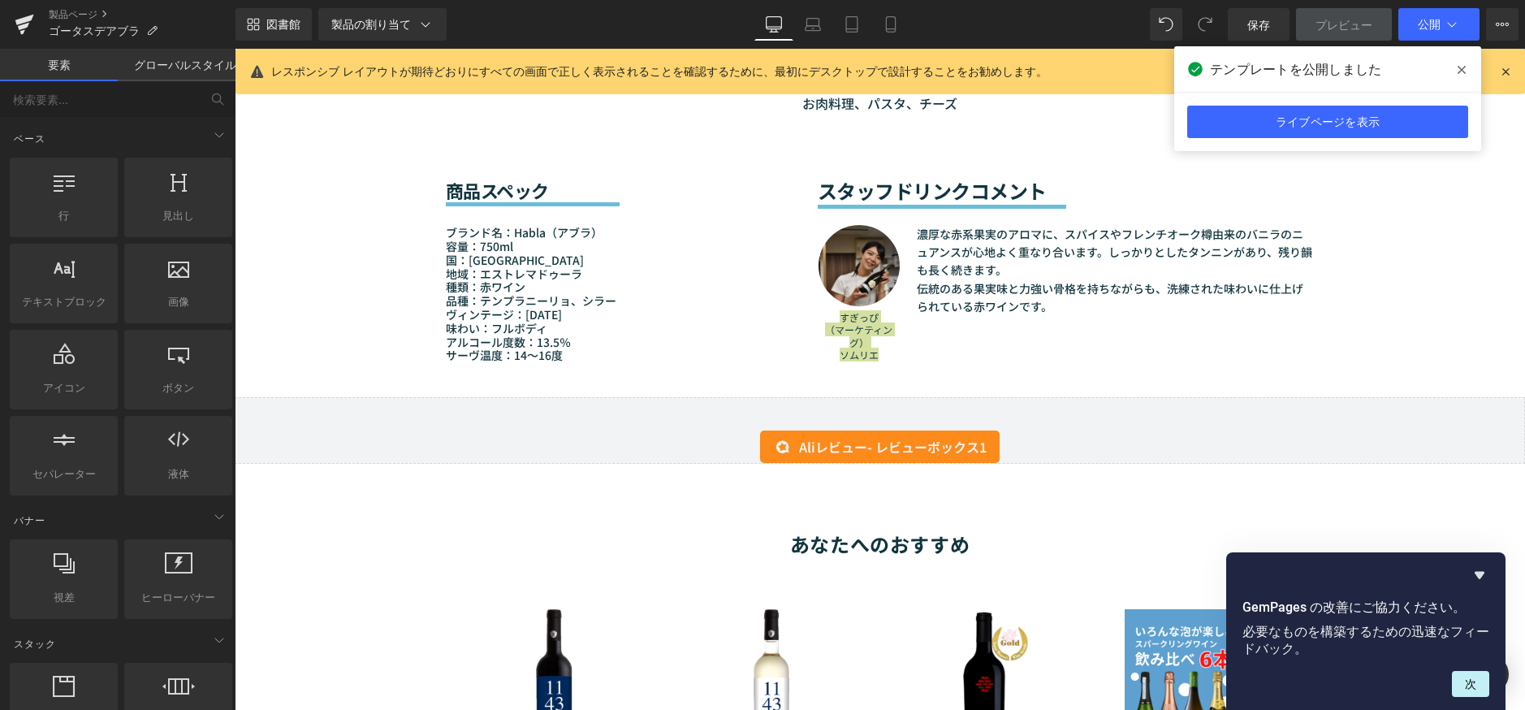
scroll to position [1271, 0]
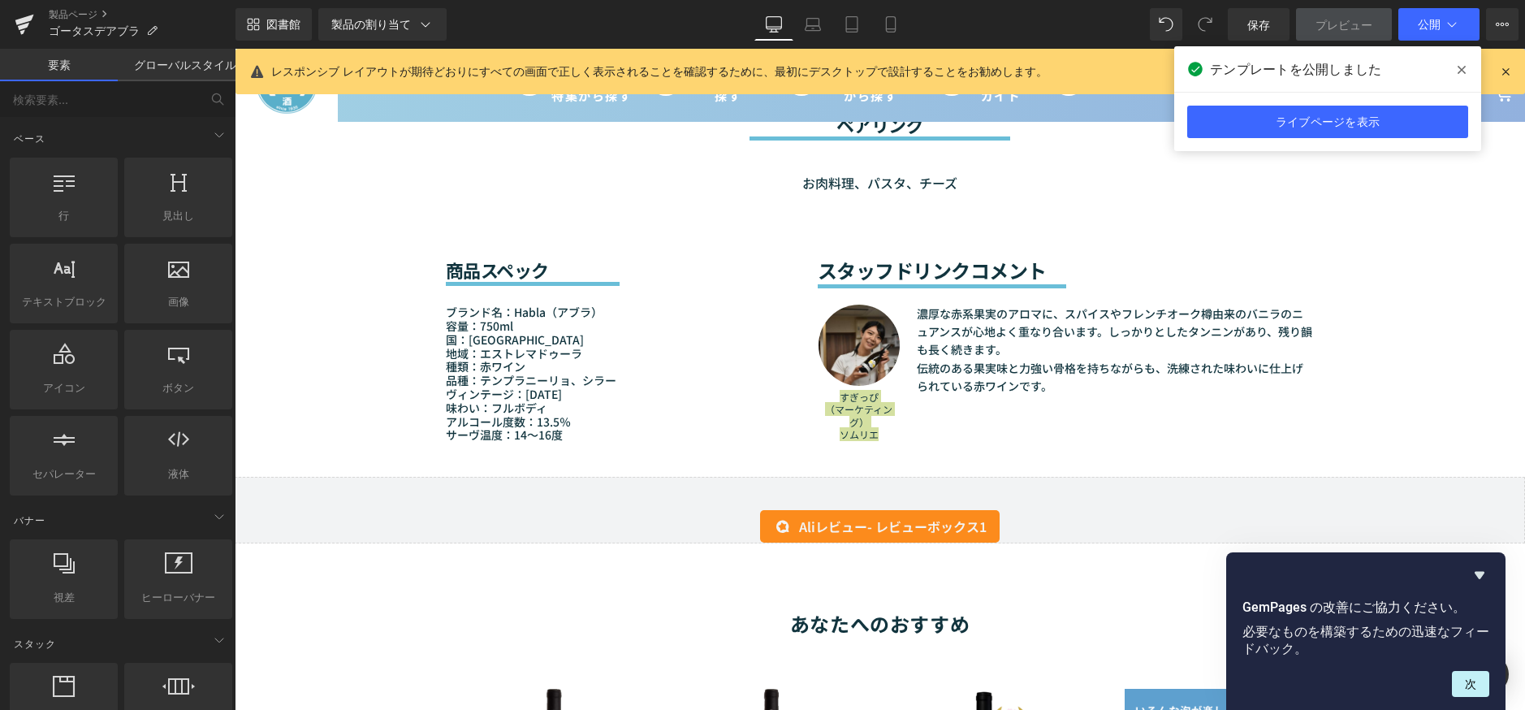
click at [1464, 60] on span at bounding box center [1462, 70] width 26 height 26
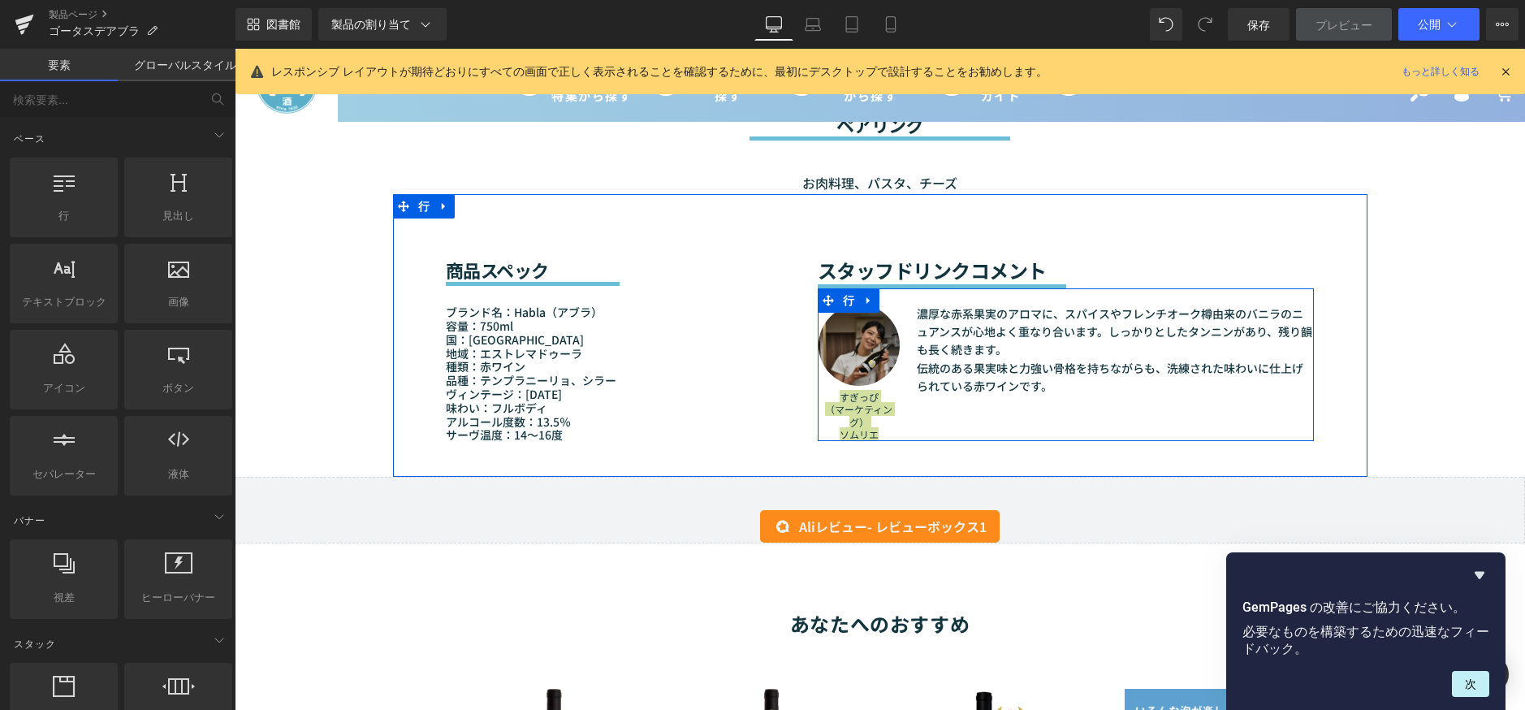
scroll to position [1190, 0]
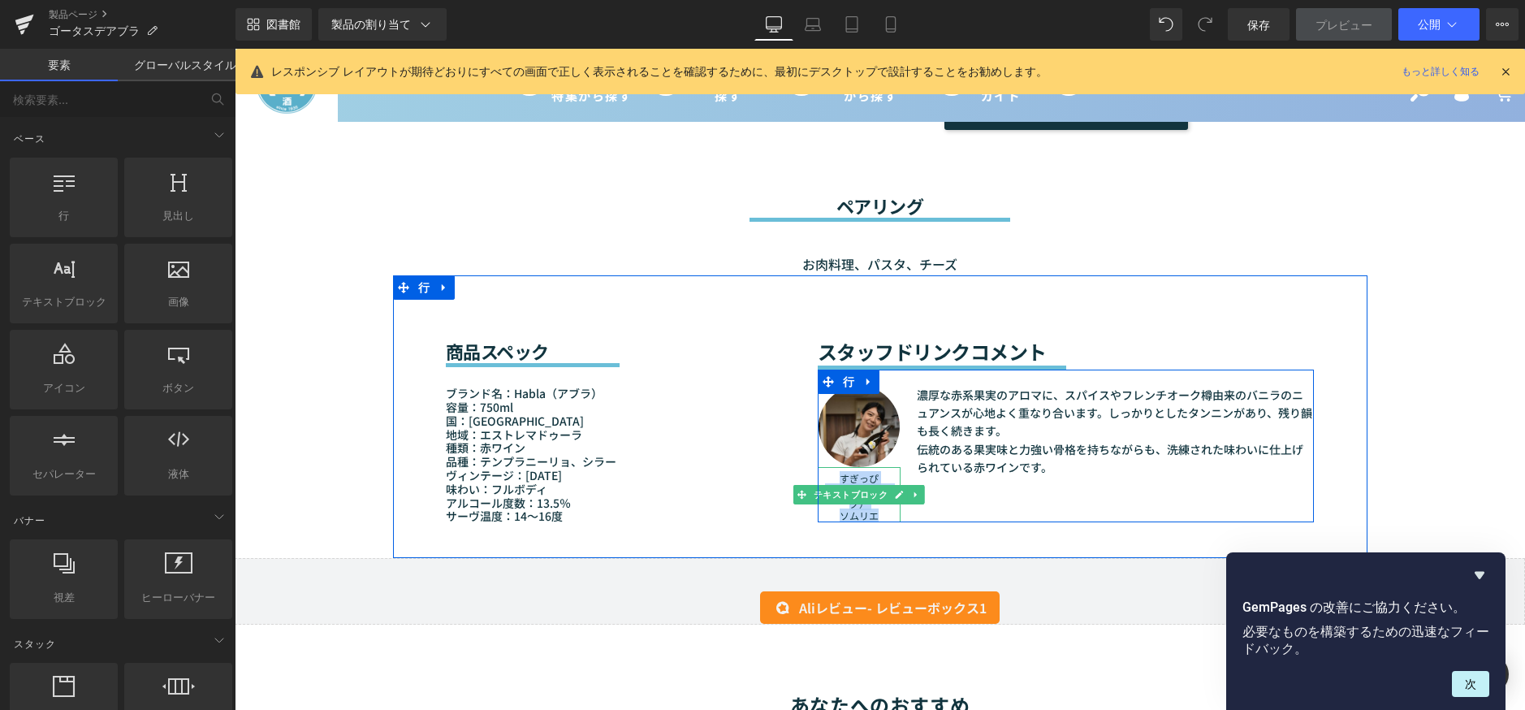
click at [859, 512] on font "すぎっぴ （ マーケティング） ソムリエ" at bounding box center [858, 497] width 67 height 52
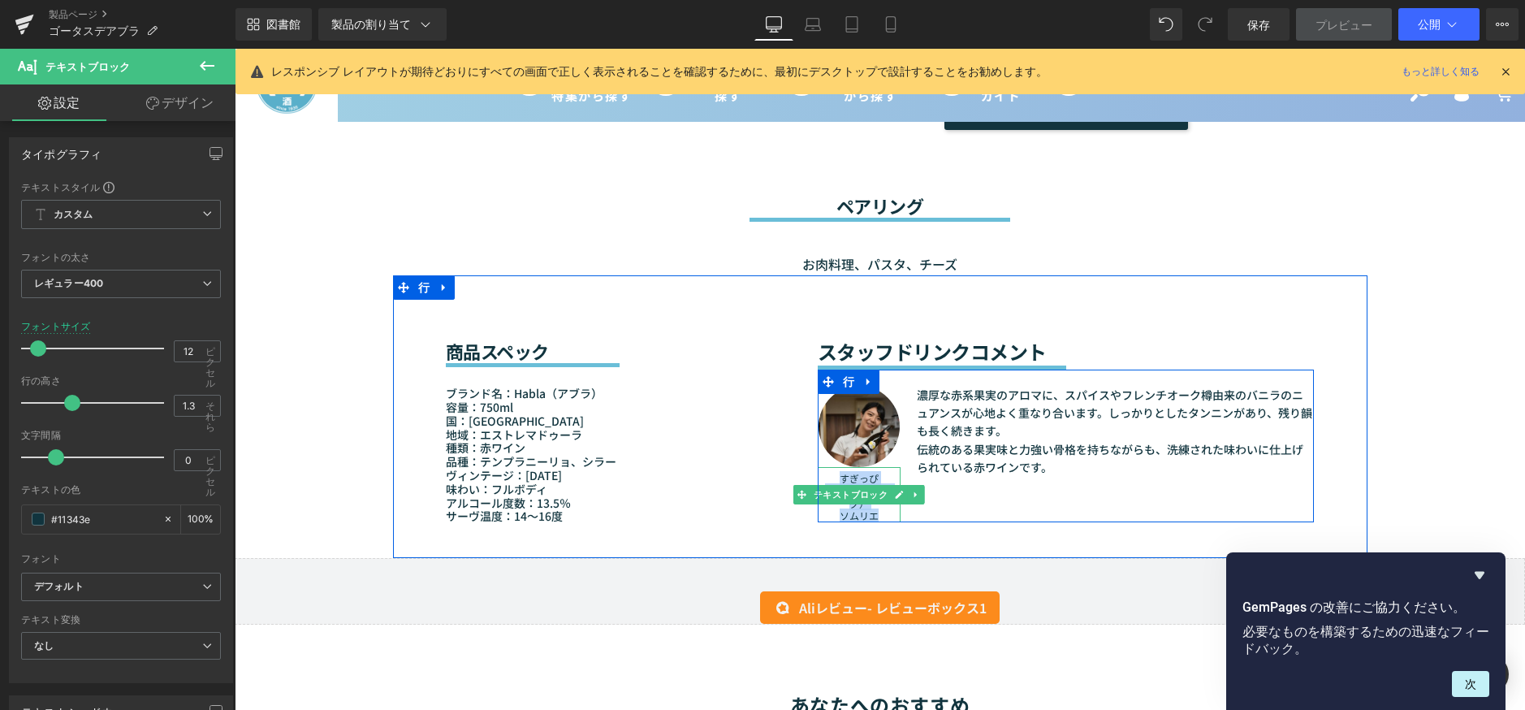
drag, startPoint x: 888, startPoint y: 516, endPoint x: 828, endPoint y: 475, distance: 72.5
click at [828, 475] on p "すぎっぴ （ マーケティング） ソムリエ" at bounding box center [859, 497] width 83 height 50
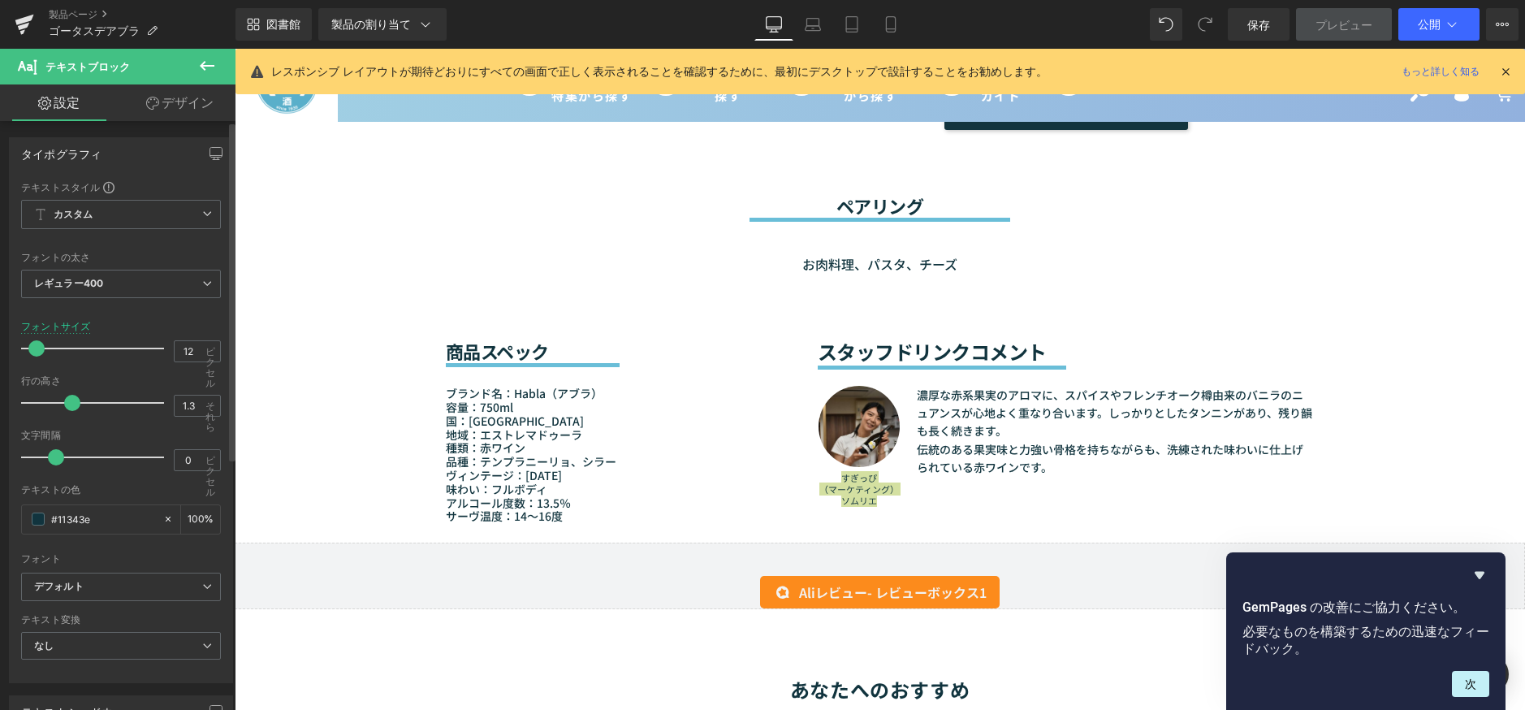
click at [36, 348] on span at bounding box center [36, 348] width 16 height 16
click at [1436, 20] on font "公開" at bounding box center [1429, 24] width 23 height 14
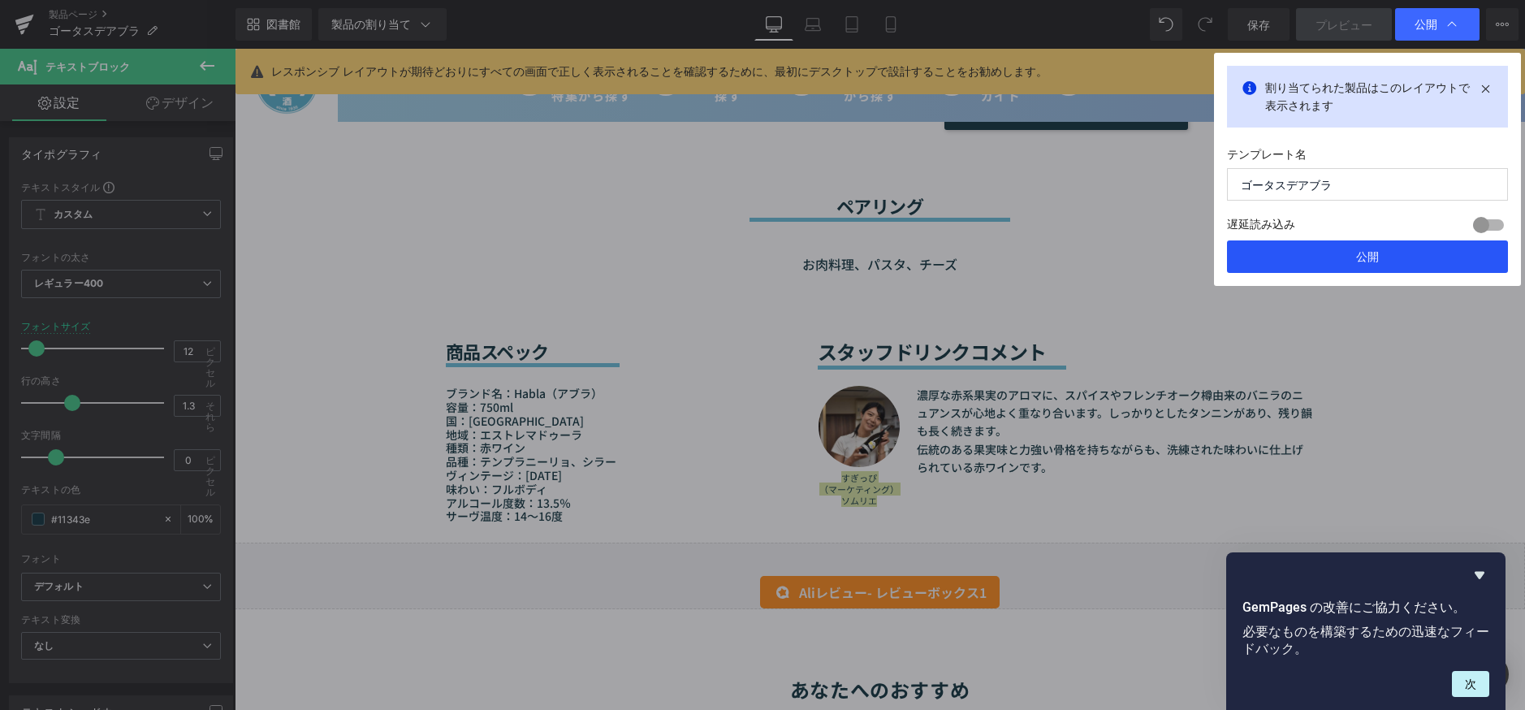
drag, startPoint x: 1364, startPoint y: 259, endPoint x: 1021, endPoint y: 240, distance: 344.0
click at [1364, 259] on font "公開" at bounding box center [1367, 256] width 23 height 14
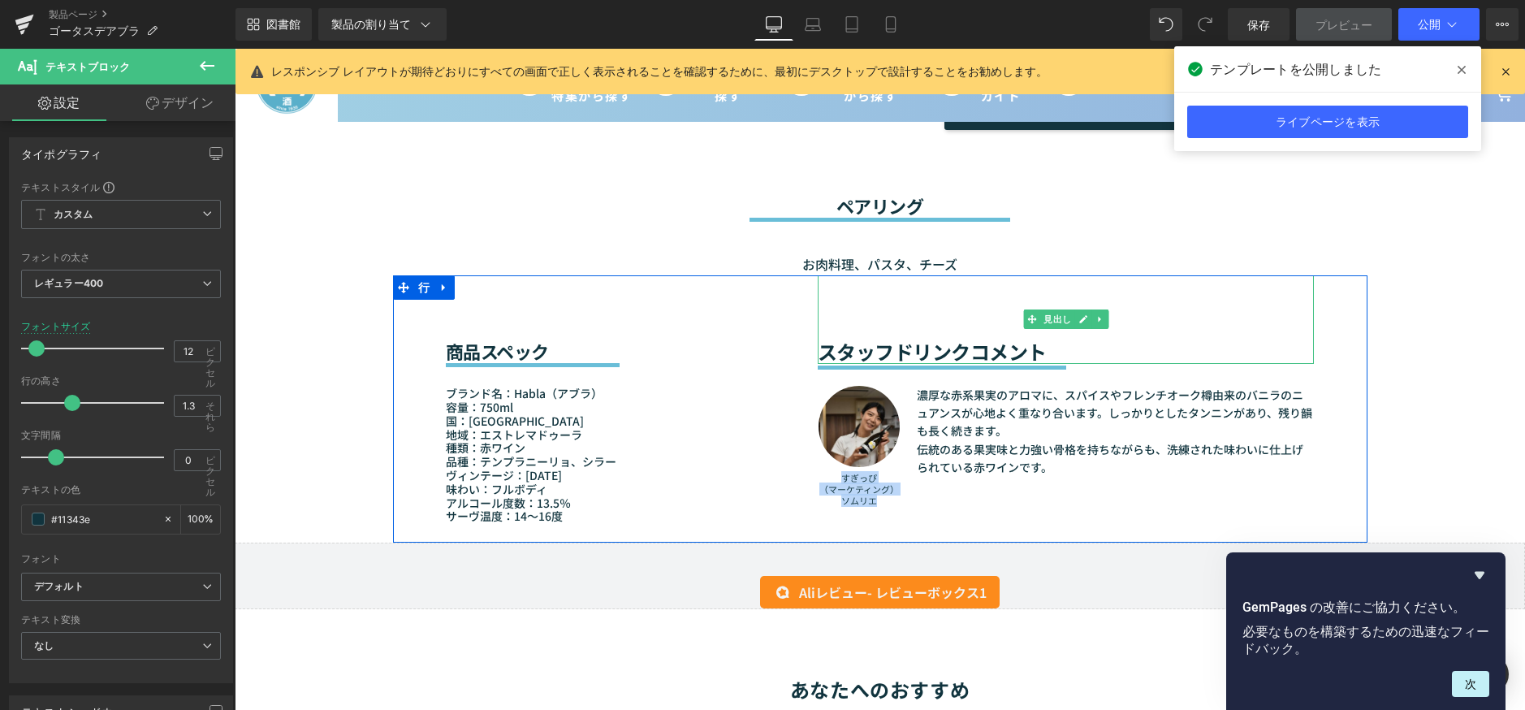
click at [974, 353] on font "スタッフドリンクコメント" at bounding box center [932, 351] width 229 height 28
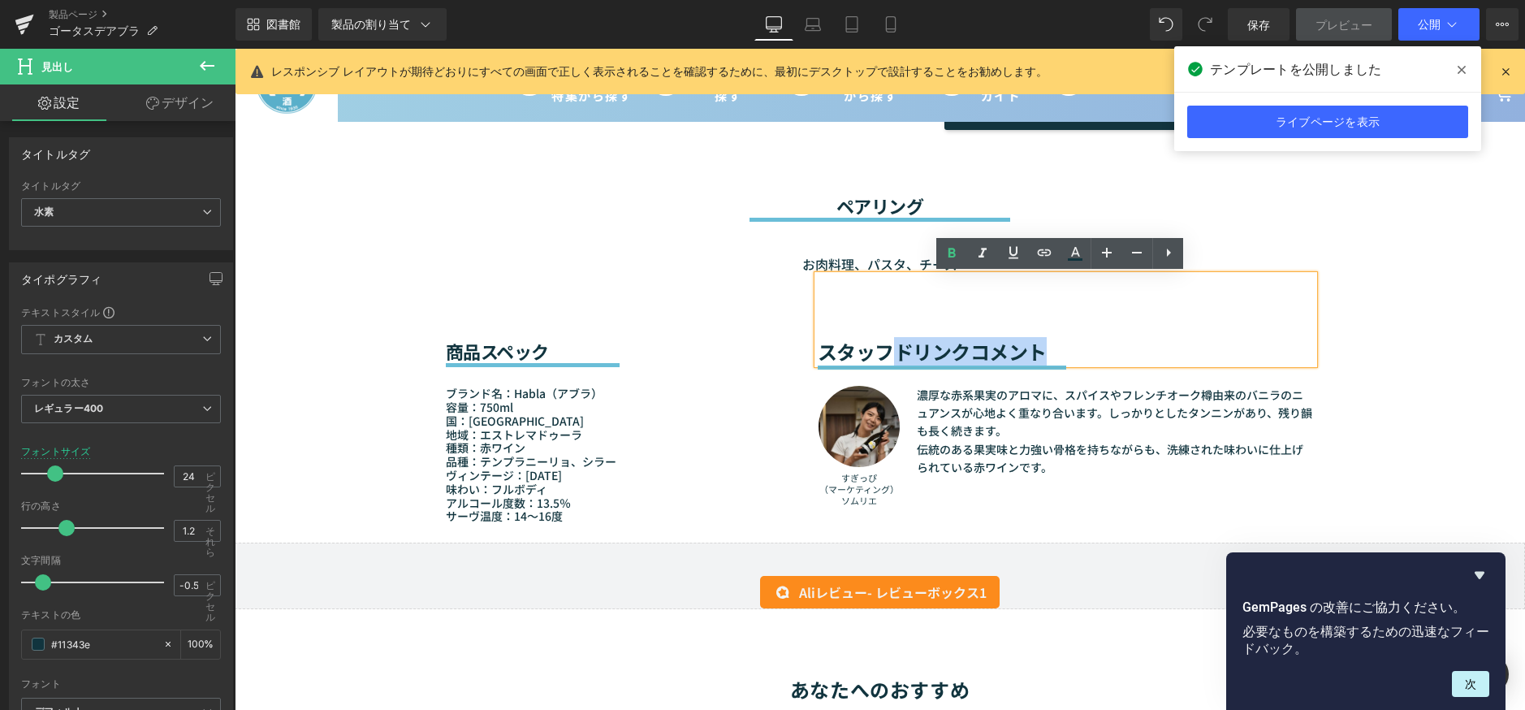
drag, startPoint x: 887, startPoint y: 352, endPoint x: 1039, endPoint y: 347, distance: 151.1
click at [1039, 347] on font "スタッフドリンクコメント" at bounding box center [932, 351] width 229 height 28
paste div
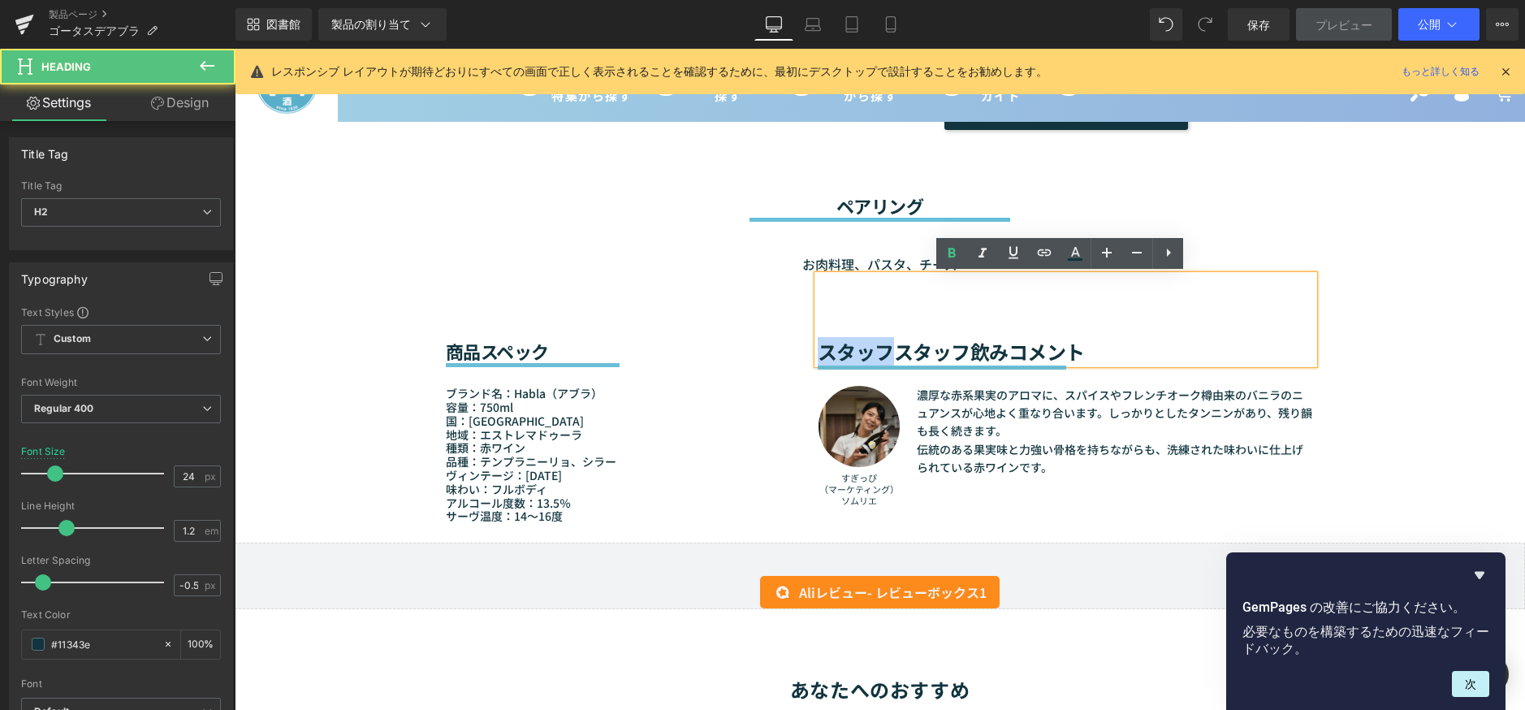
drag, startPoint x: 889, startPoint y: 352, endPoint x: 790, endPoint y: 348, distance: 99.1
click at [790, 348] on div "商品スペック 見出し セパレーター ブランド名：Habla（アブラ） 容量：750ml 国：スペイン 地域：エストレマドゥーラ 種類：赤ワイン 品種：テンプラ…" at bounding box center [880, 408] width 974 height 267
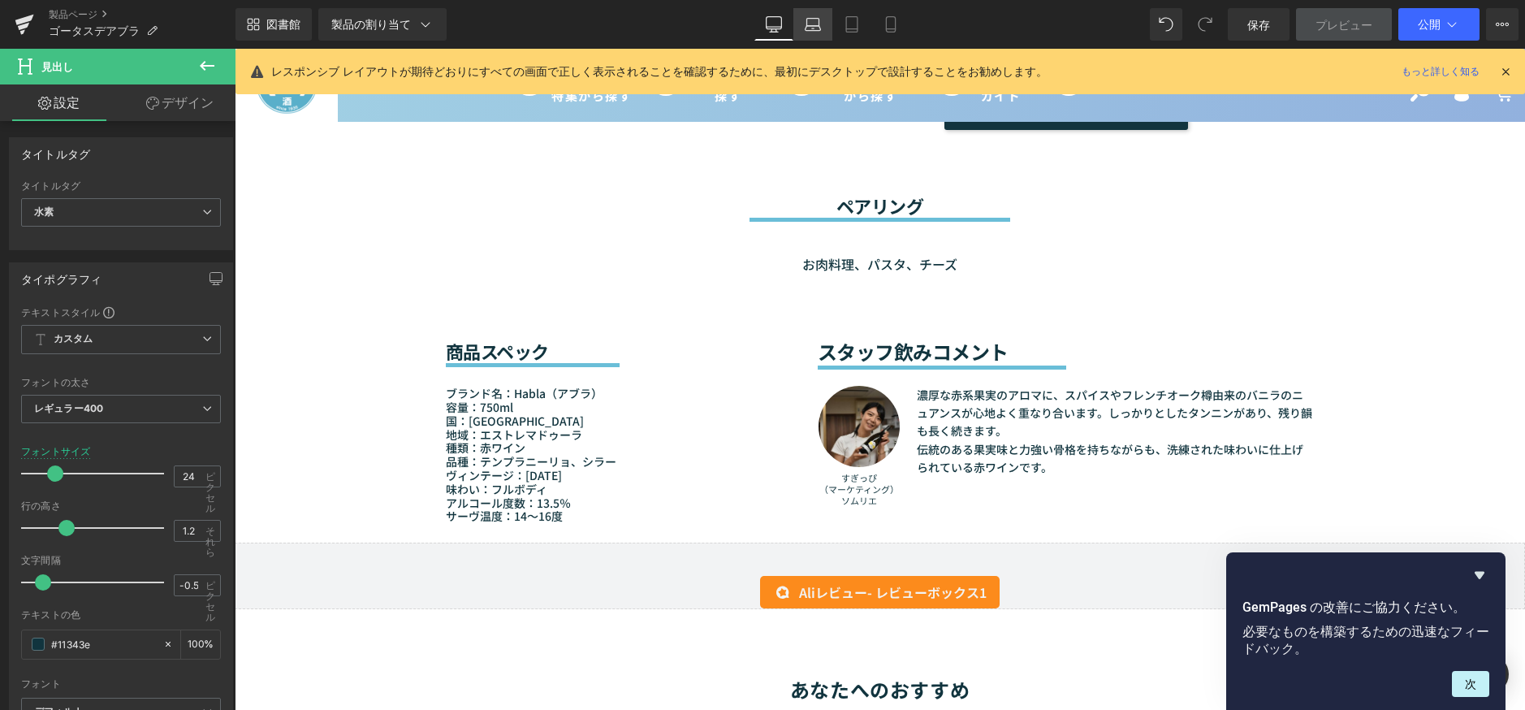
click at [805, 30] on icon at bounding box center [812, 28] width 15 height 5
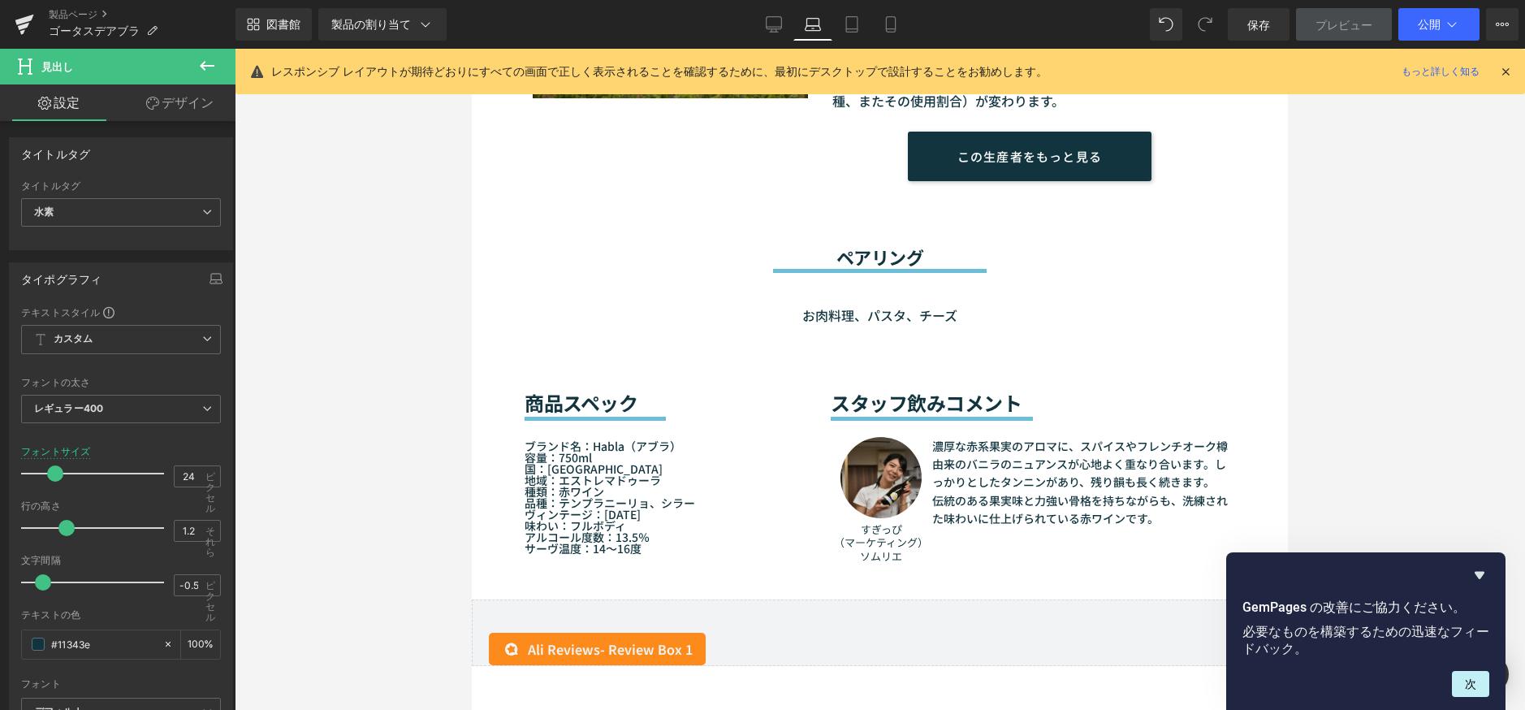
scroll to position [1241, 0]
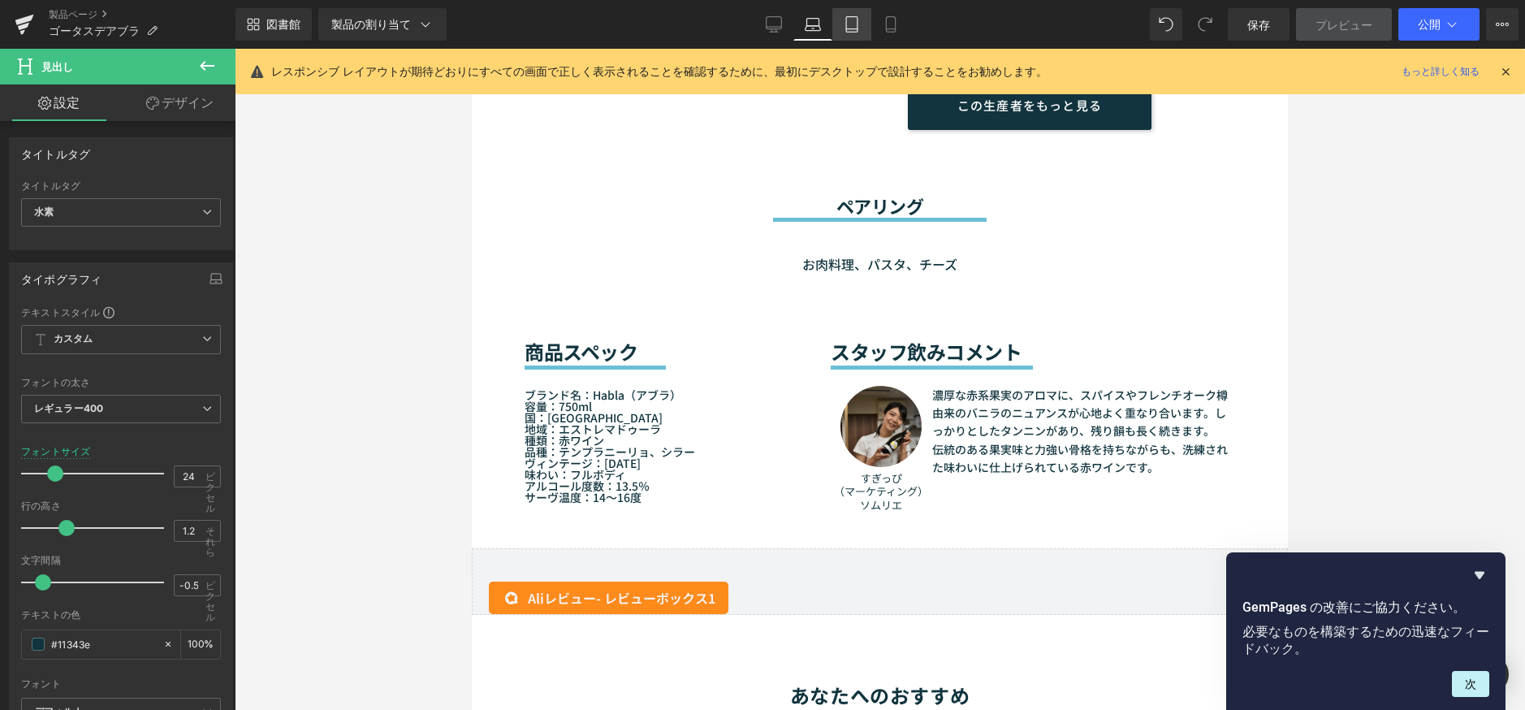
click at [858, 28] on icon at bounding box center [852, 24] width 16 height 16
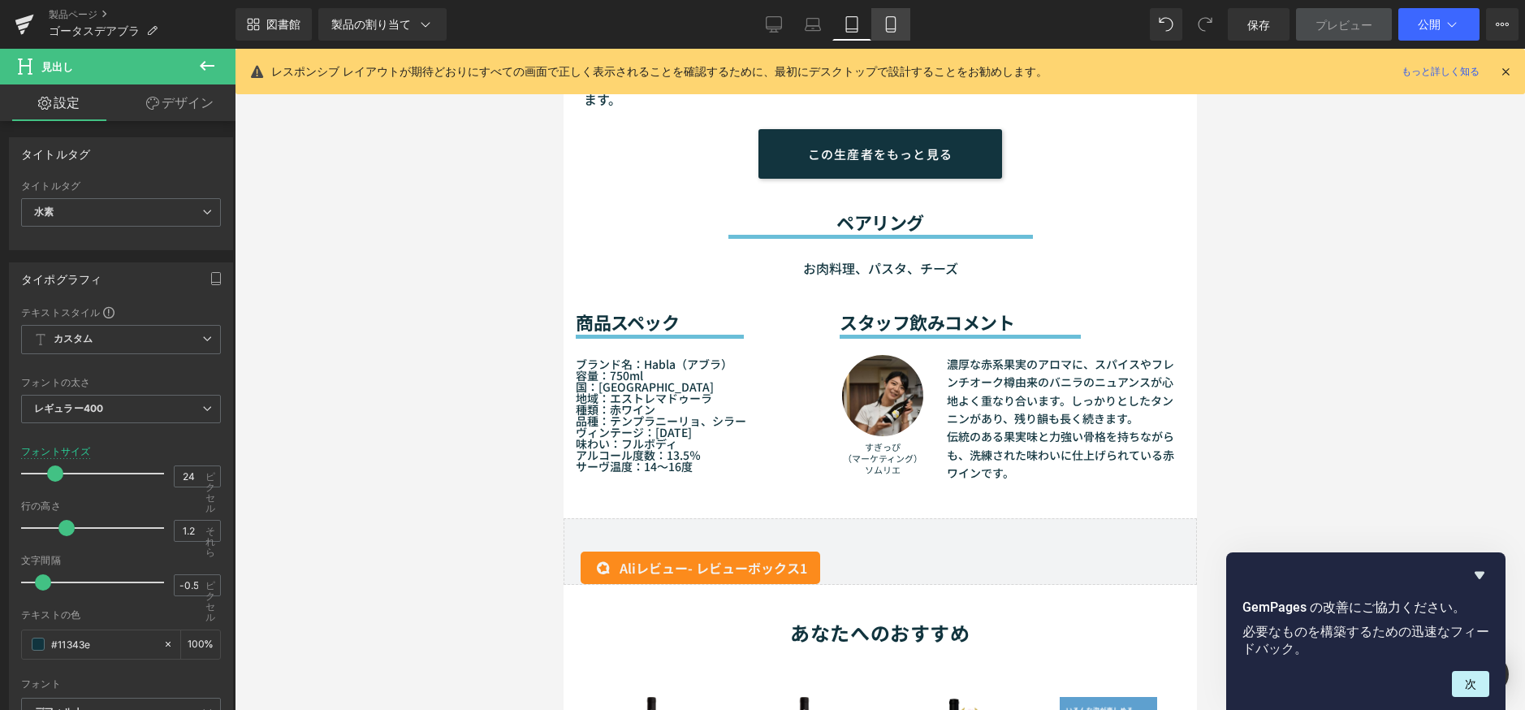
scroll to position [1332, 0]
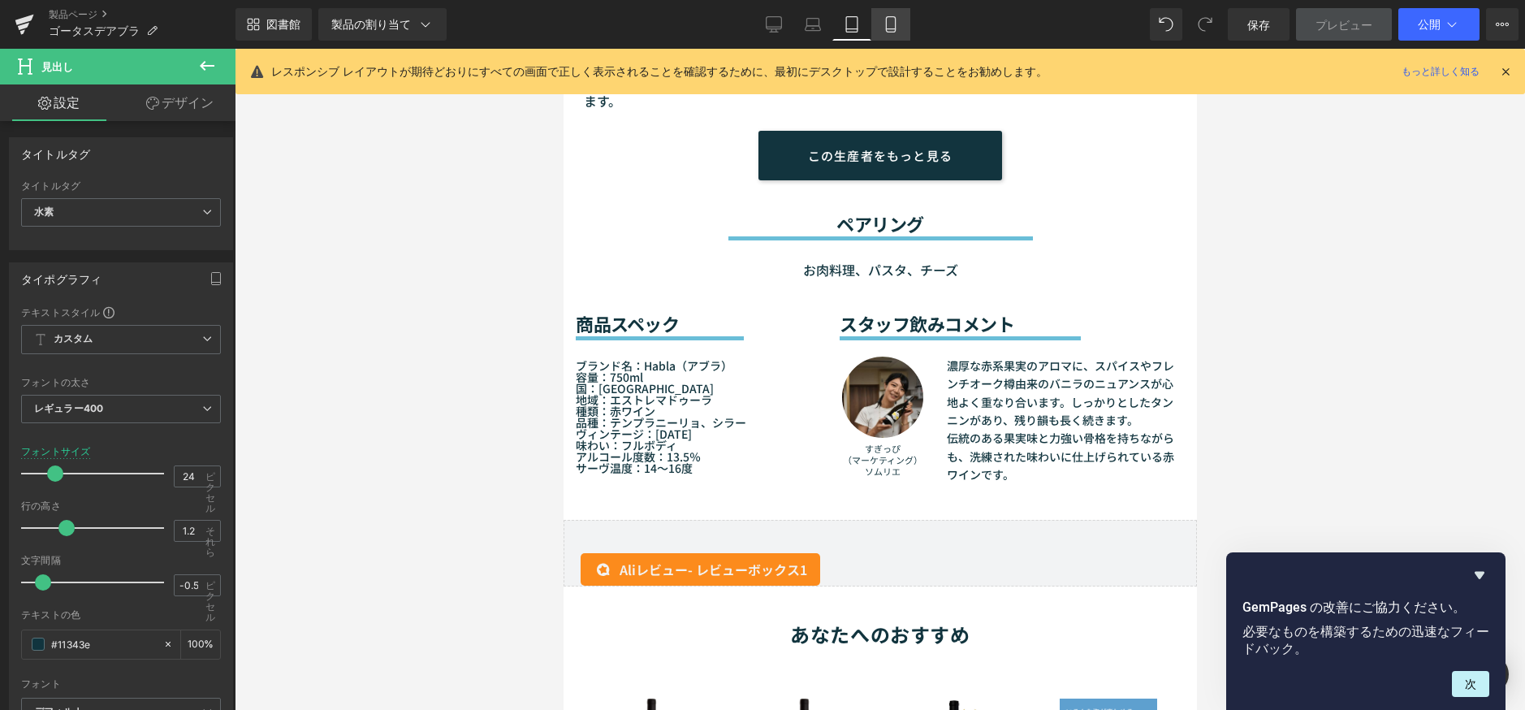
click at [880, 26] on link "携帯" at bounding box center [890, 24] width 39 height 32
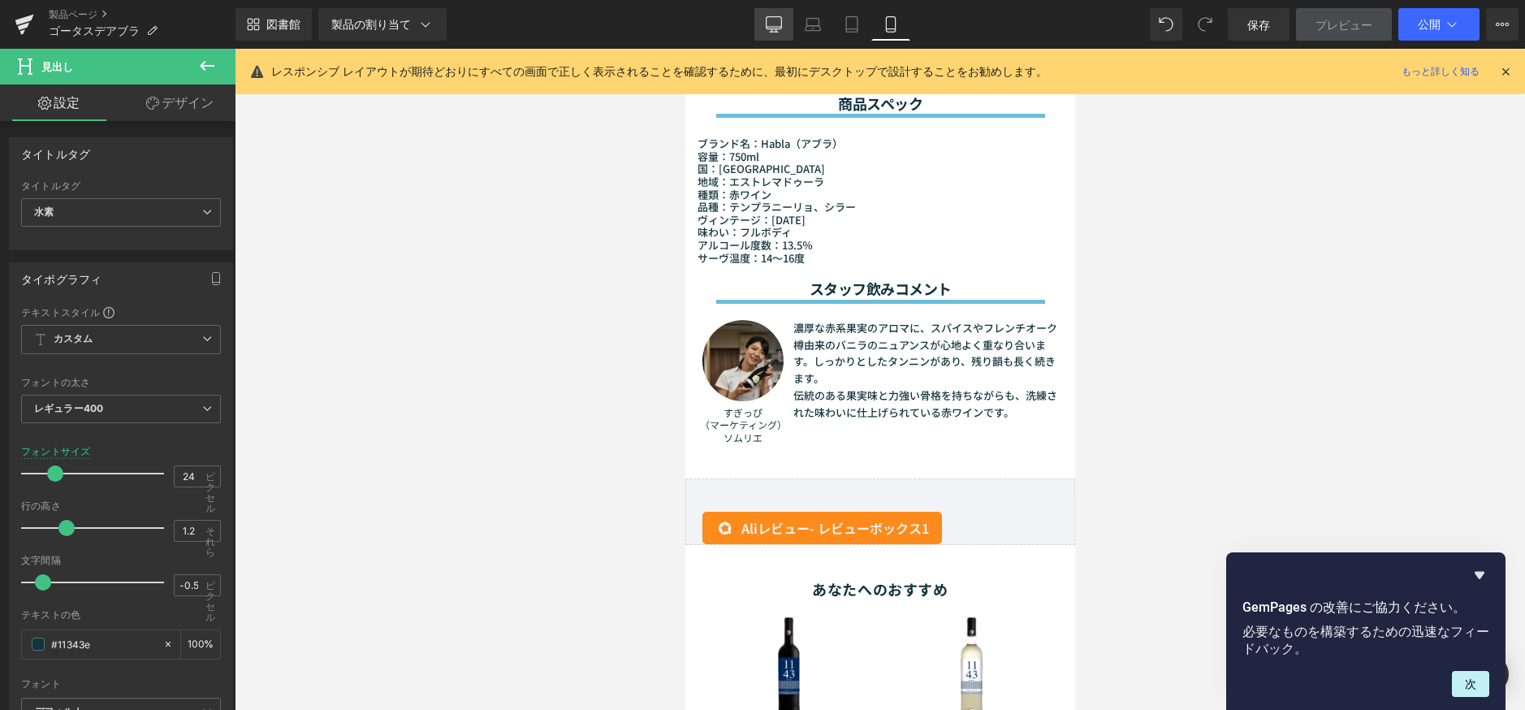
click at [792, 32] on link "デスクトップ" at bounding box center [773, 24] width 39 height 32
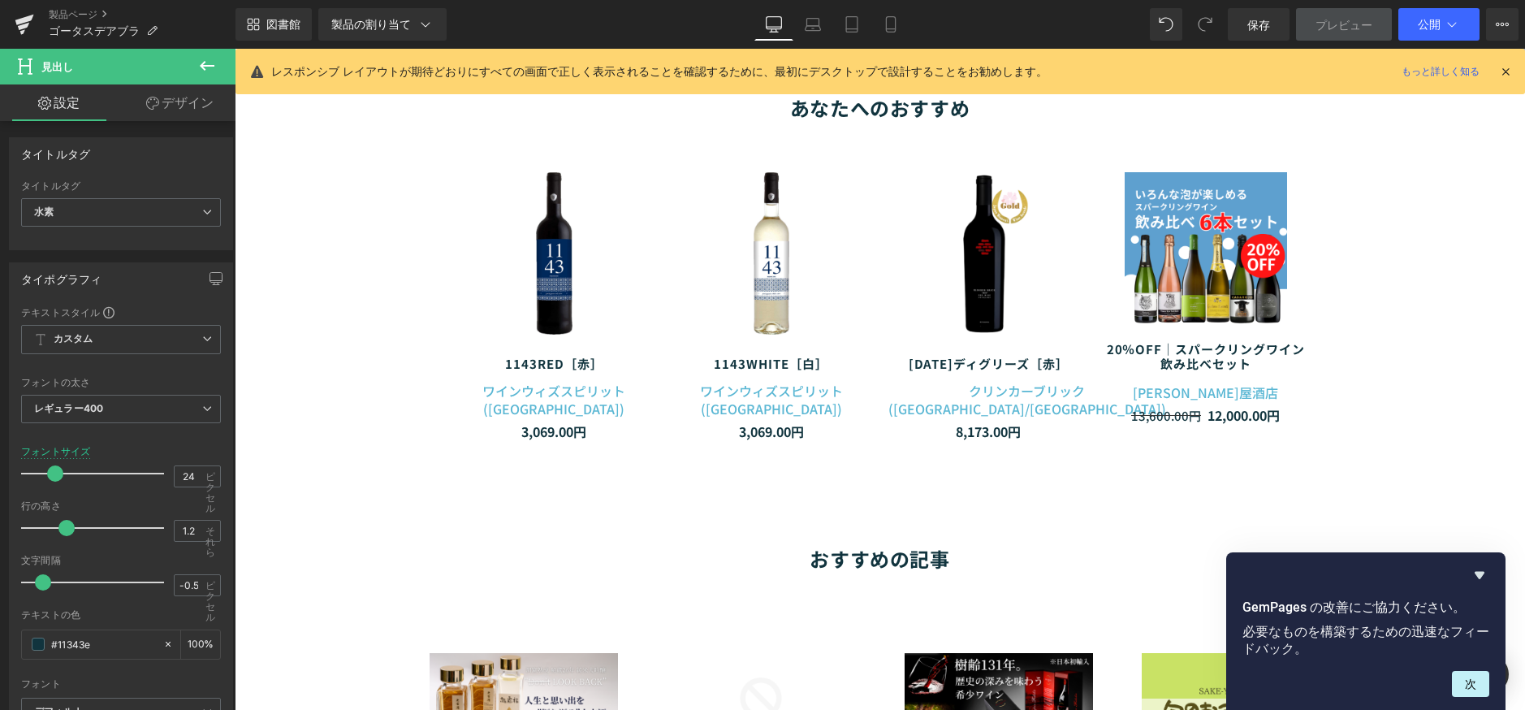
scroll to position [1192, 0]
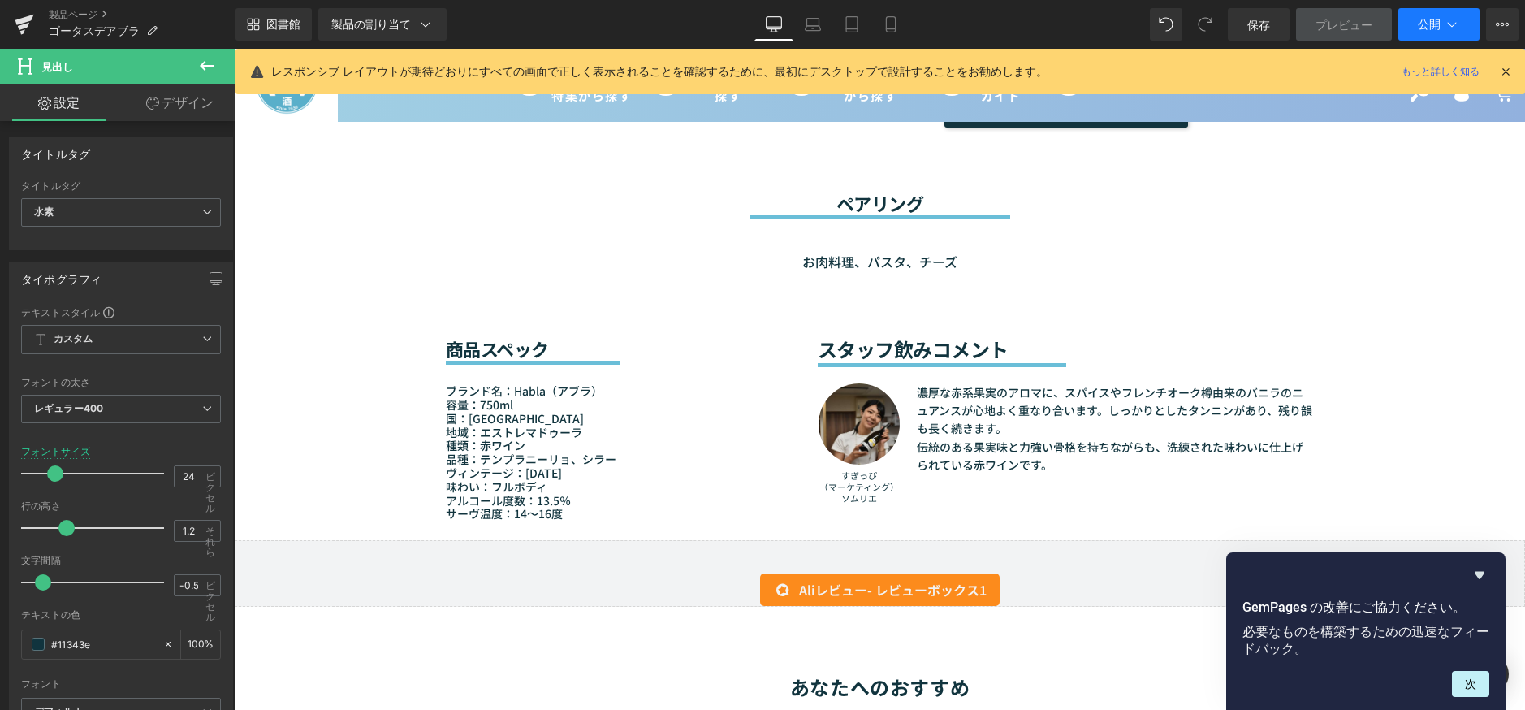
click at [1420, 24] on font "公開" at bounding box center [1429, 24] width 23 height 14
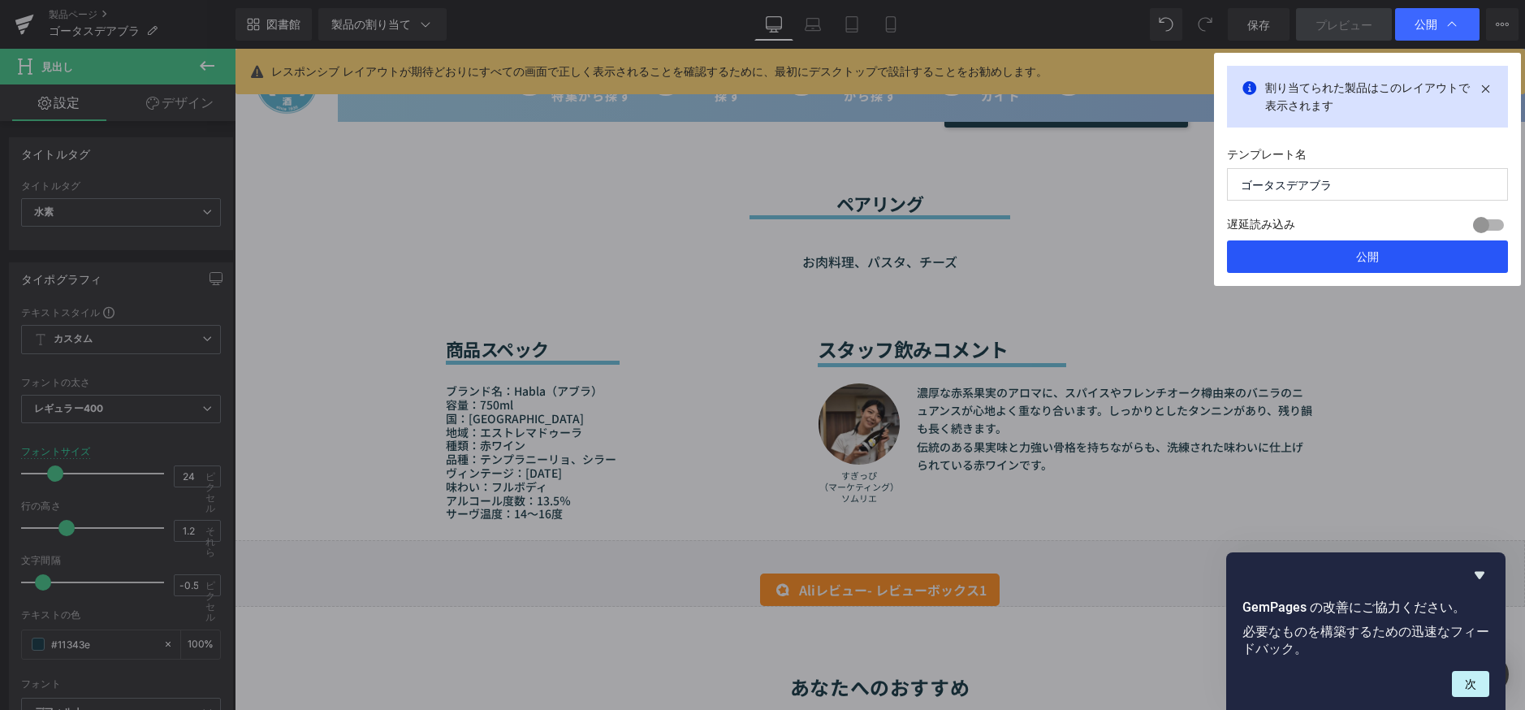
drag, startPoint x: 1360, startPoint y: 257, endPoint x: 917, endPoint y: 250, distance: 443.4
click at [1360, 257] on font "公開" at bounding box center [1367, 256] width 23 height 14
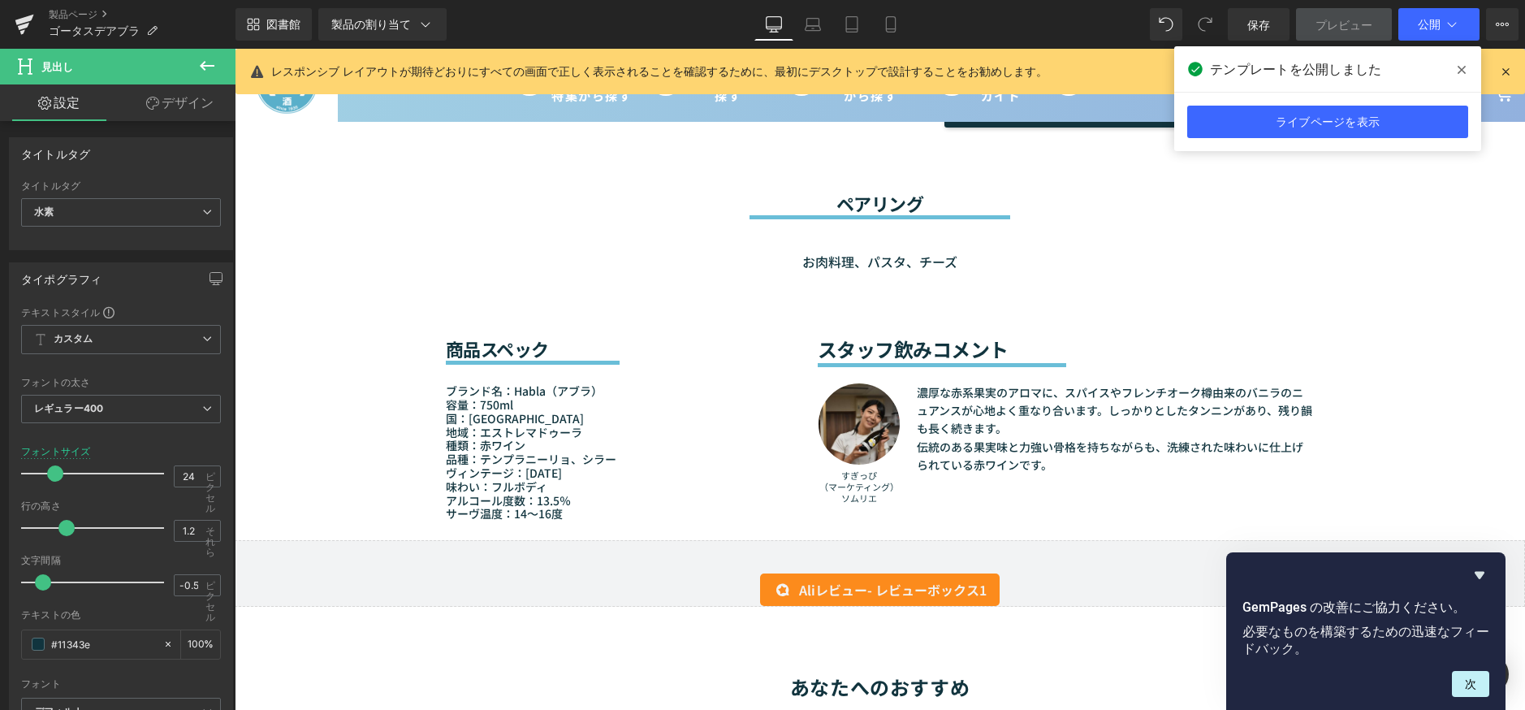
click at [1465, 69] on icon at bounding box center [1462, 69] width 8 height 13
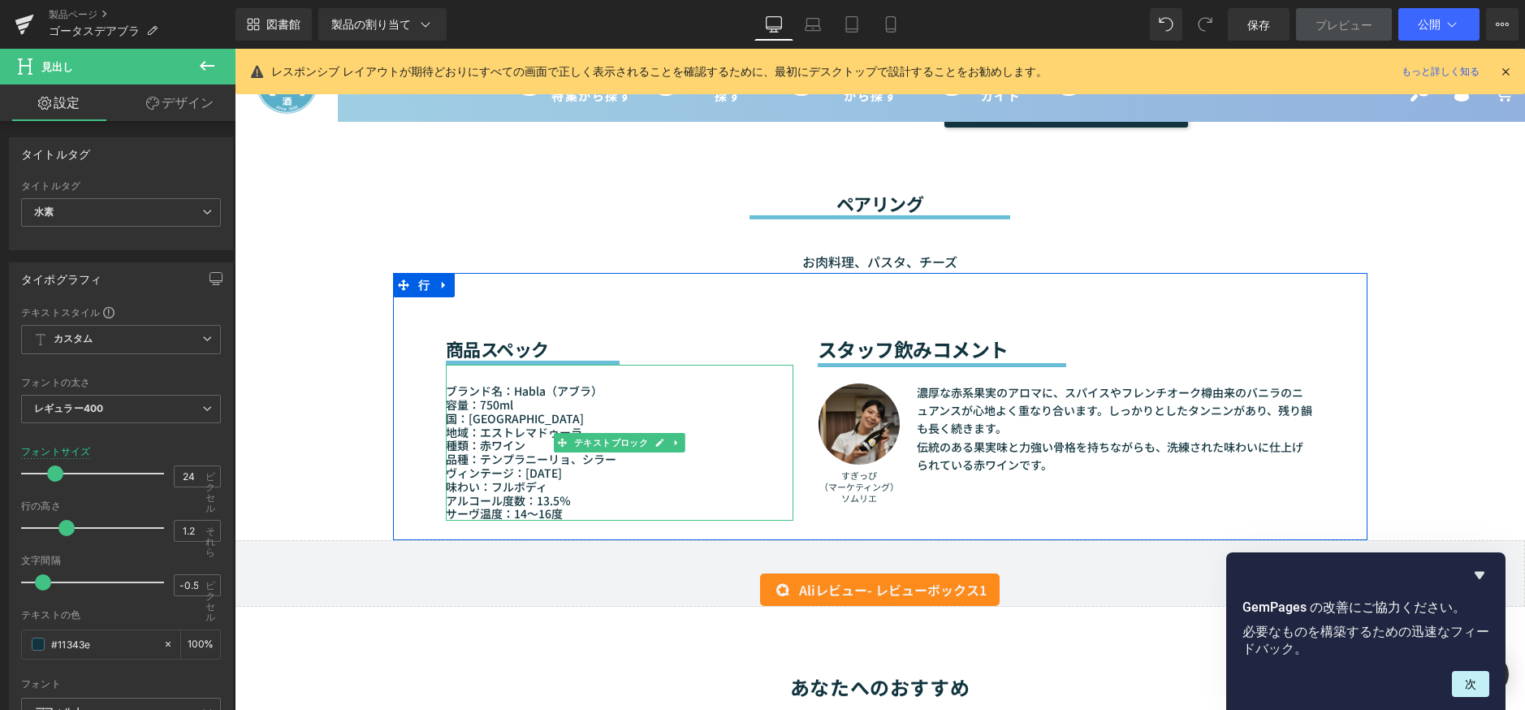
click at [485, 426] on font "地域：エストレマドゥーラ" at bounding box center [514, 432] width 136 height 16
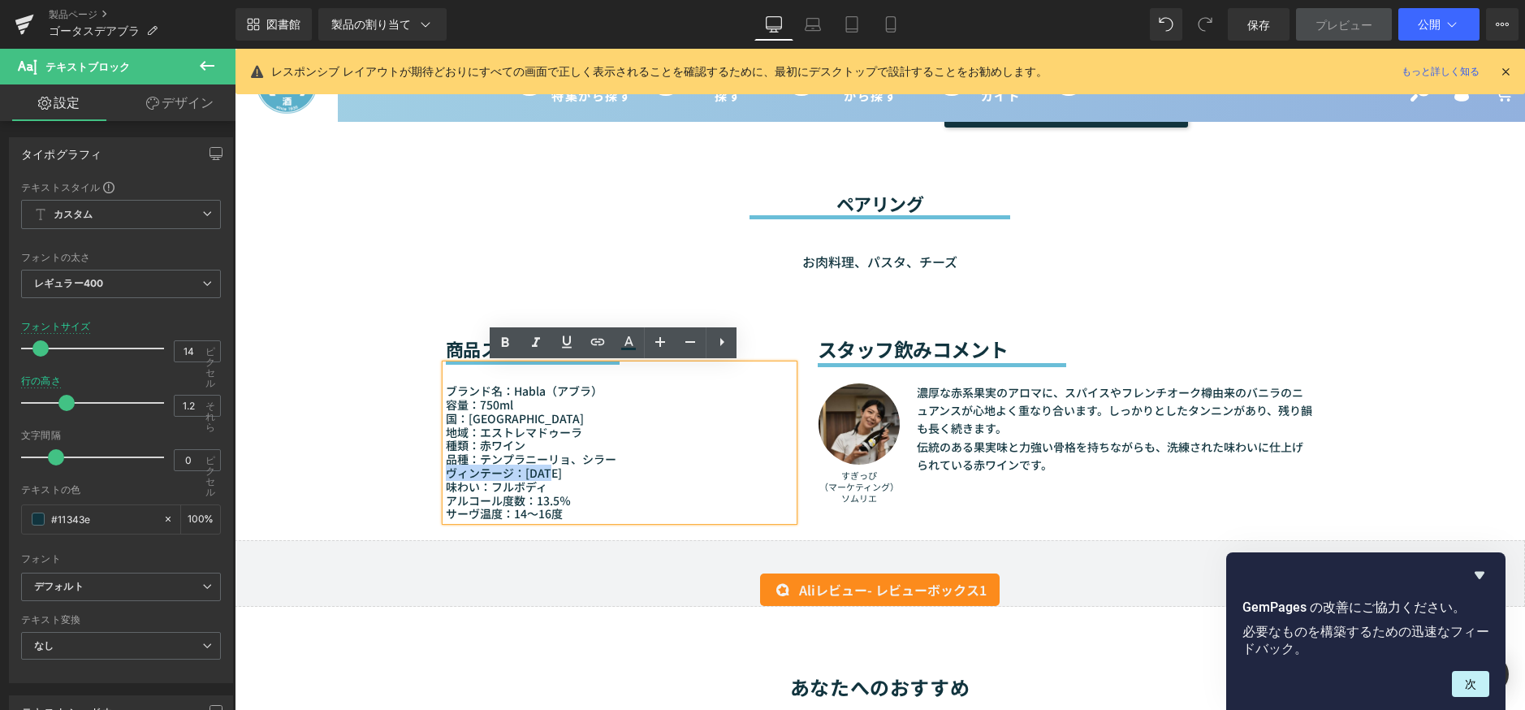
drag, startPoint x: 555, startPoint y: 474, endPoint x: 443, endPoint y: 474, distance: 112.1
click at [446, 474] on p "ヴィンテージ：2021" at bounding box center [620, 473] width 348 height 14
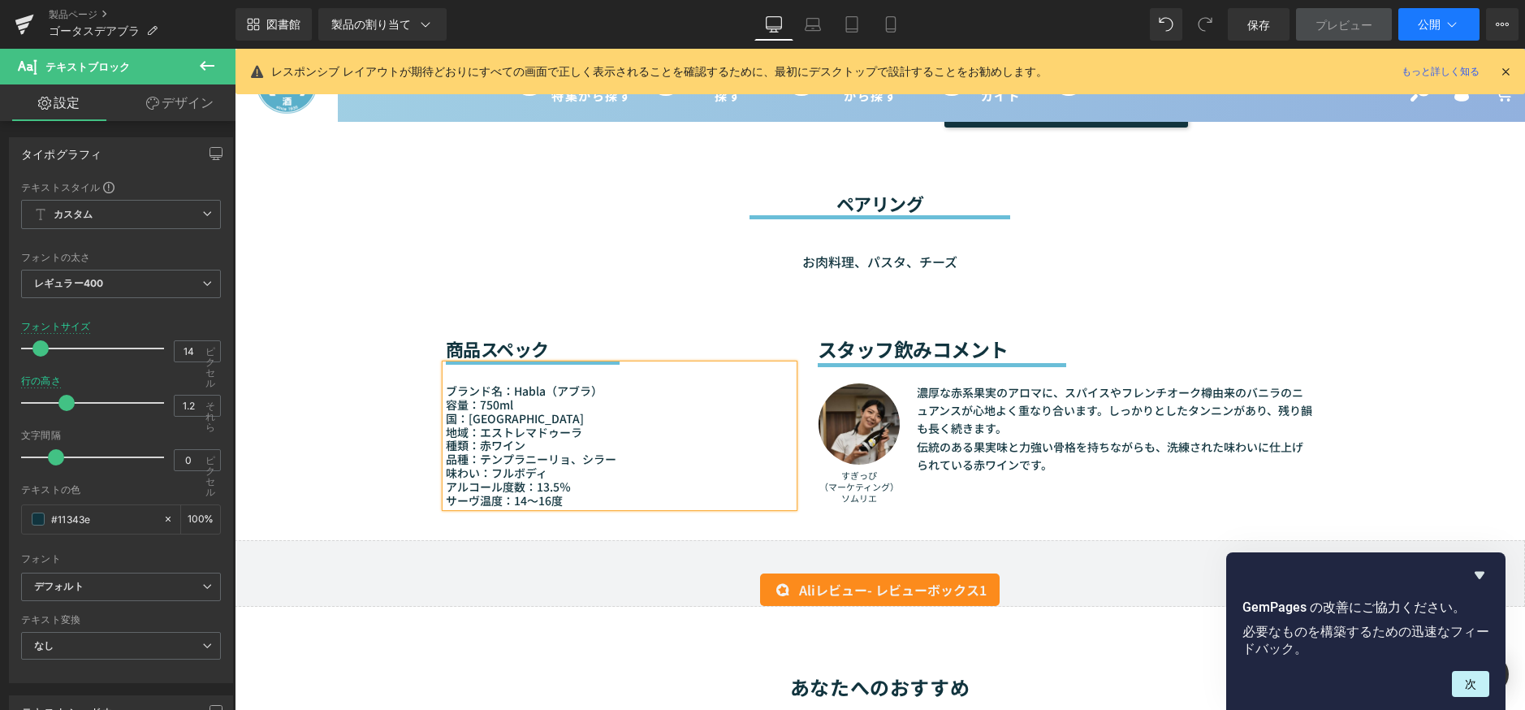
click at [1415, 29] on button "公開" at bounding box center [1438, 24] width 81 height 32
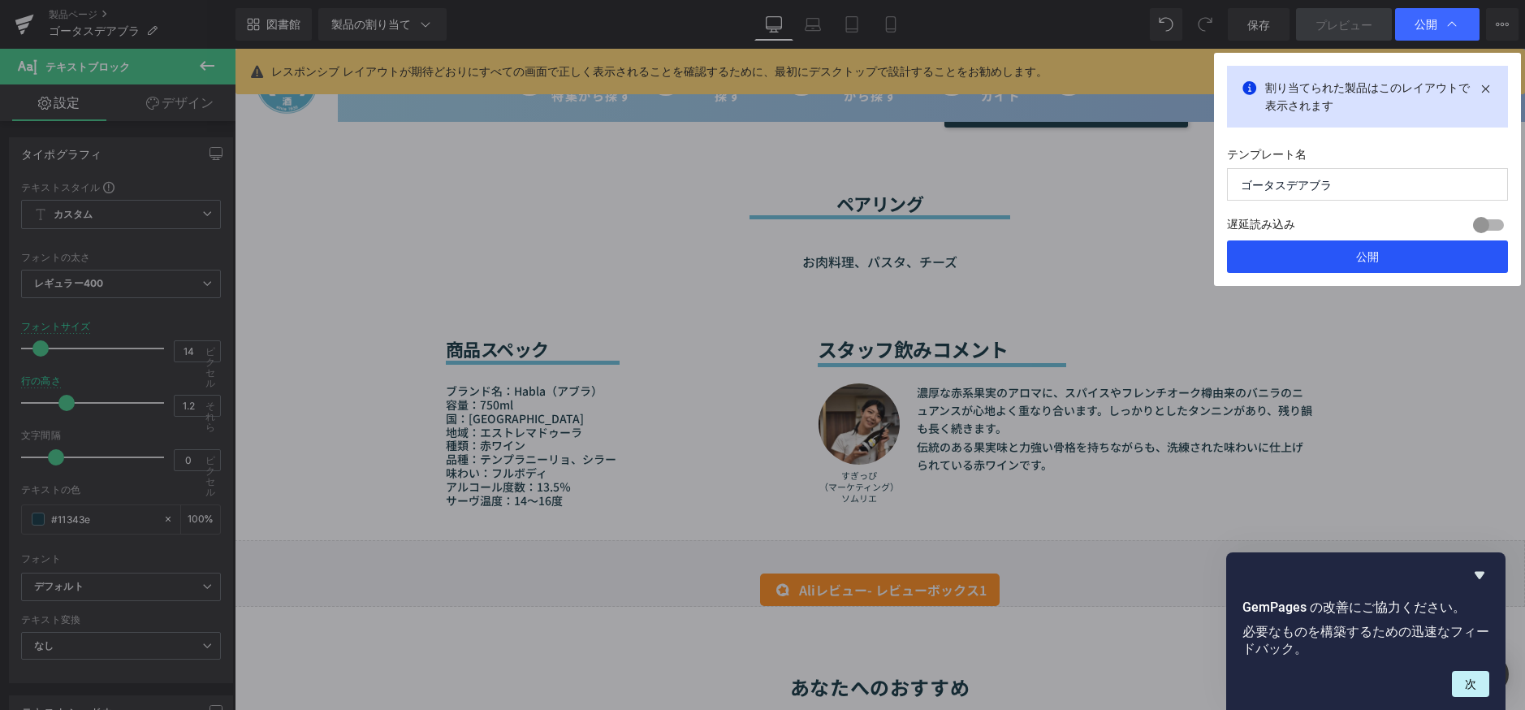
drag, startPoint x: 1367, startPoint y: 253, endPoint x: 1060, endPoint y: 263, distance: 307.9
click at [1367, 253] on font "公開" at bounding box center [1367, 256] width 23 height 14
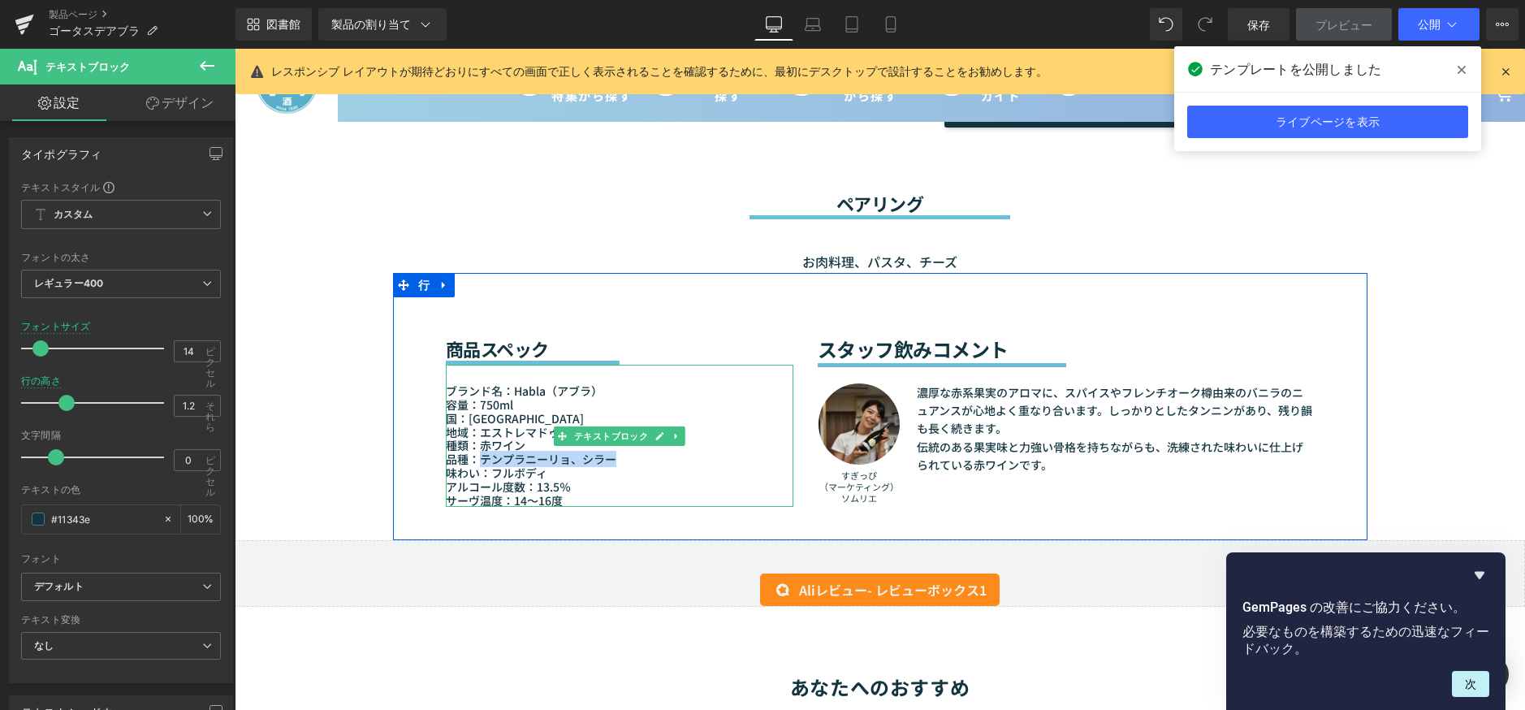
drag, startPoint x: 476, startPoint y: 460, endPoint x: 606, endPoint y: 456, distance: 130.0
click at [606, 456] on font "品種：テンプラニーリョ、シラー" at bounding box center [531, 459] width 171 height 16
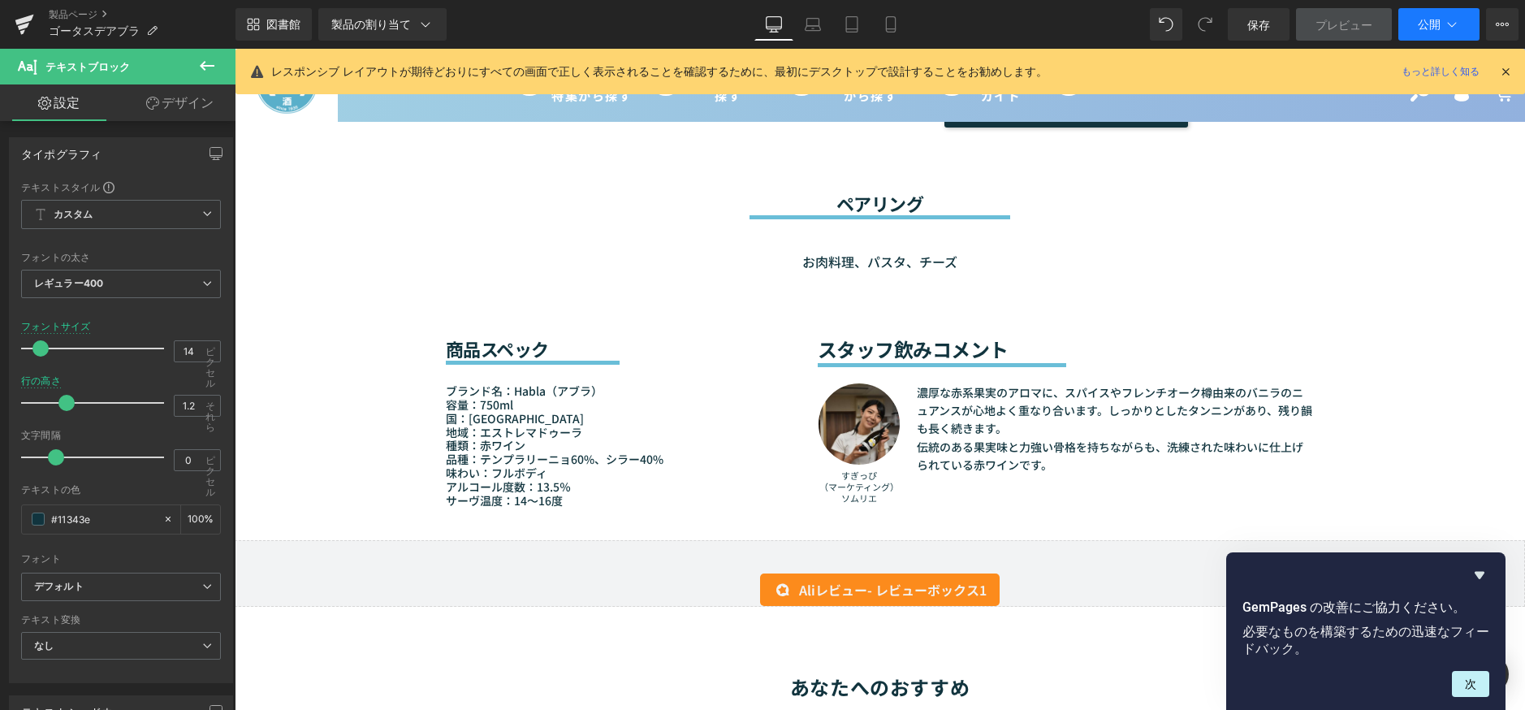
click at [1441, 16] on button "公開" at bounding box center [1438, 24] width 81 height 32
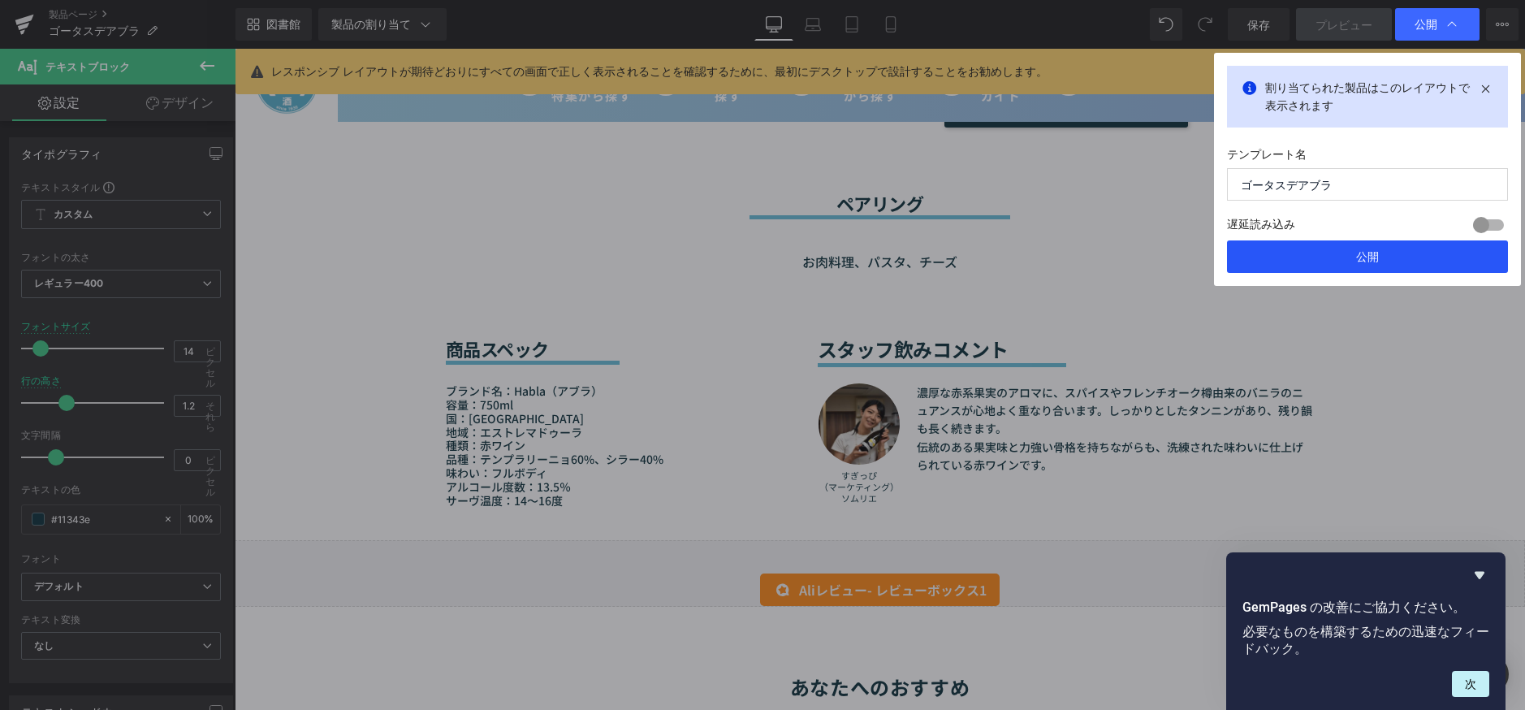
click at [1380, 254] on button "公開" at bounding box center [1367, 256] width 281 height 32
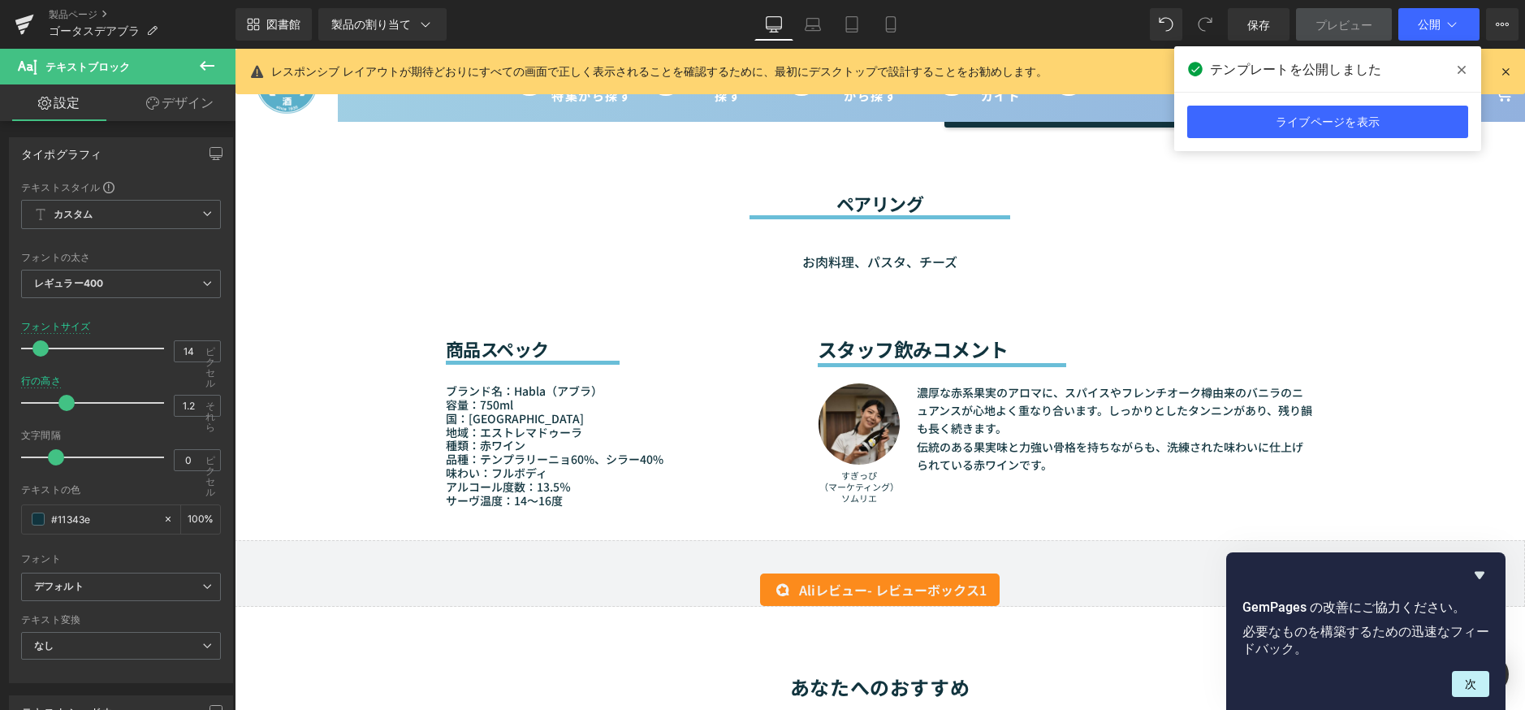
click at [1473, 63] on div "テンプレートを公開しました ライブページを表示" at bounding box center [1327, 98] width 307 height 105
click at [1463, 68] on icon at bounding box center [1462, 70] width 8 height 8
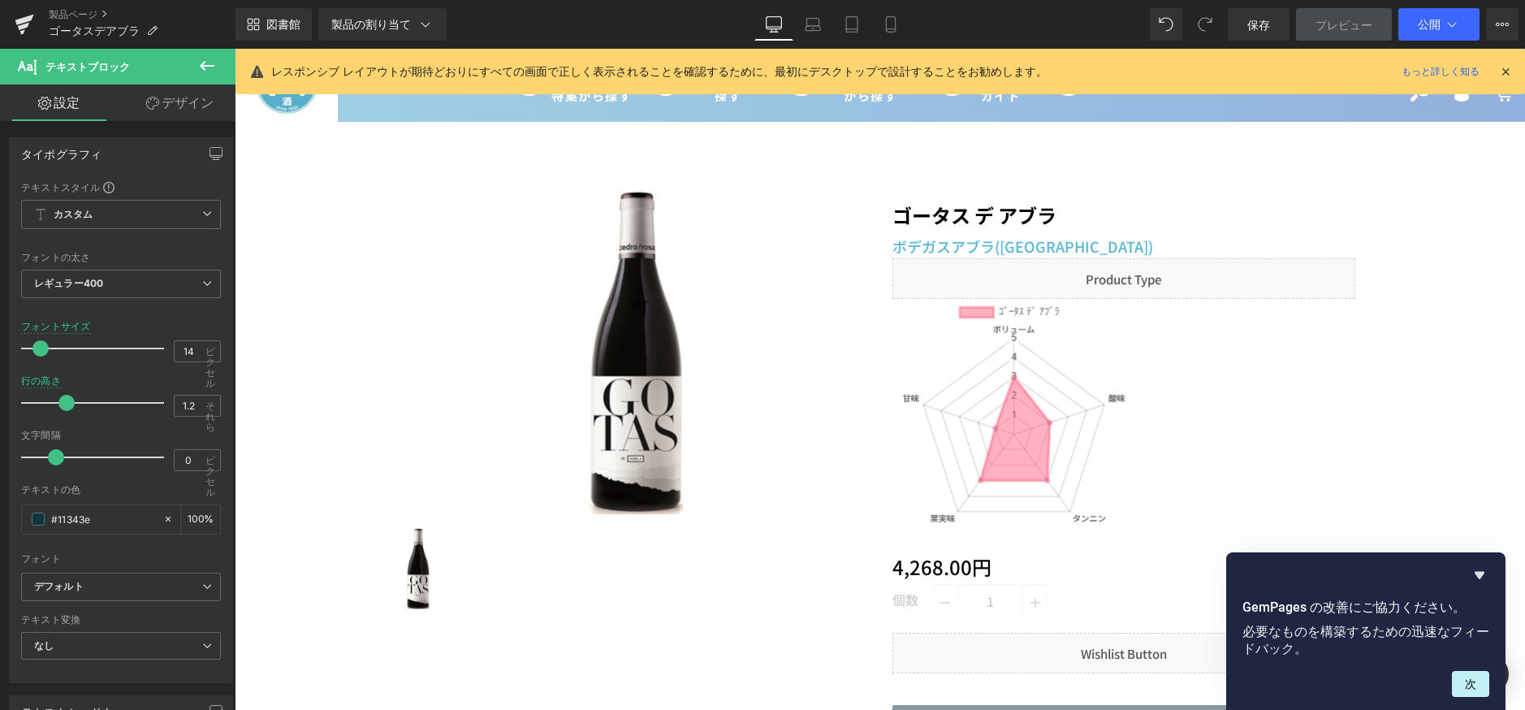
scroll to position [0, 0]
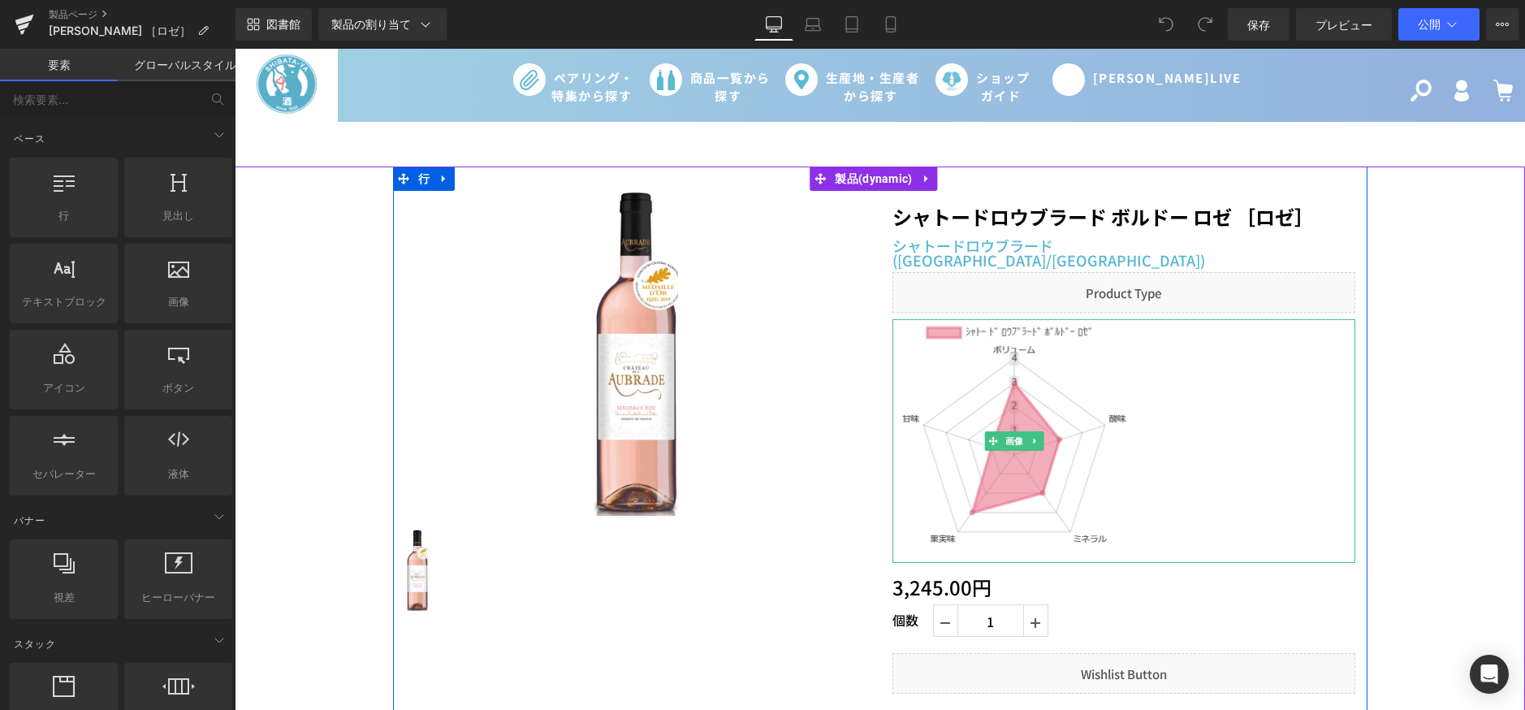
click at [1013, 451] on img at bounding box center [1014, 441] width 244 height 244
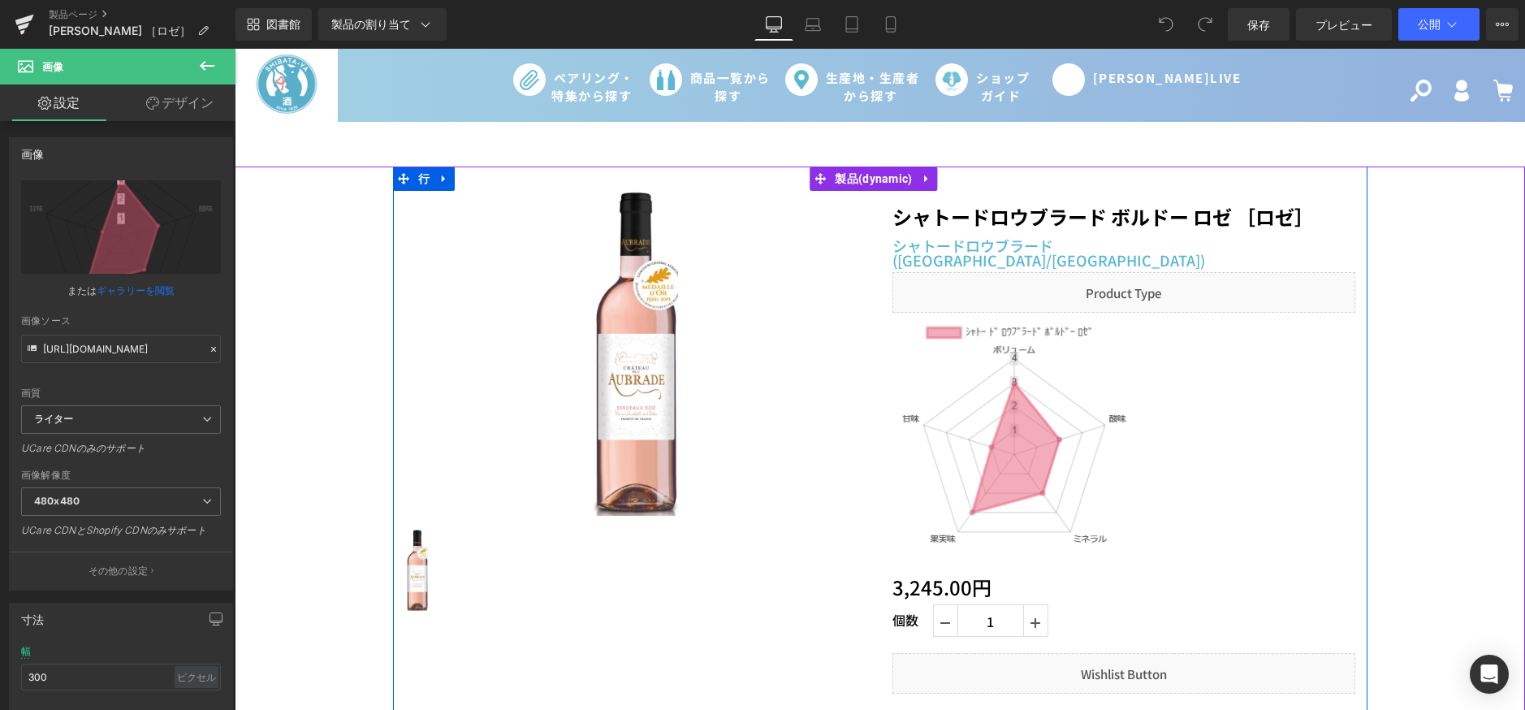
click at [965, 438] on img at bounding box center [1014, 441] width 244 height 244
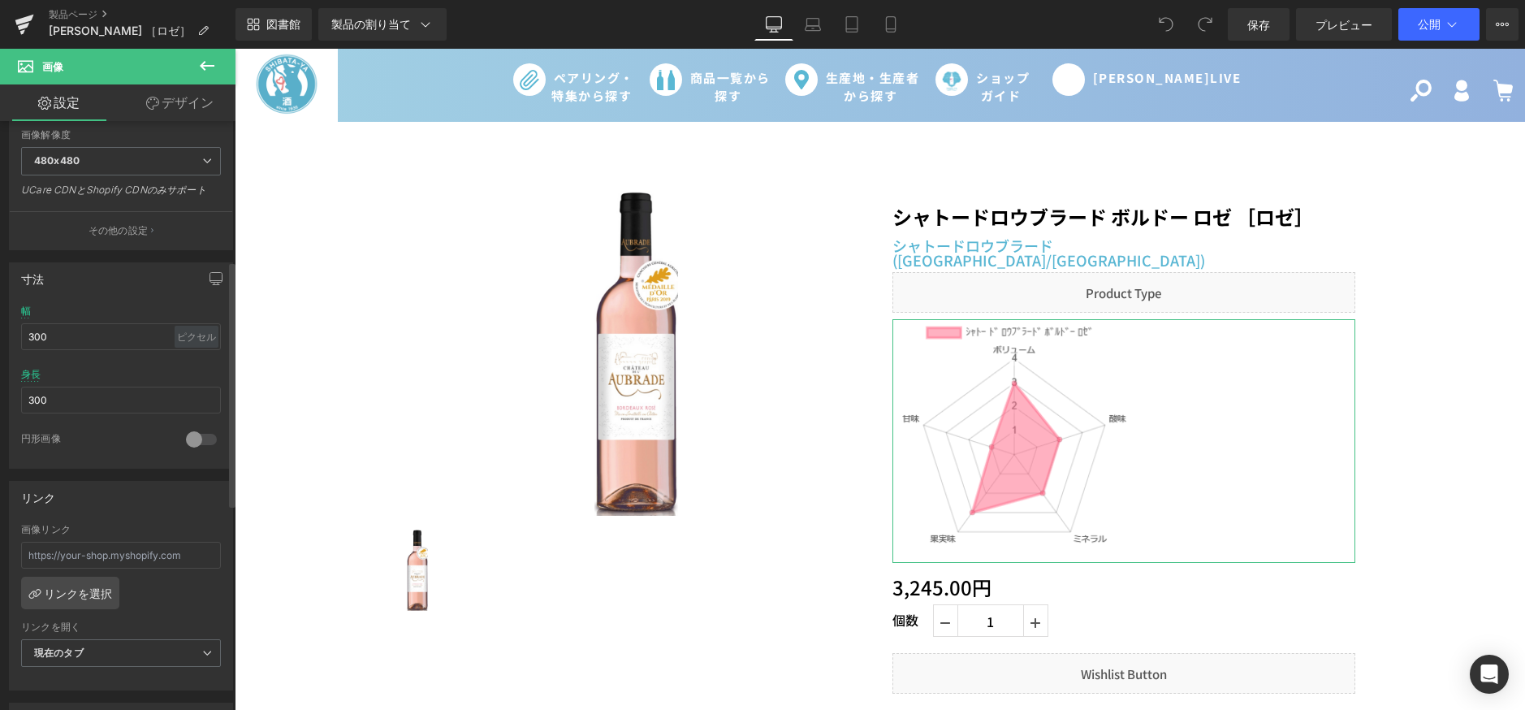
scroll to position [15, 0]
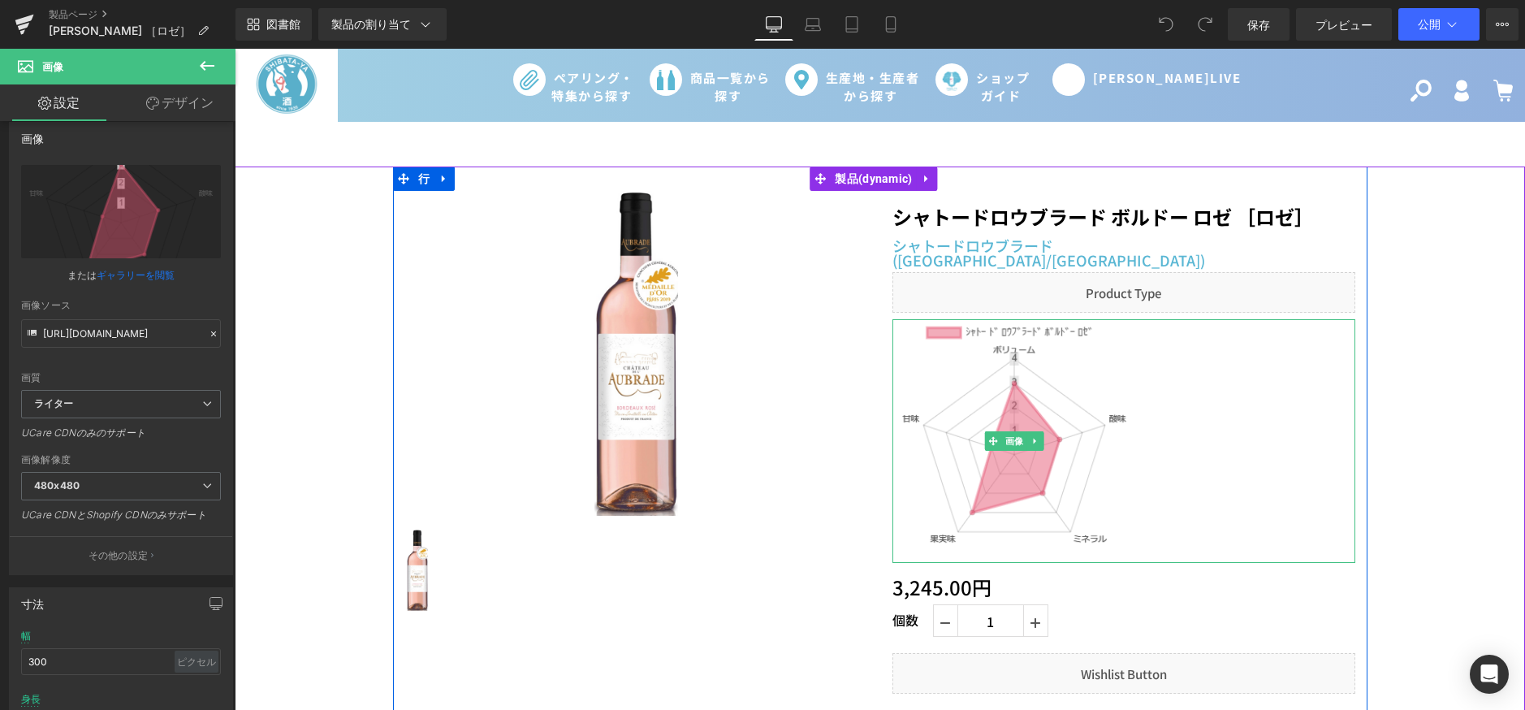
click at [997, 448] on img at bounding box center [1014, 441] width 244 height 244
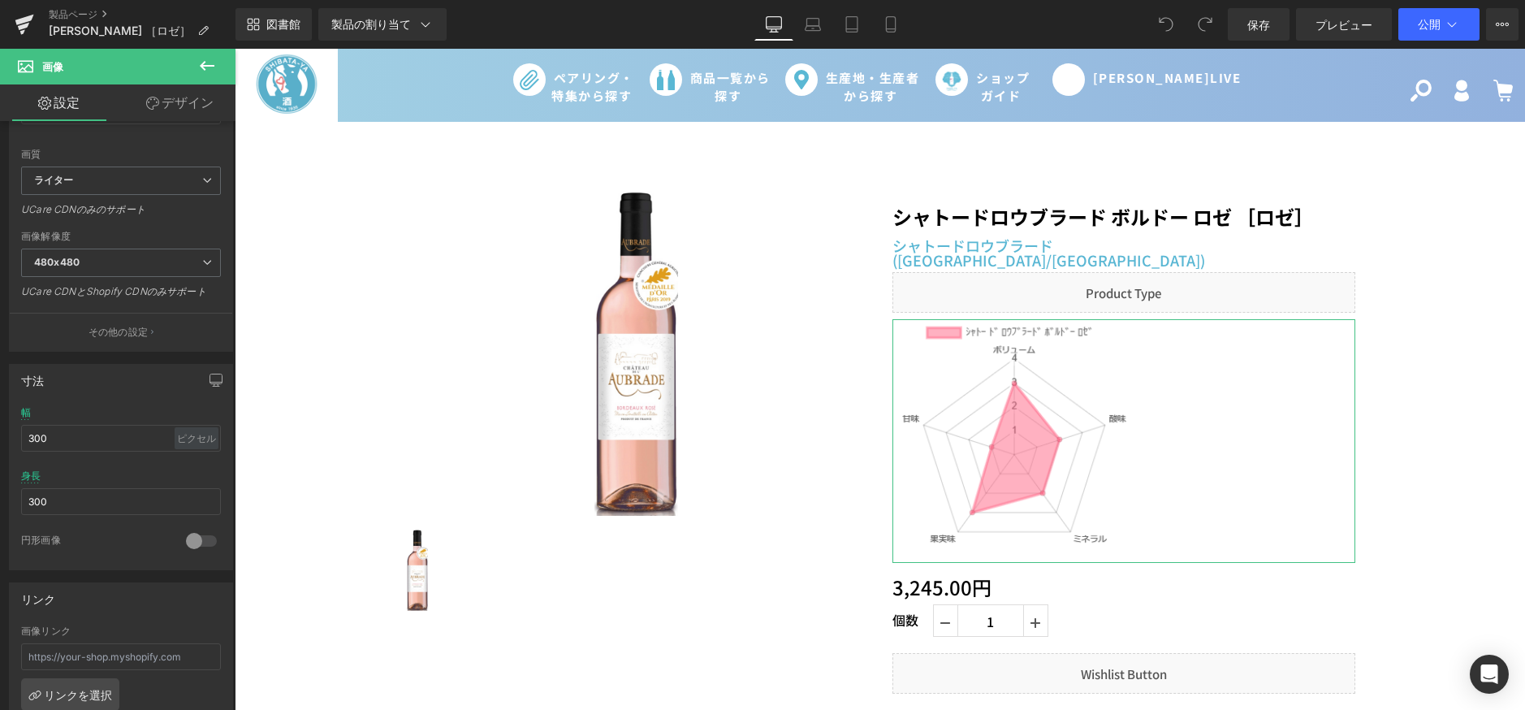
scroll to position [0, 0]
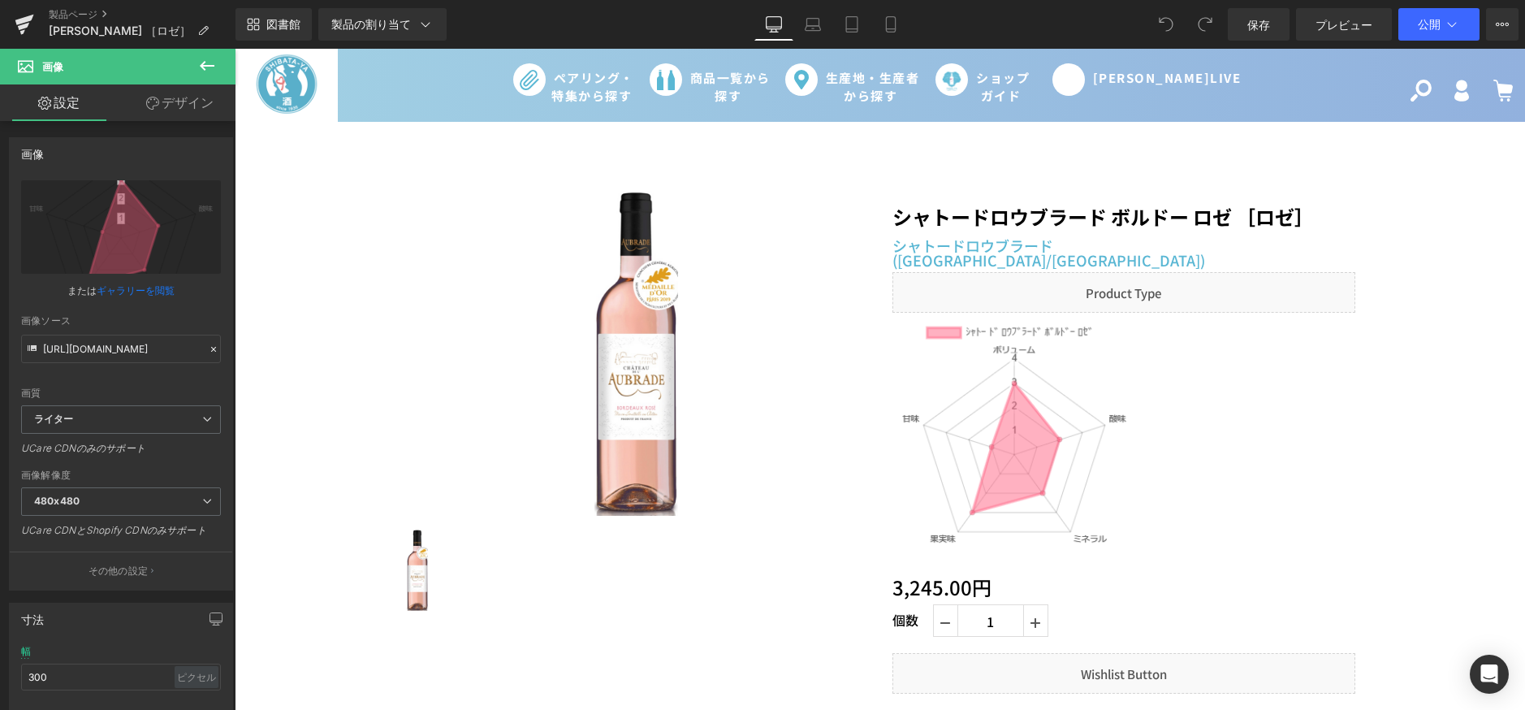
click at [1056, 395] on img at bounding box center [1014, 441] width 244 height 244
click at [179, 98] on font "デザイン" at bounding box center [188, 102] width 52 height 16
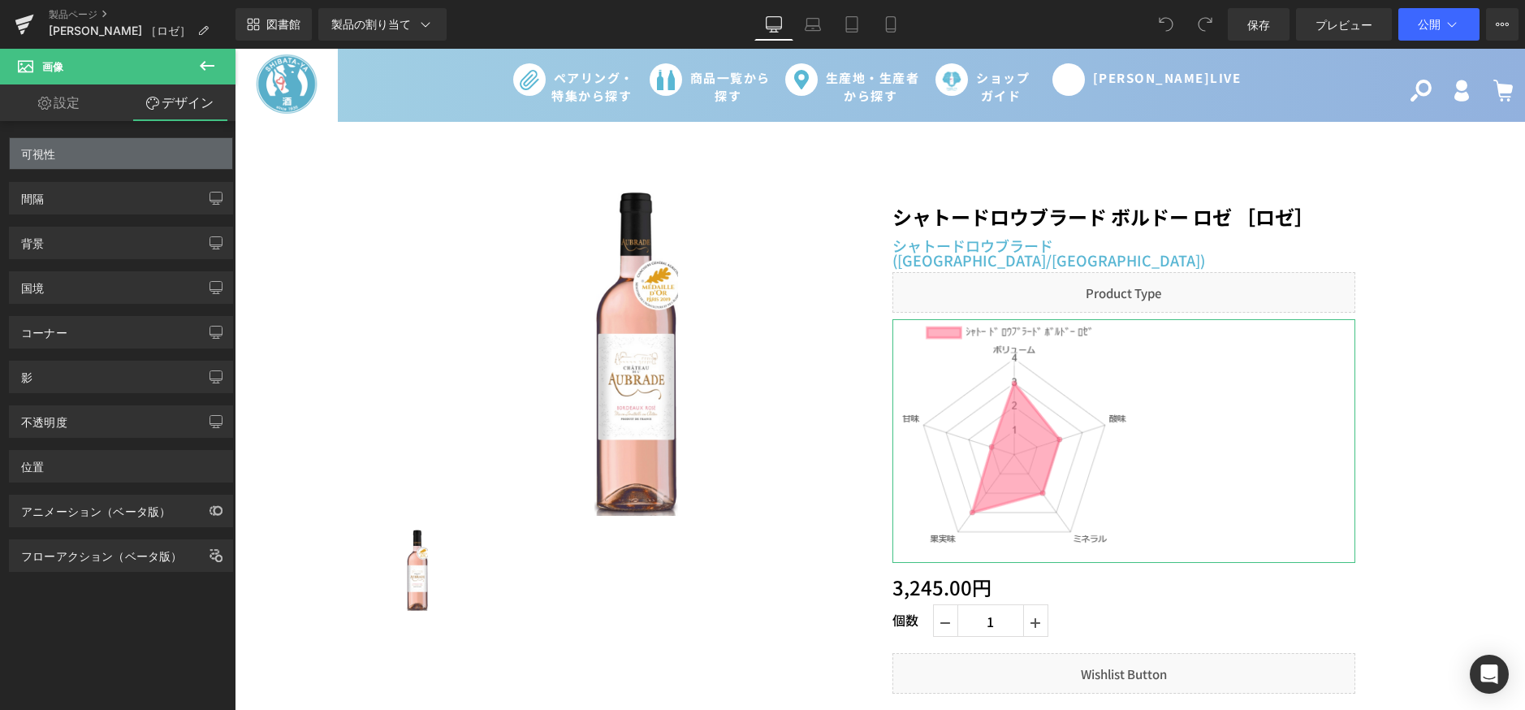
click at [138, 161] on div "可視性" at bounding box center [121, 153] width 222 height 31
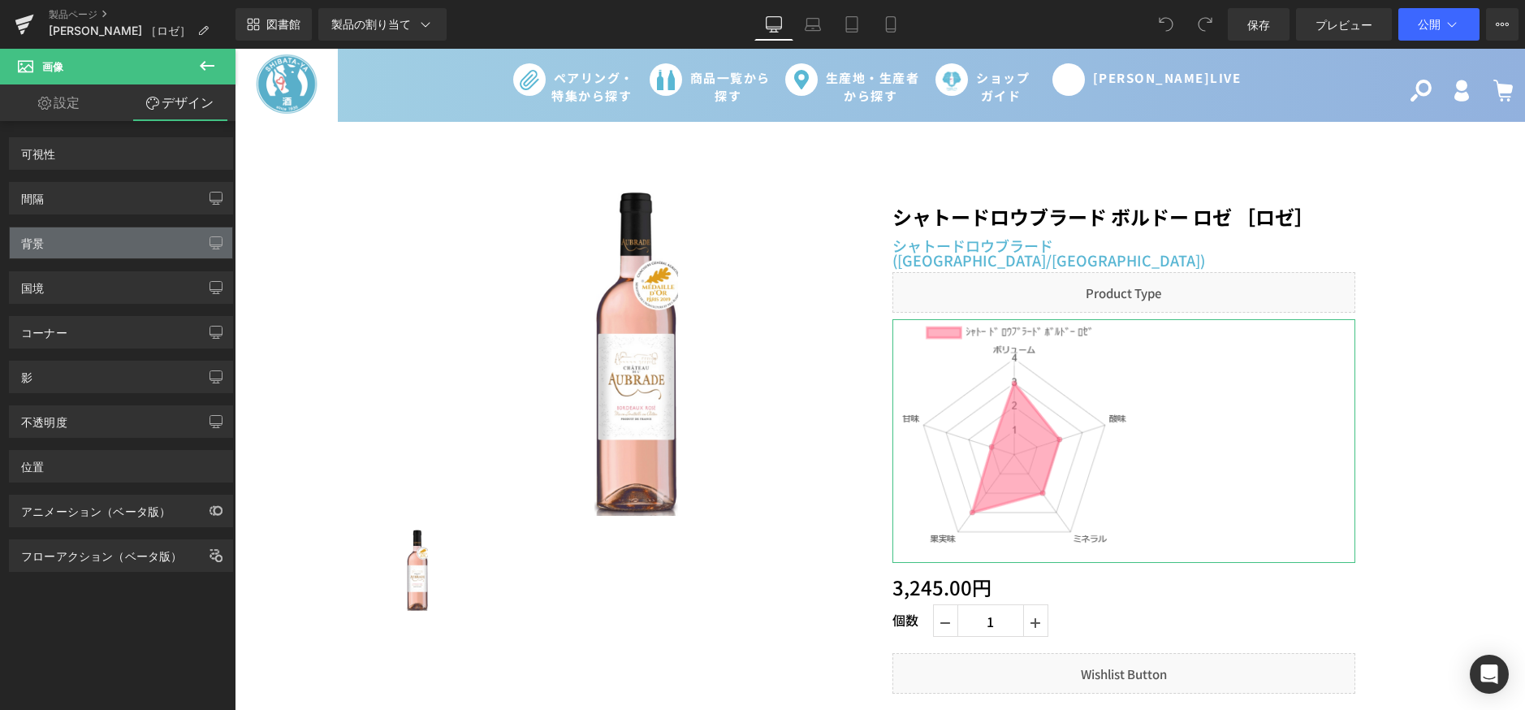
click at [67, 248] on div "背景" at bounding box center [121, 242] width 222 height 31
click at [84, 101] on link "設定" at bounding box center [59, 102] width 118 height 37
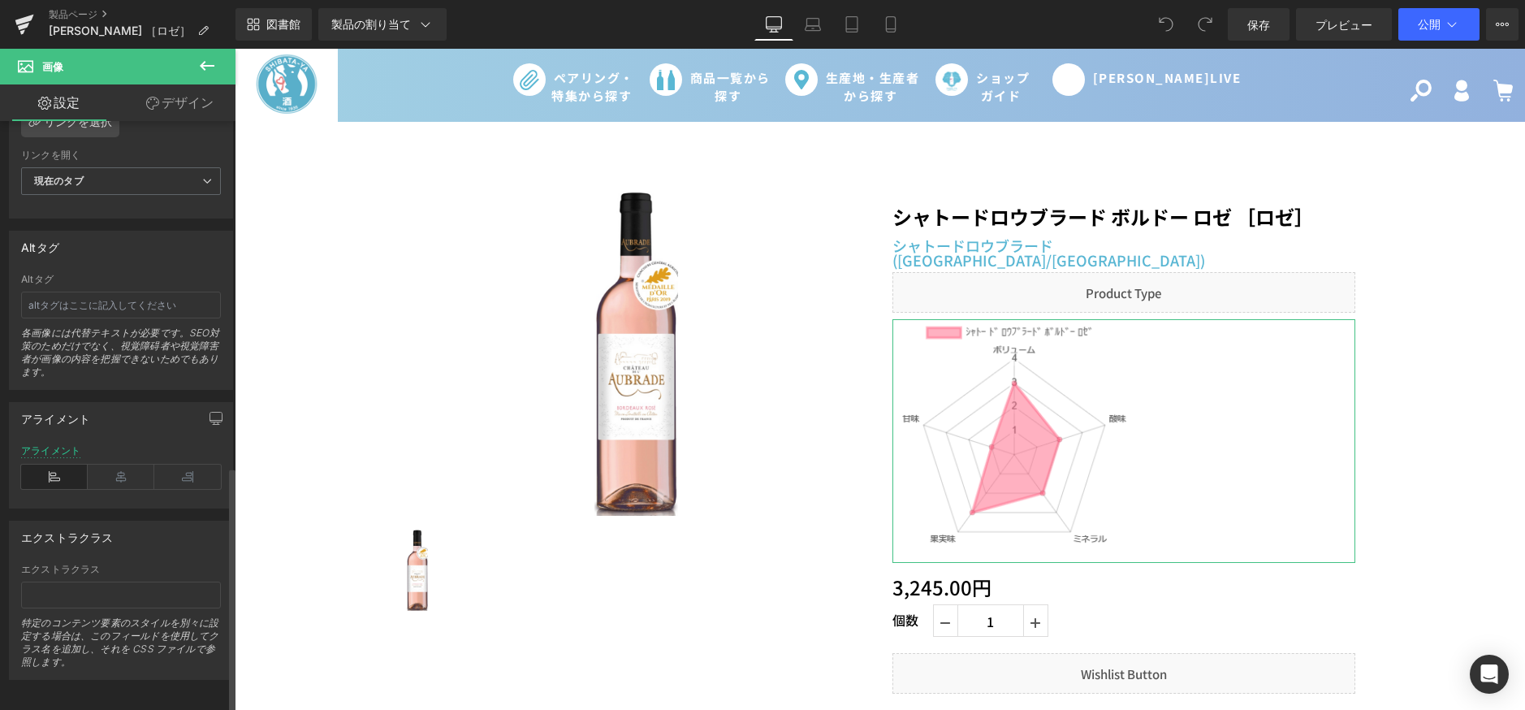
scroll to position [827, 0]
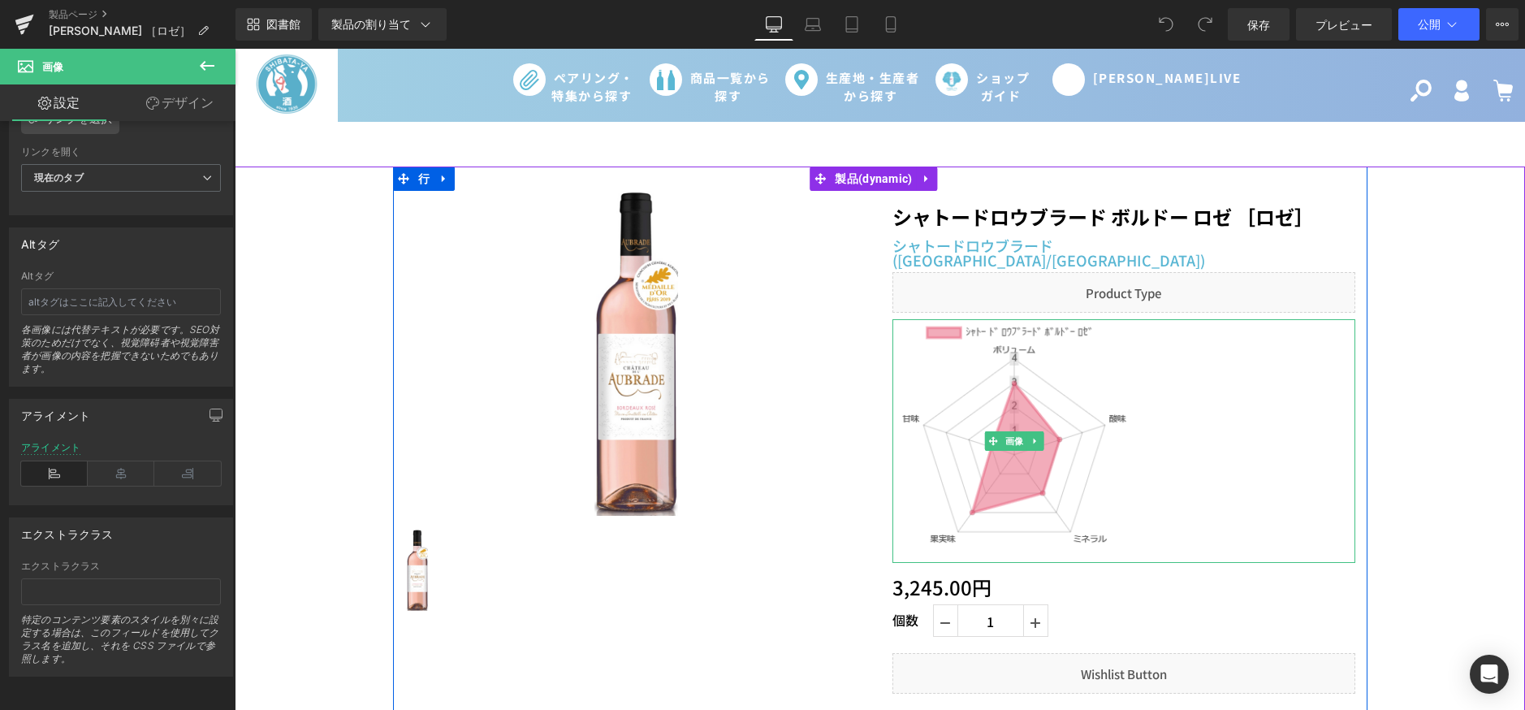
click at [996, 416] on img at bounding box center [1014, 441] width 244 height 244
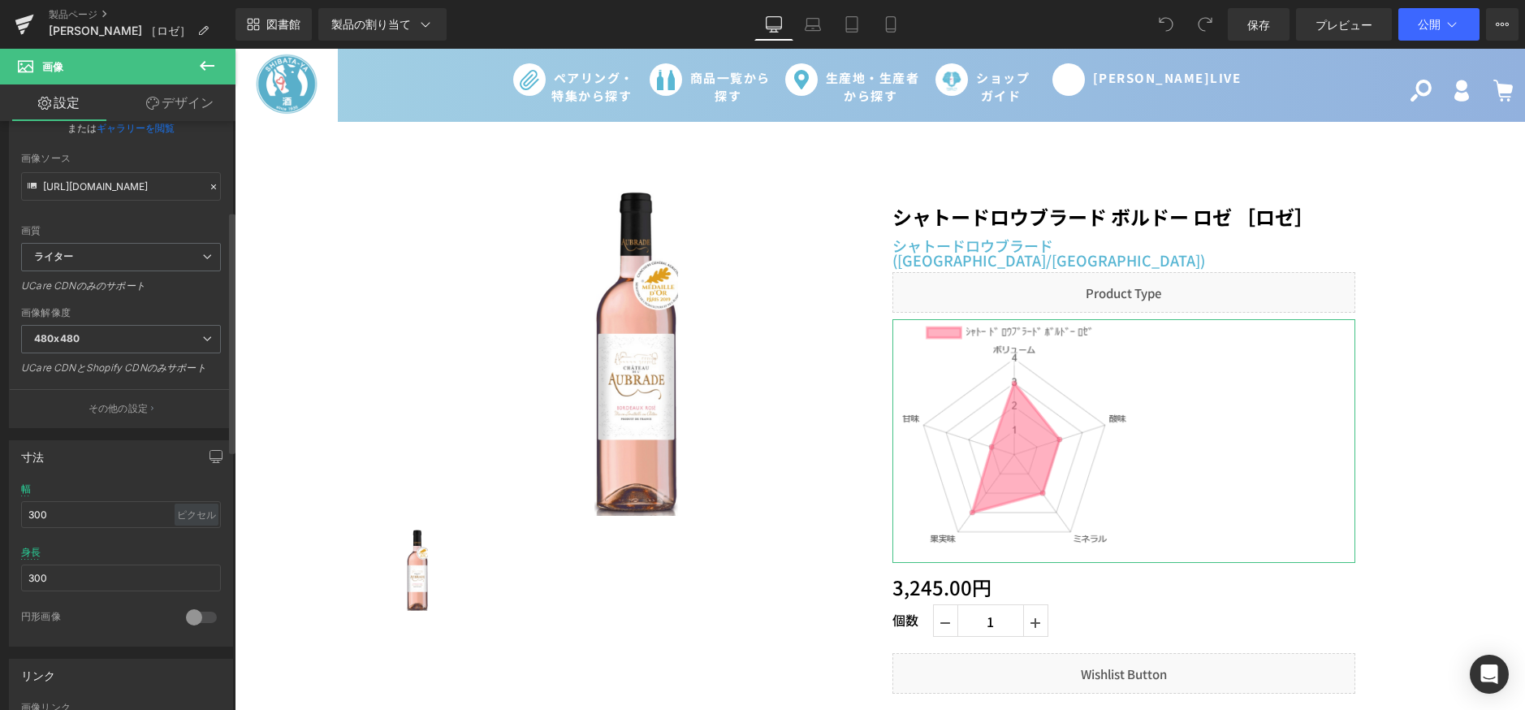
scroll to position [244, 0]
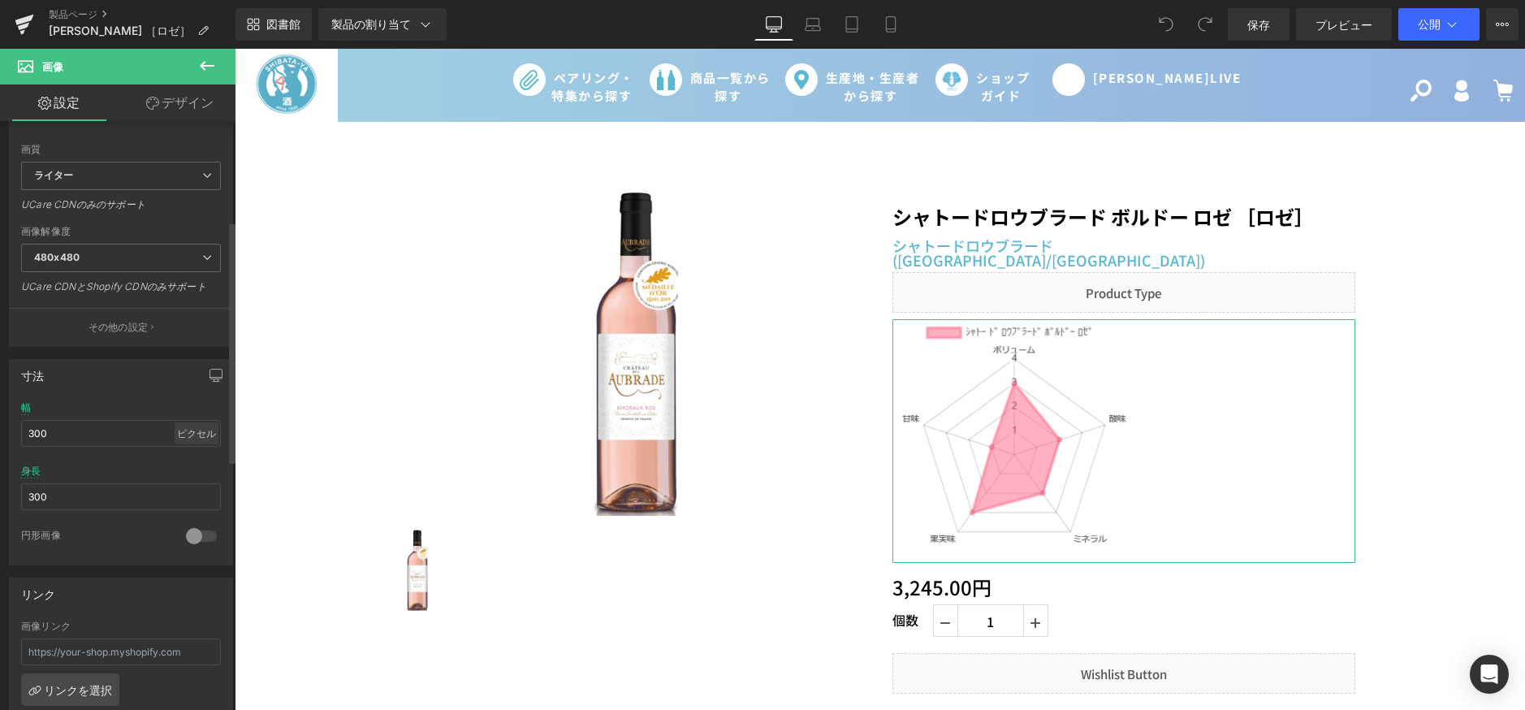
click at [188, 432] on font "ピクセル" at bounding box center [196, 433] width 39 height 12
click at [196, 375] on div "寸法" at bounding box center [121, 375] width 222 height 31
click at [203, 375] on button "button" at bounding box center [216, 375] width 26 height 31
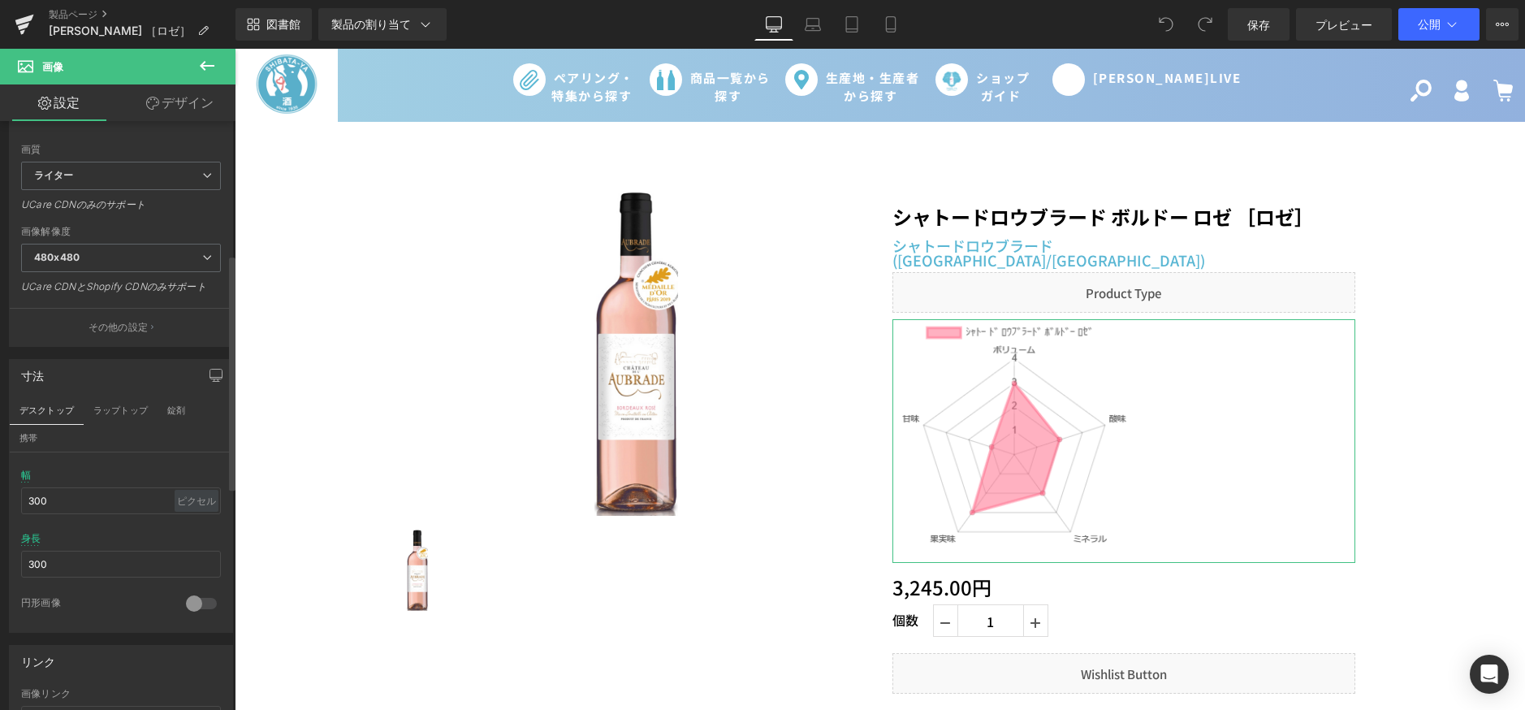
scroll to position [406, 0]
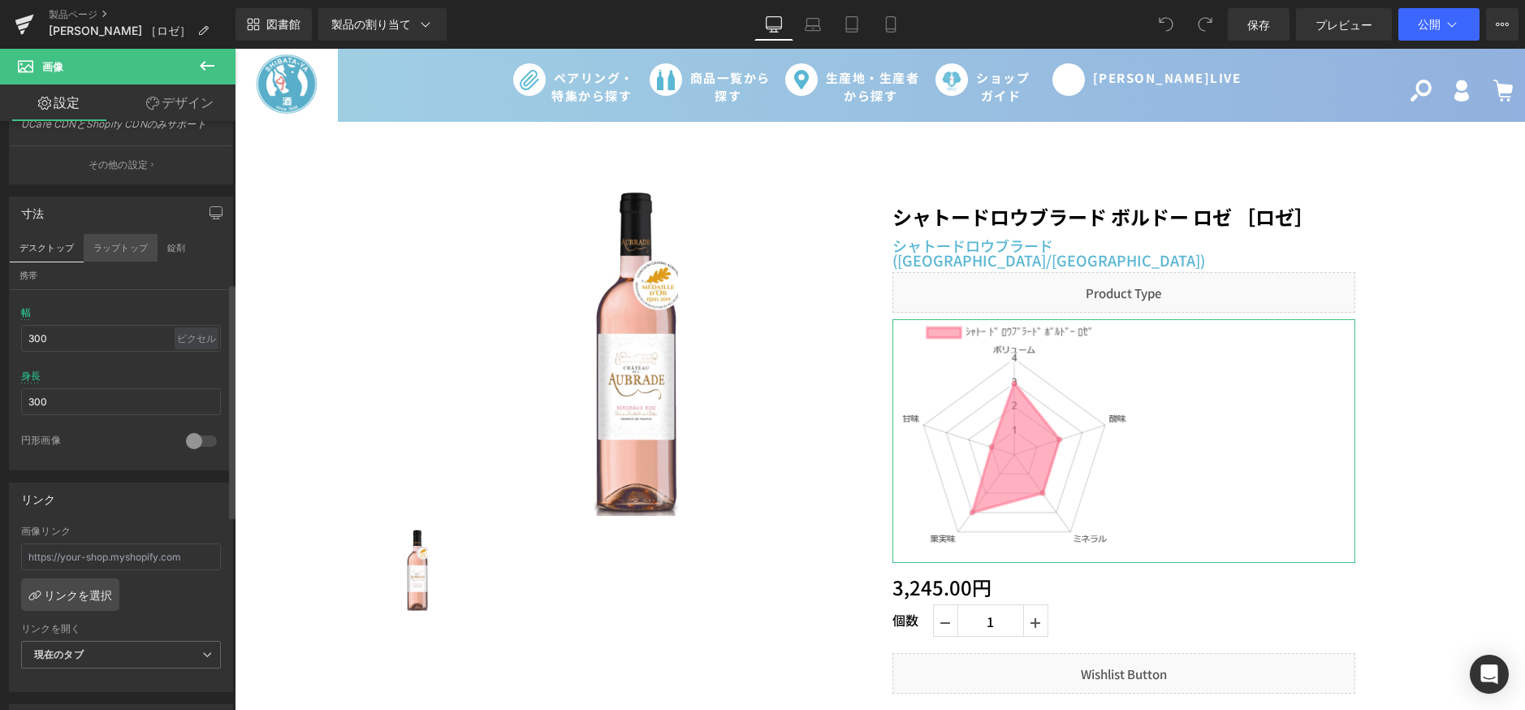
click at [119, 252] on font "ラップトップ" at bounding box center [120, 247] width 54 height 11
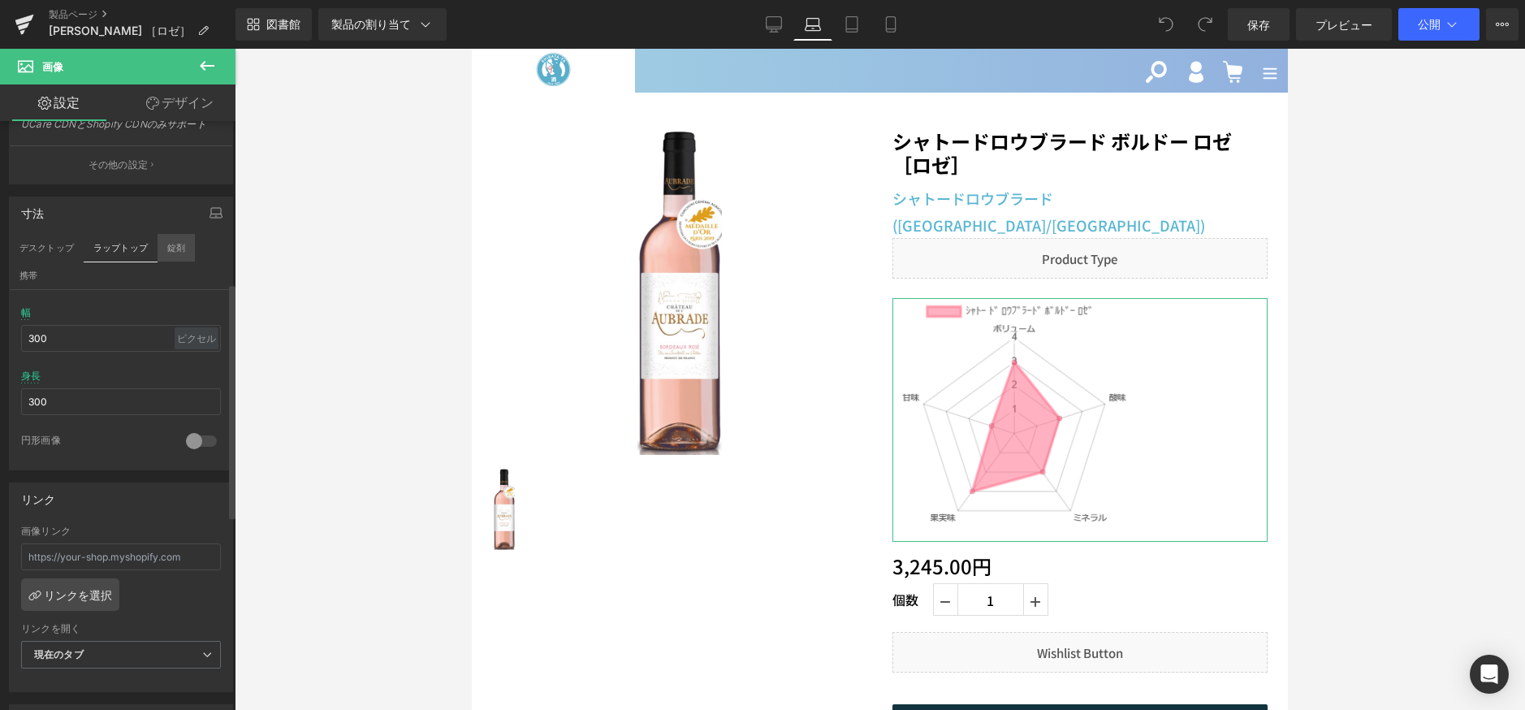
click at [171, 247] on font "錠剤" at bounding box center [176, 247] width 18 height 11
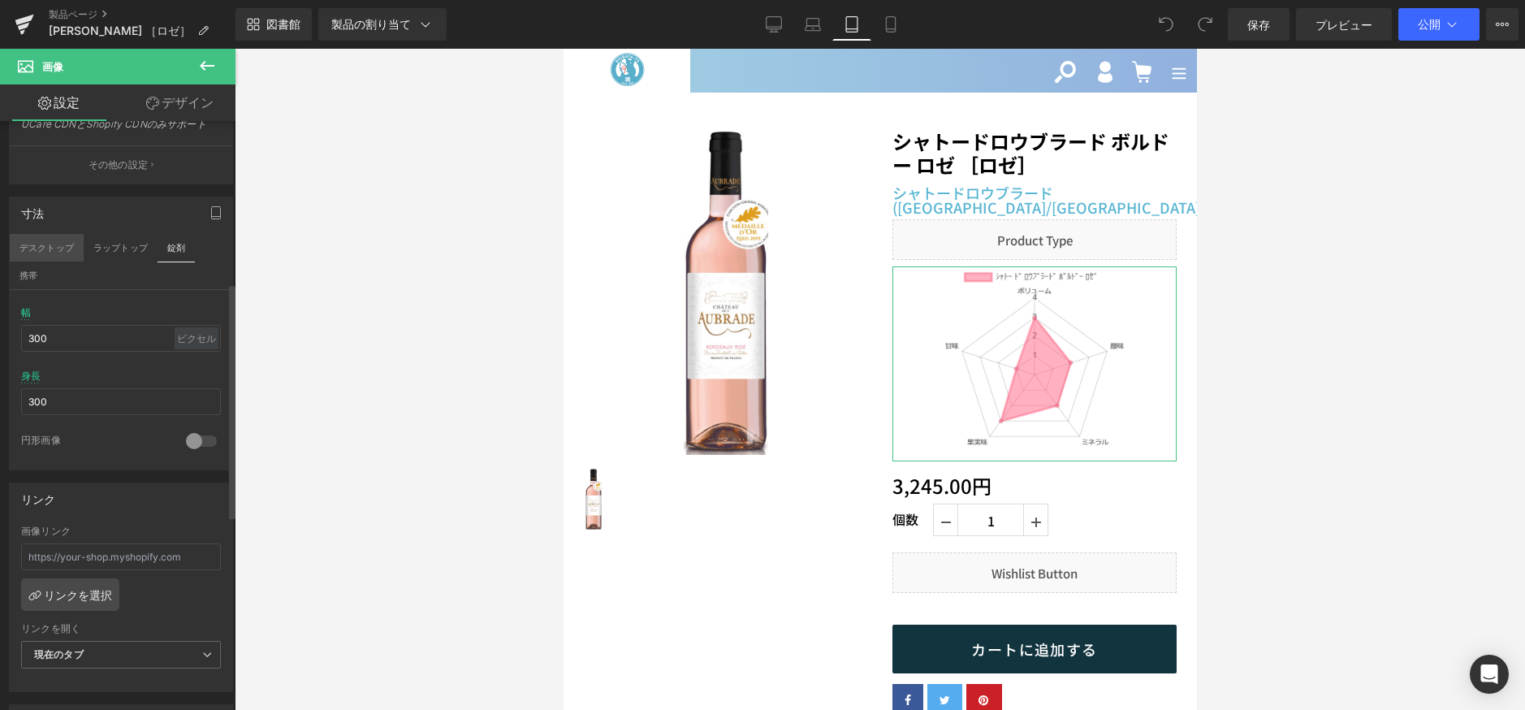
scroll to position [56, 0]
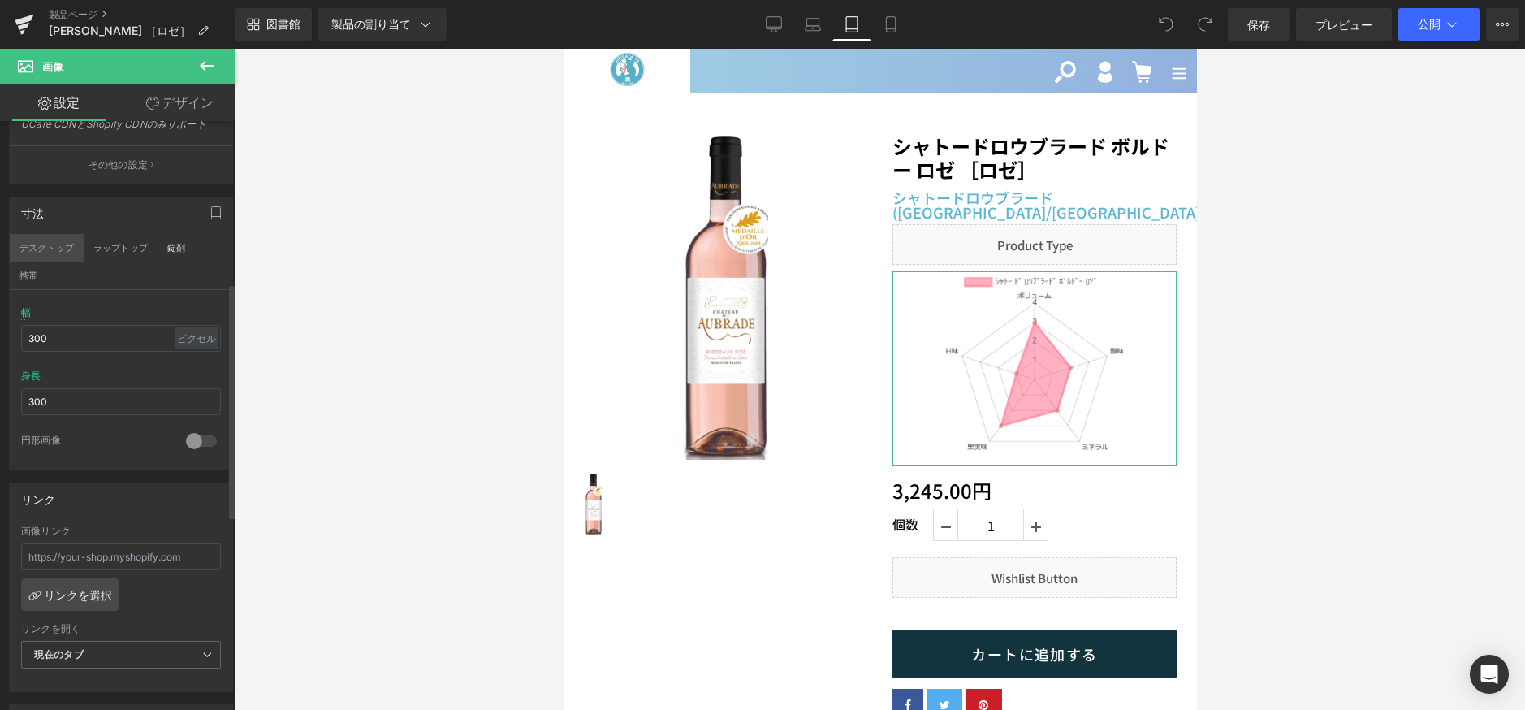
click at [44, 250] on font "デスクトップ" at bounding box center [46, 247] width 54 height 11
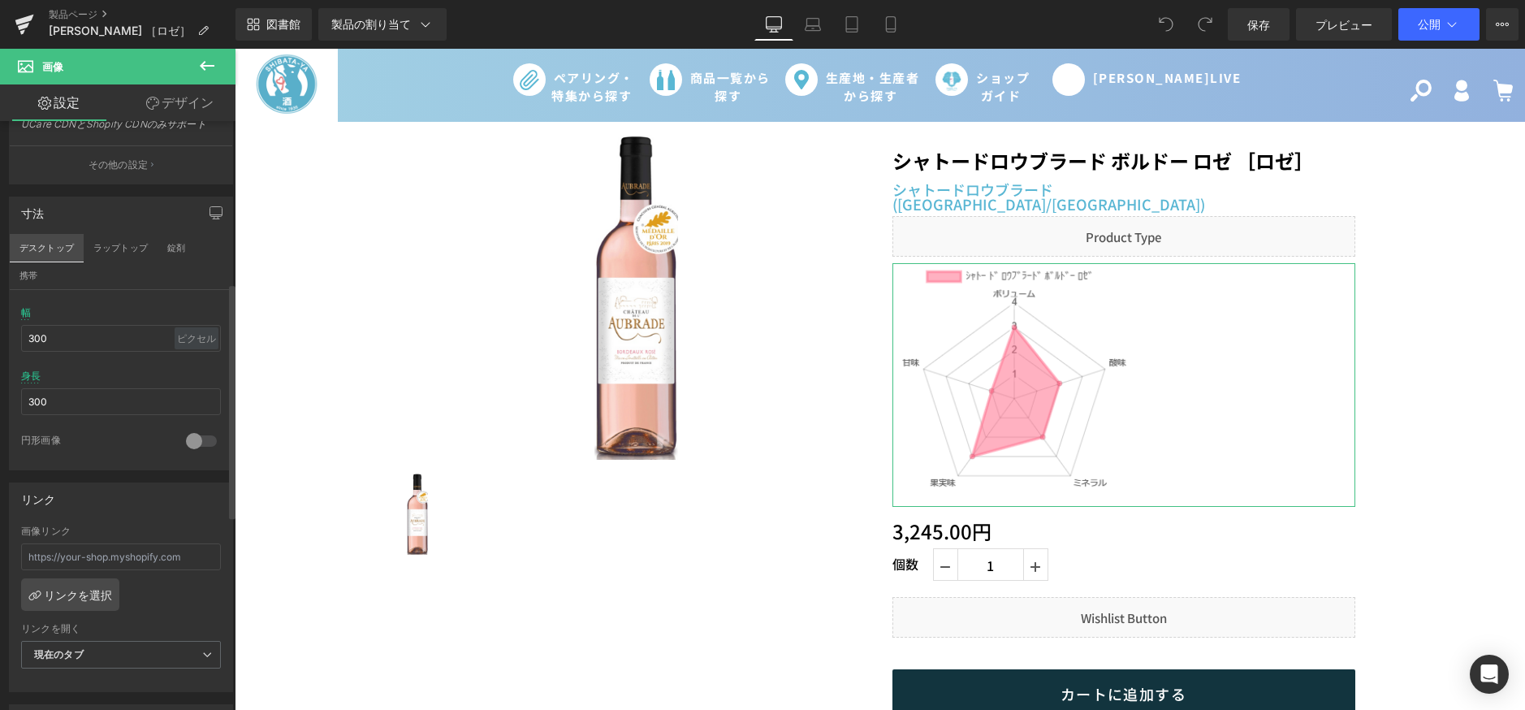
scroll to position [35, 0]
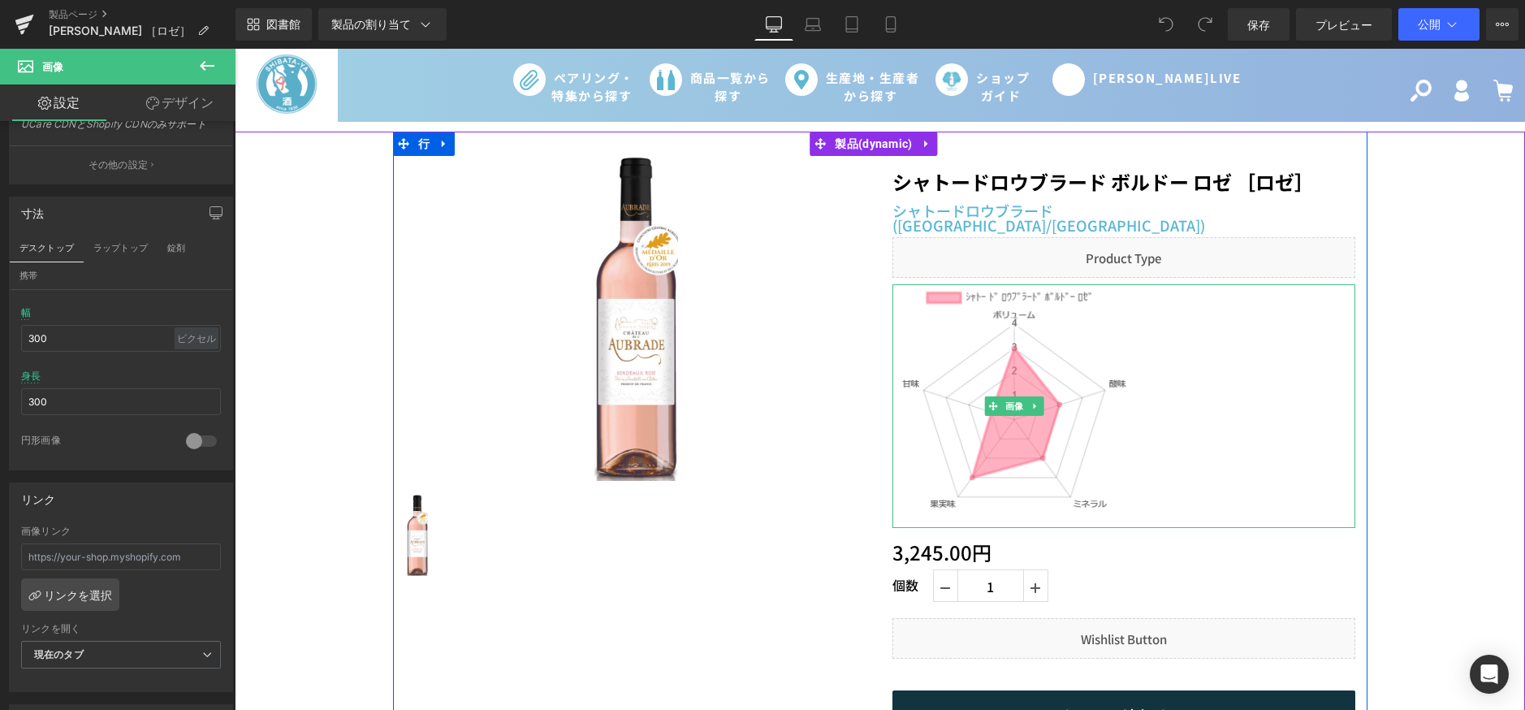
click at [1242, 377] on div at bounding box center [1123, 406] width 463 height 244
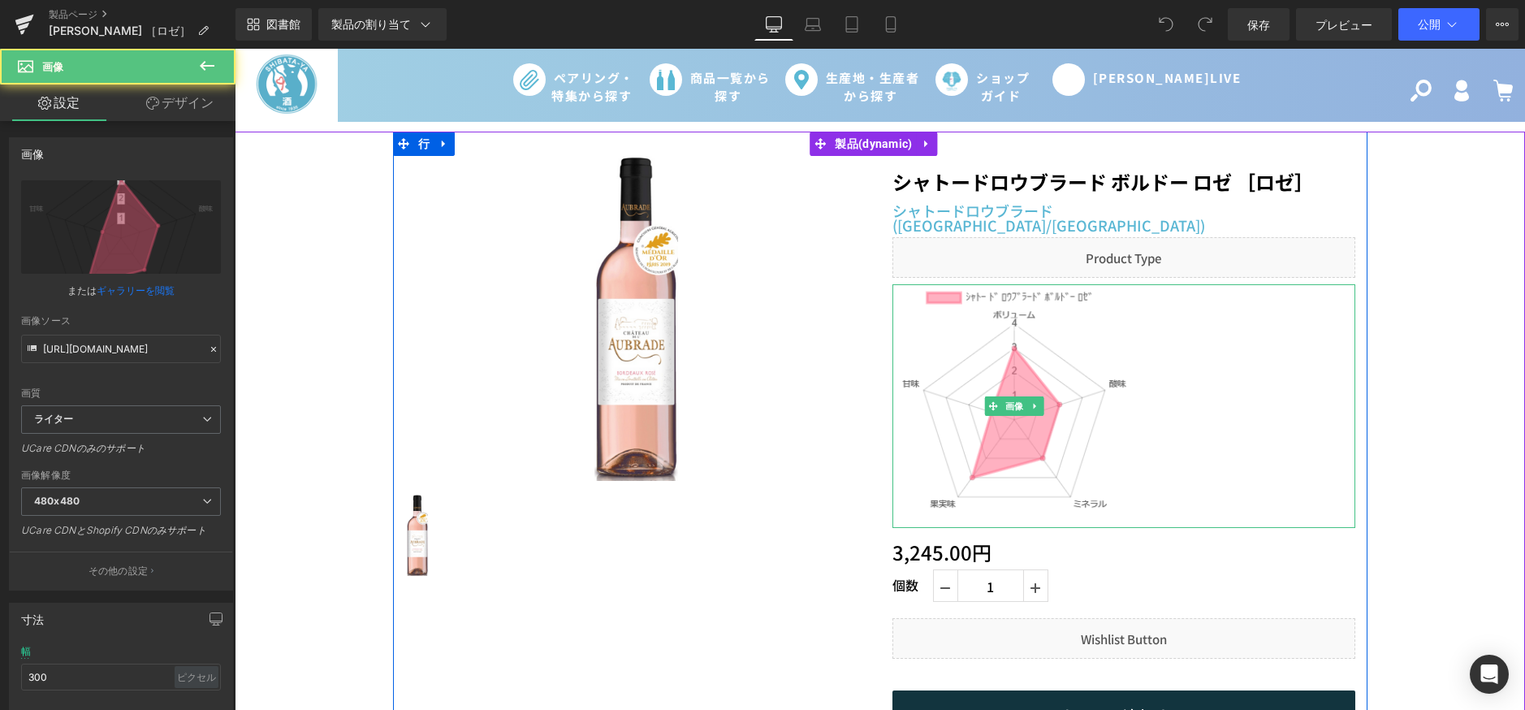
click at [1242, 377] on div at bounding box center [1123, 406] width 463 height 244
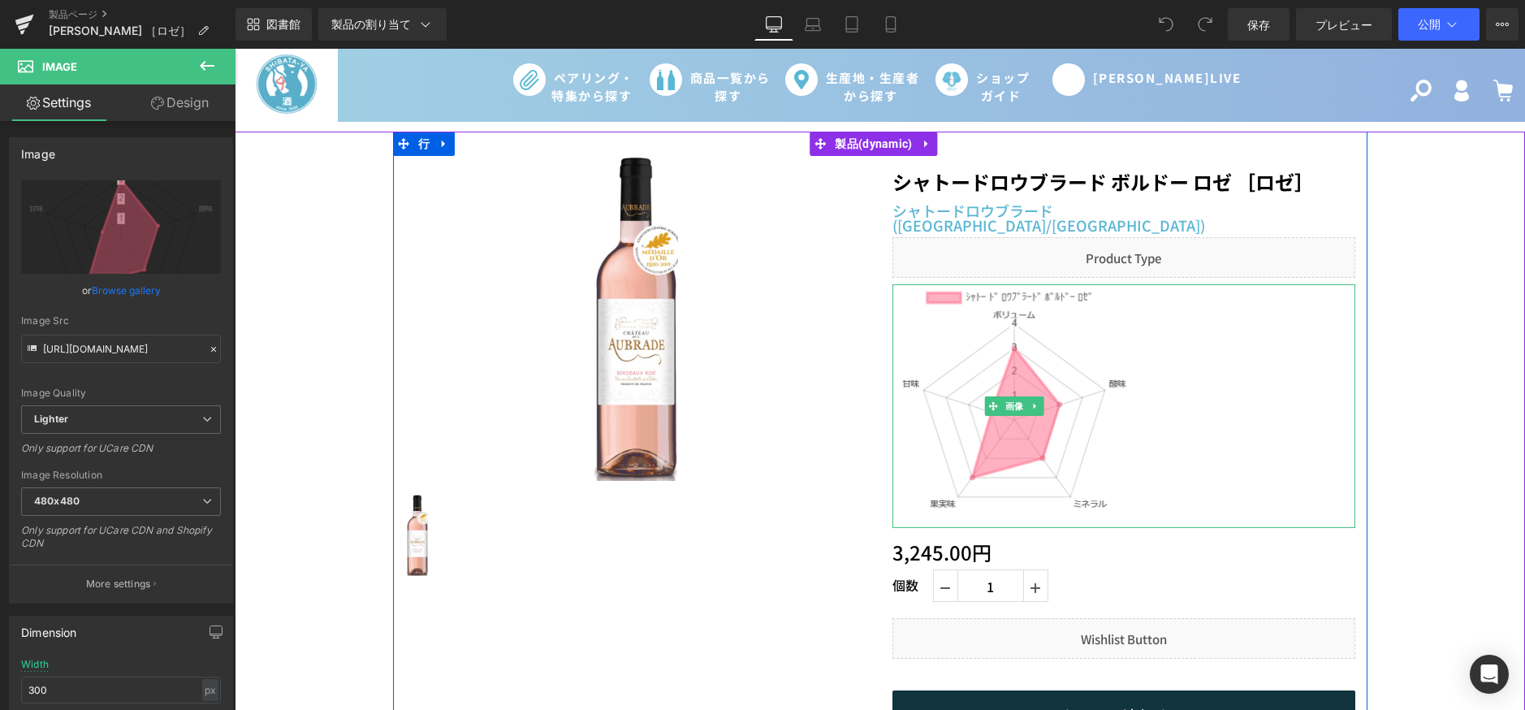
click at [1242, 377] on div at bounding box center [1123, 406] width 463 height 244
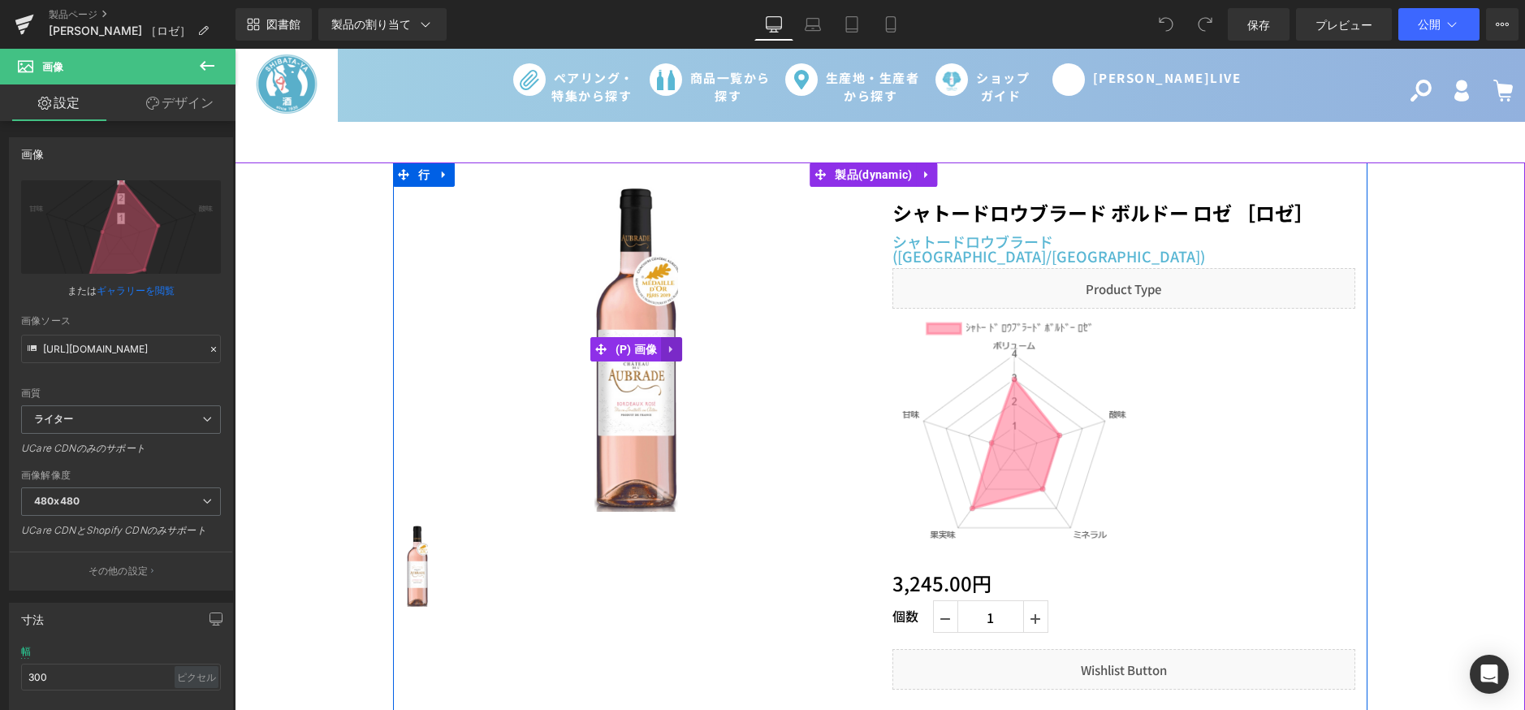
scroll to position [0, 0]
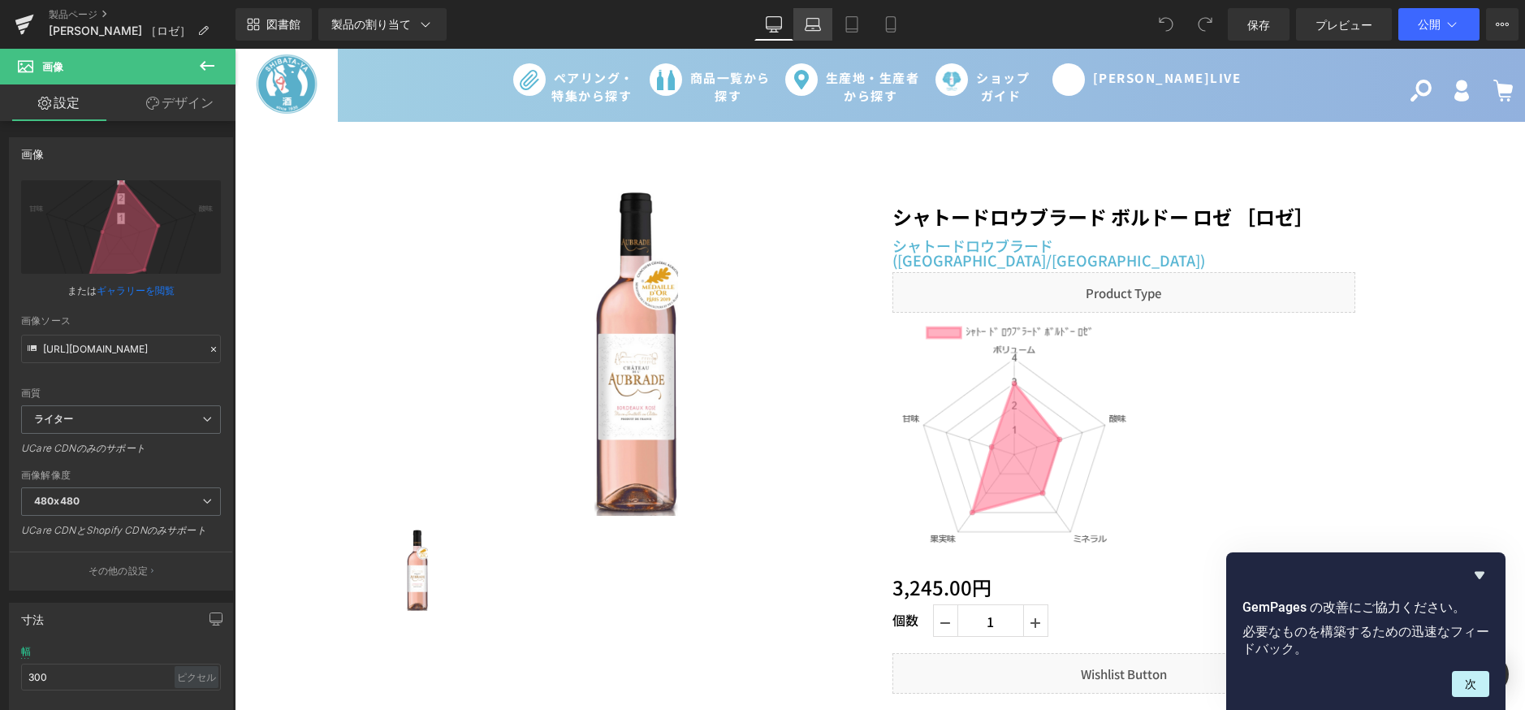
click at [807, 22] on icon at bounding box center [813, 22] width 12 height 7
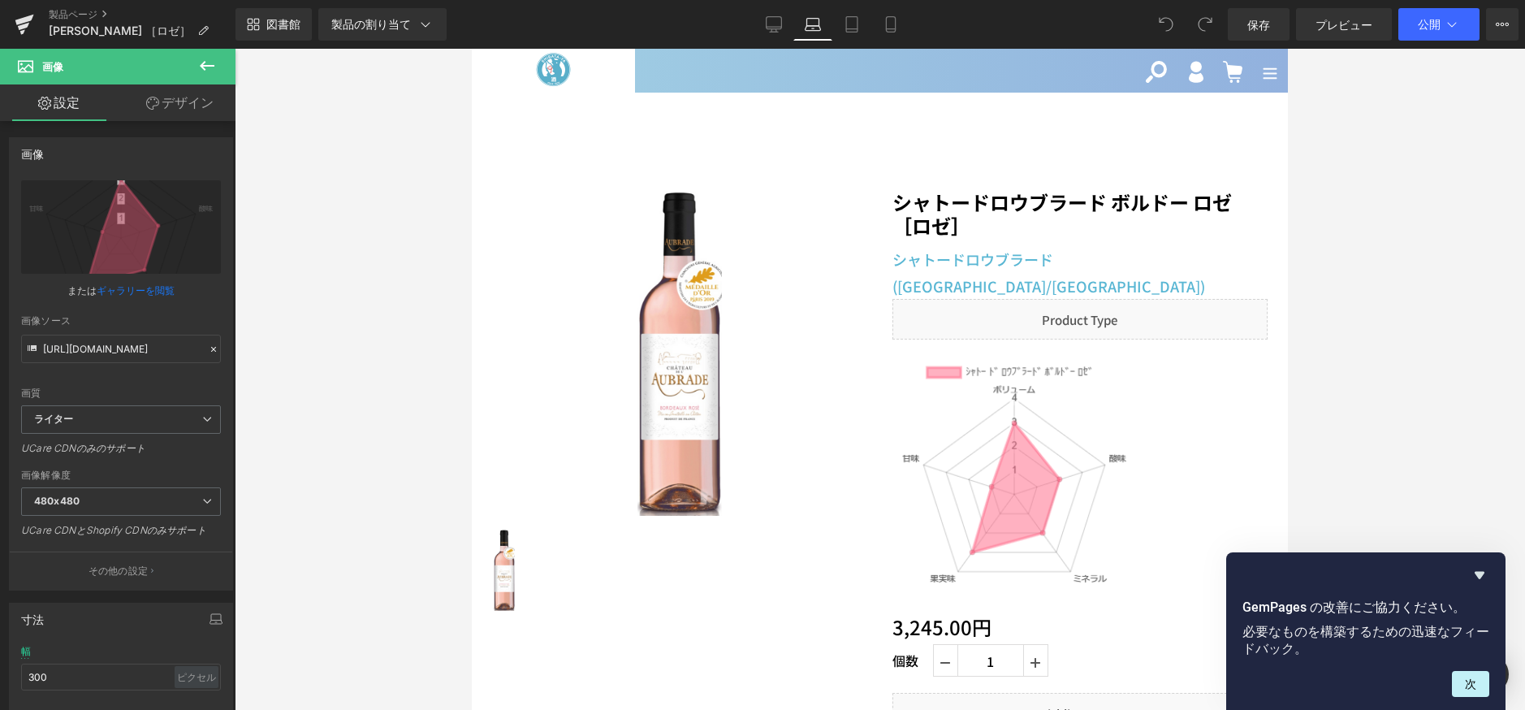
scroll to position [26, 0]
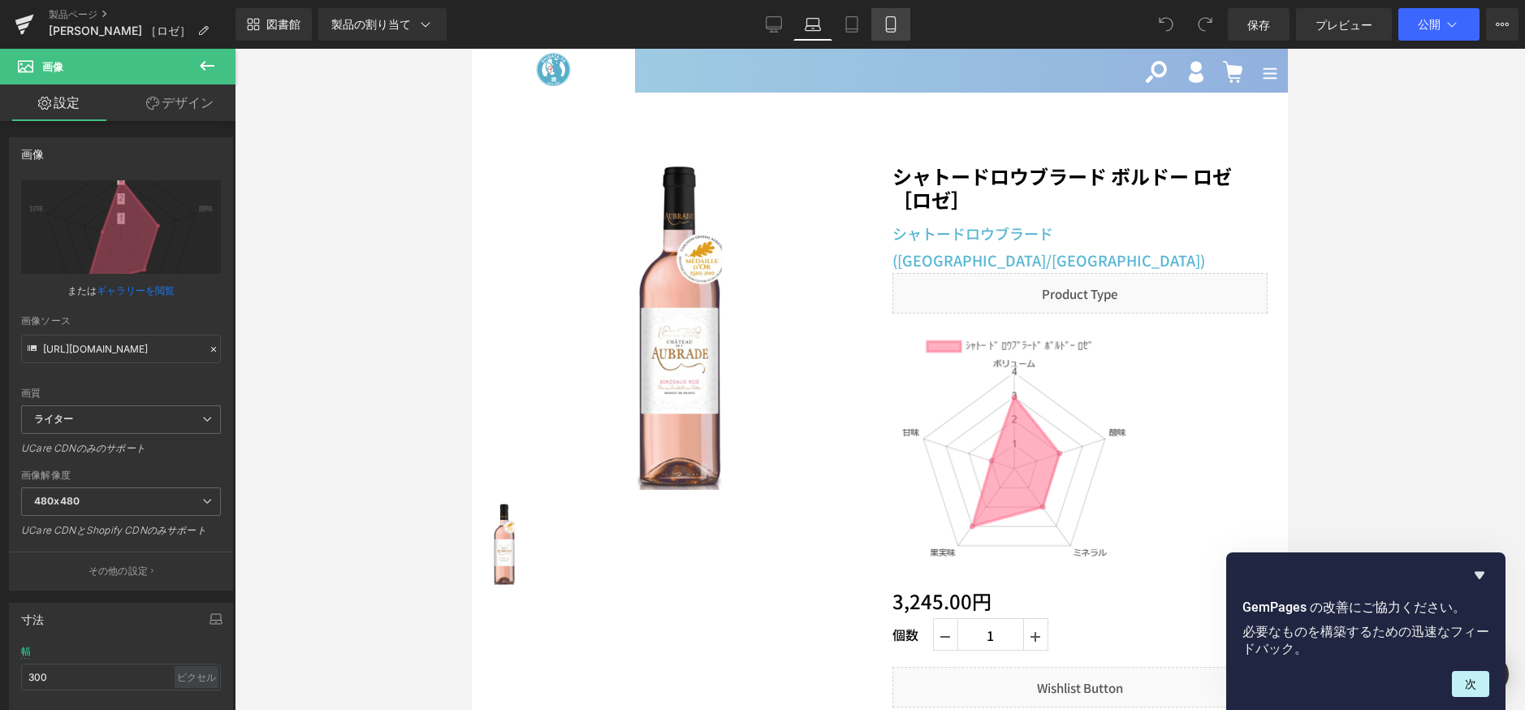
click at [879, 24] on link "携帯" at bounding box center [890, 24] width 39 height 32
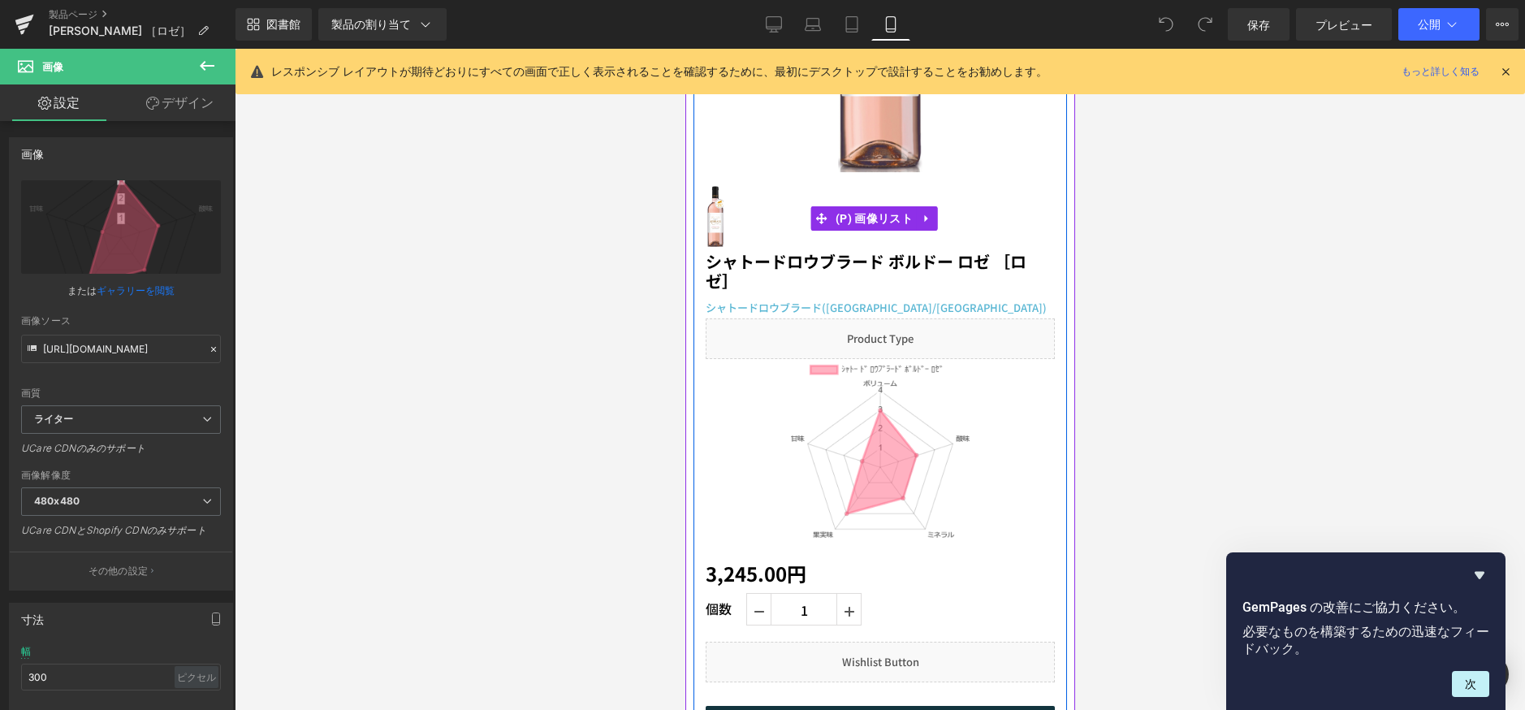
scroll to position [298, 0]
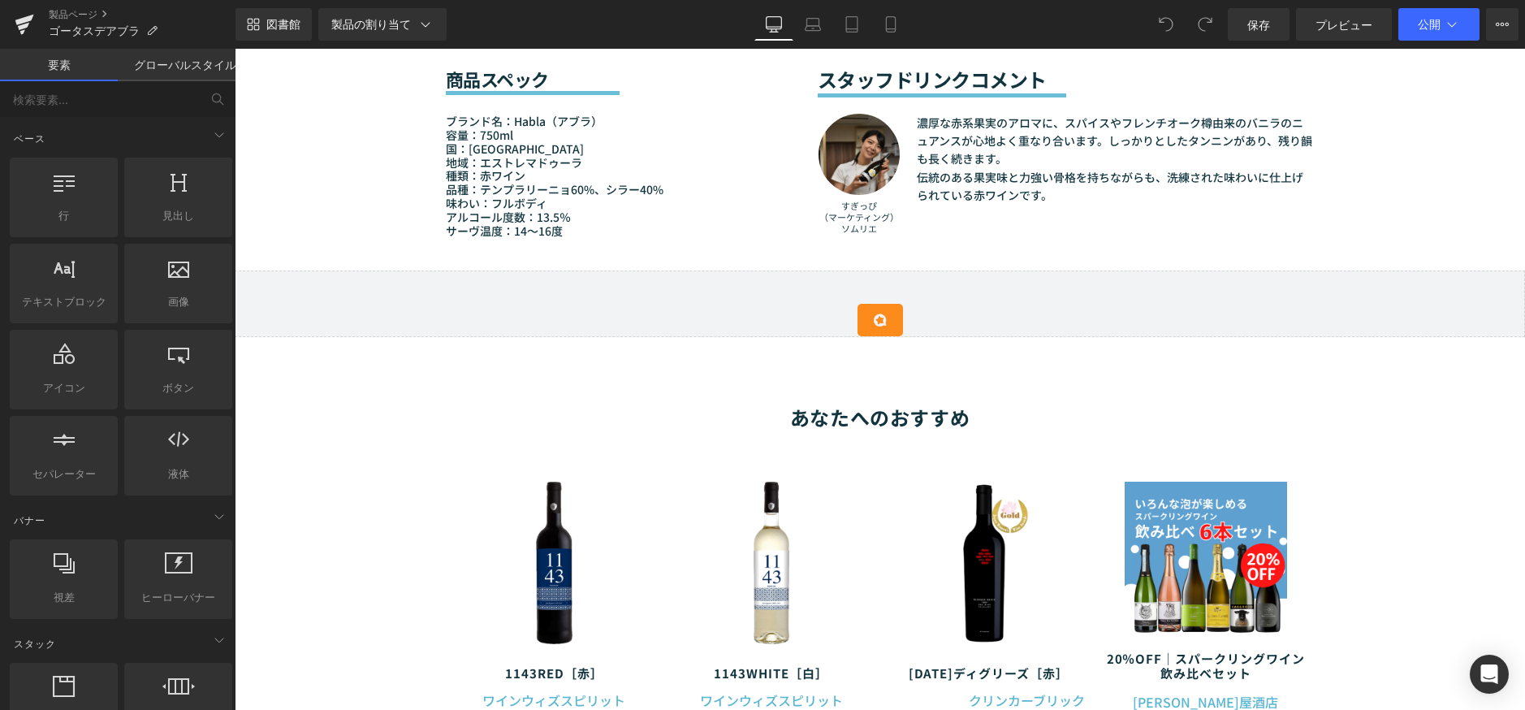
scroll to position [1786, 0]
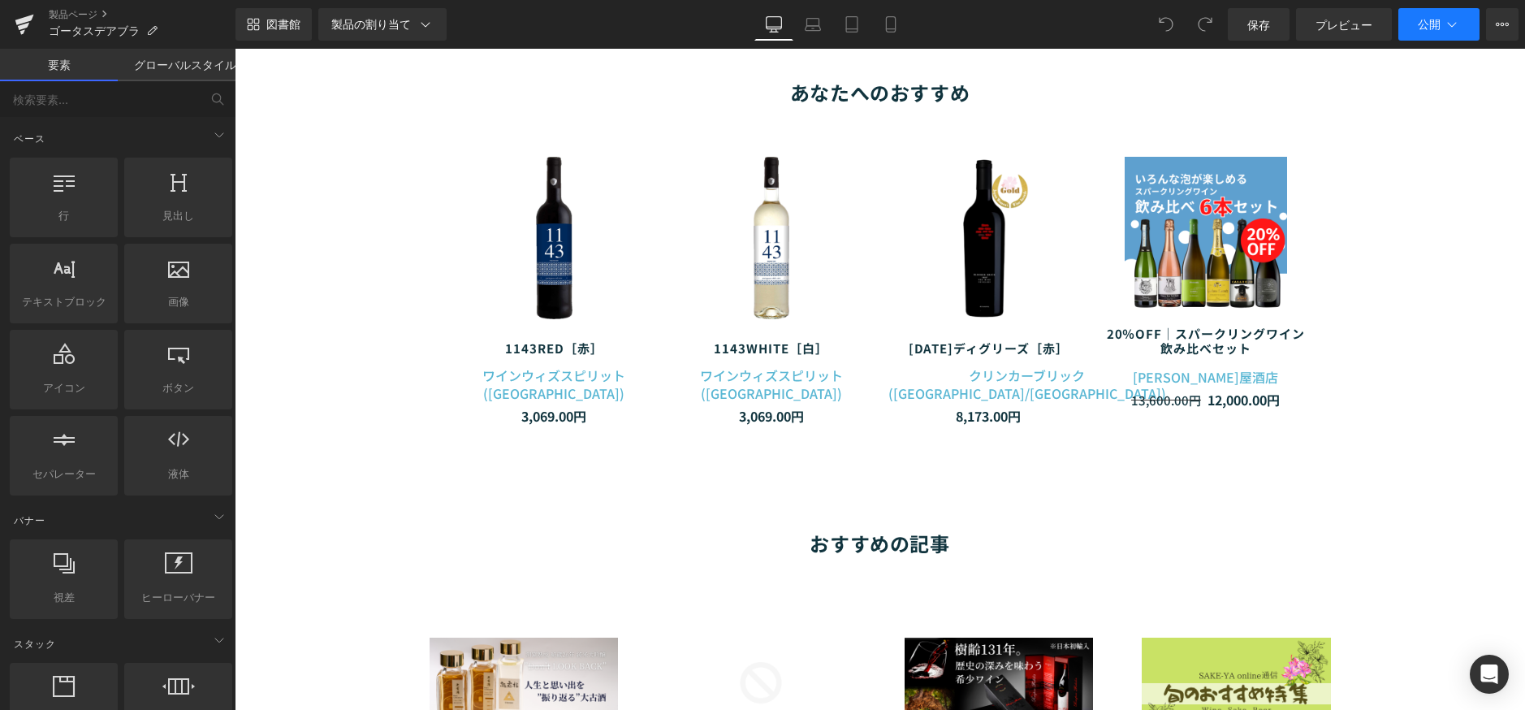
click at [1423, 36] on button "公開" at bounding box center [1438, 24] width 81 height 32
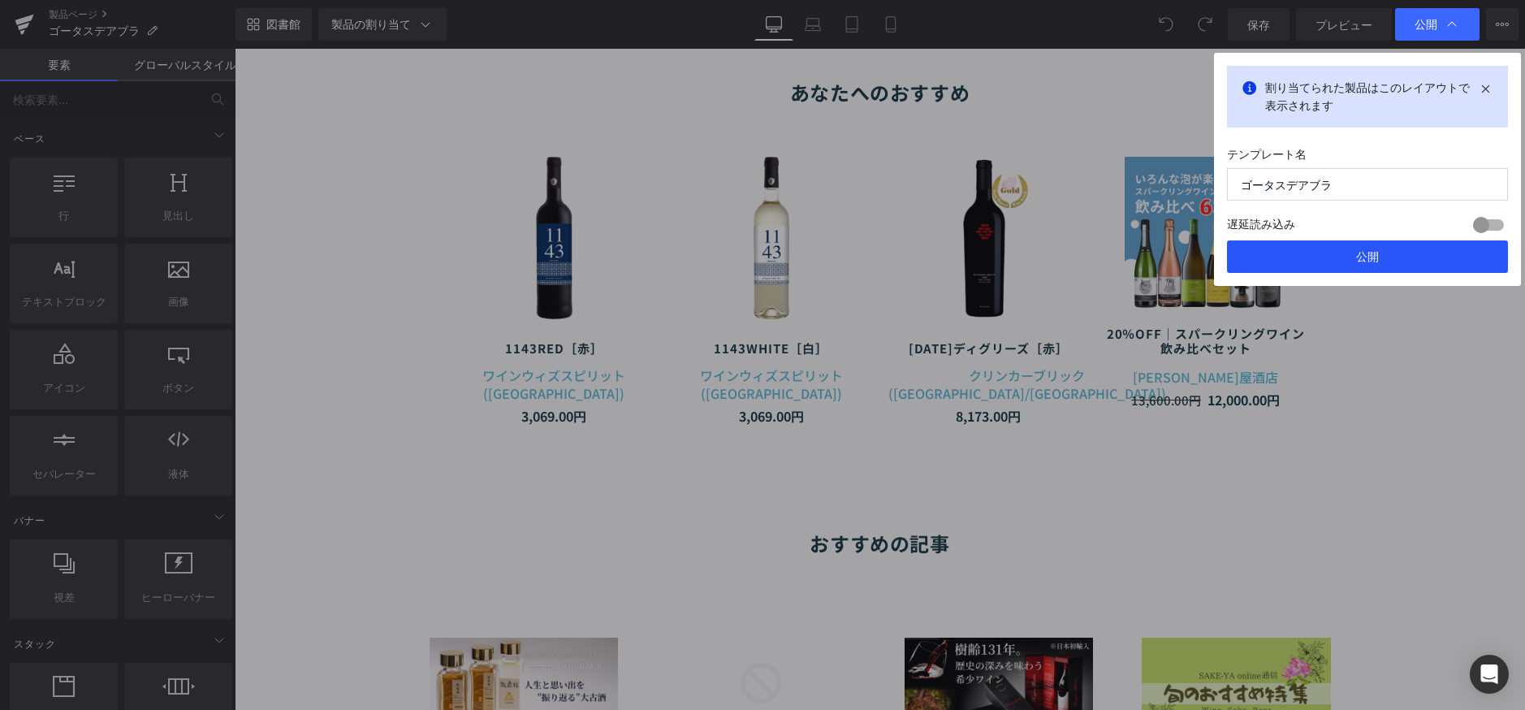
click at [1406, 248] on button "公開" at bounding box center [1367, 256] width 281 height 32
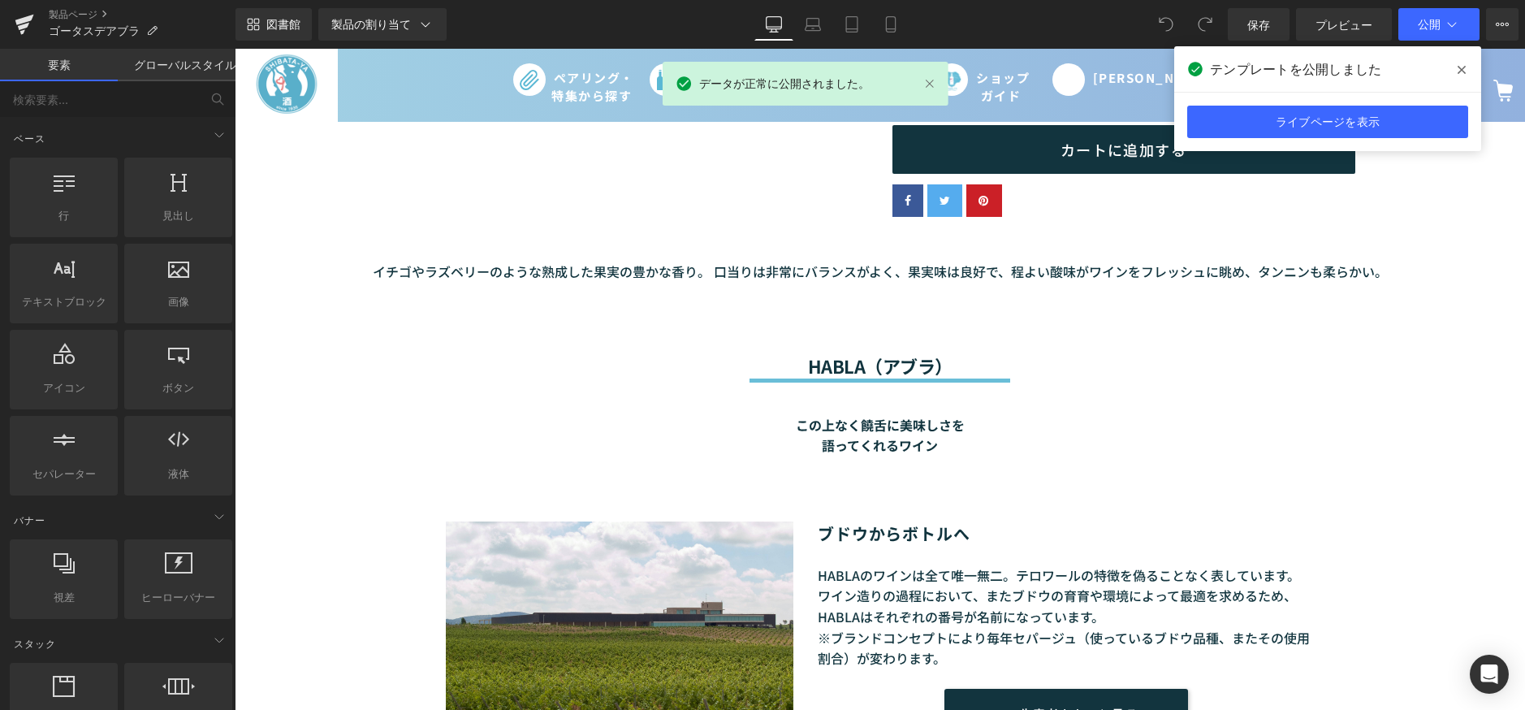
scroll to position [406, 0]
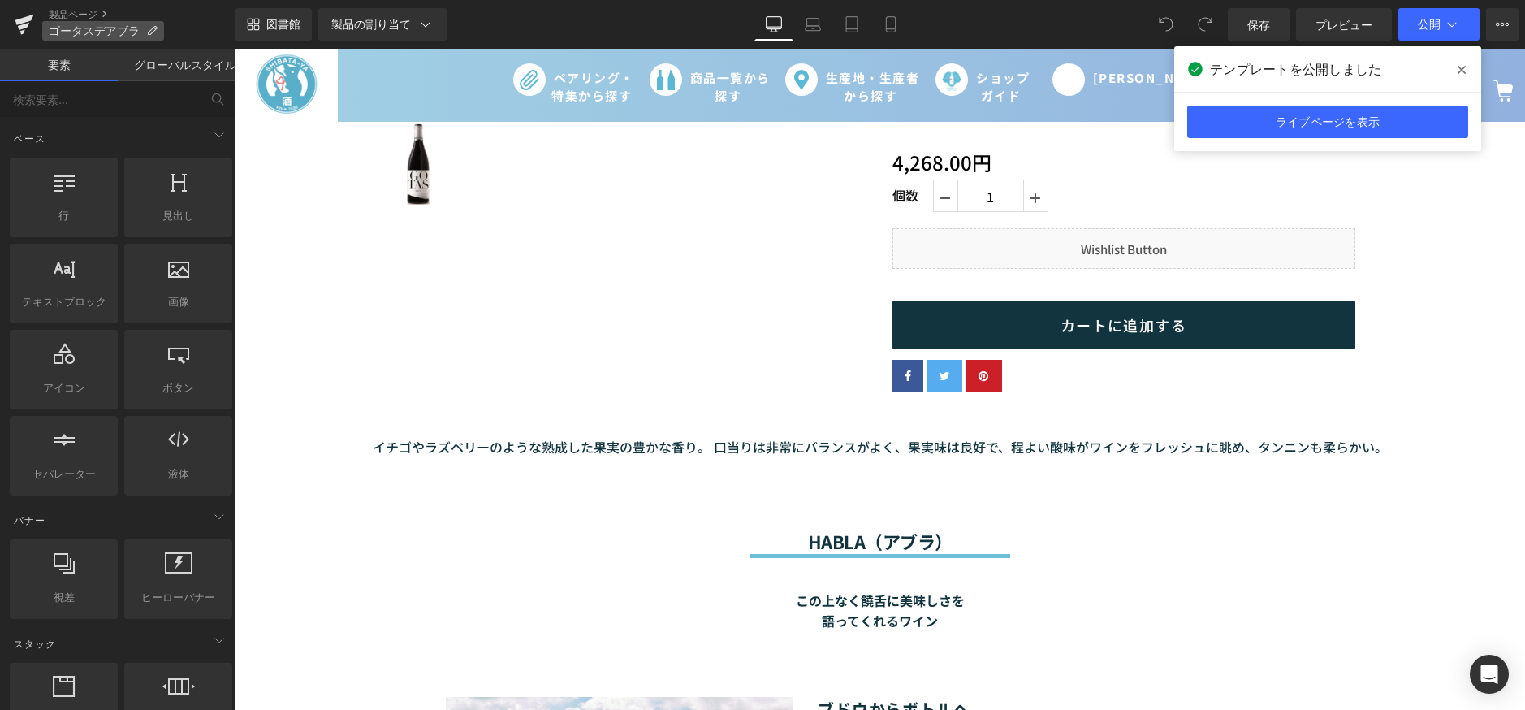
click at [56, 27] on font "ゴータスデアブラ" at bounding box center [94, 31] width 91 height 14
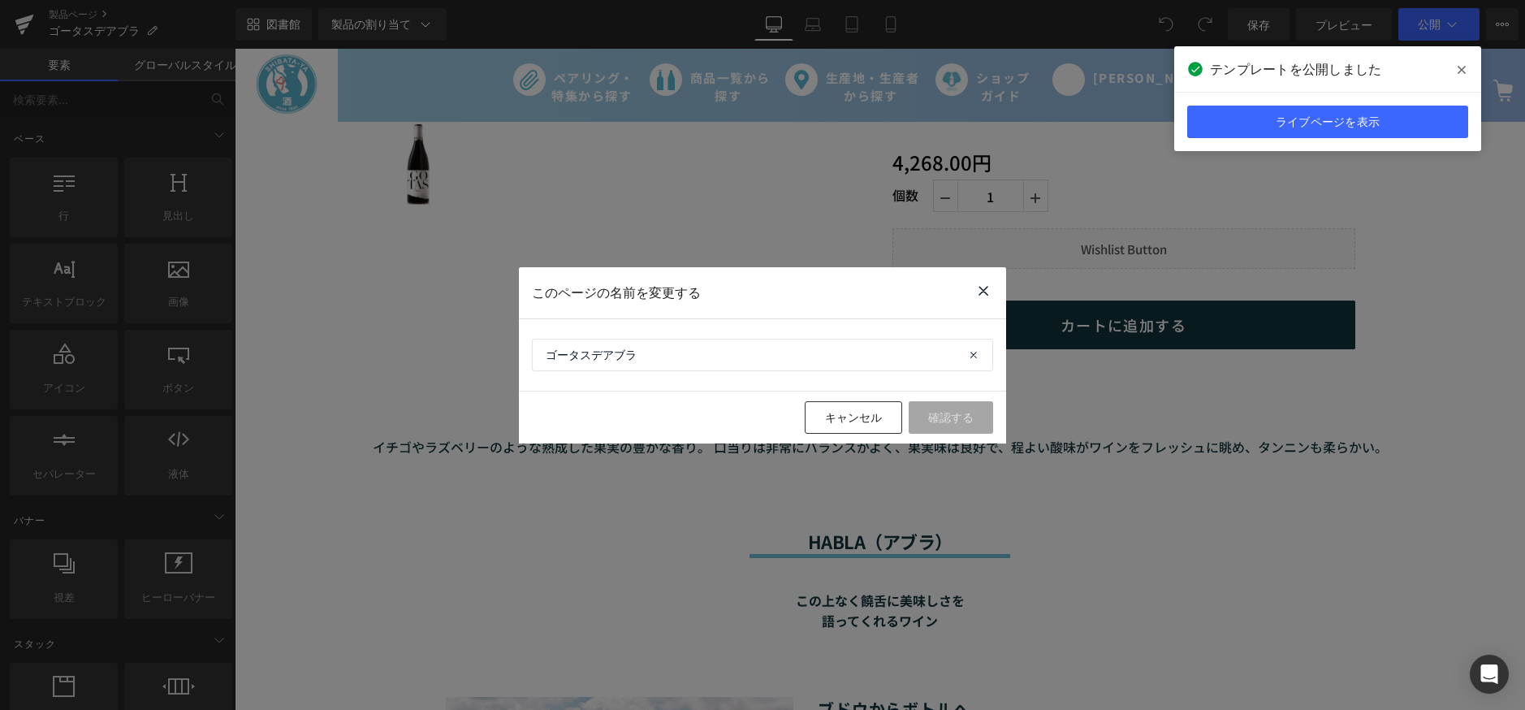
click at [978, 292] on icon at bounding box center [983, 291] width 19 height 20
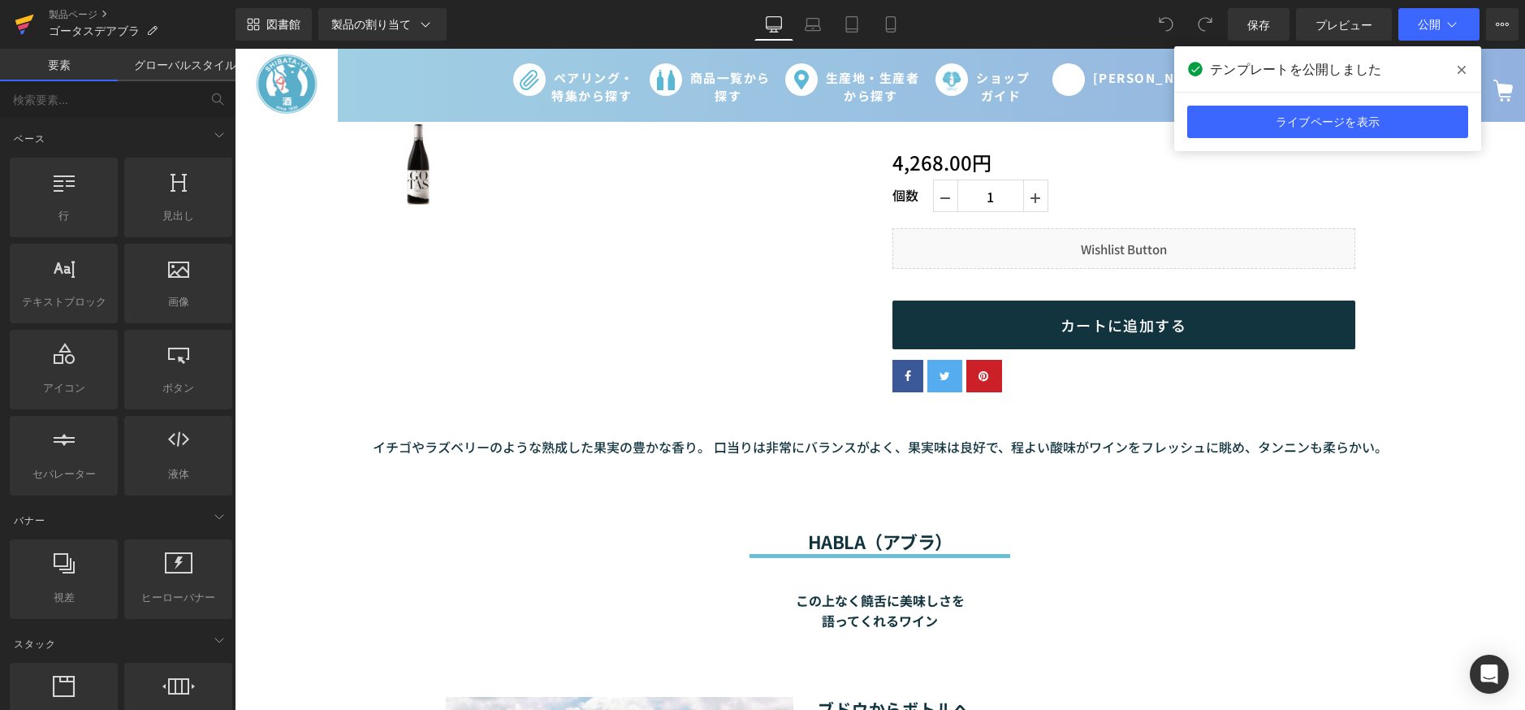
click at [34, 25] on link at bounding box center [24, 24] width 49 height 49
